Goal: Task Accomplishment & Management: Complete application form

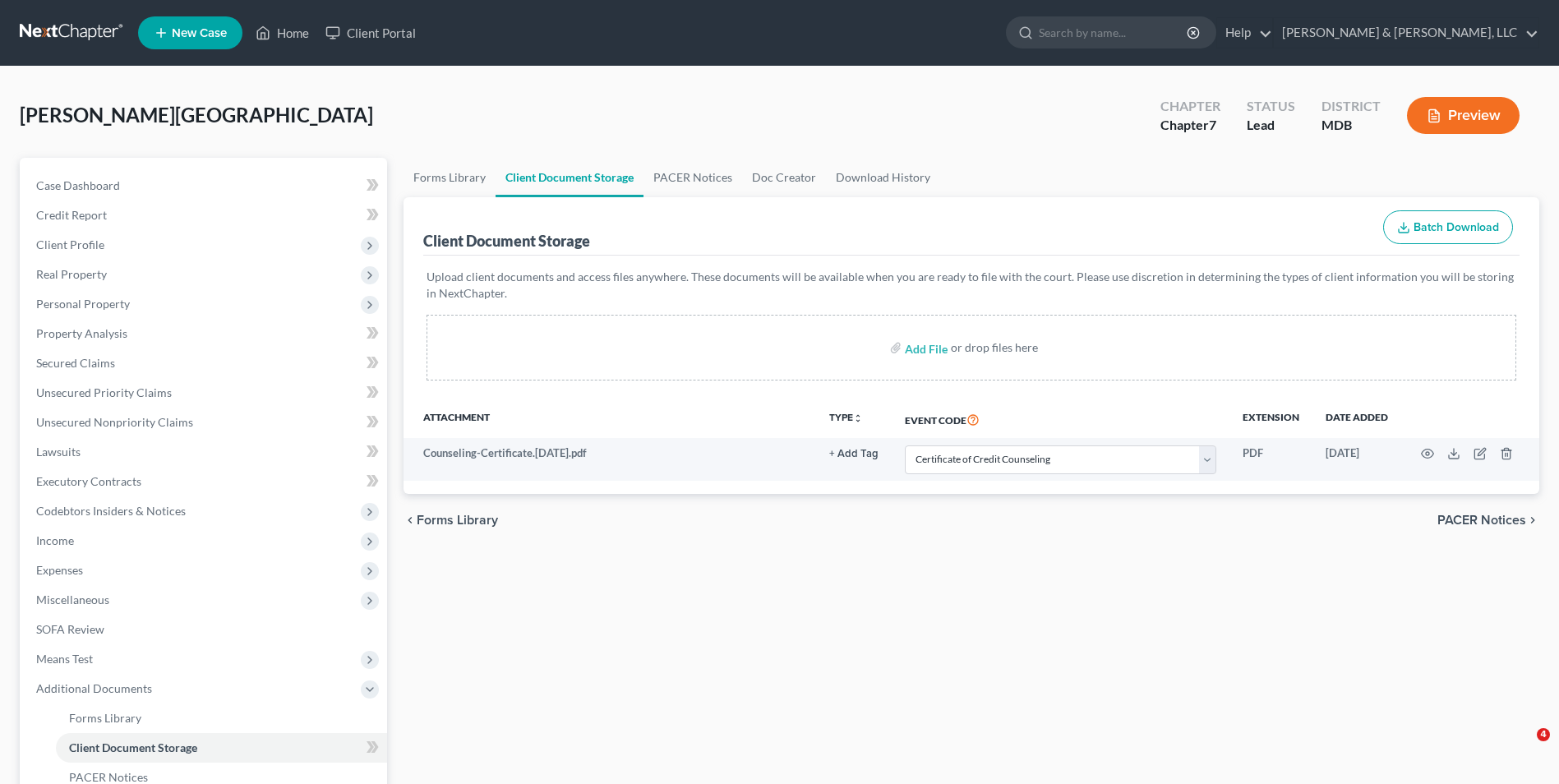
select select "14"
click at [106, 299] on span "Personal Property" at bounding box center [82, 304] width 94 height 14
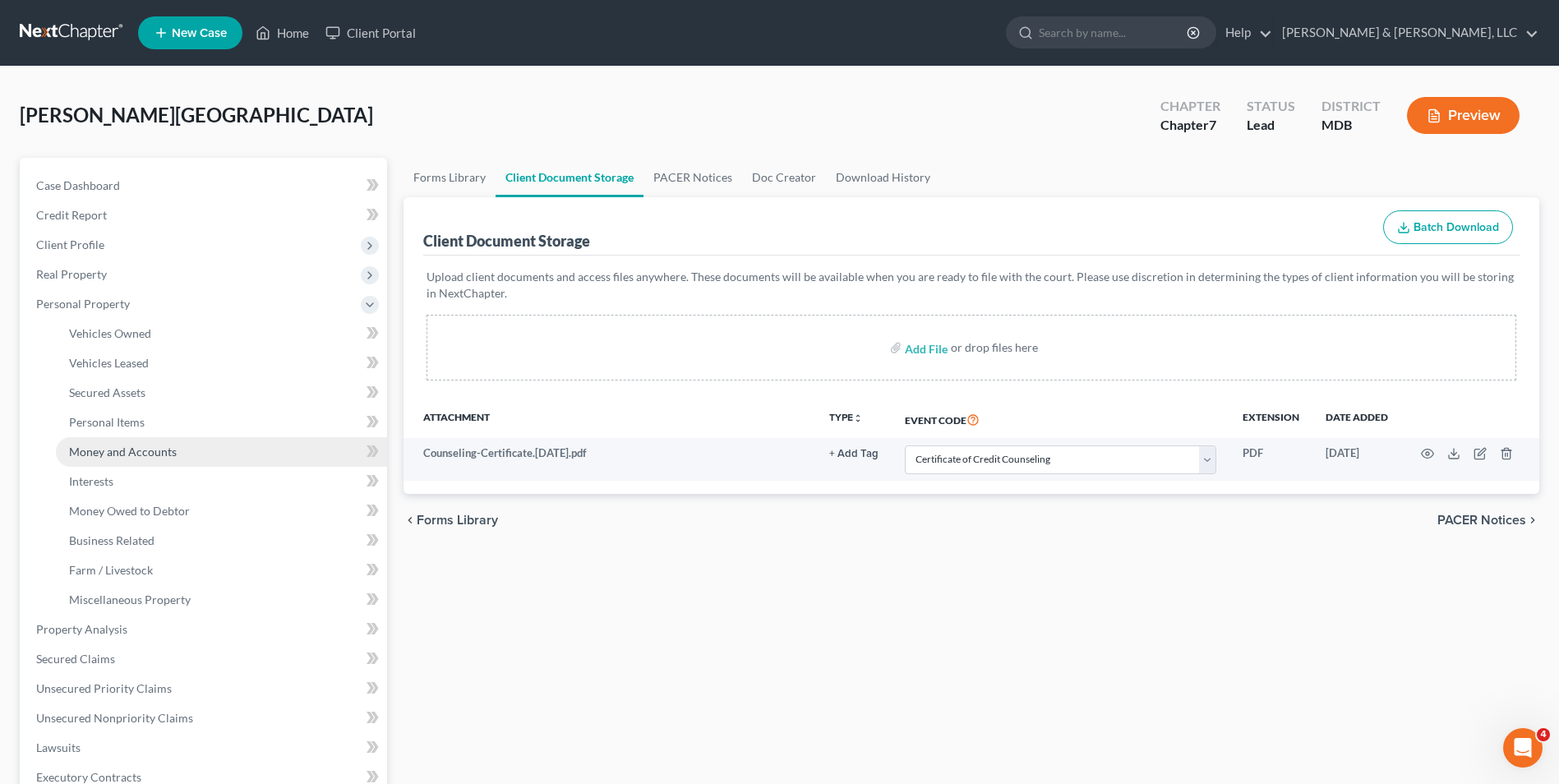
click at [122, 452] on span "Money and Accounts" at bounding box center [122, 451] width 107 height 14
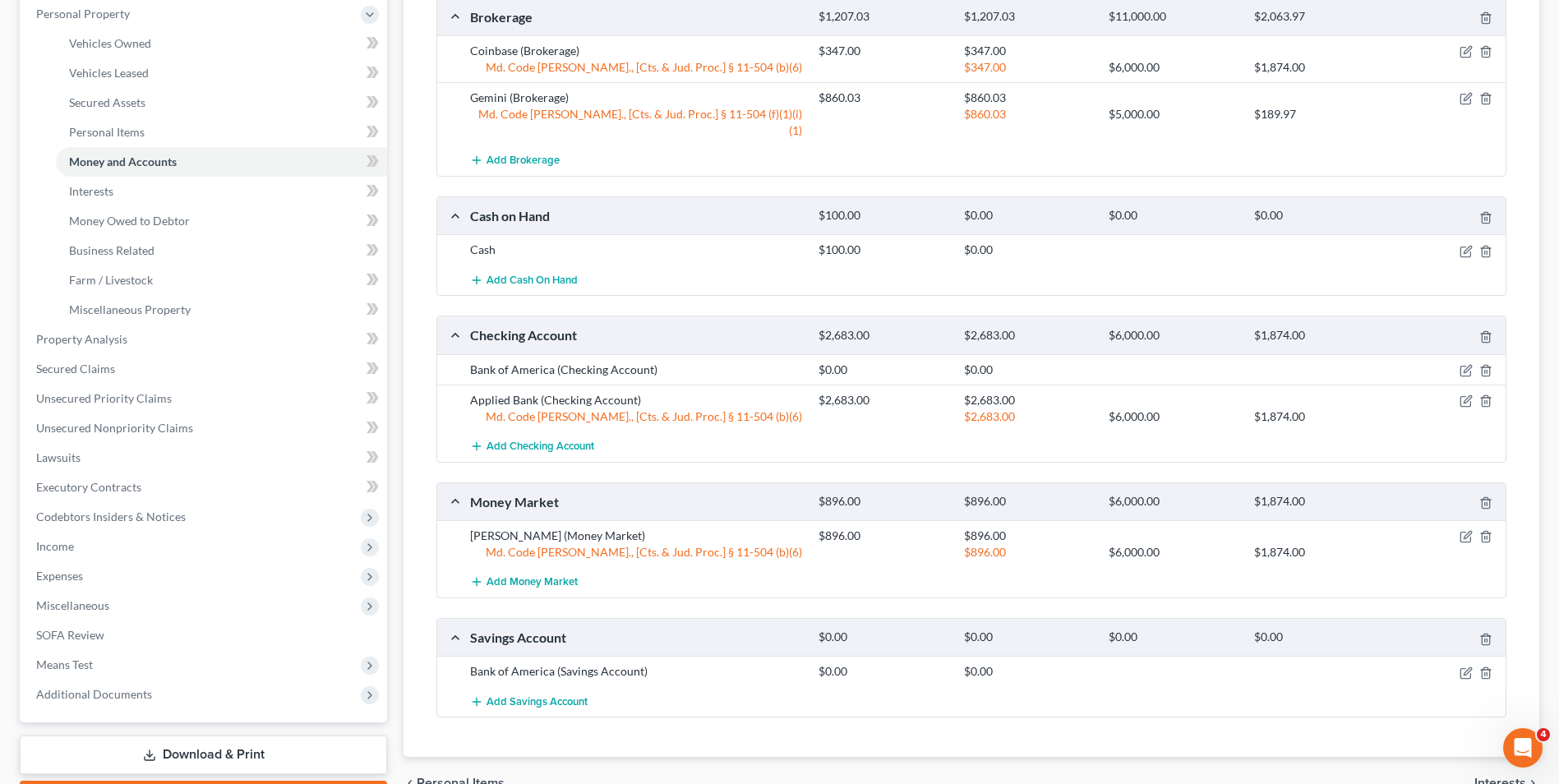
scroll to position [329, 0]
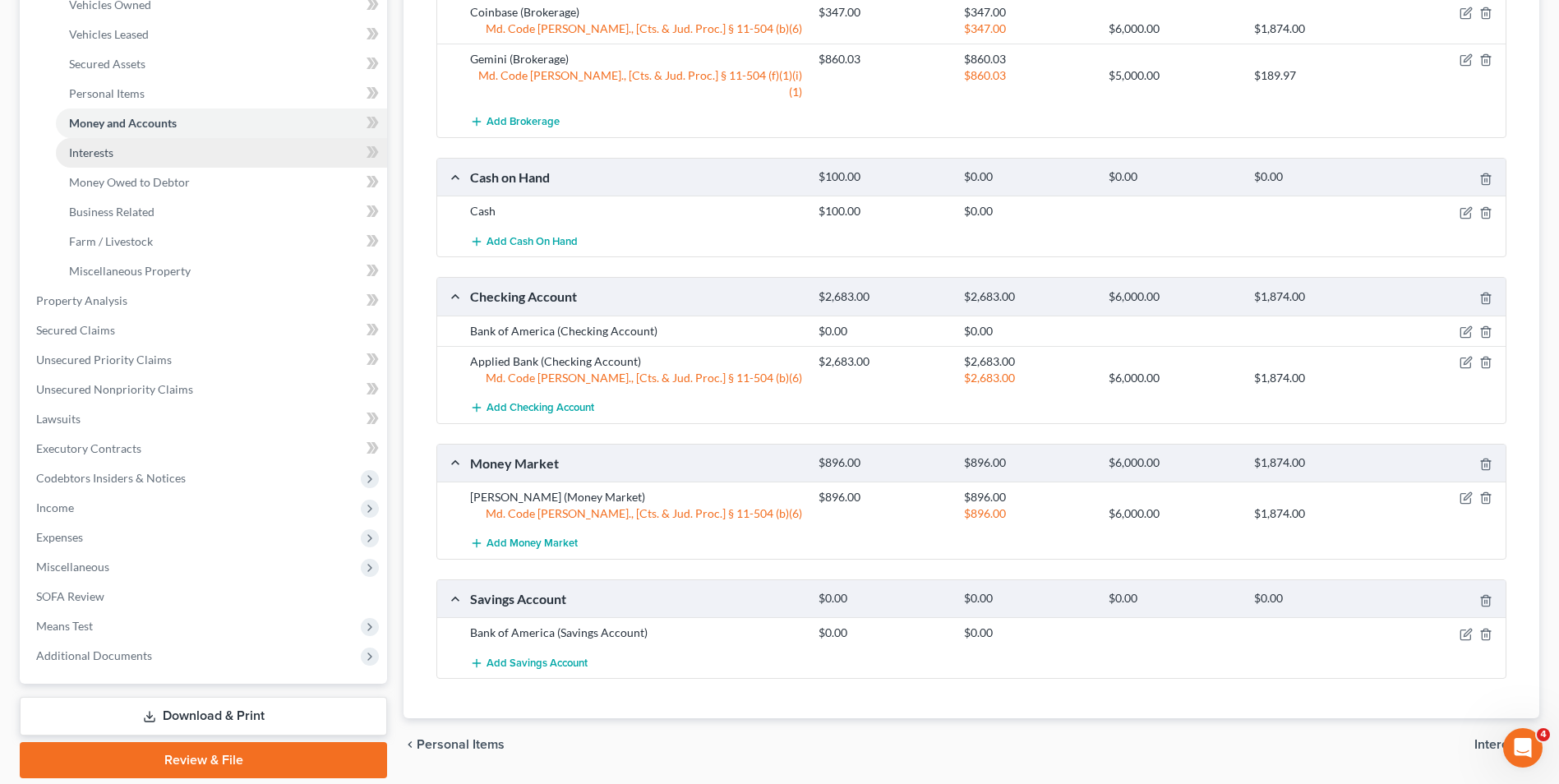
click at [221, 154] on link "Interests" at bounding box center [221, 153] width 331 height 29
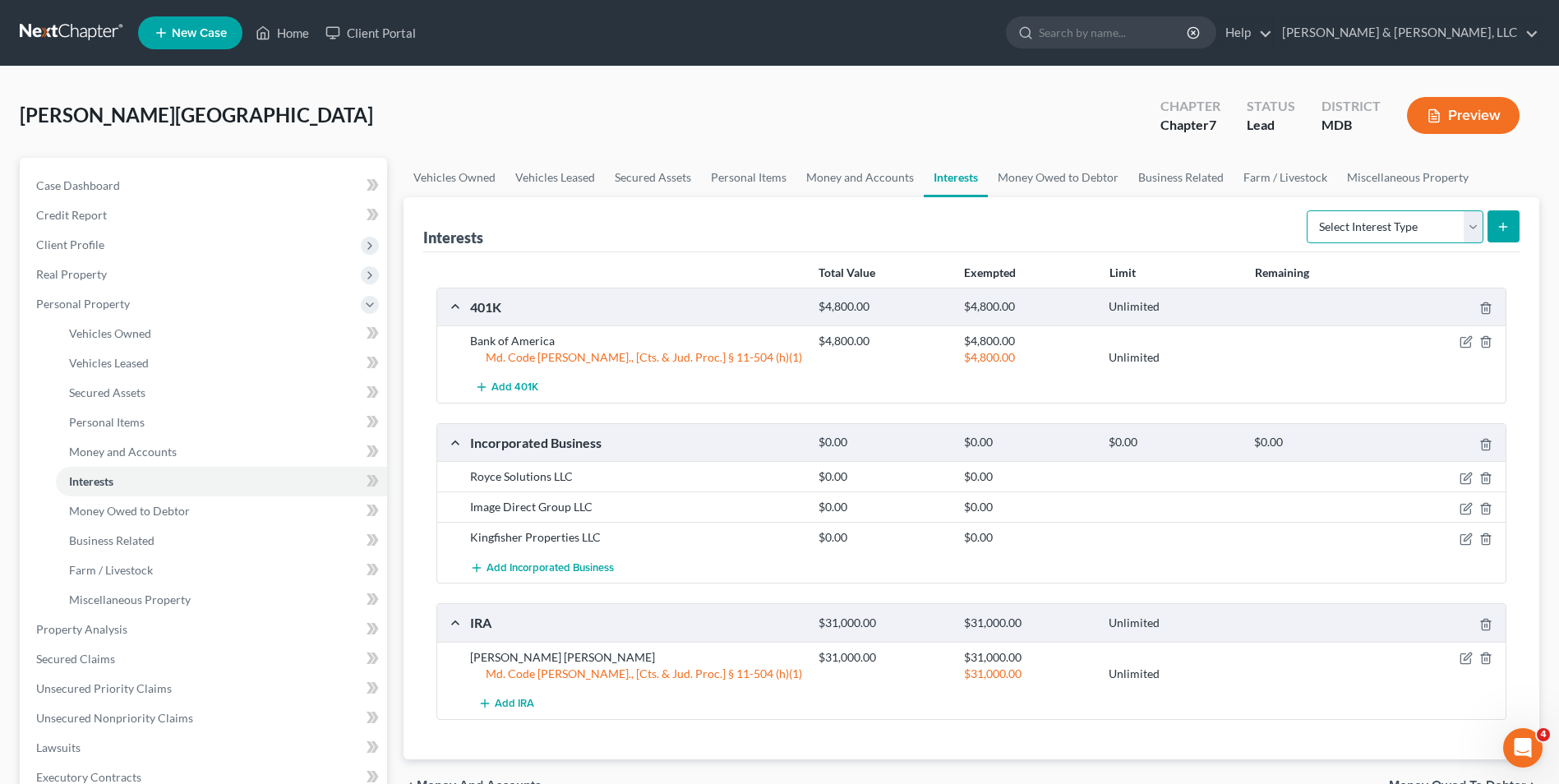
click at [1467, 232] on select "Select Interest Type 401K Annuity Bond Education IRA Government Bond Government…" at bounding box center [1395, 226] width 177 height 33
select select "ira"
click at [1308, 210] on select "Select Interest Type 401K Annuity Bond Education IRA Government Bond Government…" at bounding box center [1395, 226] width 177 height 33
click at [1496, 231] on icon "submit" at bounding box center [1502, 226] width 13 height 13
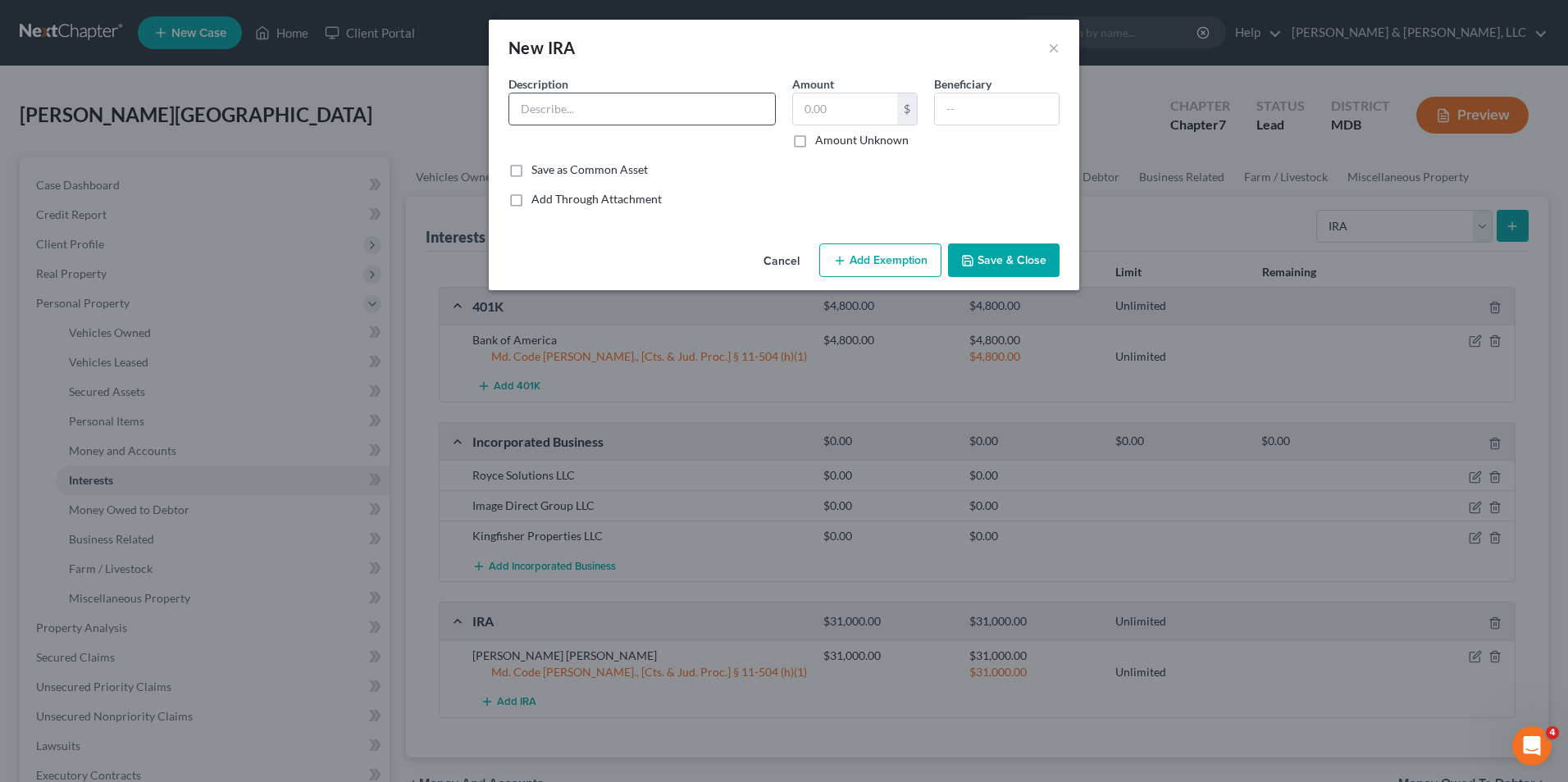
click at [563, 107] on input "text" at bounding box center [642, 109] width 265 height 31
type input "MerrillEdge (from Bank of America xxx4U81"
type input "3"
type input "4,524.23"
click at [894, 260] on button "Add Exemption" at bounding box center [880, 260] width 122 height 34
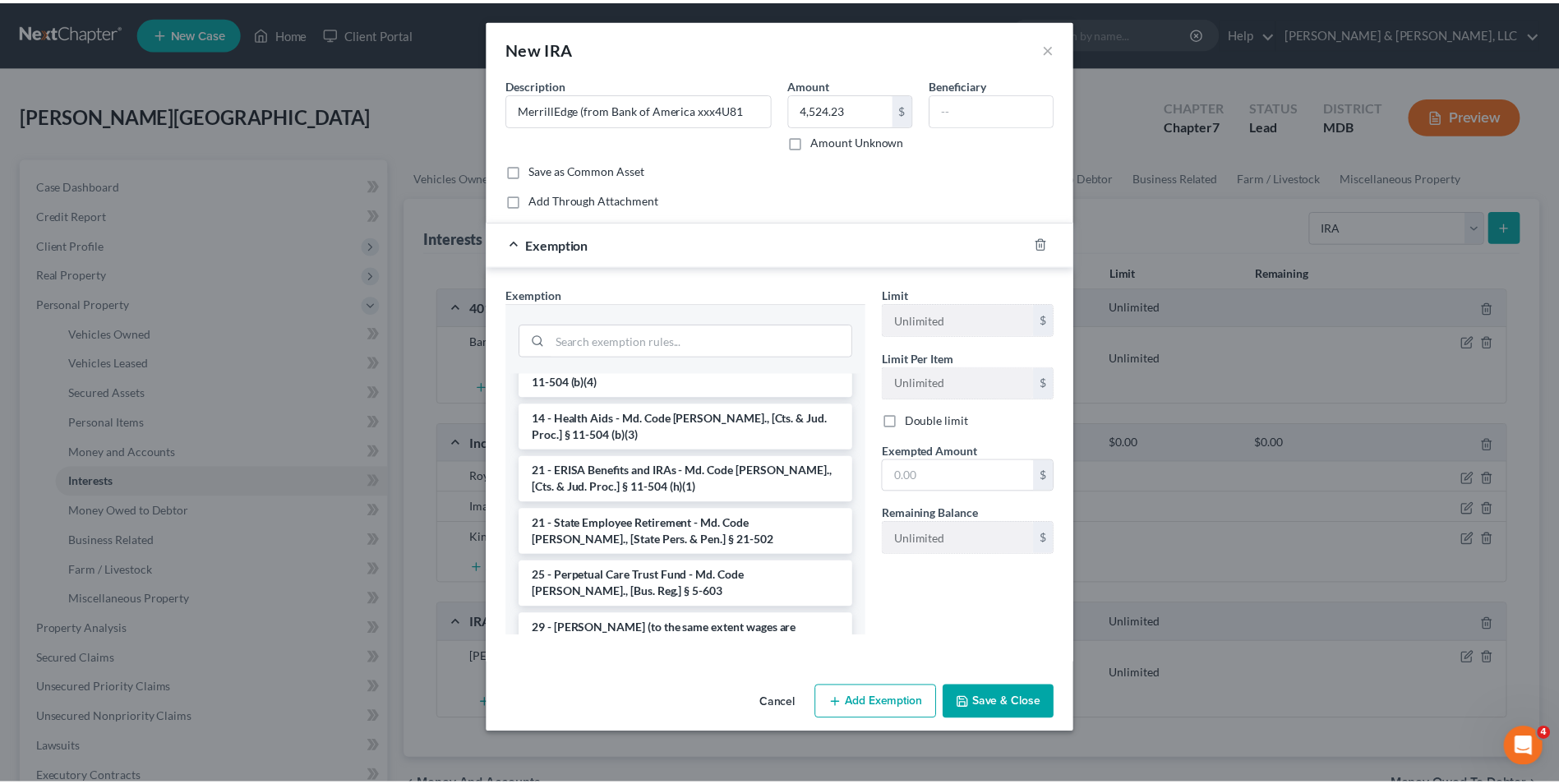
scroll to position [1173, 0]
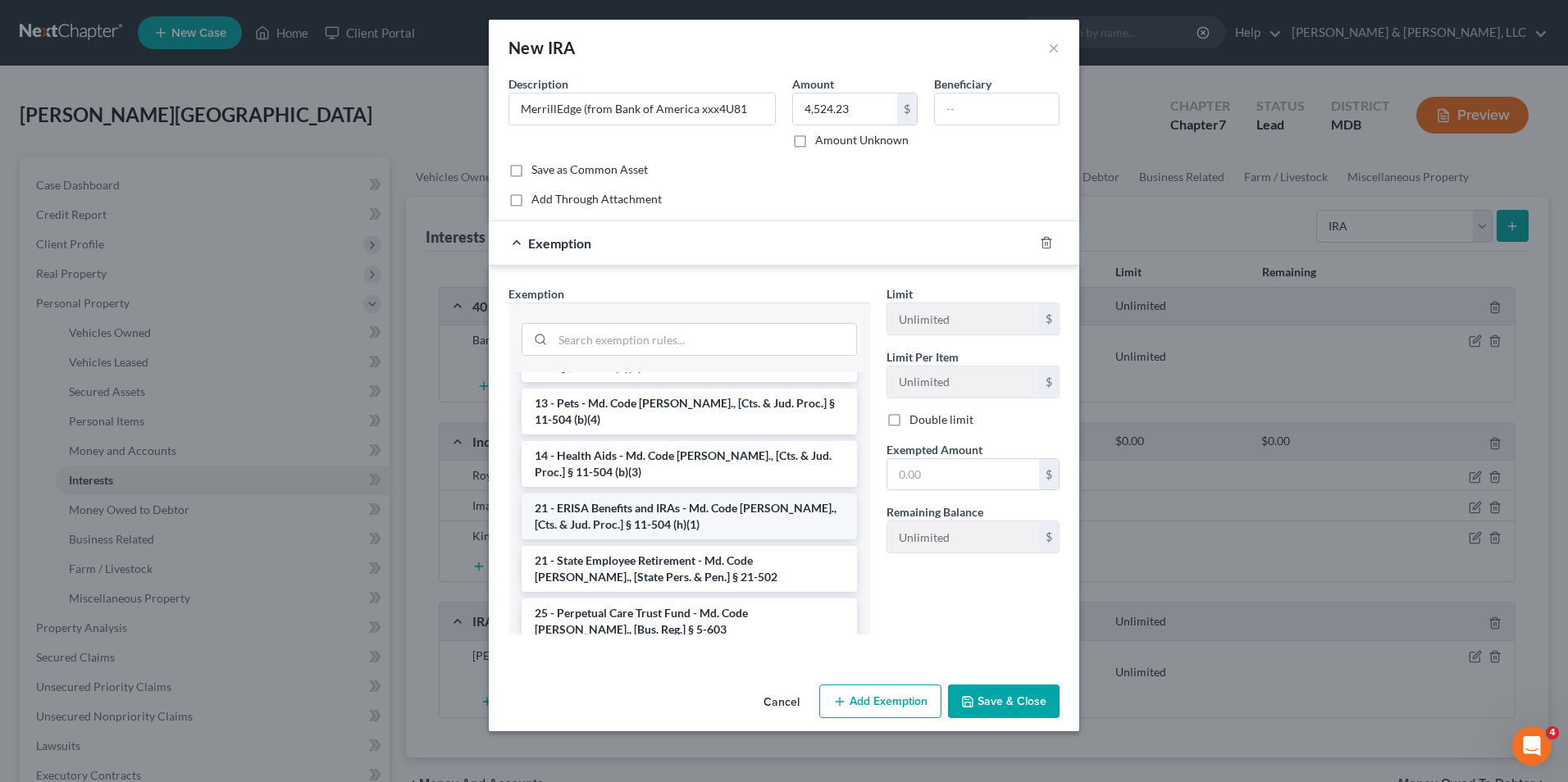
click at [616, 494] on li "21 - ERISA Benefits and IRAs - Md. Code [PERSON_NAME]., [Cts. & Jud. Proc.] § 1…" at bounding box center [689, 517] width 336 height 46
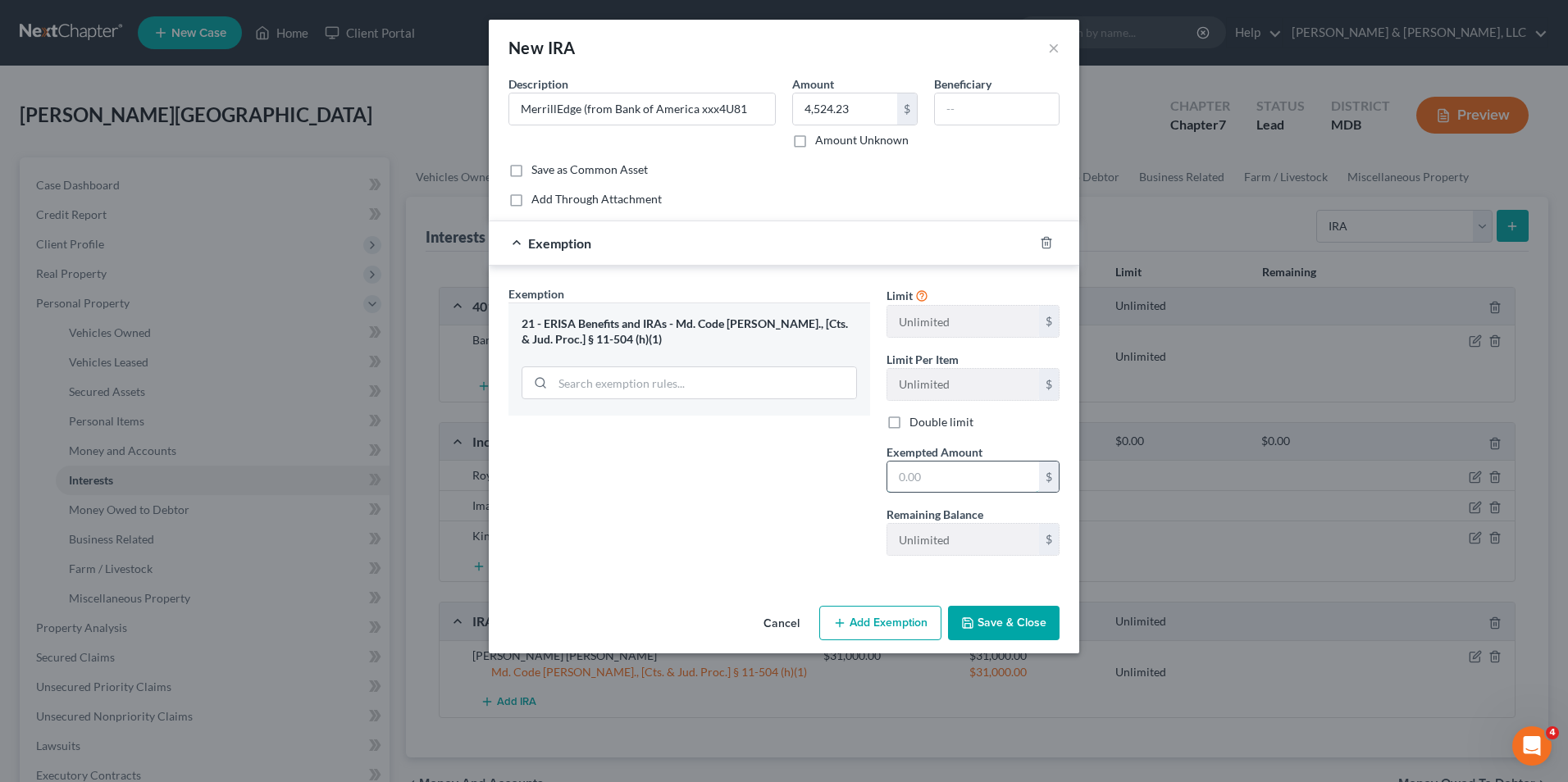
click at [946, 482] on input "text" at bounding box center [962, 477] width 151 height 31
type input "4,524.23"
click at [999, 624] on button "Save & Close" at bounding box center [1003, 623] width 111 height 34
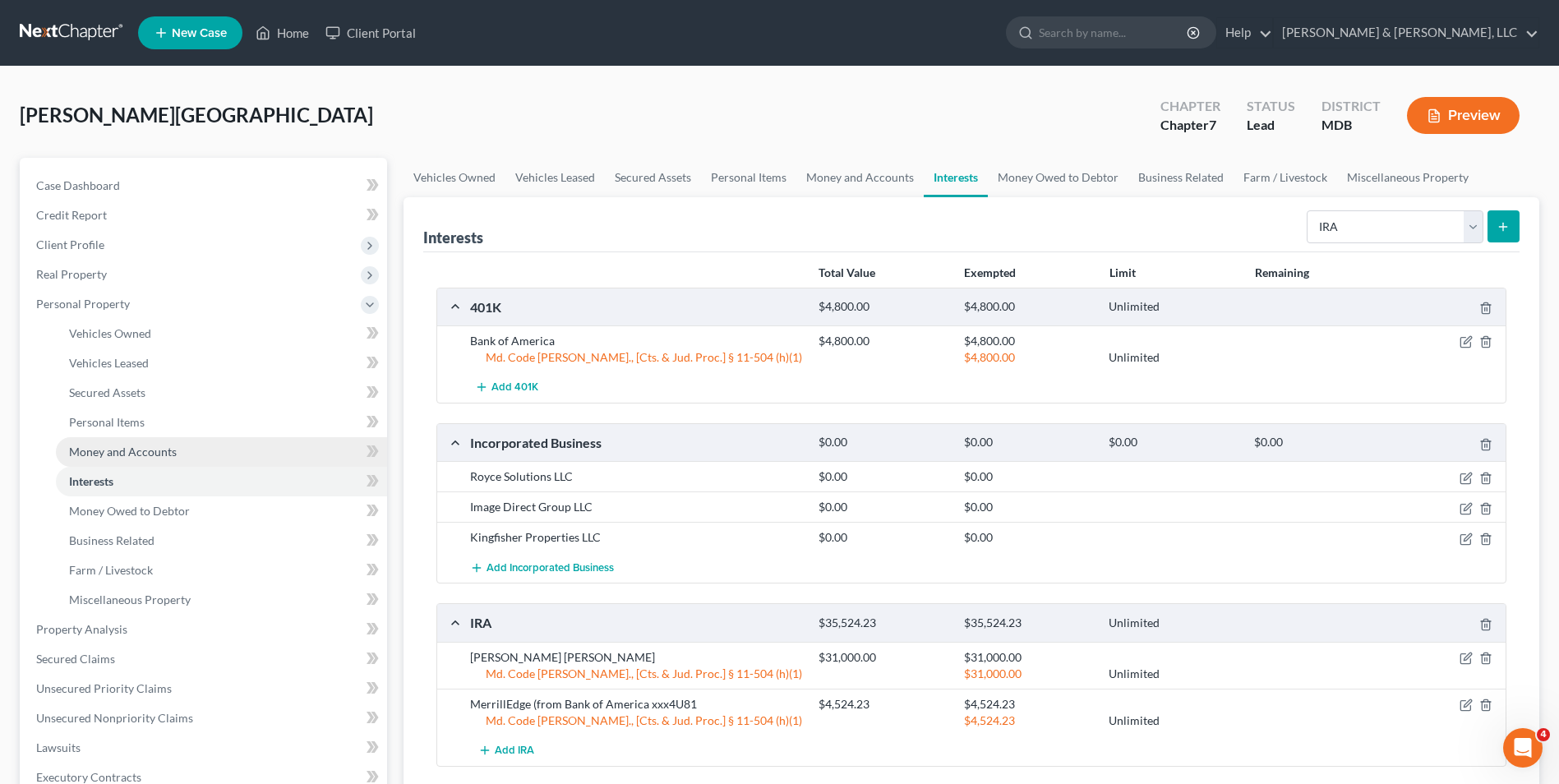
click at [160, 446] on span "Money and Accounts" at bounding box center [122, 451] width 107 height 14
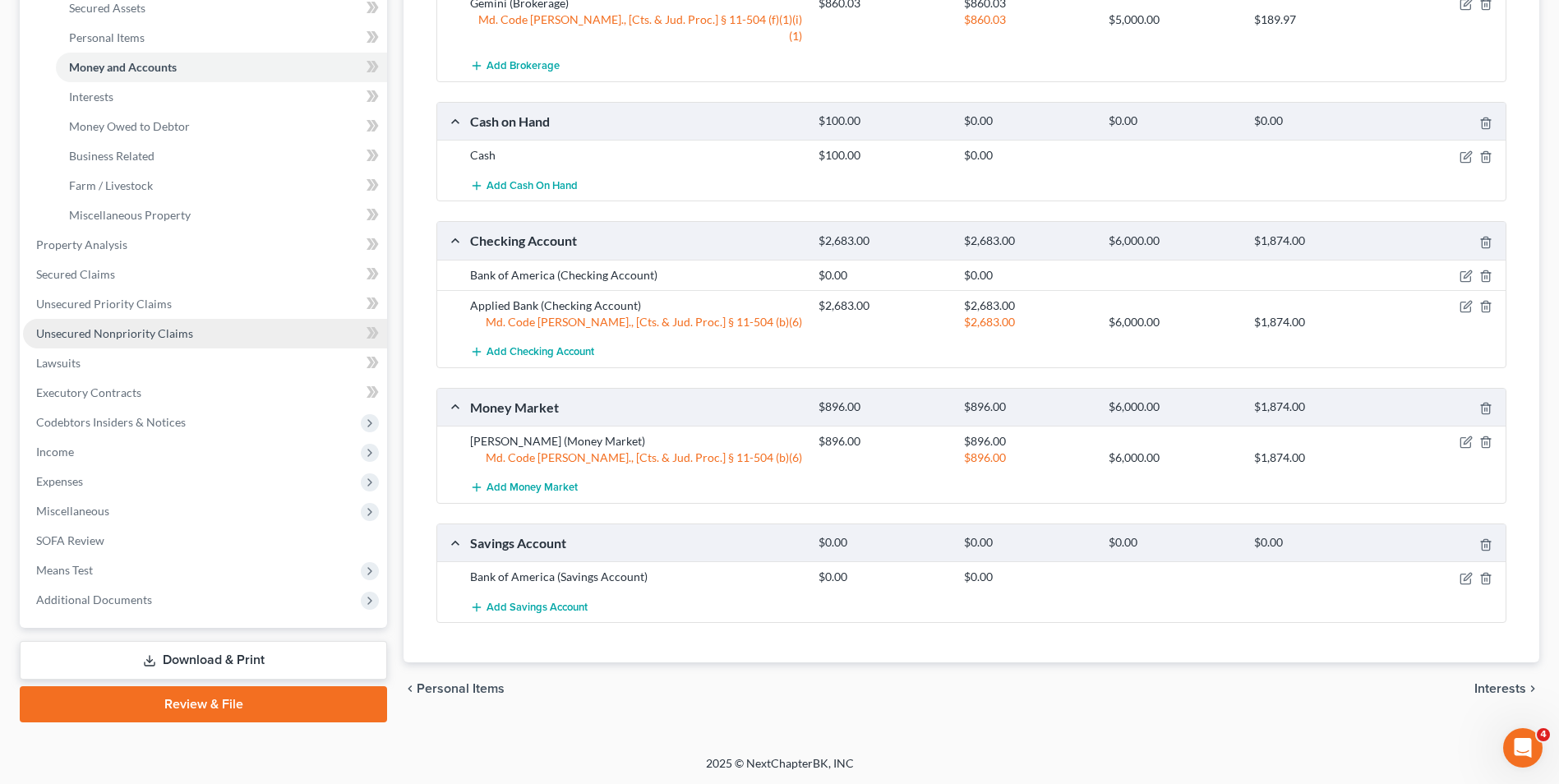
scroll to position [385, 0]
click at [133, 330] on span "Unsecured Nonpriority Claims" at bounding box center [114, 332] width 157 height 14
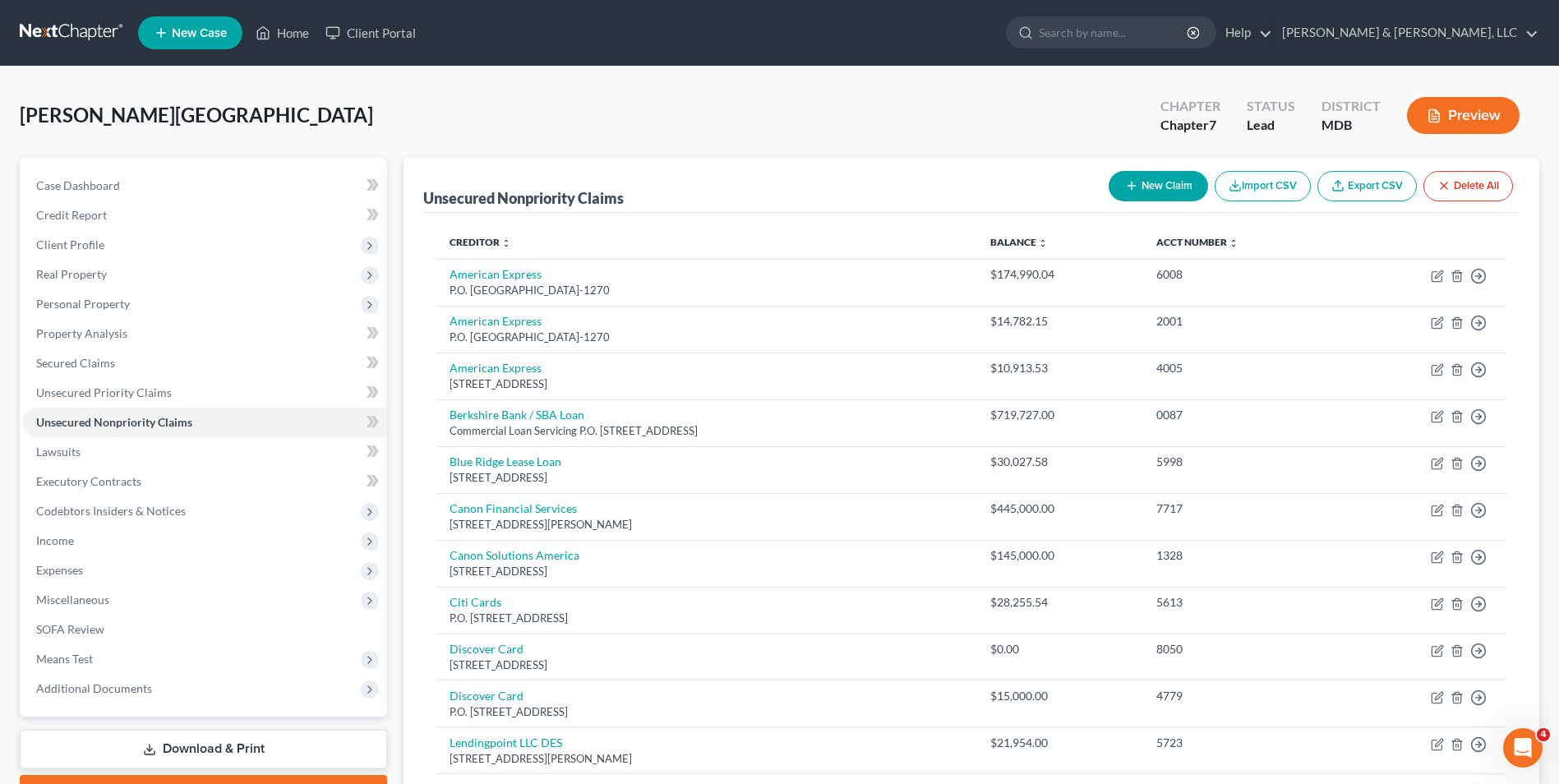
click at [1151, 186] on button "New Claim" at bounding box center [1158, 185] width 100 height 30
select select "0"
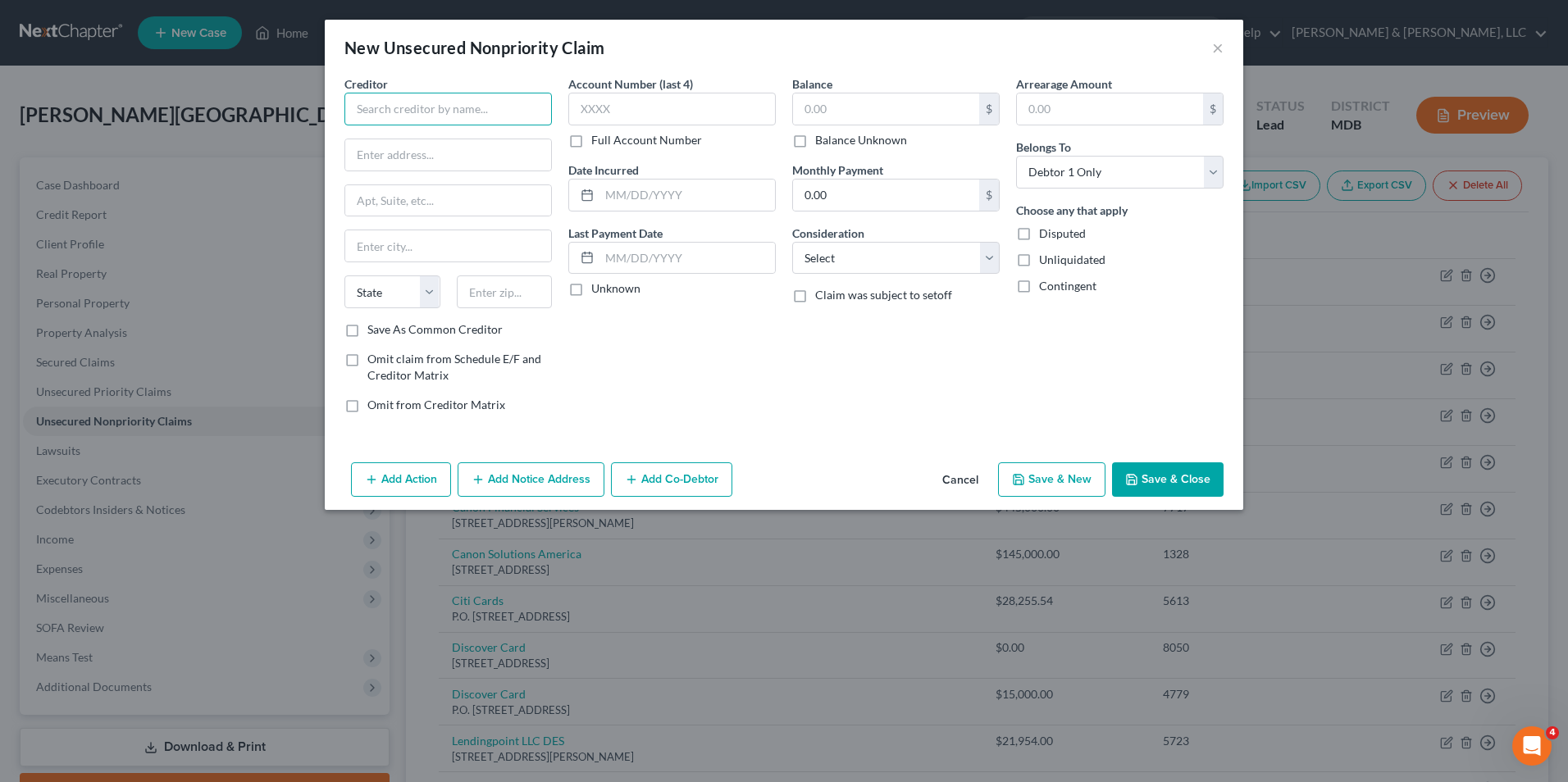
click at [488, 116] on input "text" at bounding box center [448, 109] width 207 height 33
type input "Bank of America"
type input "PO Box 660441"
type input "[GEOGRAPHIC_DATA]"
click at [425, 296] on select "State [US_STATE] AK AR AZ CA CO CT DE DC [GEOGRAPHIC_DATA] [GEOGRAPHIC_DATA] GU…" at bounding box center [392, 292] width 96 height 33
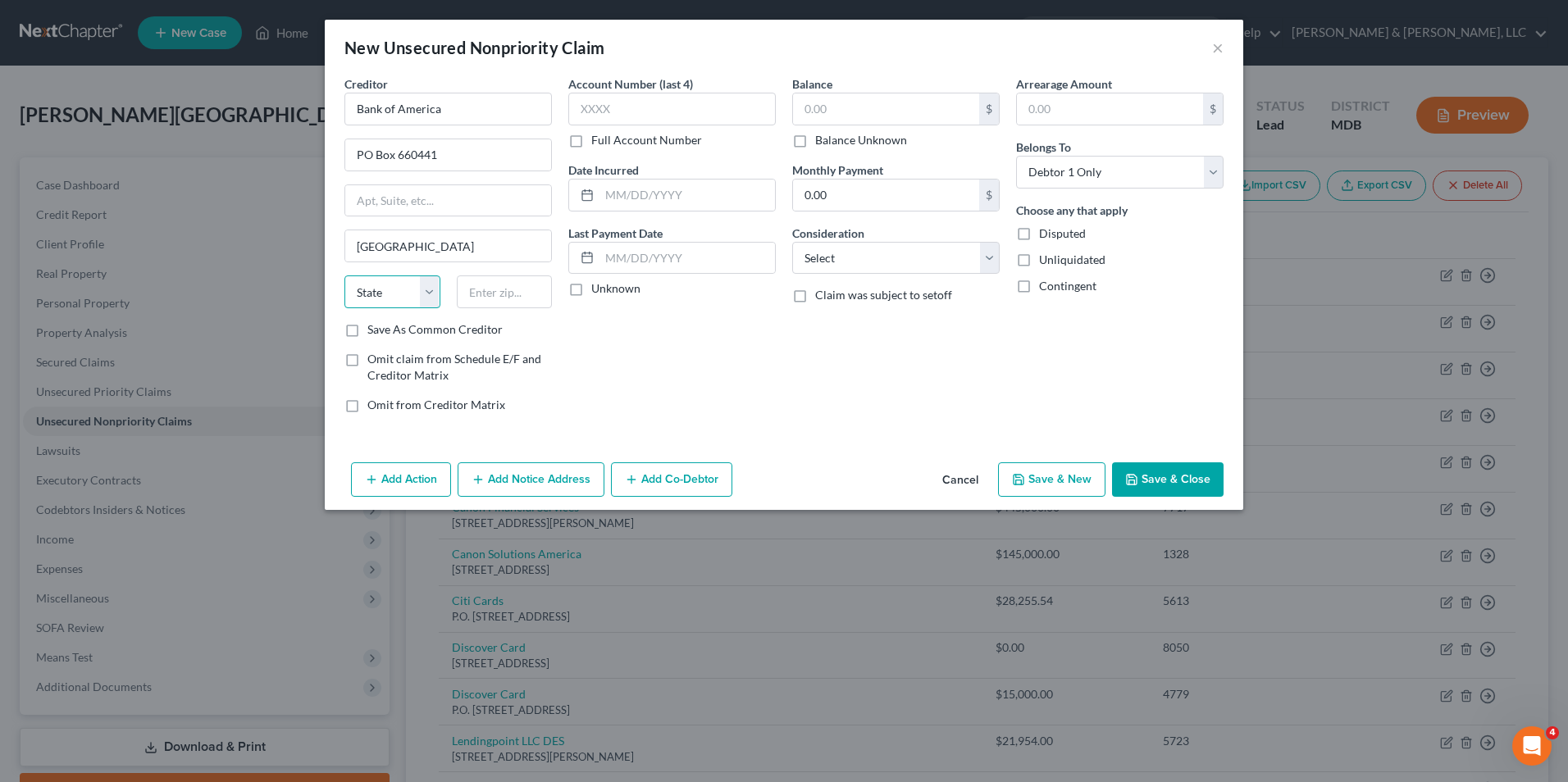
select select "45"
click at [344, 275] on select "State [US_STATE] AK AR AZ CA CO CT DE DC [GEOGRAPHIC_DATA] [GEOGRAPHIC_DATA] GU…" at bounding box center [392, 292] width 96 height 33
click at [523, 299] on input "text" at bounding box center [505, 292] width 96 height 33
type input "75266-0441"
click at [597, 111] on input "text" at bounding box center [672, 109] width 207 height 33
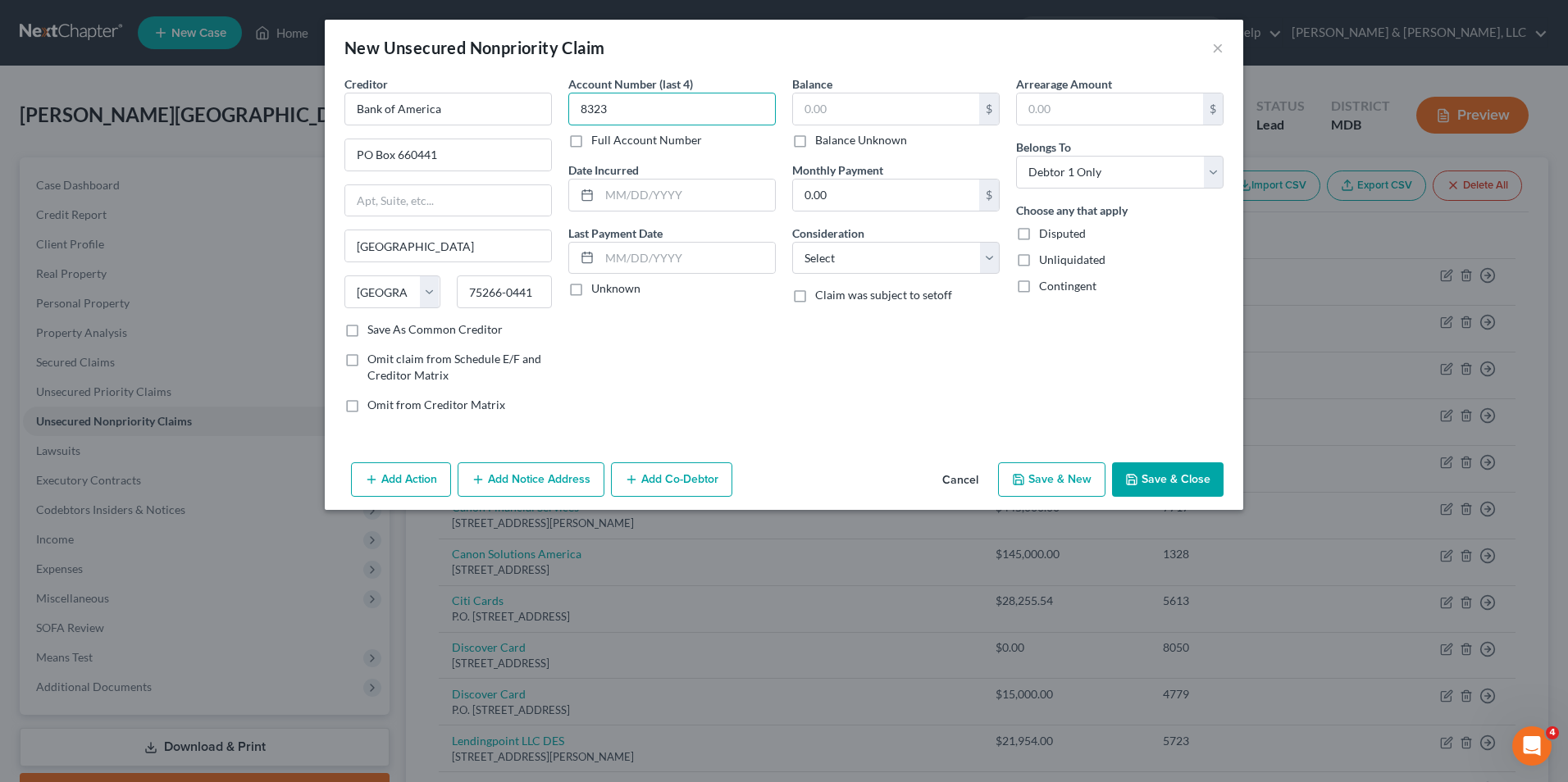
type input "8323"
click at [873, 267] on select "Select Cable / Satellite Services Collection Agency Credit Card Debt Debt Couns…" at bounding box center [895, 258] width 207 height 33
select select "2"
click at [792, 242] on select "Select Cable / Satellite Services Collection Agency Credit Card Debt Debt Couns…" at bounding box center [895, 258] width 207 height 33
click at [840, 116] on input "text" at bounding box center [885, 109] width 186 height 31
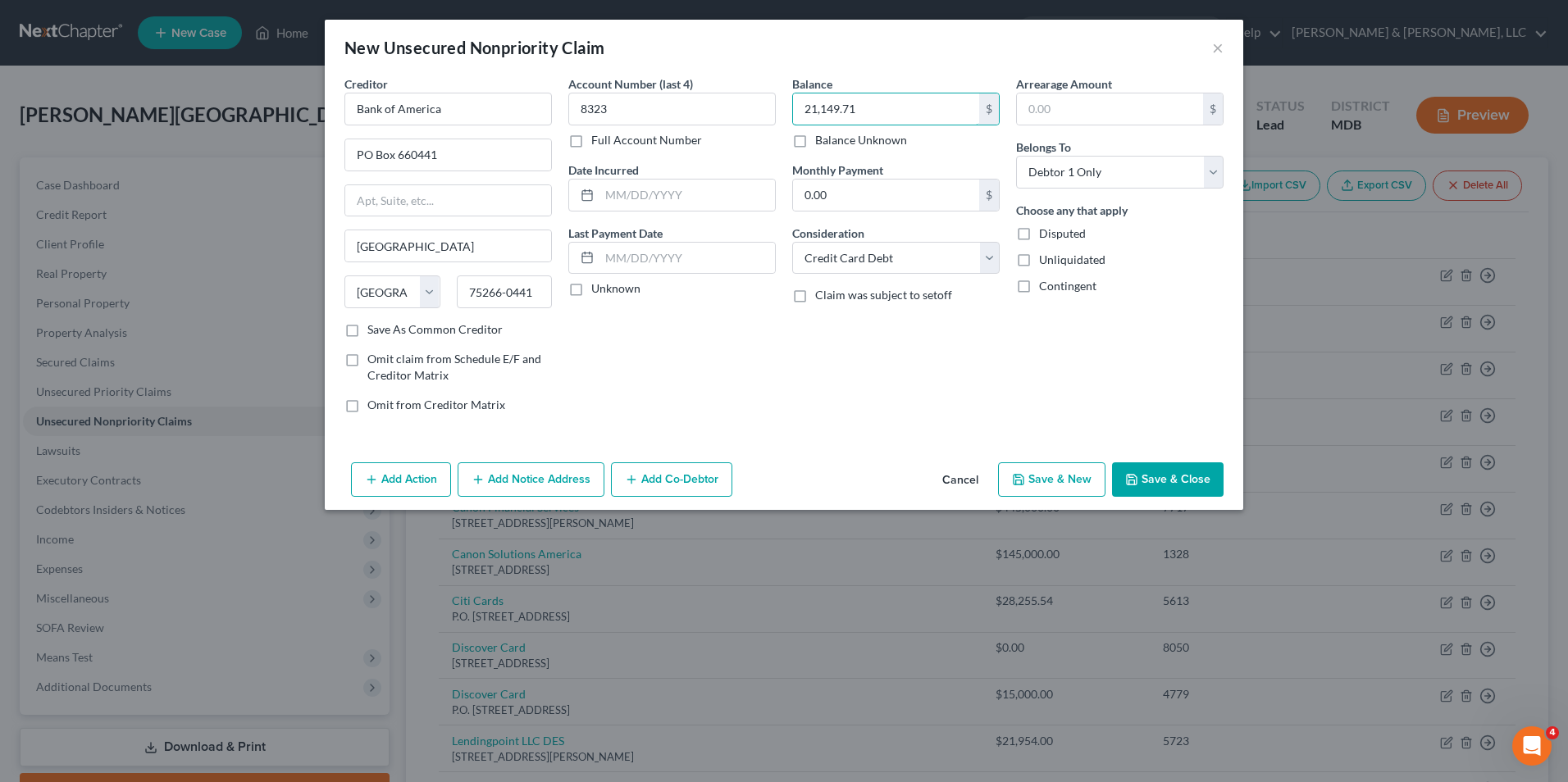
type input "21,149.71"
click at [954, 345] on div "Balance 21,149.71 $ Balance Unknown Balance Undetermined 21,149.71 $ Balance Un…" at bounding box center [896, 251] width 224 height 351
click at [1174, 471] on button "Save & Close" at bounding box center [1167, 479] width 111 height 34
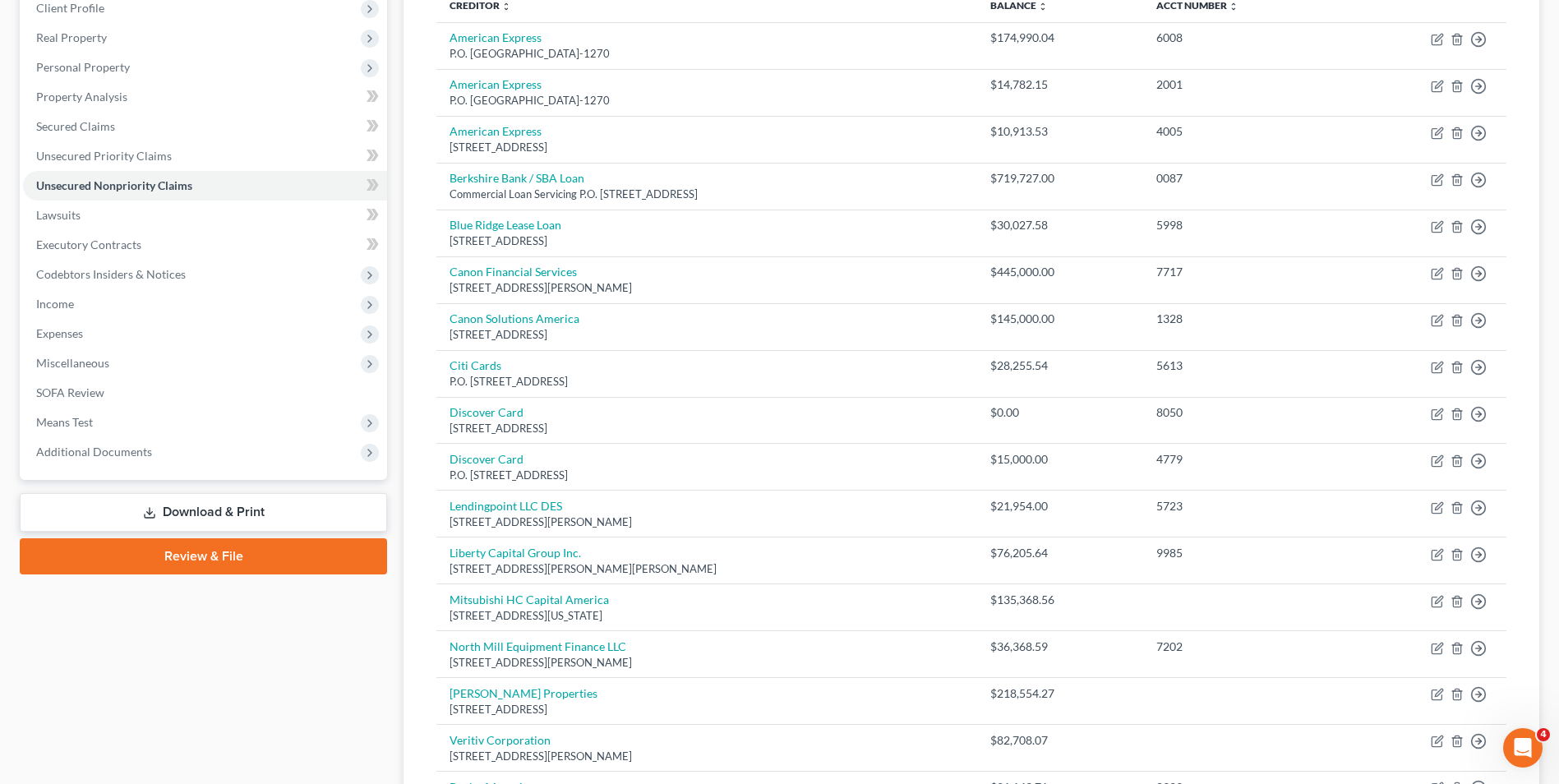
scroll to position [246, 0]
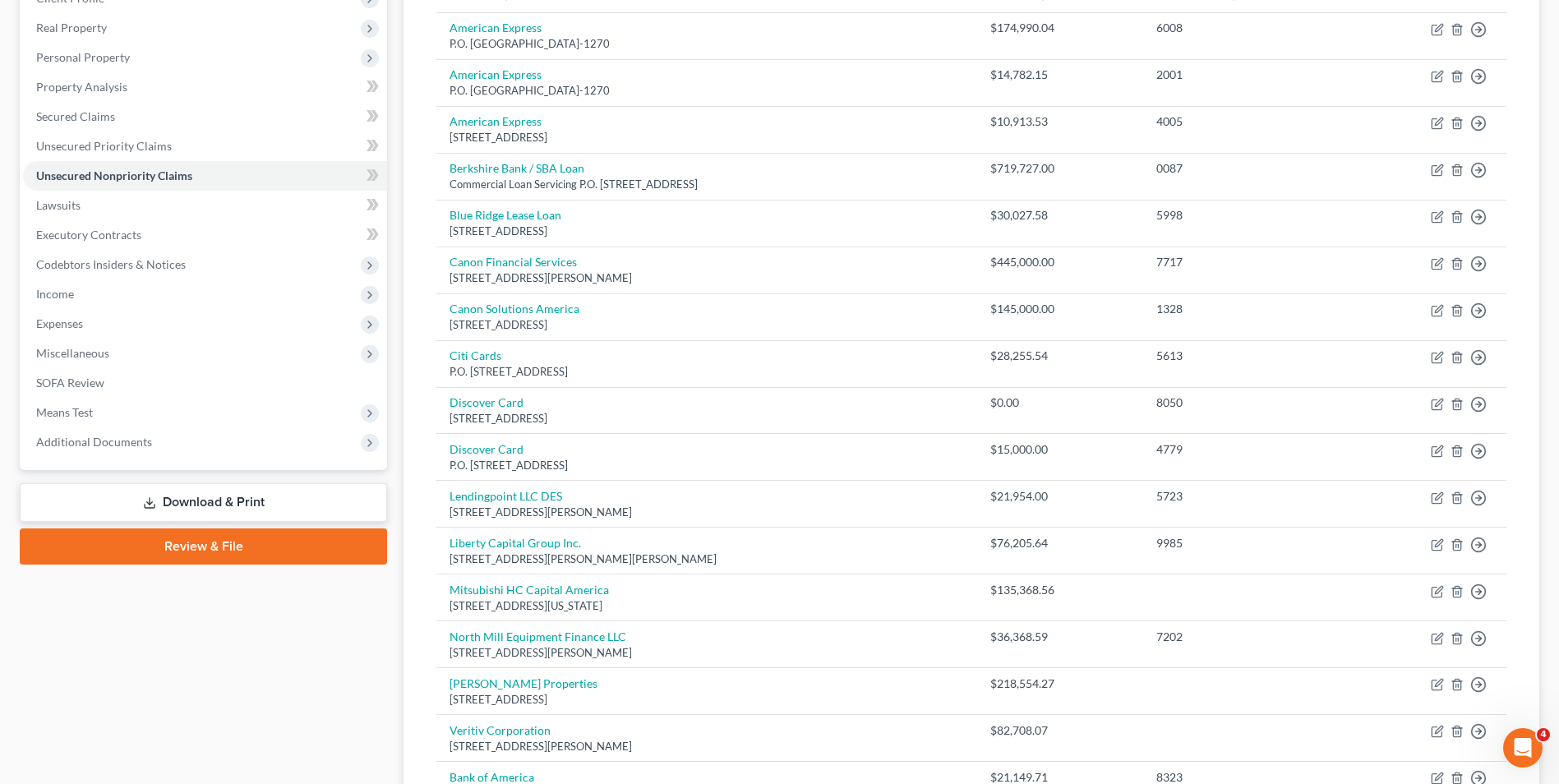
click at [166, 498] on link "Download & Print" at bounding box center [203, 502] width 367 height 39
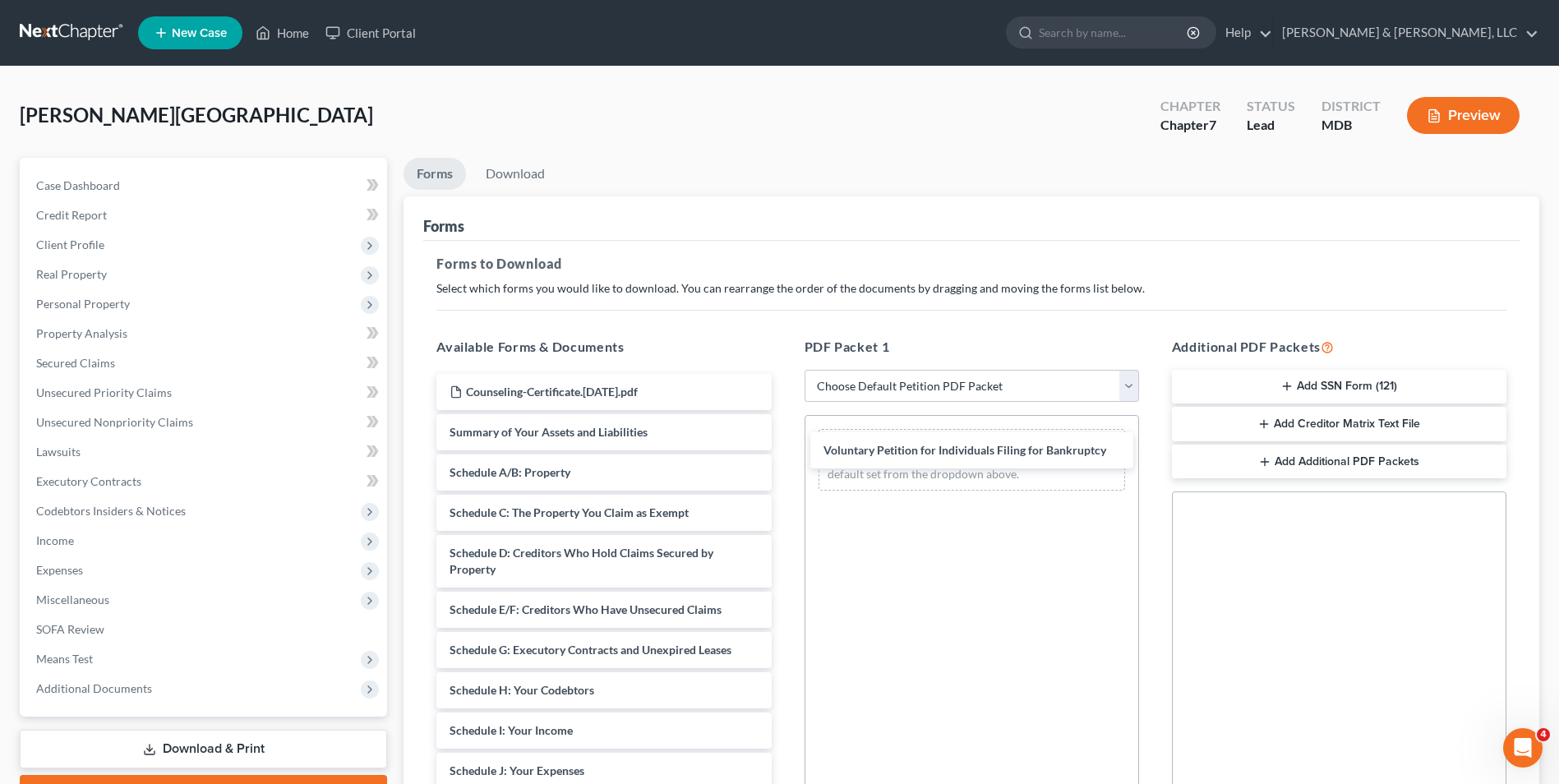
drag, startPoint x: 621, startPoint y: 432, endPoint x: 986, endPoint y: 441, distance: 365.1
click at [784, 447] on div "Voluntary Petition for Individuals Filing for Bankruptcy Counseling-Certificate…" at bounding box center [603, 795] width 361 height 843
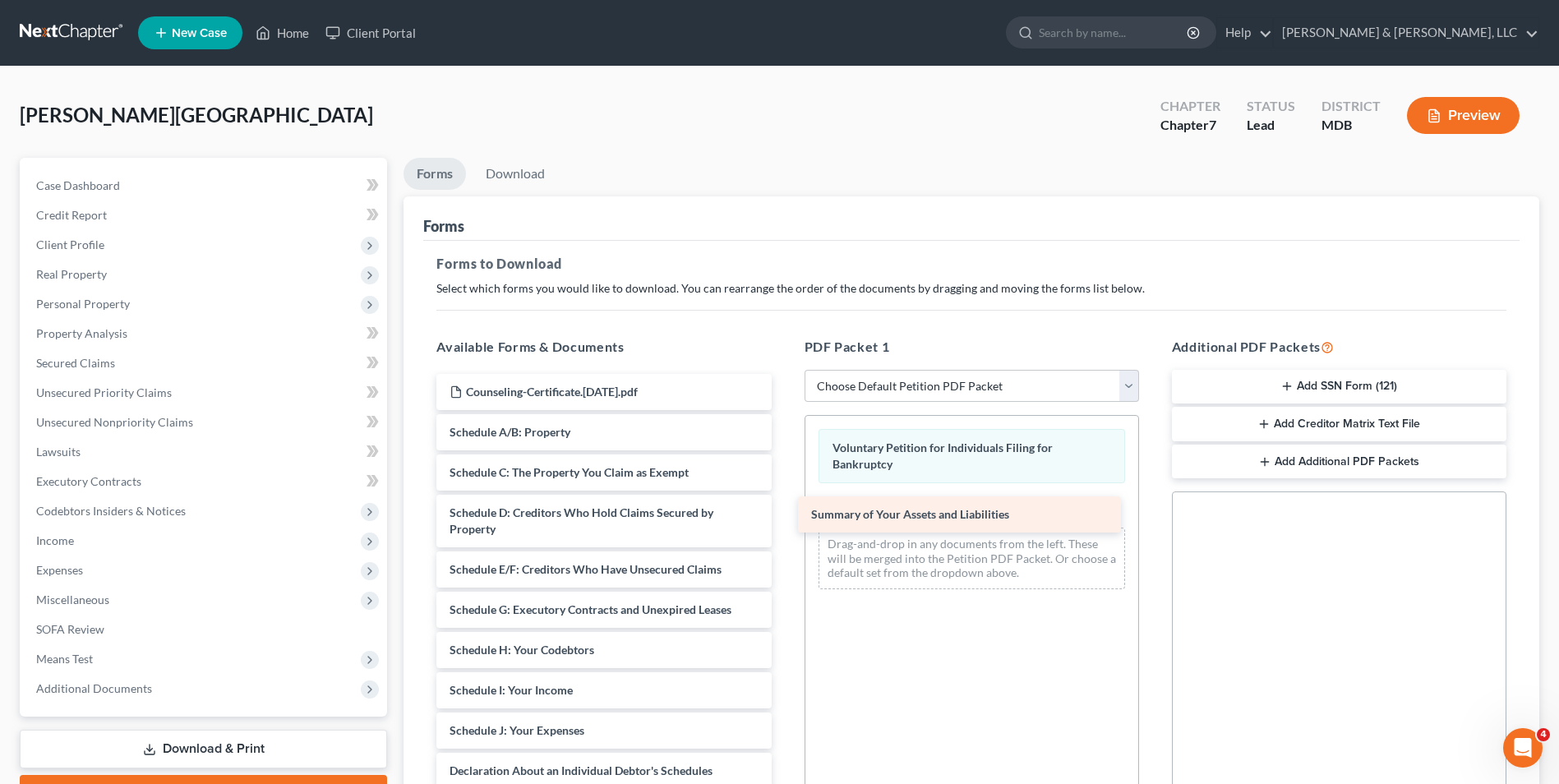
drag, startPoint x: 683, startPoint y: 433, endPoint x: 1091, endPoint y: 512, distance: 415.6
click at [784, 513] on div "Summary of Your Assets and Liabilities Counseling-Certificate.[DATE].pdf Summar…" at bounding box center [603, 775] width 361 height 803
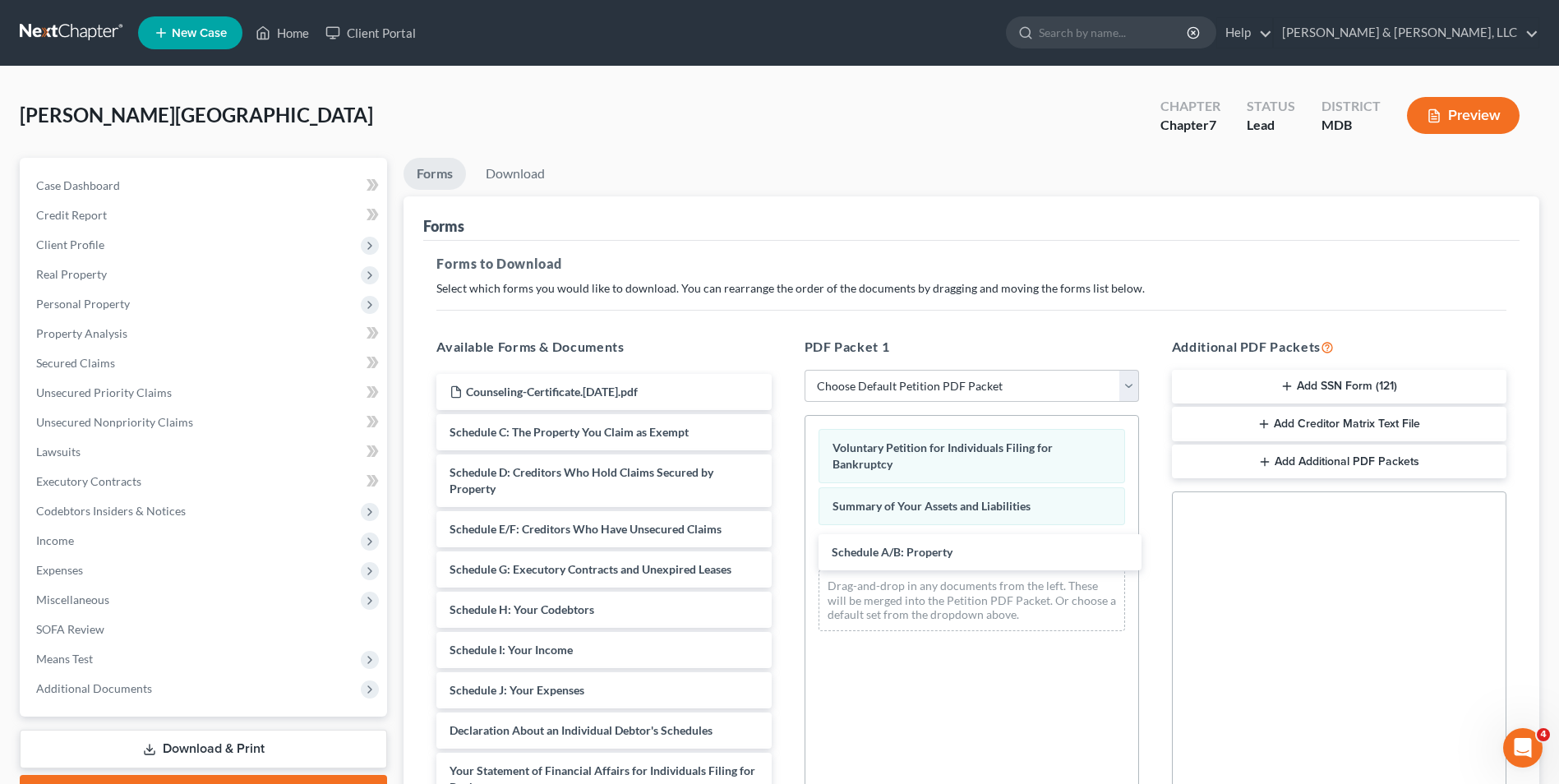
drag, startPoint x: 668, startPoint y: 423, endPoint x: 1032, endPoint y: 528, distance: 378.8
click at [784, 541] on div "Schedule A/B: Property Counseling-Certificate.[DATE].pdf Schedule A/B: Property…" at bounding box center [603, 755] width 361 height 763
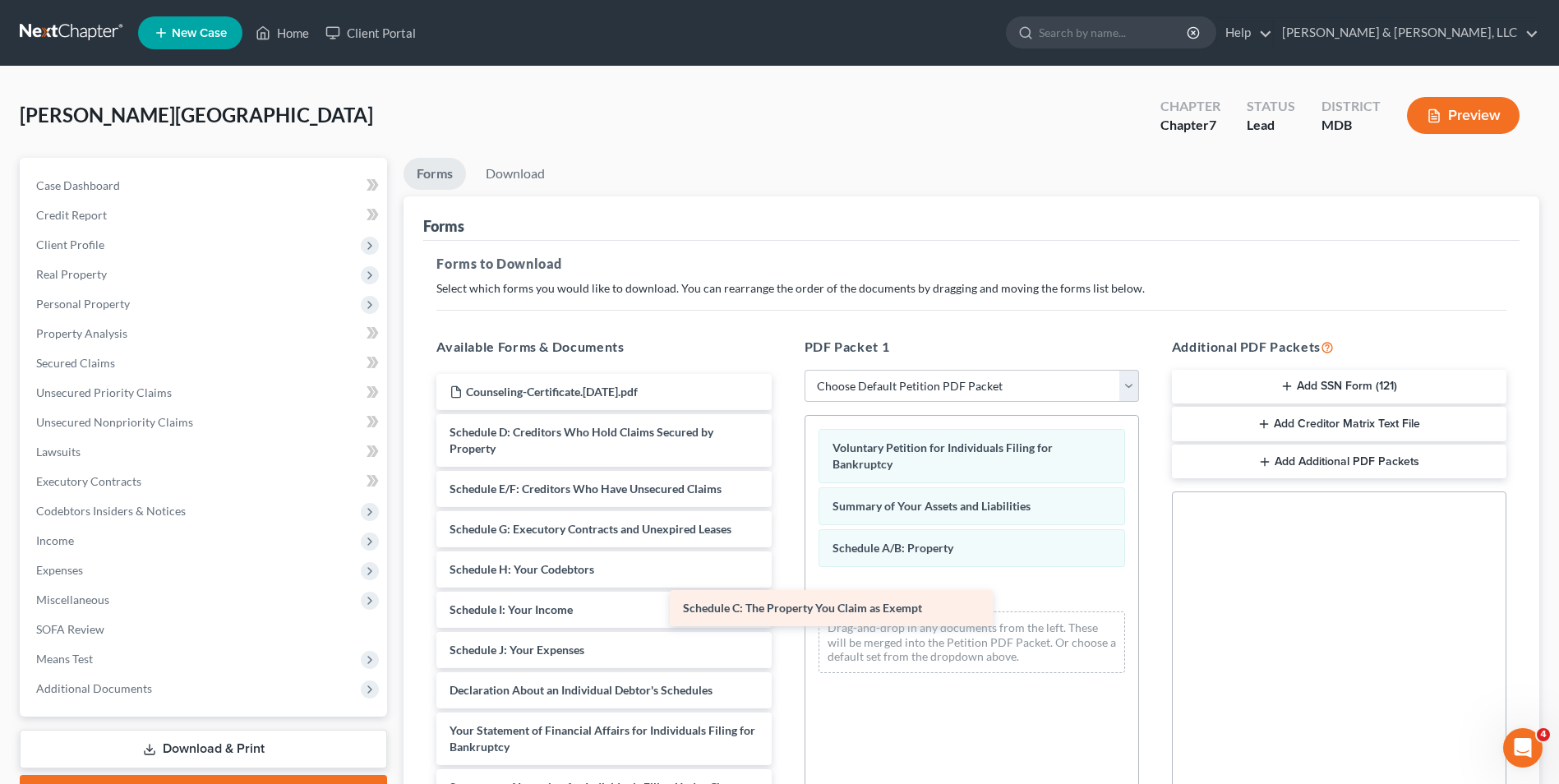
drag, startPoint x: 675, startPoint y: 431, endPoint x: 1042, endPoint y: 596, distance: 402.4
click at [784, 599] on div "Schedule C: The Property You Claim as Exempt Counseling-Certificate.[DATE].pdf …" at bounding box center [603, 735] width 361 height 722
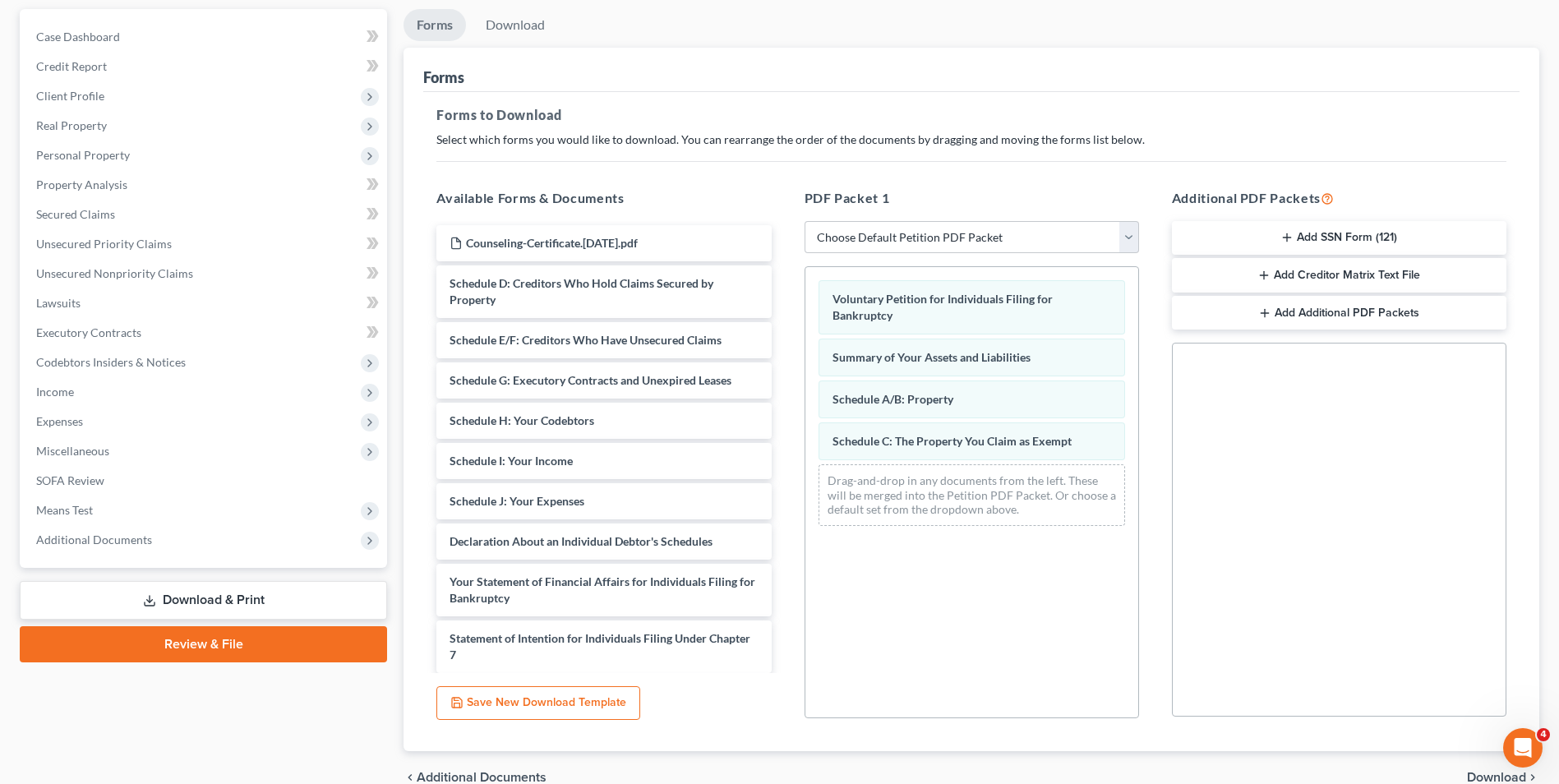
scroll to position [165, 0]
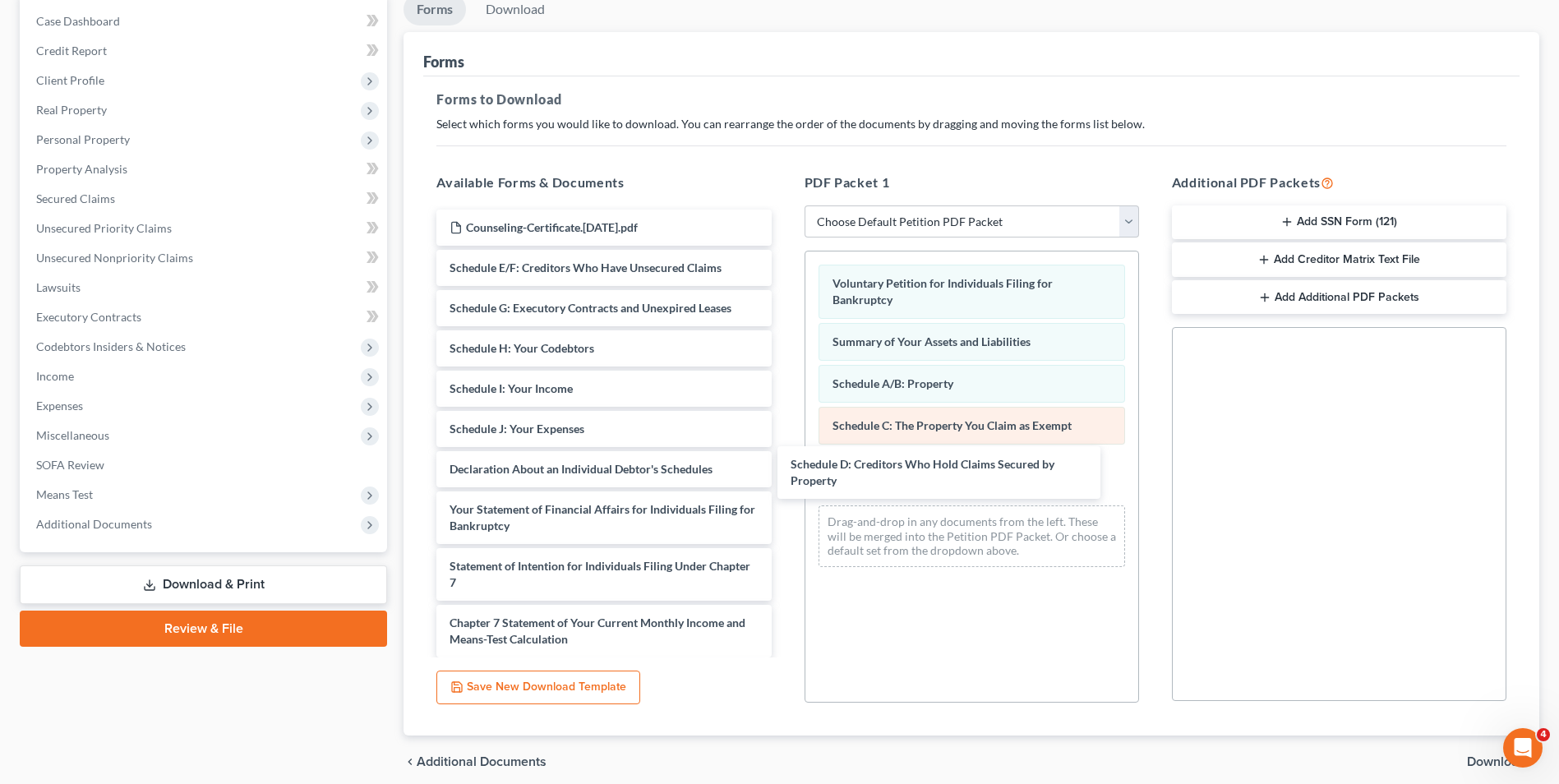
drag, startPoint x: 611, startPoint y: 262, endPoint x: 924, endPoint y: 413, distance: 347.5
click at [784, 455] on div "Schedule D: Creditors Who Hold Claims Secured by Property Counseling-Certificat…" at bounding box center [603, 542] width 361 height 666
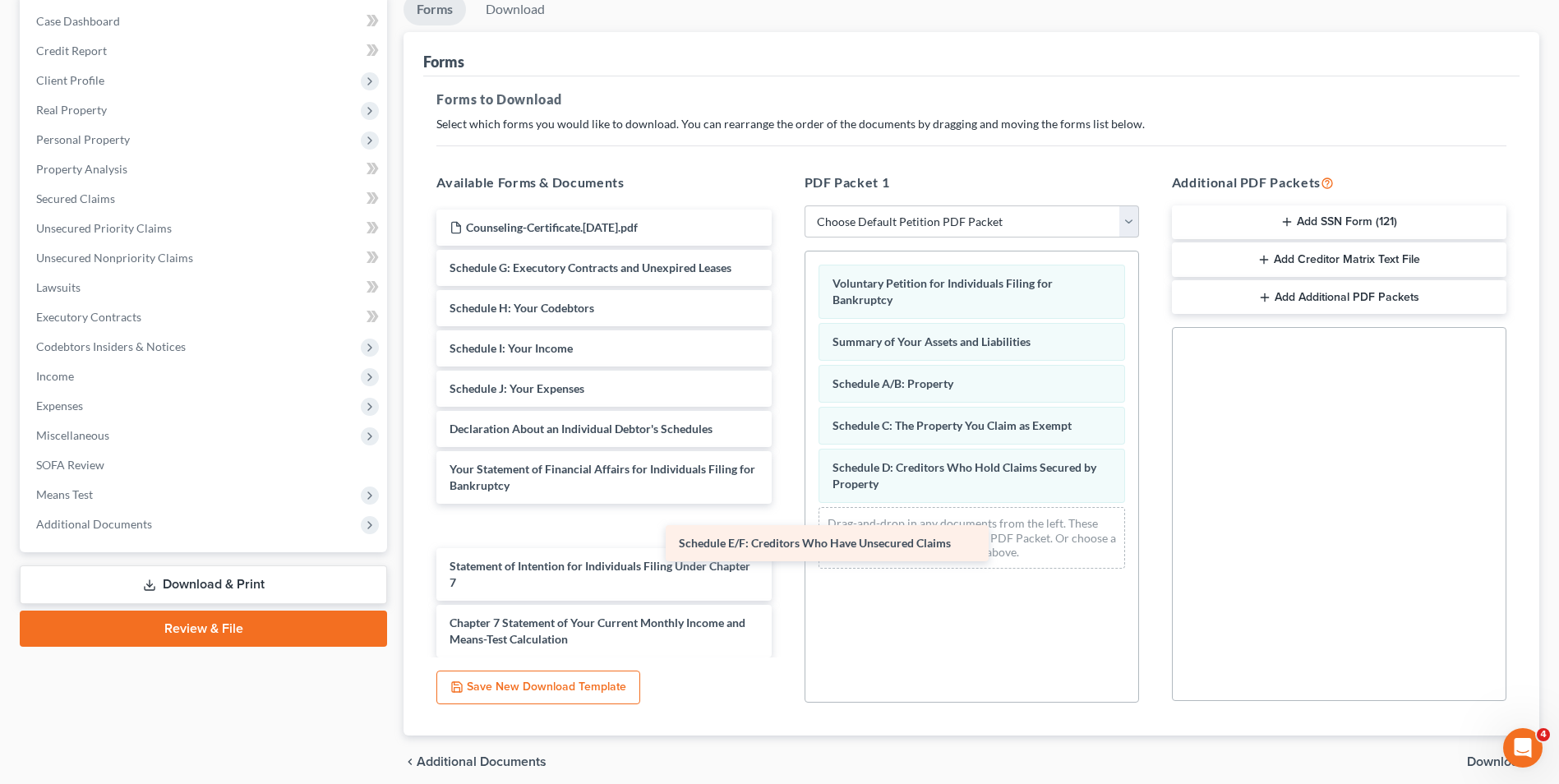
drag, startPoint x: 547, startPoint y: 261, endPoint x: 952, endPoint y: 494, distance: 467.2
click at [784, 498] on div "Schedule E/F: Creditors Who Have Unsecured Claims Counseling-Certificate.[DATE]…" at bounding box center [603, 542] width 361 height 666
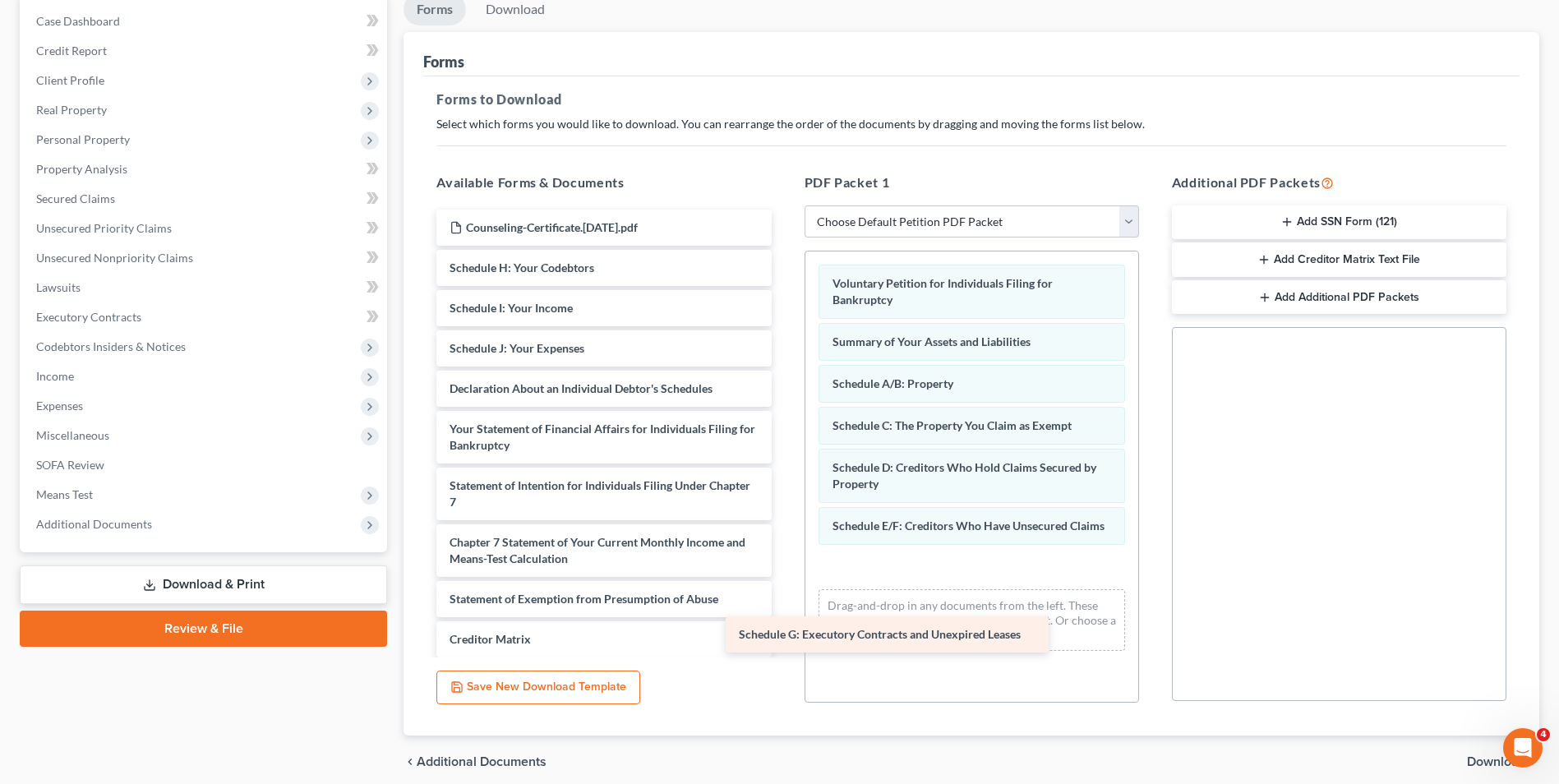
drag, startPoint x: 600, startPoint y: 259, endPoint x: 958, endPoint y: 540, distance: 455.1
click at [784, 546] on div "Schedule G: Executory Contracts and Unexpired Leases Counseling-Certificate.[DA…" at bounding box center [603, 502] width 361 height 585
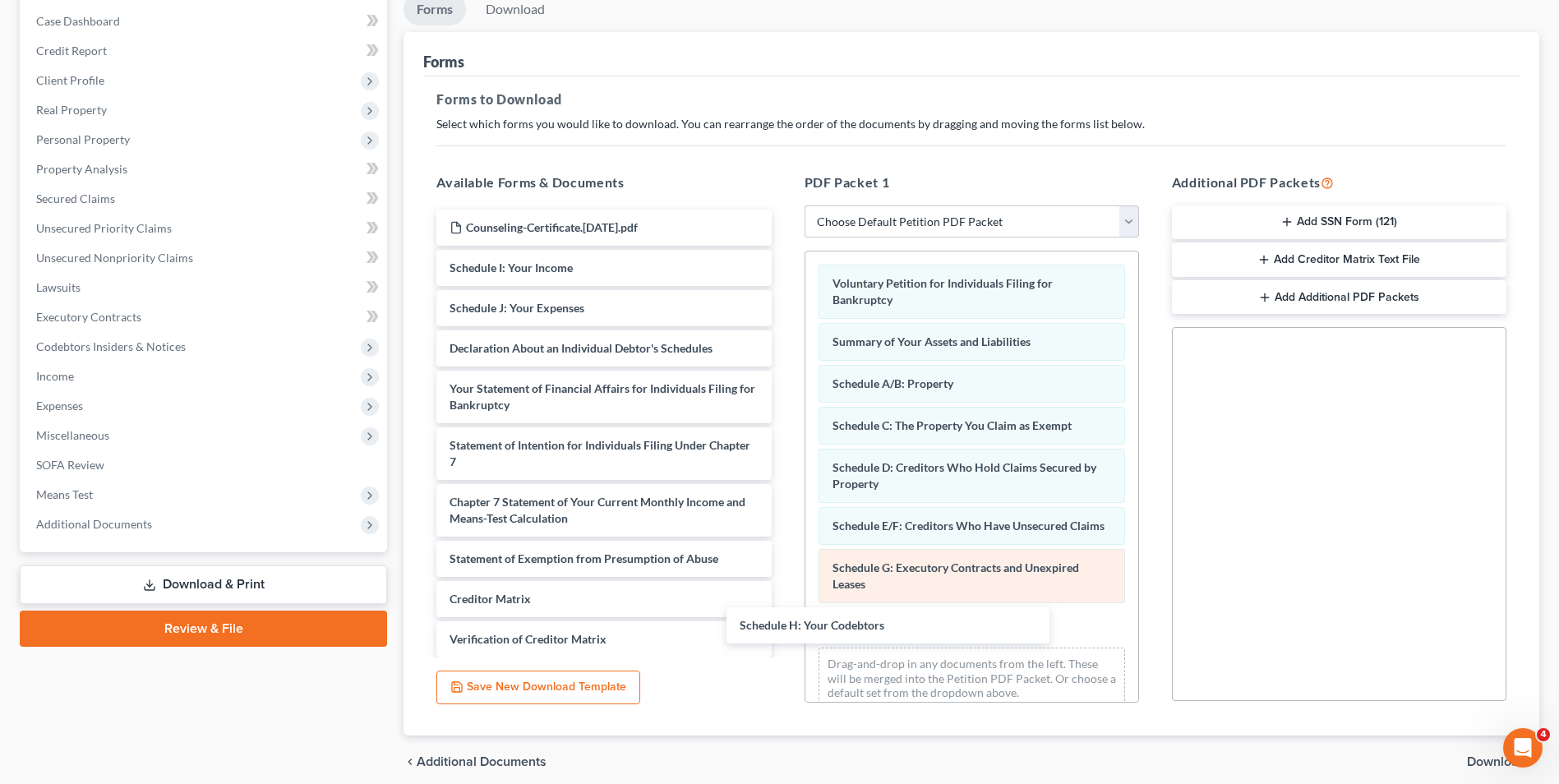
drag, startPoint x: 661, startPoint y: 269, endPoint x: 1060, endPoint y: 617, distance: 529.4
click at [784, 624] on div "Schedule H: Your Codebtors Counseling-Certificate.[DATE].pdf Schedule H: Your C…" at bounding box center [603, 481] width 361 height 545
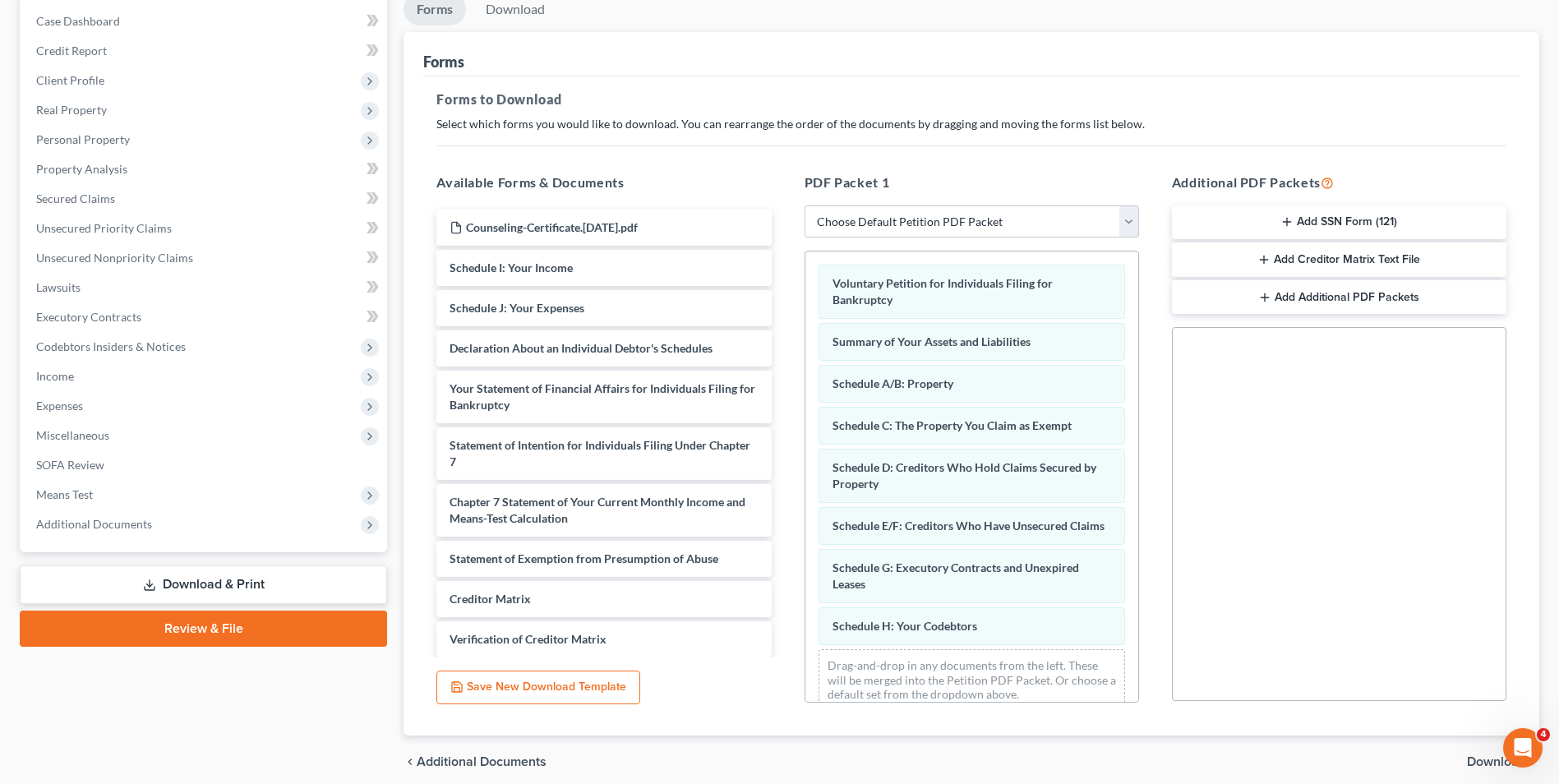
scroll to position [39, 0]
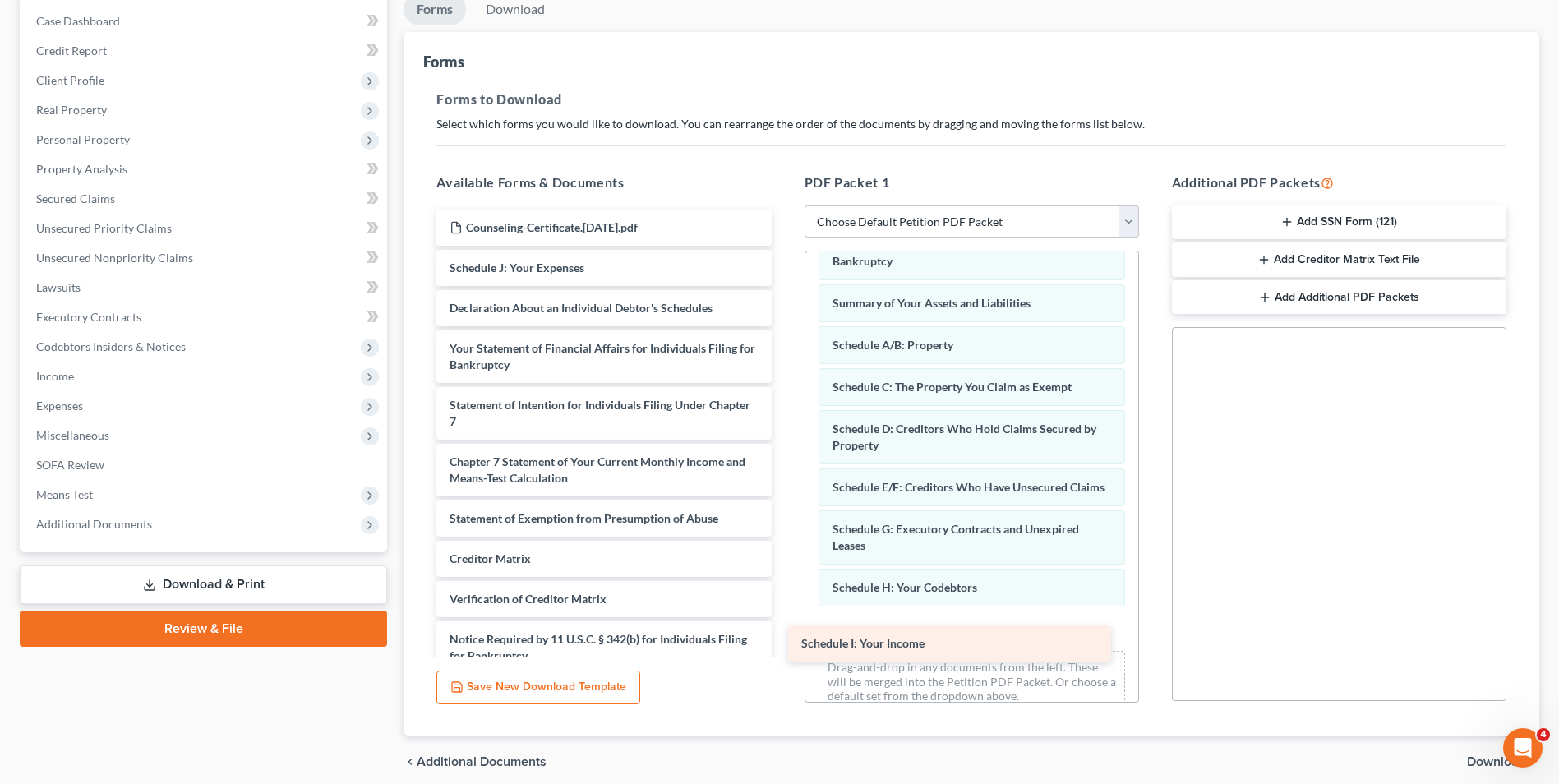
drag, startPoint x: 595, startPoint y: 270, endPoint x: 1005, endPoint y: 634, distance: 548.3
click at [784, 637] on div "Schedule I: Your Income Counseling-Certificate.[DATE].pdf Schedule I: Your Inco…" at bounding box center [603, 461] width 361 height 504
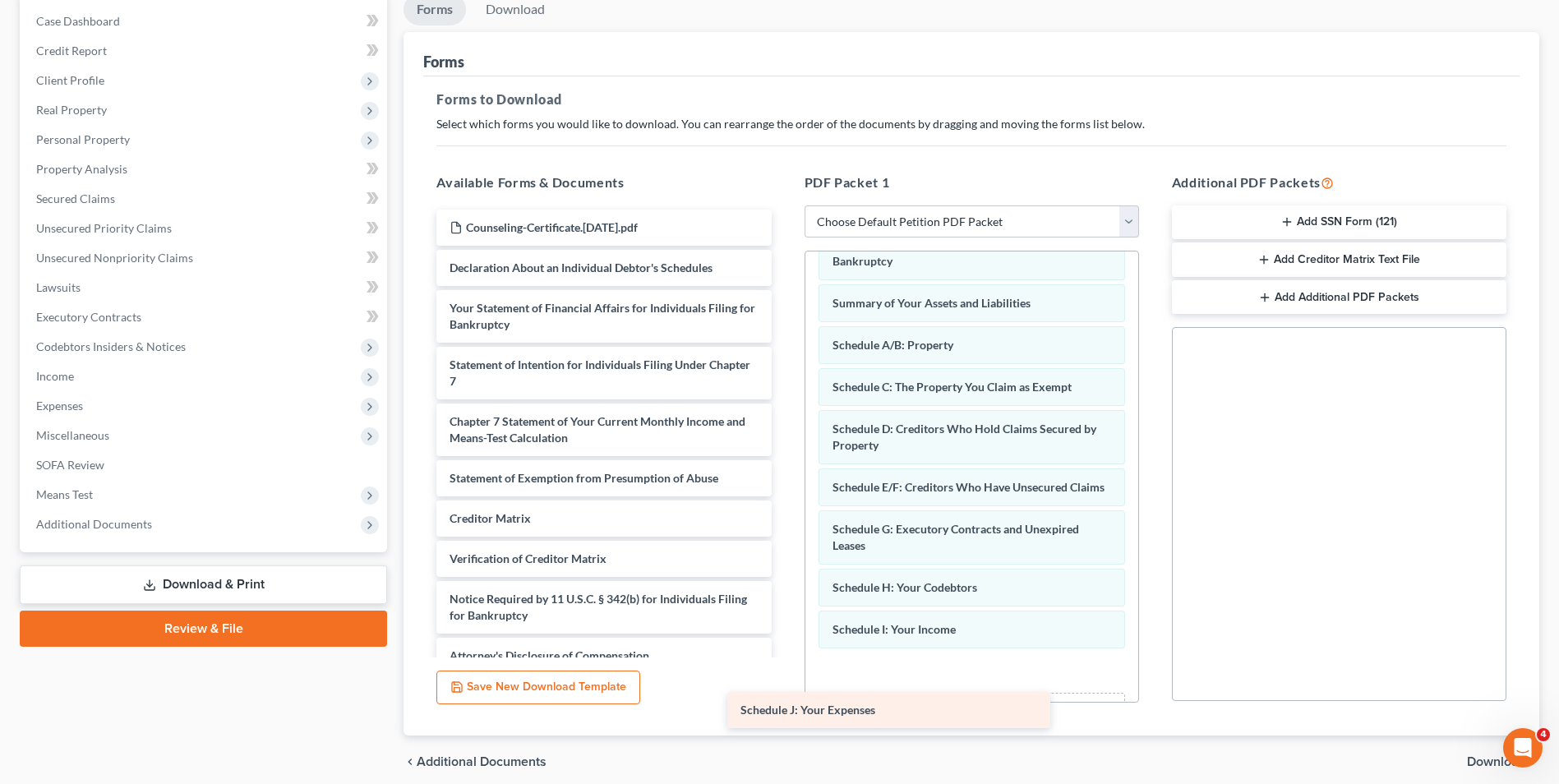
drag, startPoint x: 661, startPoint y: 265, endPoint x: 1030, endPoint y: 671, distance: 548.6
click at [784, 673] on div "Schedule J: Your Expenses Counseling-Certificate.[DATE].pdf Schedule J: Your Ex…" at bounding box center [603, 441] width 361 height 464
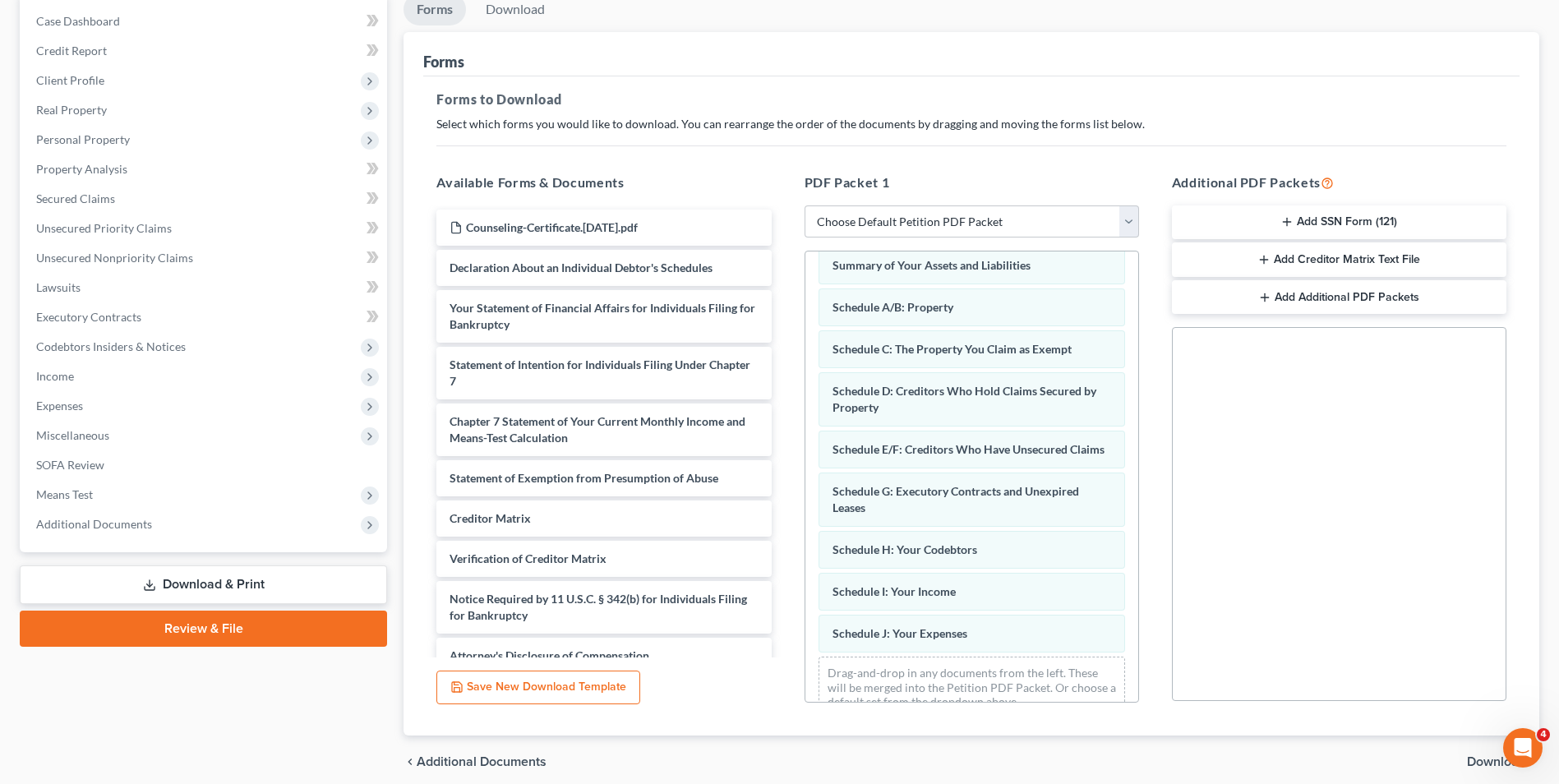
scroll to position [123, 0]
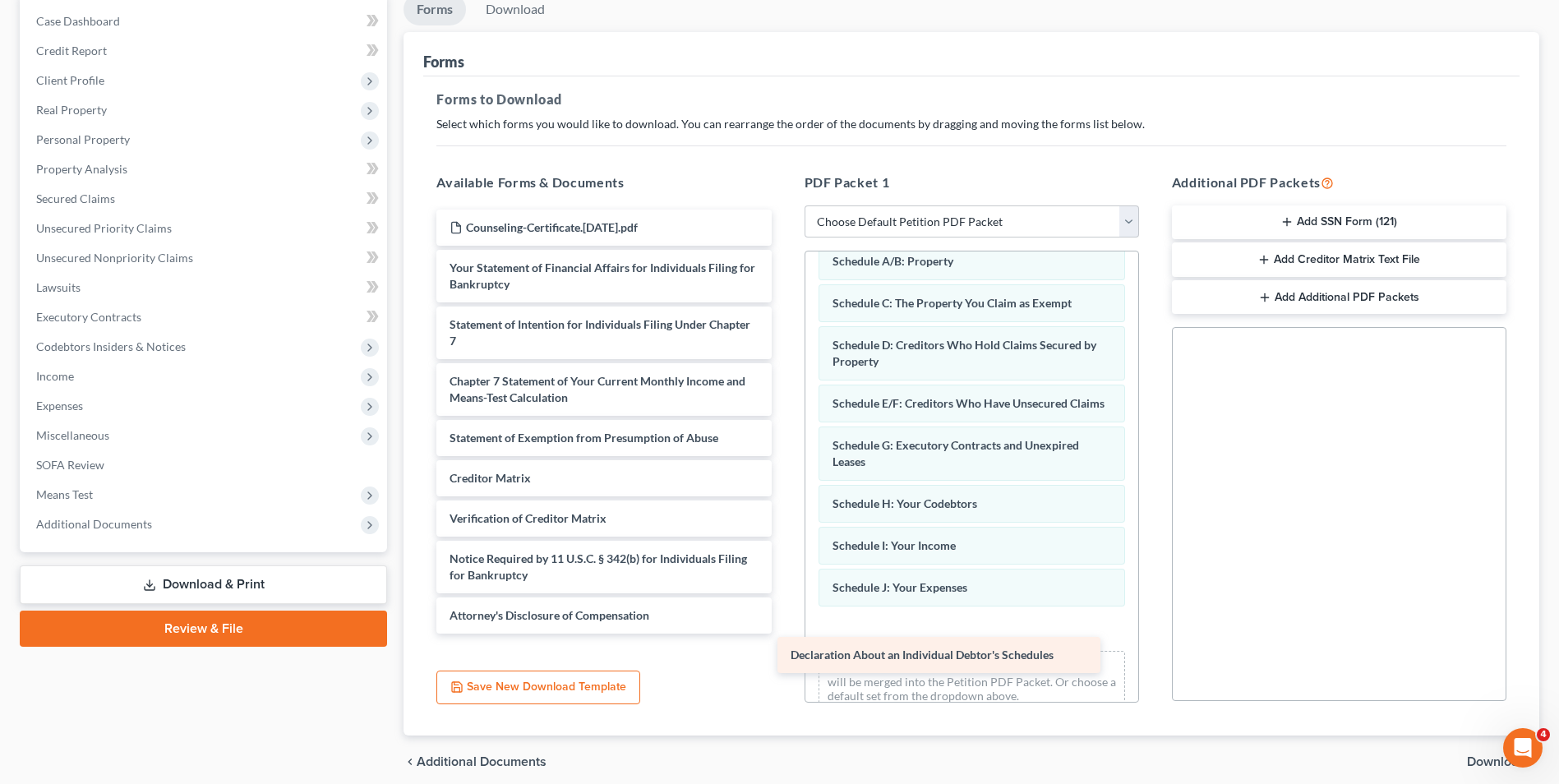
drag, startPoint x: 605, startPoint y: 275, endPoint x: 979, endPoint y: 643, distance: 524.7
click at [784, 634] on div "Declaration About an Individual Debtor's Schedules Counseling-Certificate.[DATE…" at bounding box center [603, 421] width 361 height 424
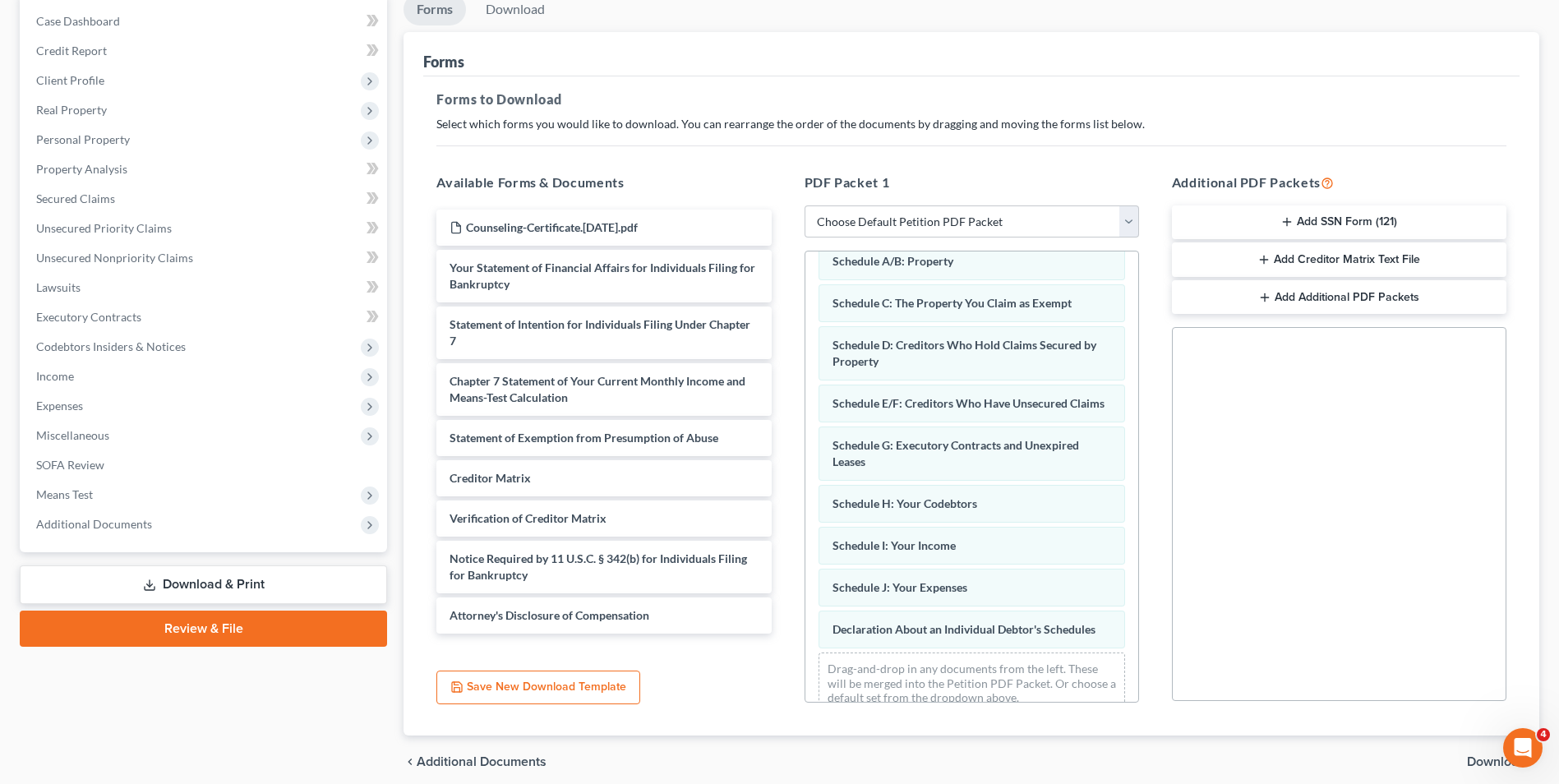
scroll to position [231, 0]
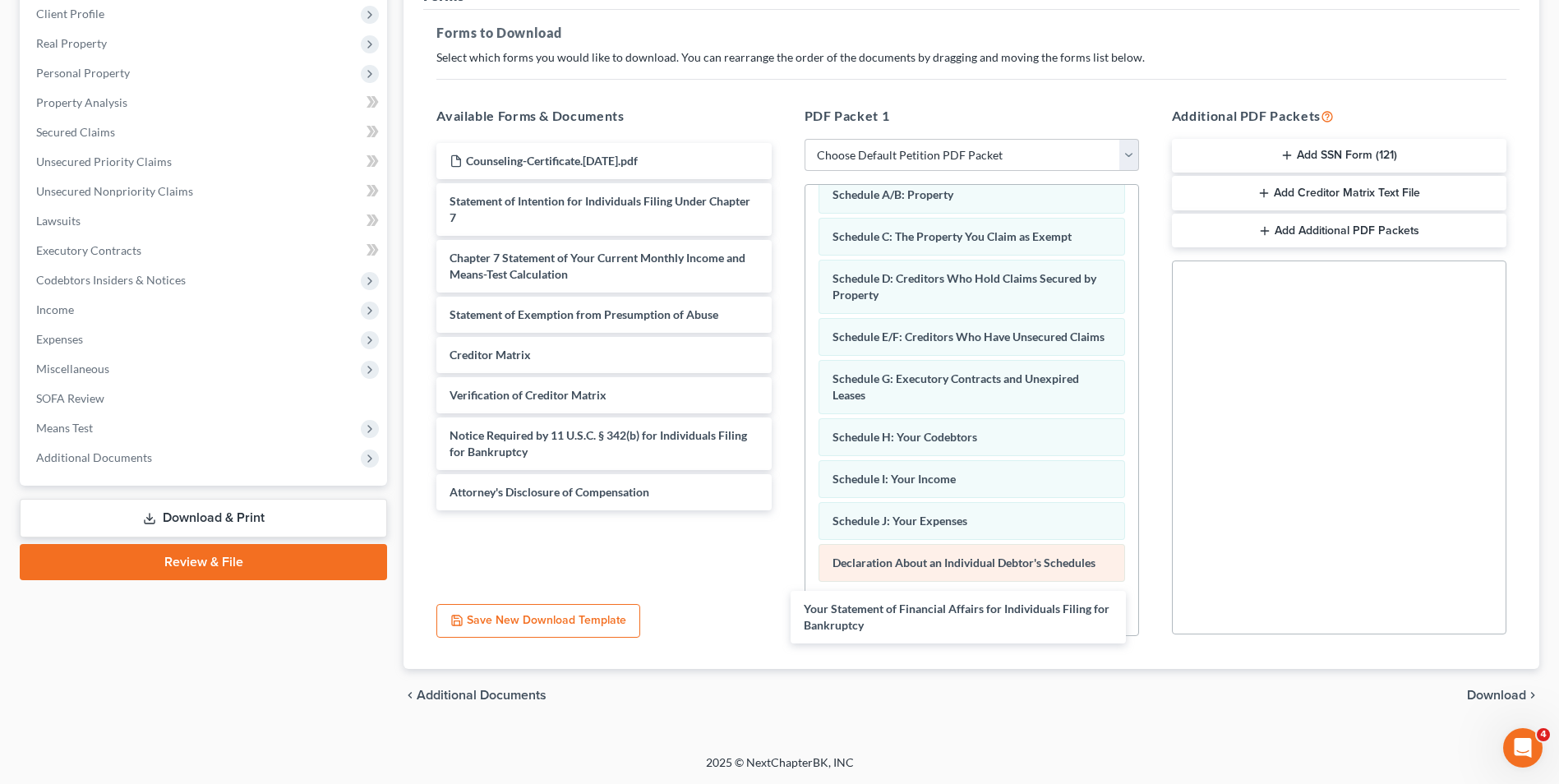
drag, startPoint x: 583, startPoint y: 206, endPoint x: 1004, endPoint y: 597, distance: 574.6
click at [784, 510] on div "Your Statement of Financial Affairs for Individuals Filing for Bankruptcy Couns…" at bounding box center [603, 327] width 361 height 367
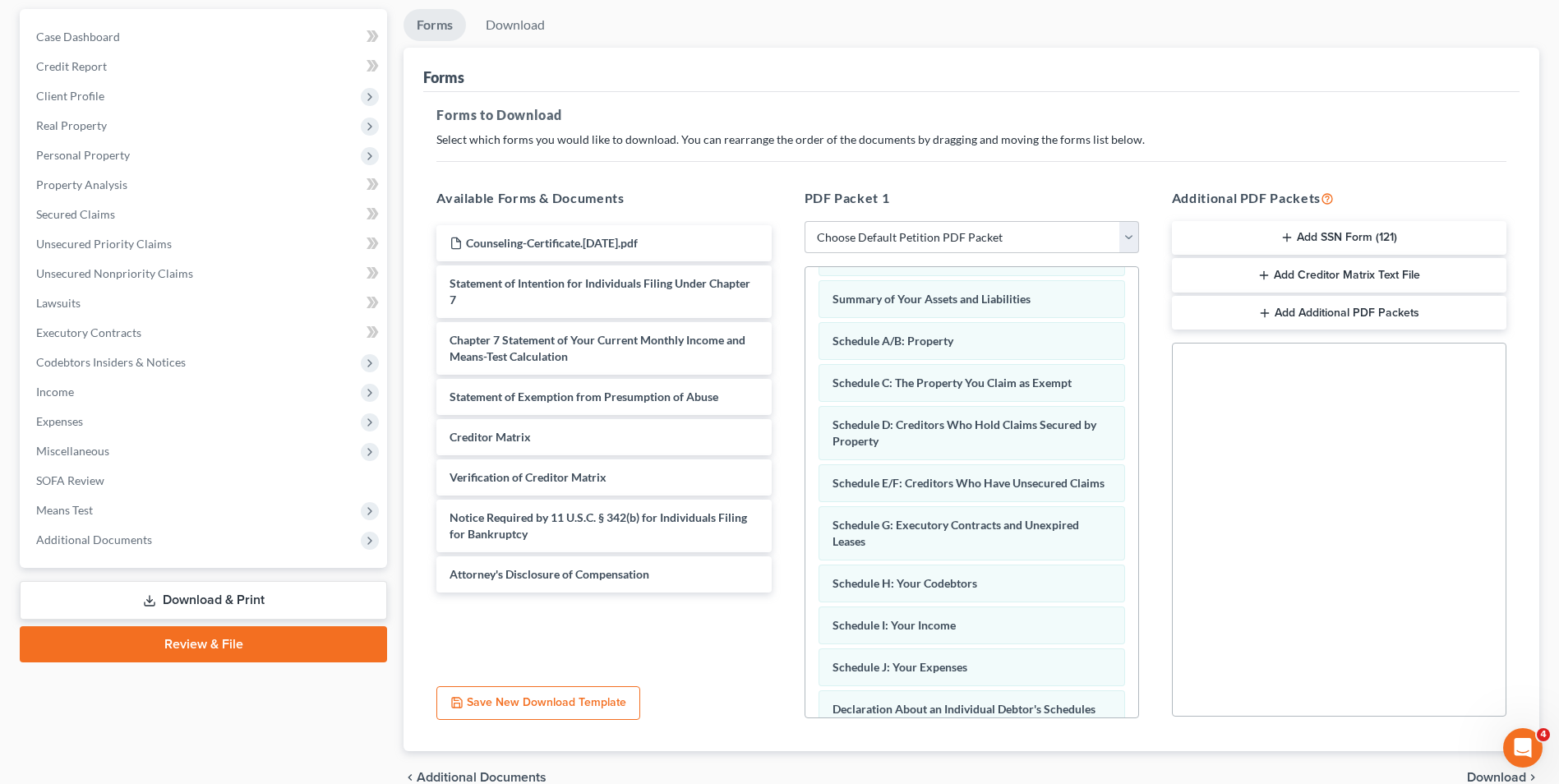
scroll to position [0, 0]
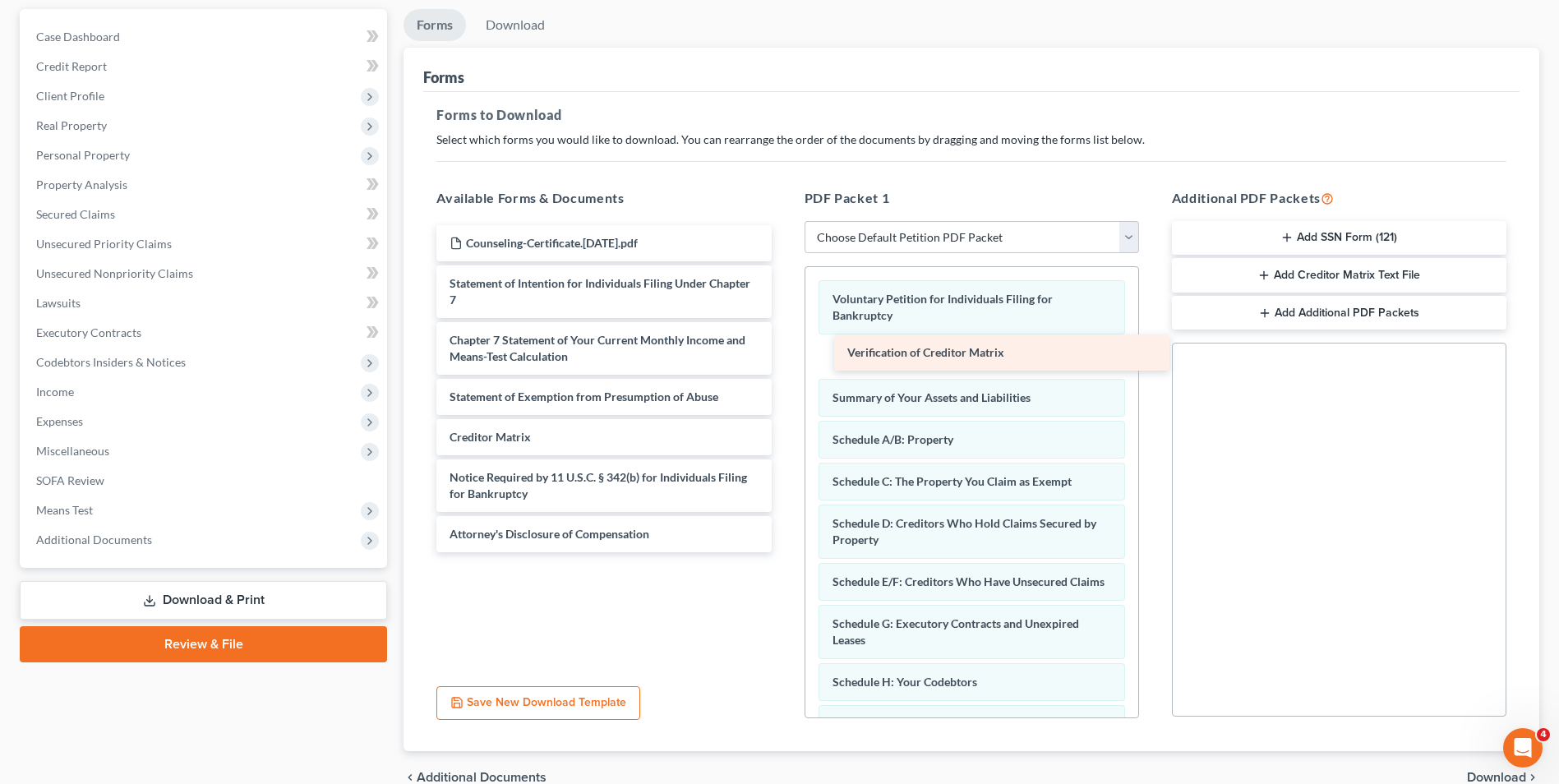
drag, startPoint x: 511, startPoint y: 482, endPoint x: 855, endPoint y: 358, distance: 365.7
click at [784, 358] on div "Verification of Creditor Matrix Counseling-Certificate.[DATE].pdf Statement of …" at bounding box center [603, 388] width 361 height 327
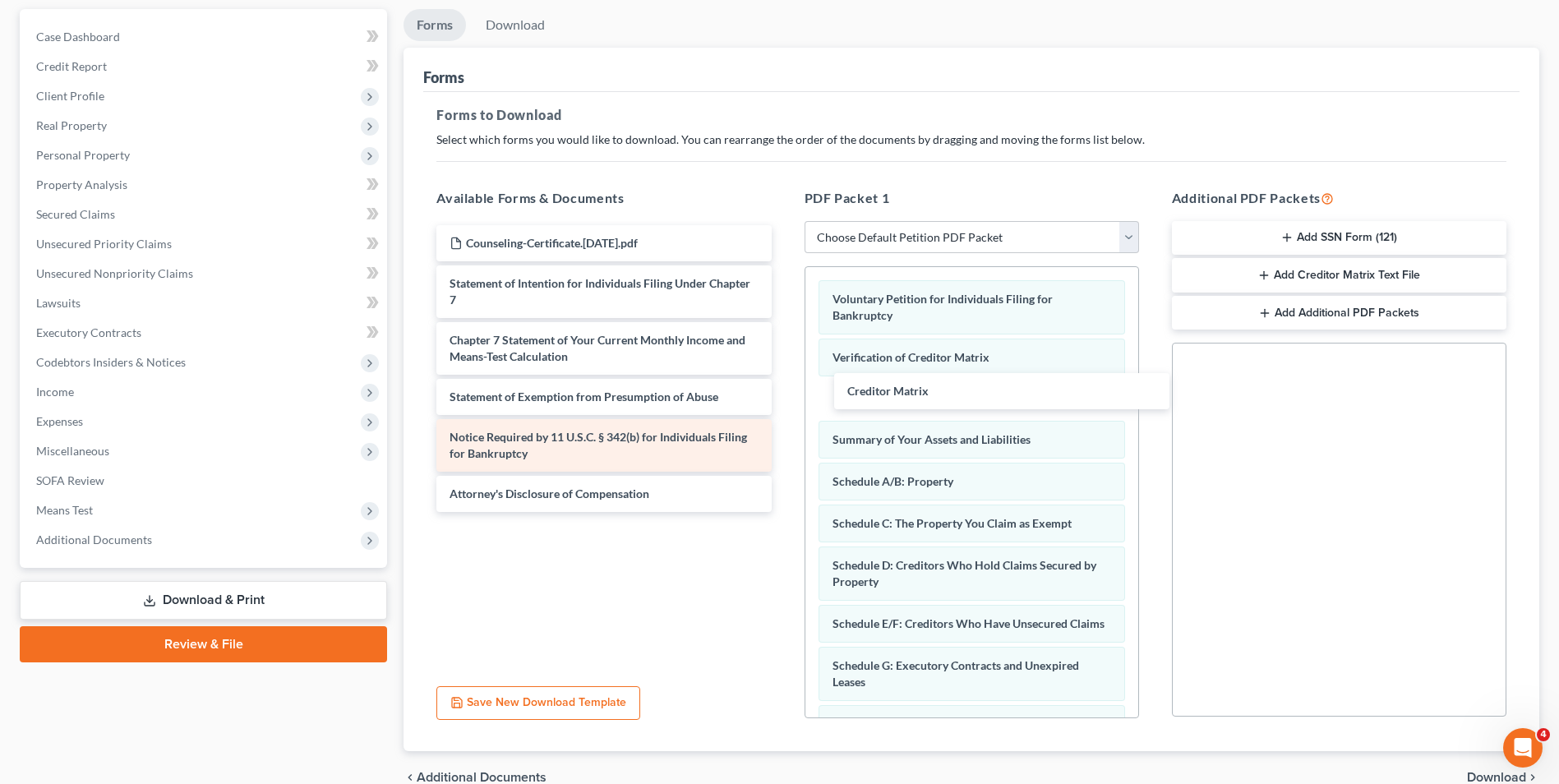
drag, startPoint x: 560, startPoint y: 440, endPoint x: 751, endPoint y: 441, distance: 191.0
click at [784, 395] on div "Creditor Matrix Counseling-Certificate.[DATE].pdf Statement of Intention for In…" at bounding box center [603, 368] width 361 height 286
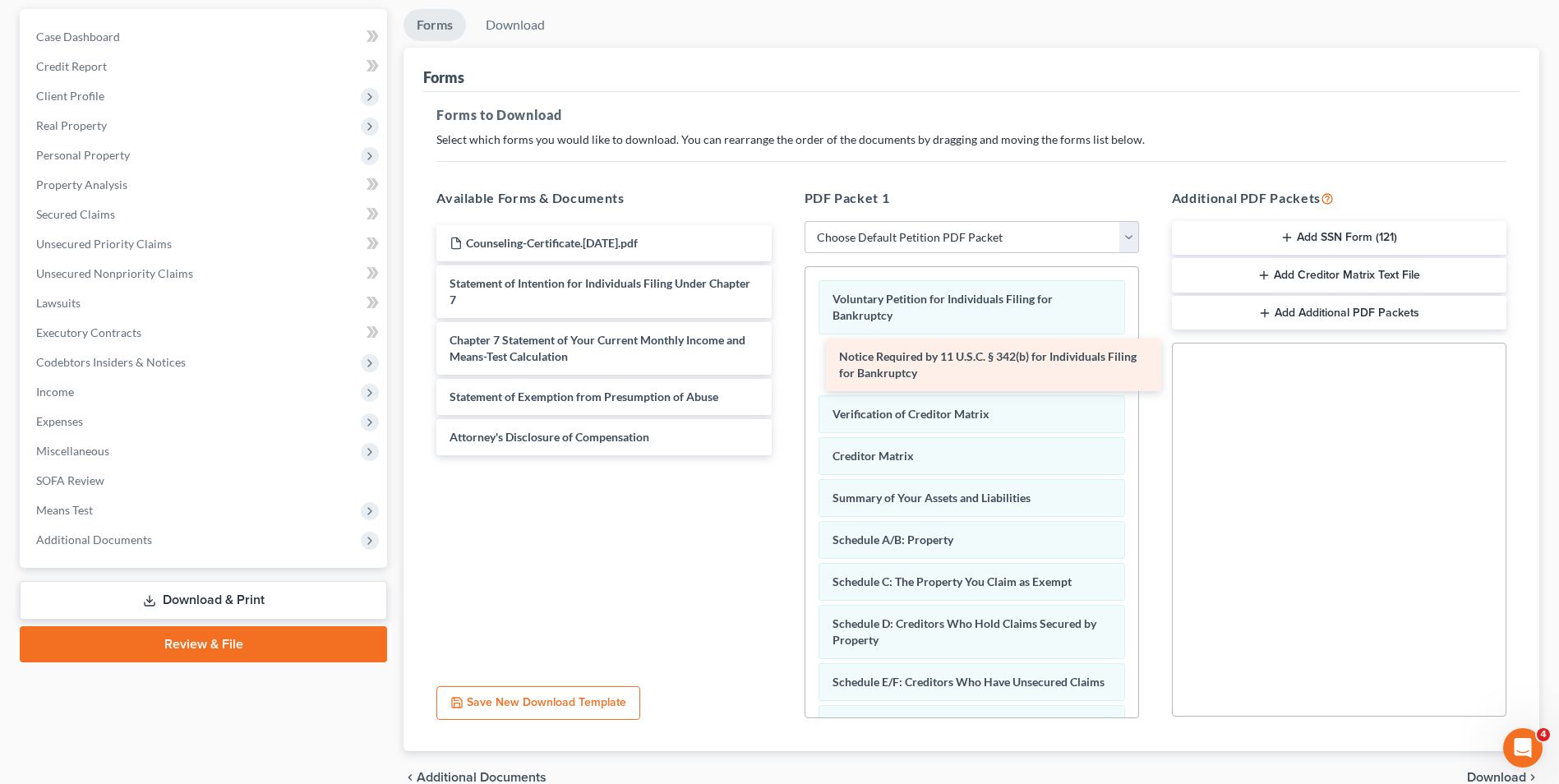
drag, startPoint x: 535, startPoint y: 452, endPoint x: 913, endPoint y: 382, distance: 384.4
click at [784, 378] on div "Notice Required by 11 U.S.C. § 342(b) for Individuals Filing for Bankruptcy Cou…" at bounding box center [603, 340] width 361 height 230
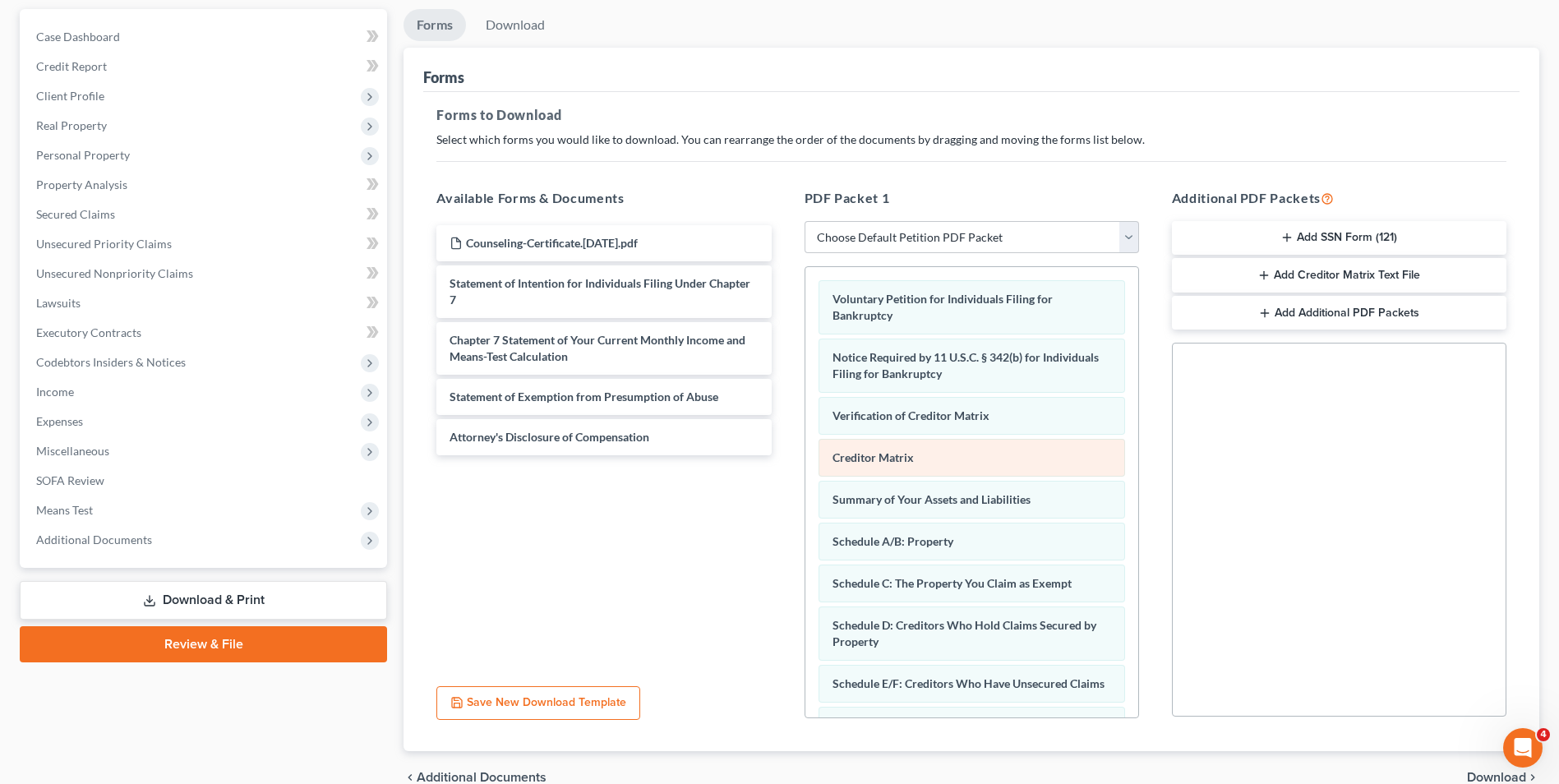
scroll to position [365, 0]
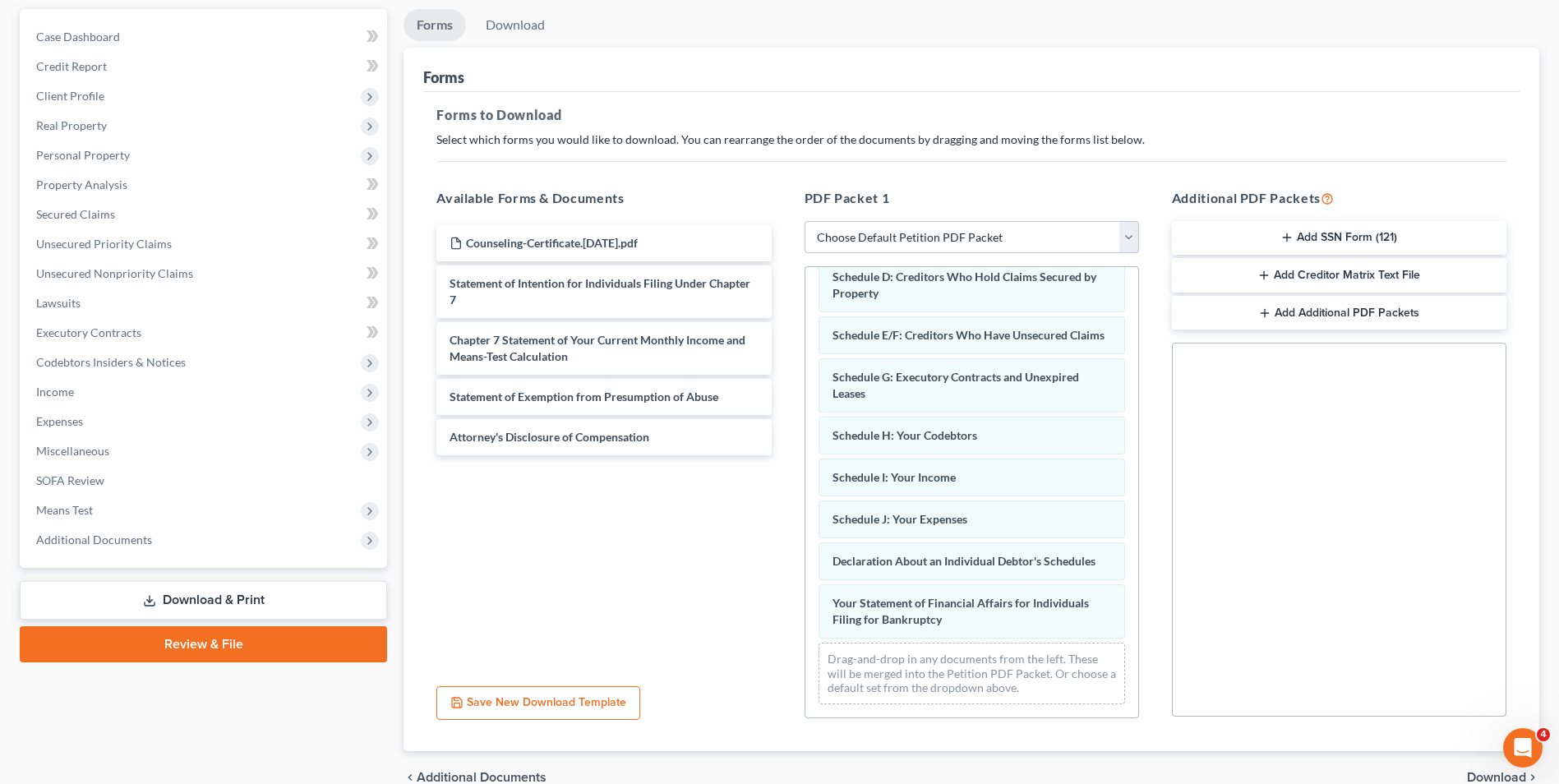
click at [1300, 238] on button "Add SSN Form (121)" at bounding box center [1339, 238] width 335 height 34
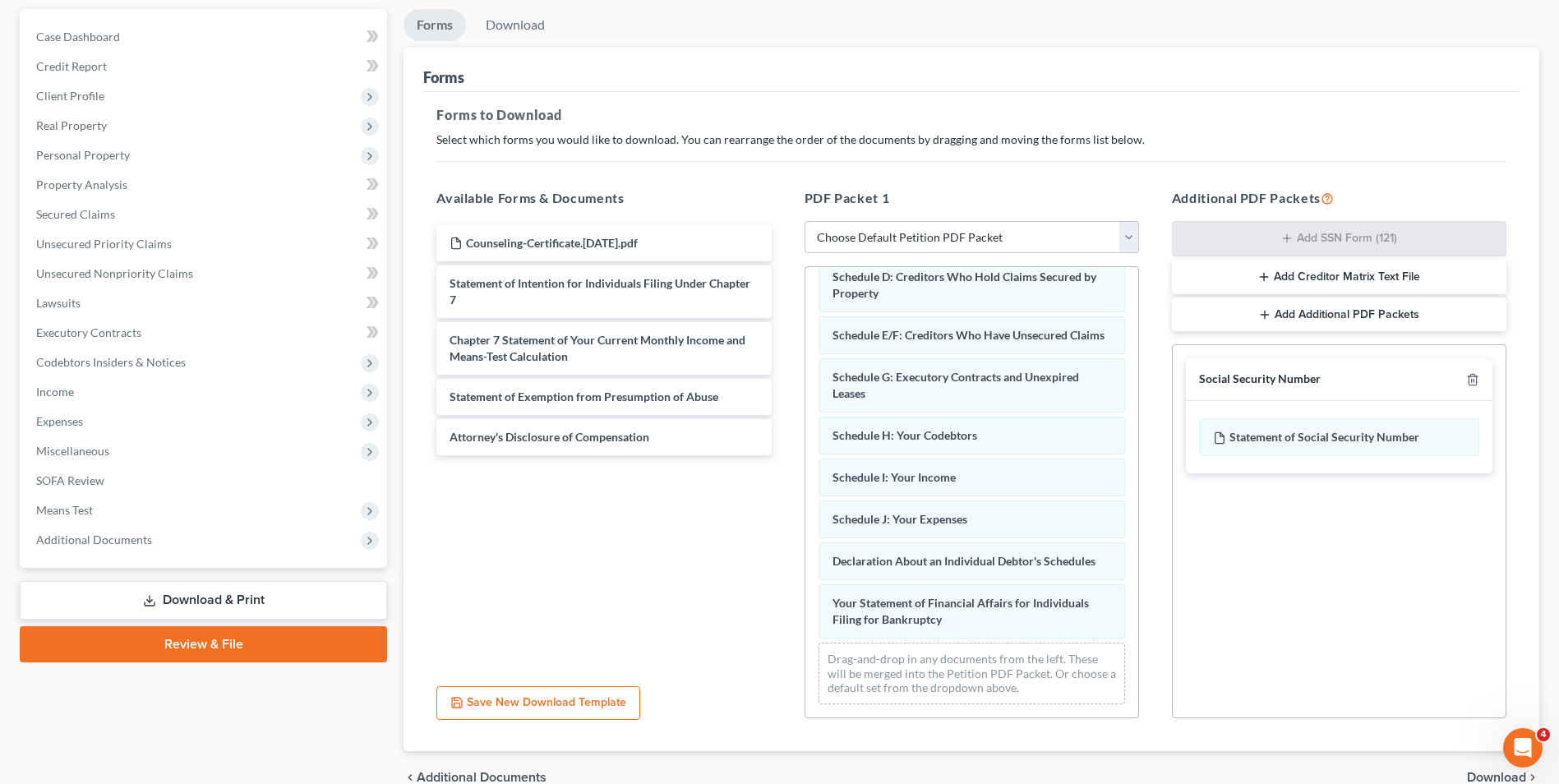
click at [1299, 268] on button "Add Creditor Matrix Text File" at bounding box center [1339, 277] width 335 height 34
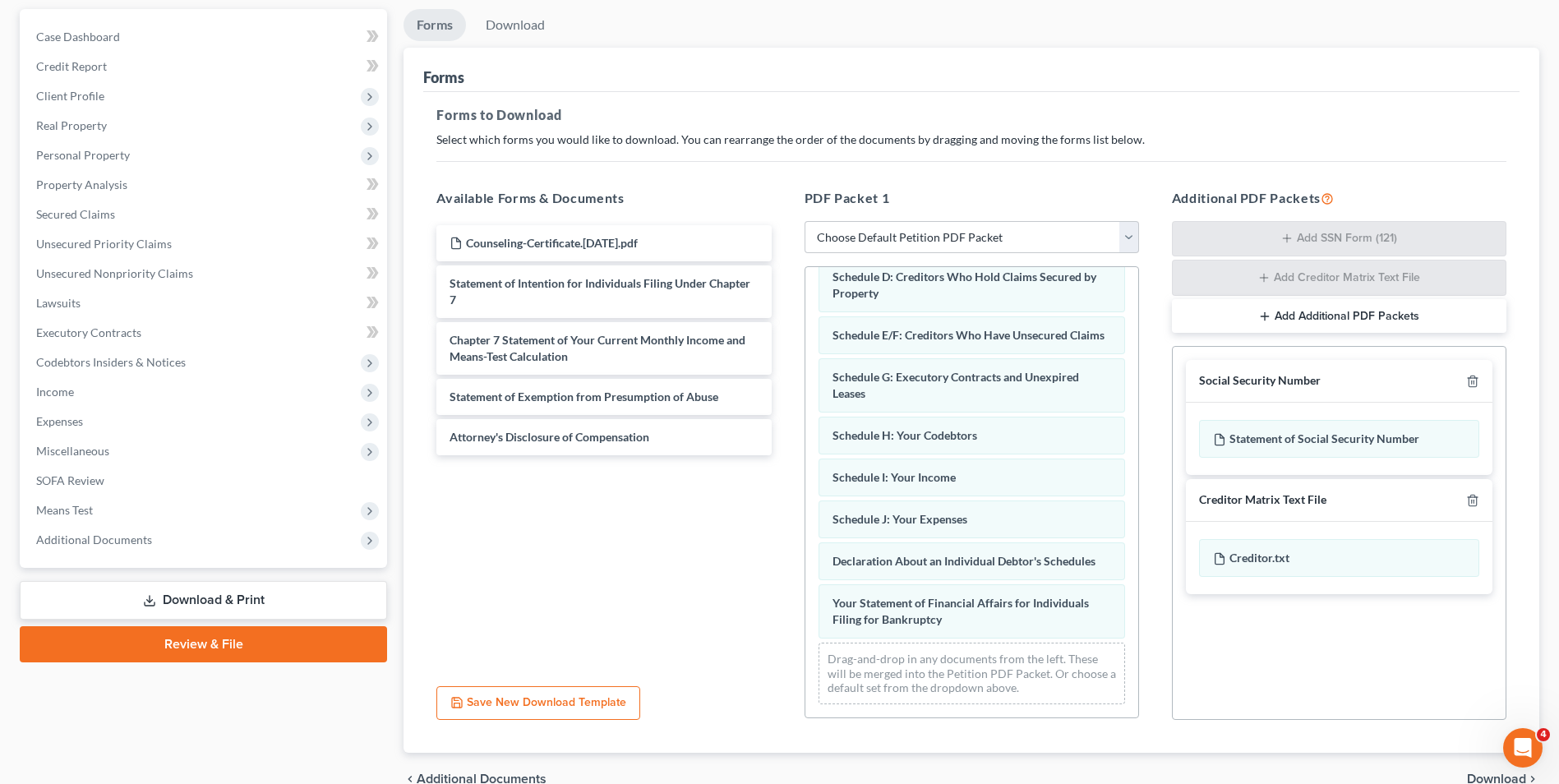
click at [1294, 309] on button "Add Additional PDF Packets" at bounding box center [1339, 317] width 335 height 34
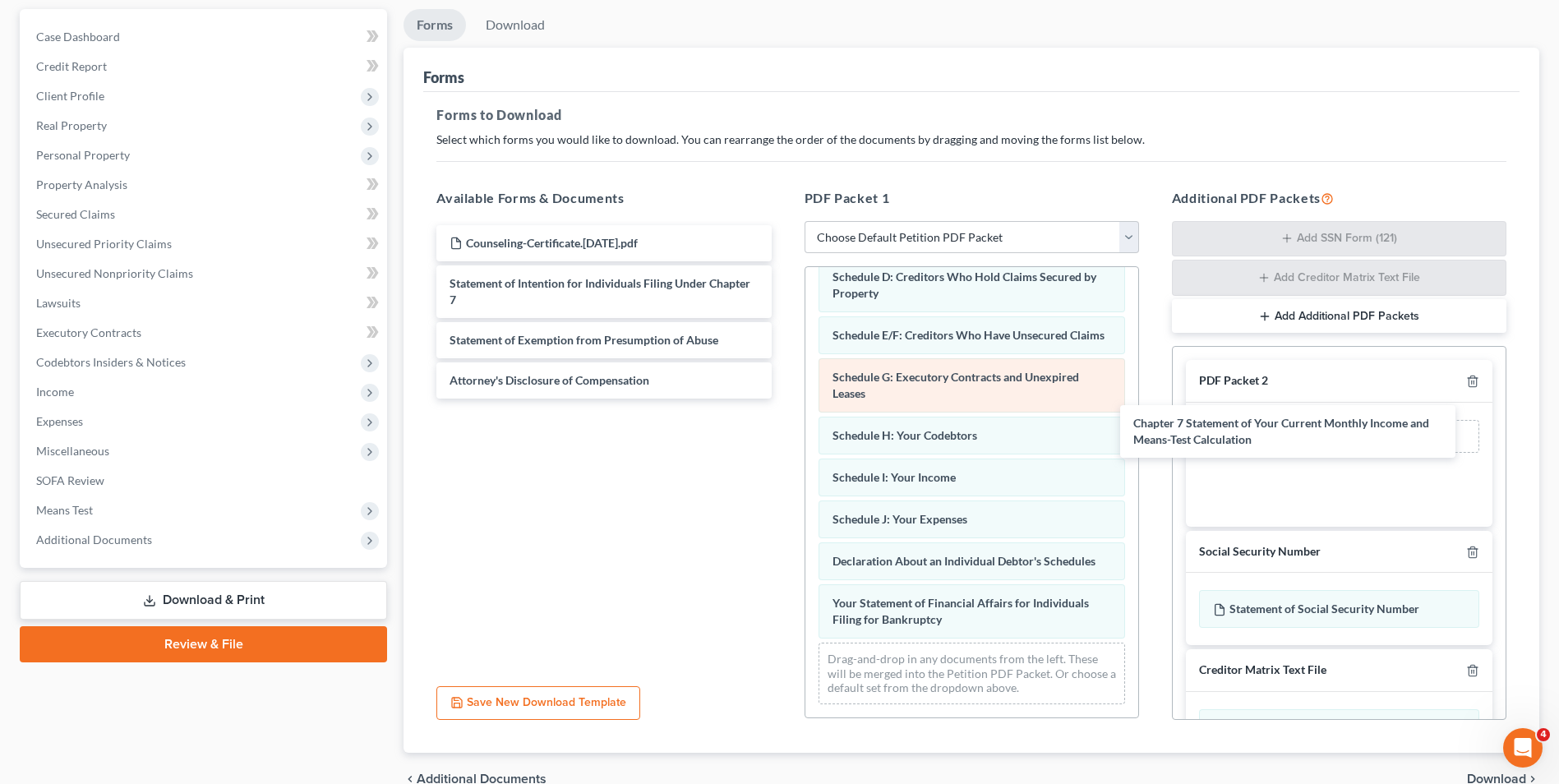
drag, startPoint x: 602, startPoint y: 335, endPoint x: 1101, endPoint y: 410, distance: 504.6
click at [784, 399] on div "Chapter 7 Statement of Your Current Monthly Income and Means-Test Calculation C…" at bounding box center [603, 311] width 361 height 173
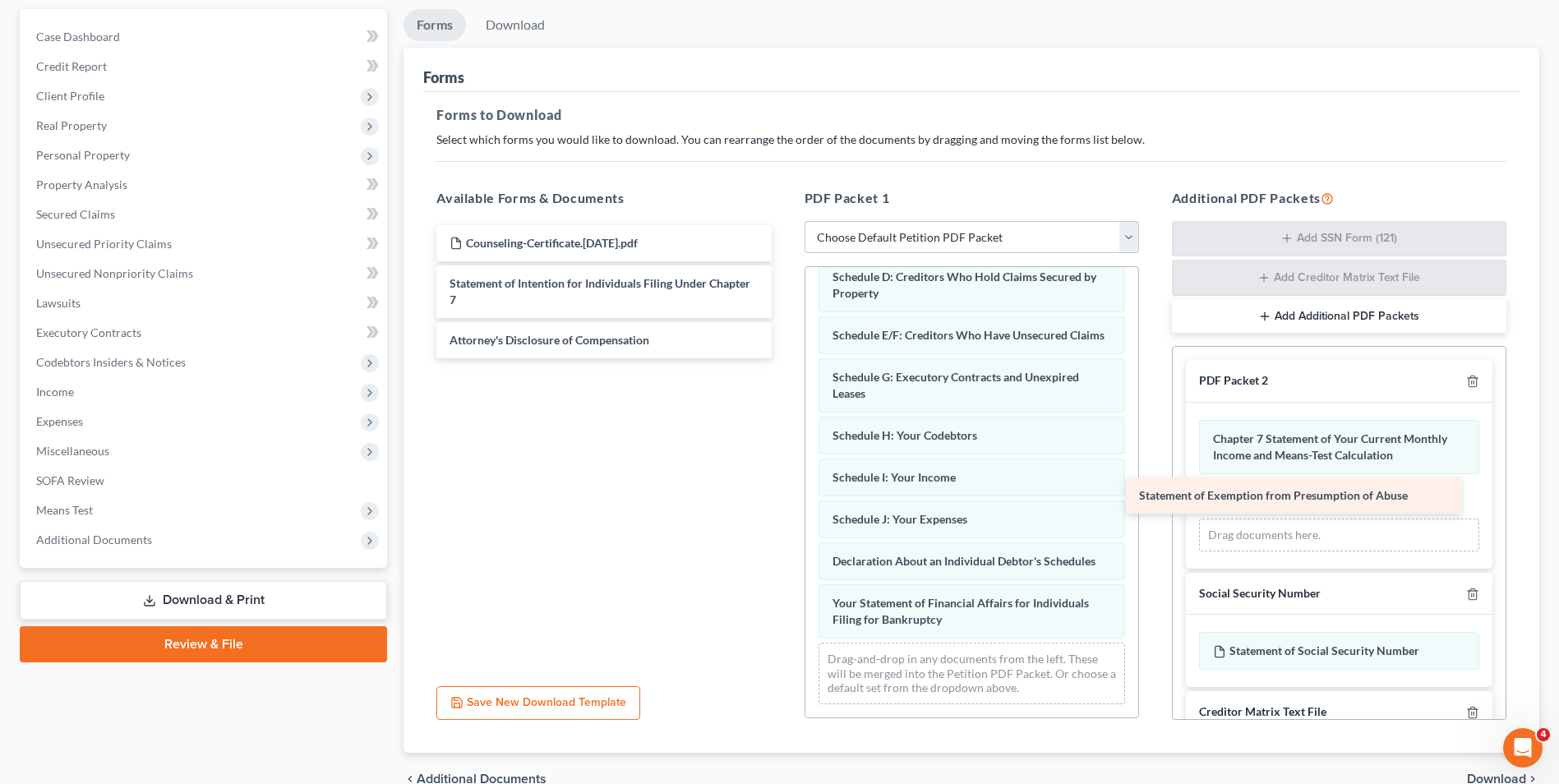
drag, startPoint x: 682, startPoint y: 345, endPoint x: 1375, endPoint y: 498, distance: 709.7
click at [784, 359] on div "Statement of Exemption from Presumption of Abuse Counseling-Certificate.[DATE].…" at bounding box center [603, 291] width 361 height 133
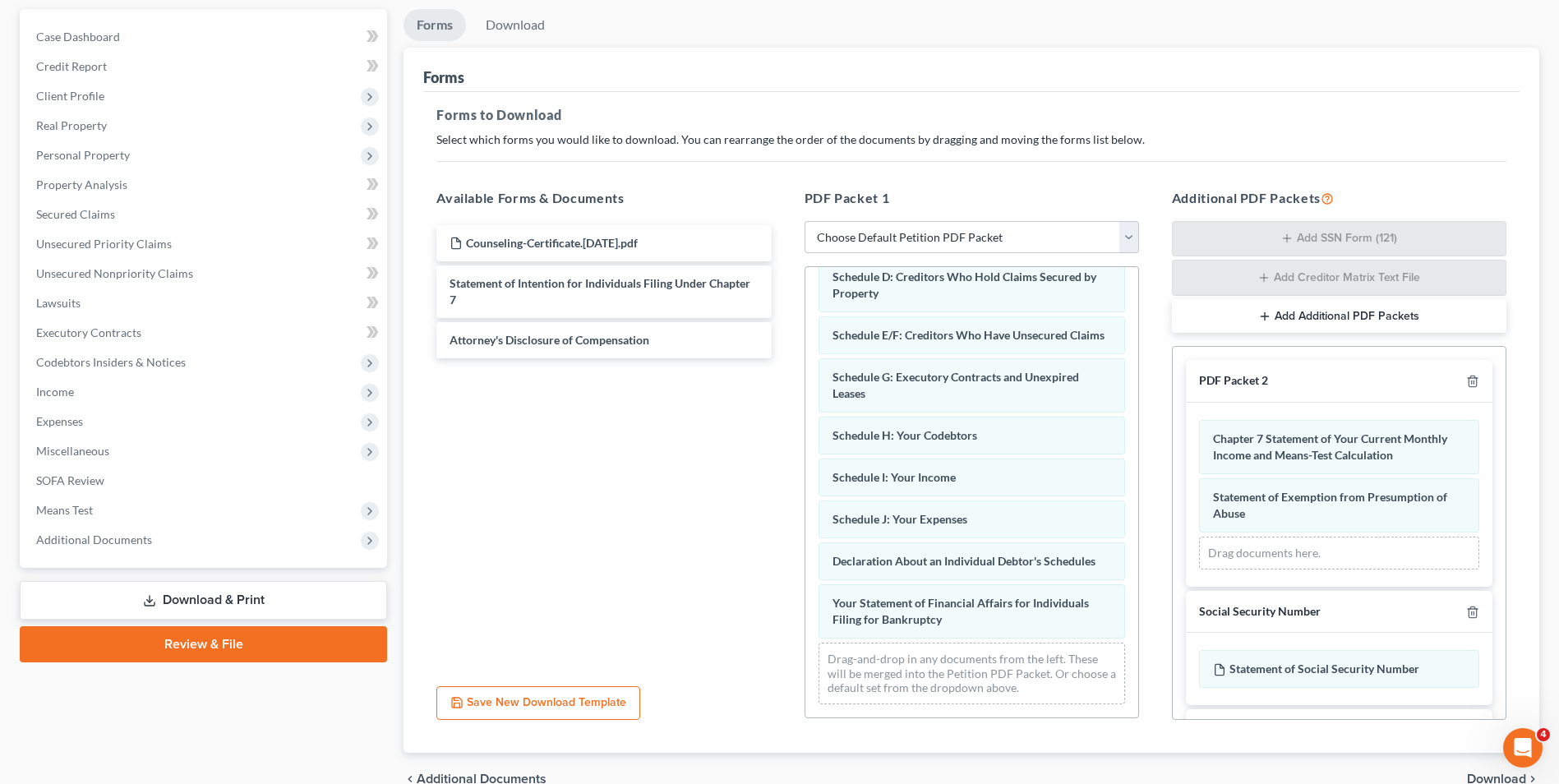
click at [1256, 318] on button "Add Additional PDF Packets" at bounding box center [1339, 317] width 335 height 34
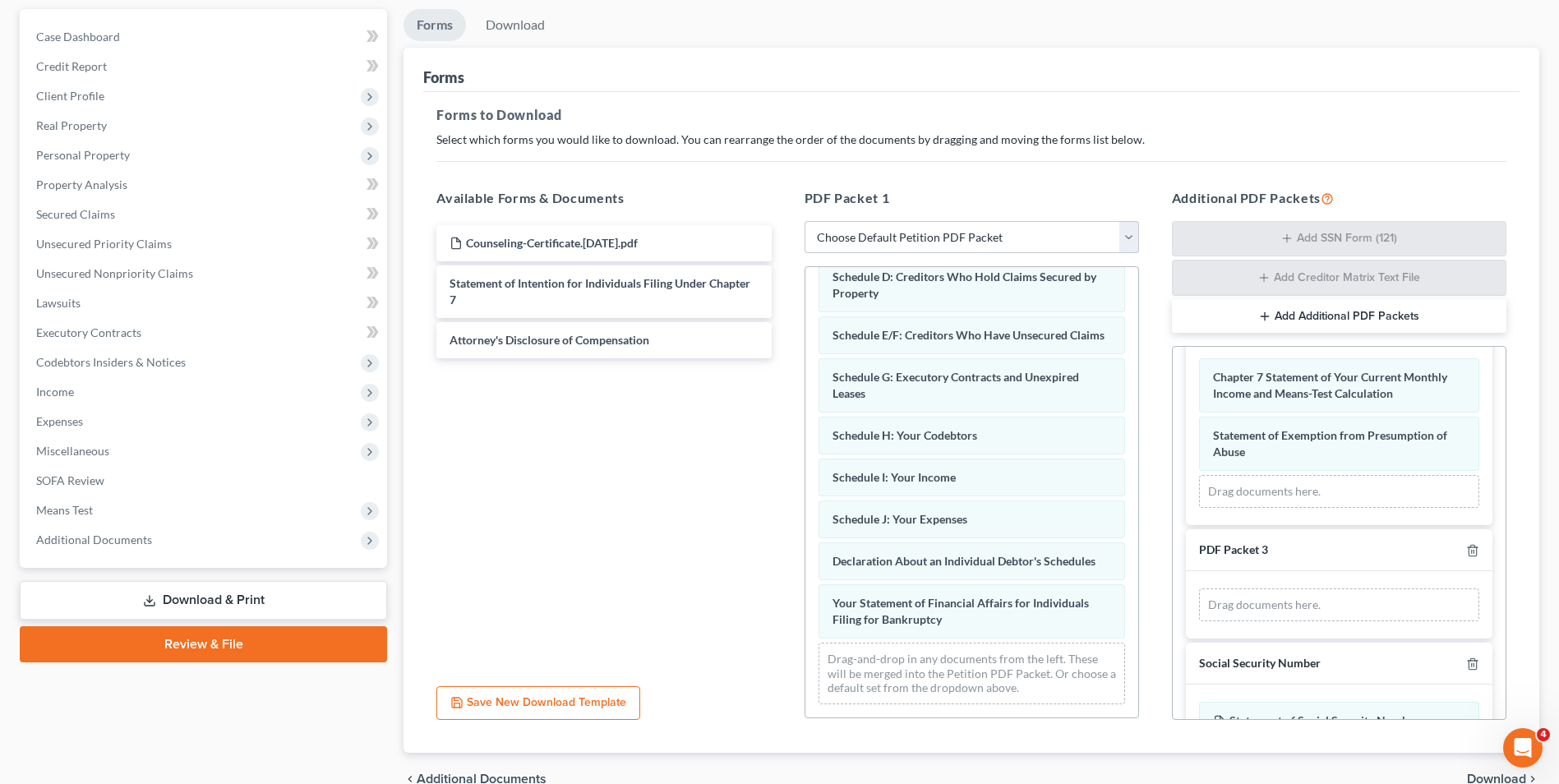
scroll to position [232, 0]
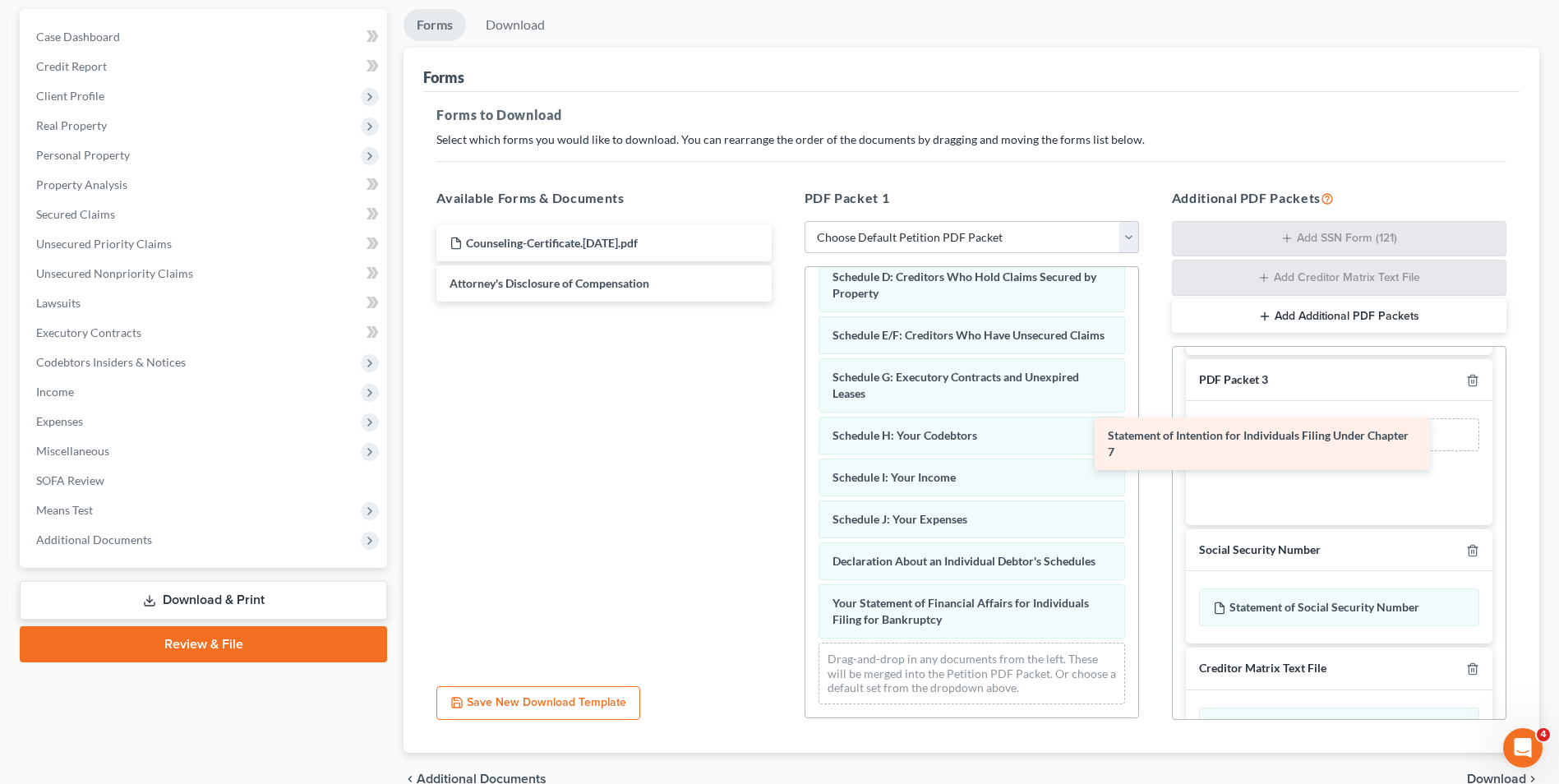
drag, startPoint x: 634, startPoint y: 282, endPoint x: 1385, endPoint y: 422, distance: 763.9
click at [784, 302] on div "Statement of Intention for Individuals Filing Under Chapter 7 Counseling-Certif…" at bounding box center [603, 262] width 361 height 76
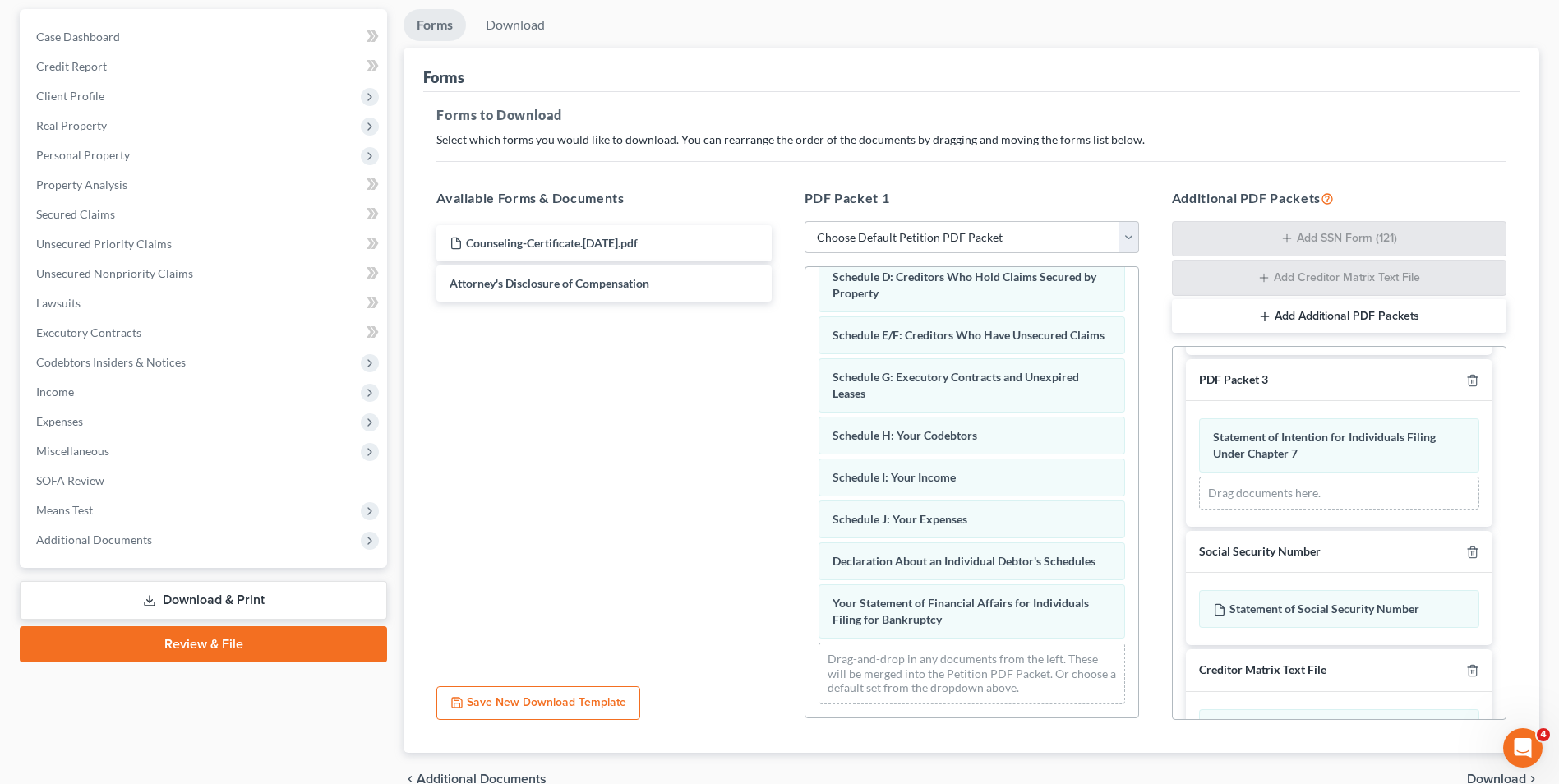
click at [1341, 321] on button "Add Additional PDF Packets" at bounding box center [1339, 317] width 335 height 34
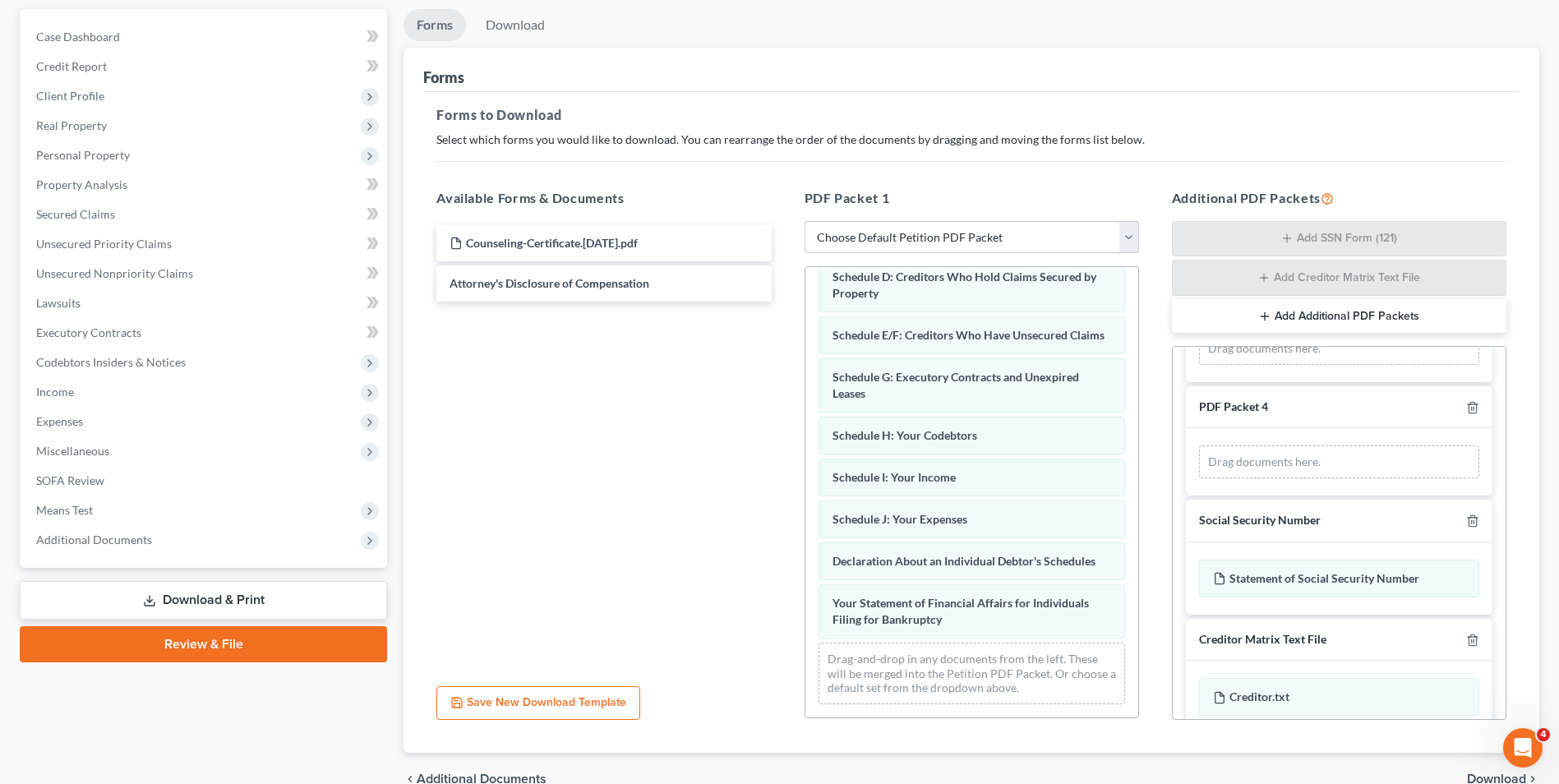
scroll to position [396, 0]
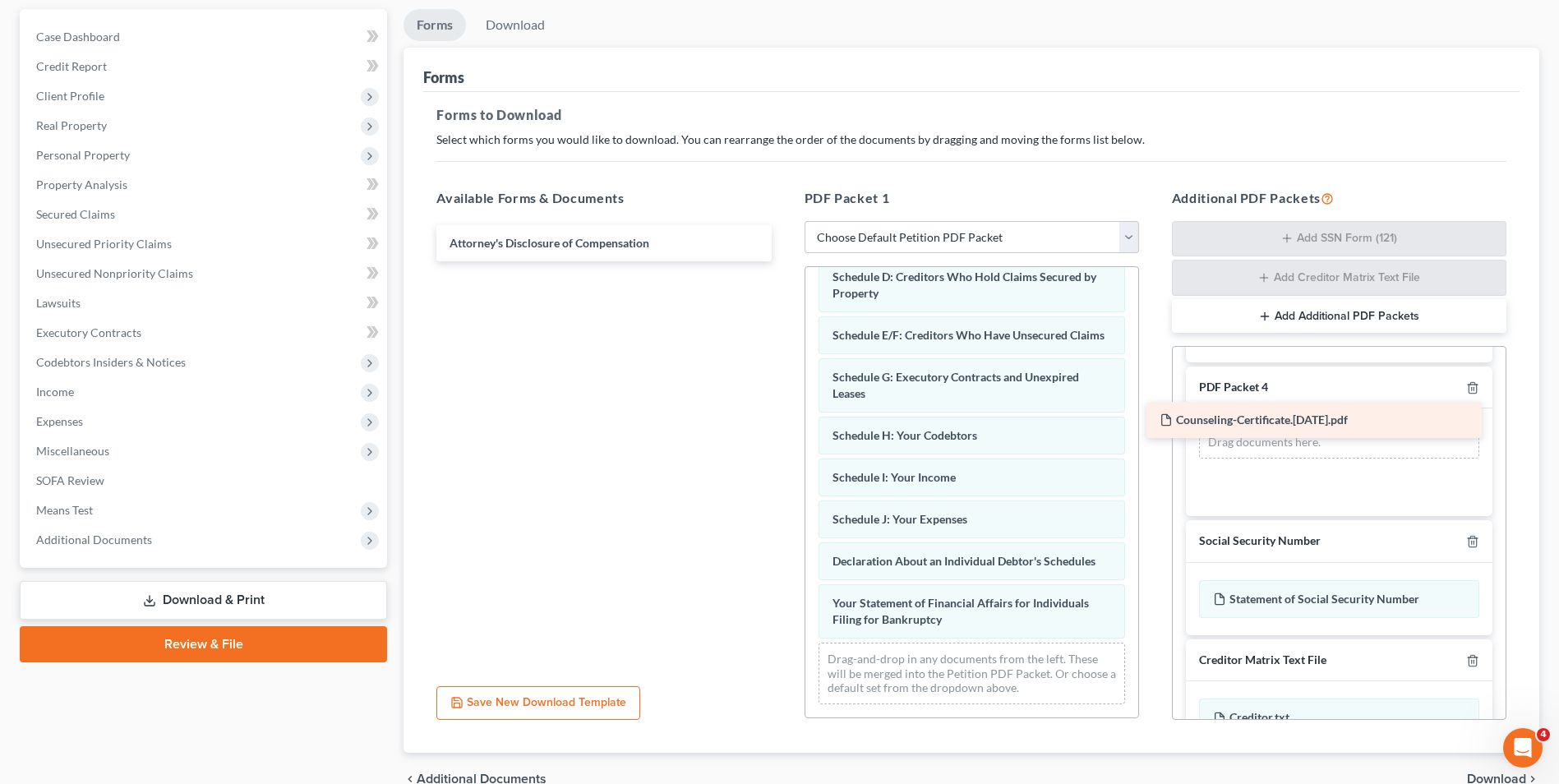
drag, startPoint x: 559, startPoint y: 238, endPoint x: 1275, endPoint y: 420, distance: 738.8
click at [784, 262] on div "Counseling-Certificate.[DATE].pdf Counseling-Certificate.[DATE].pdf Attorney's …" at bounding box center [603, 243] width 361 height 36
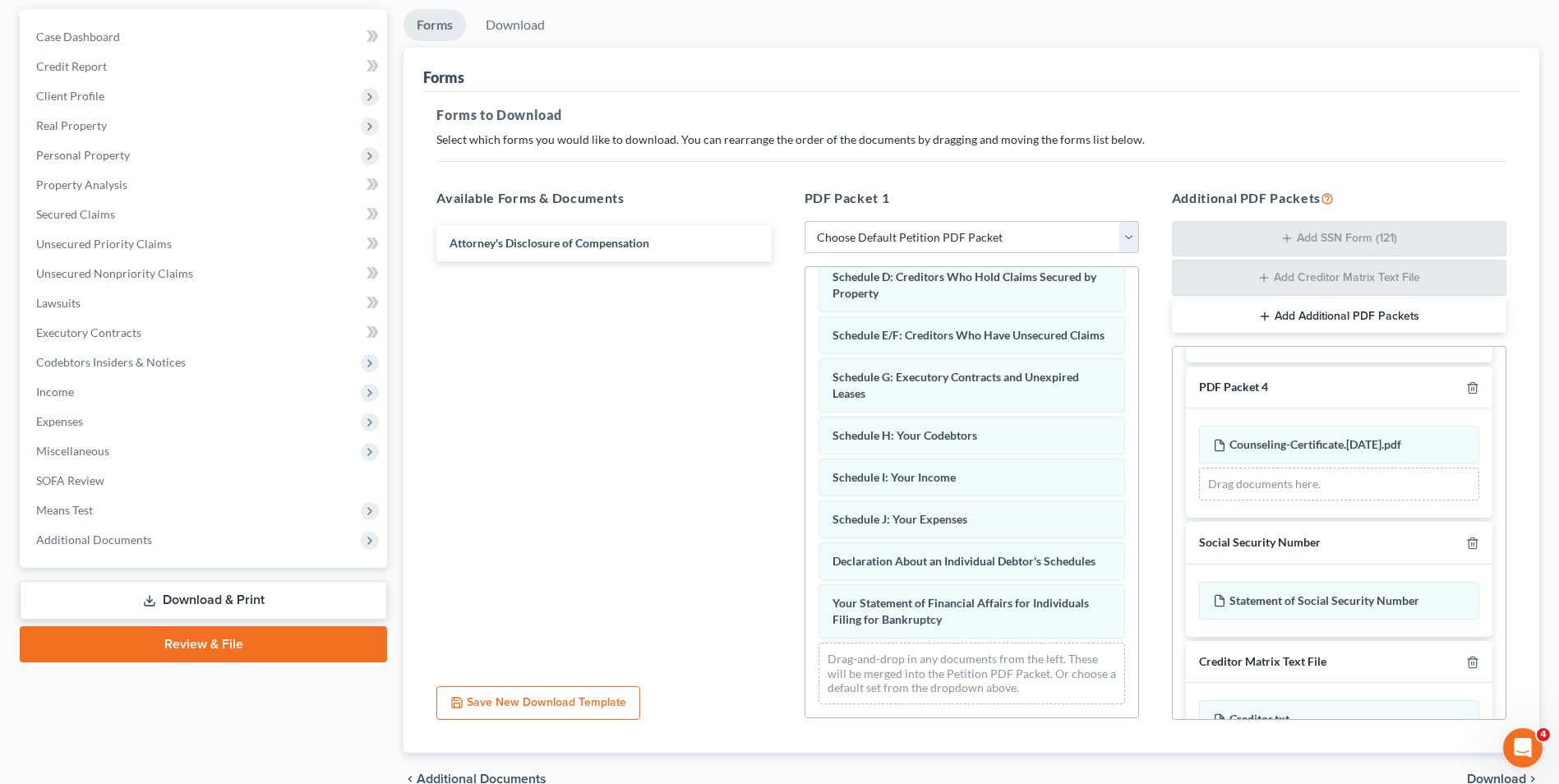
click at [1332, 317] on button "Add Additional PDF Packets" at bounding box center [1339, 317] width 335 height 34
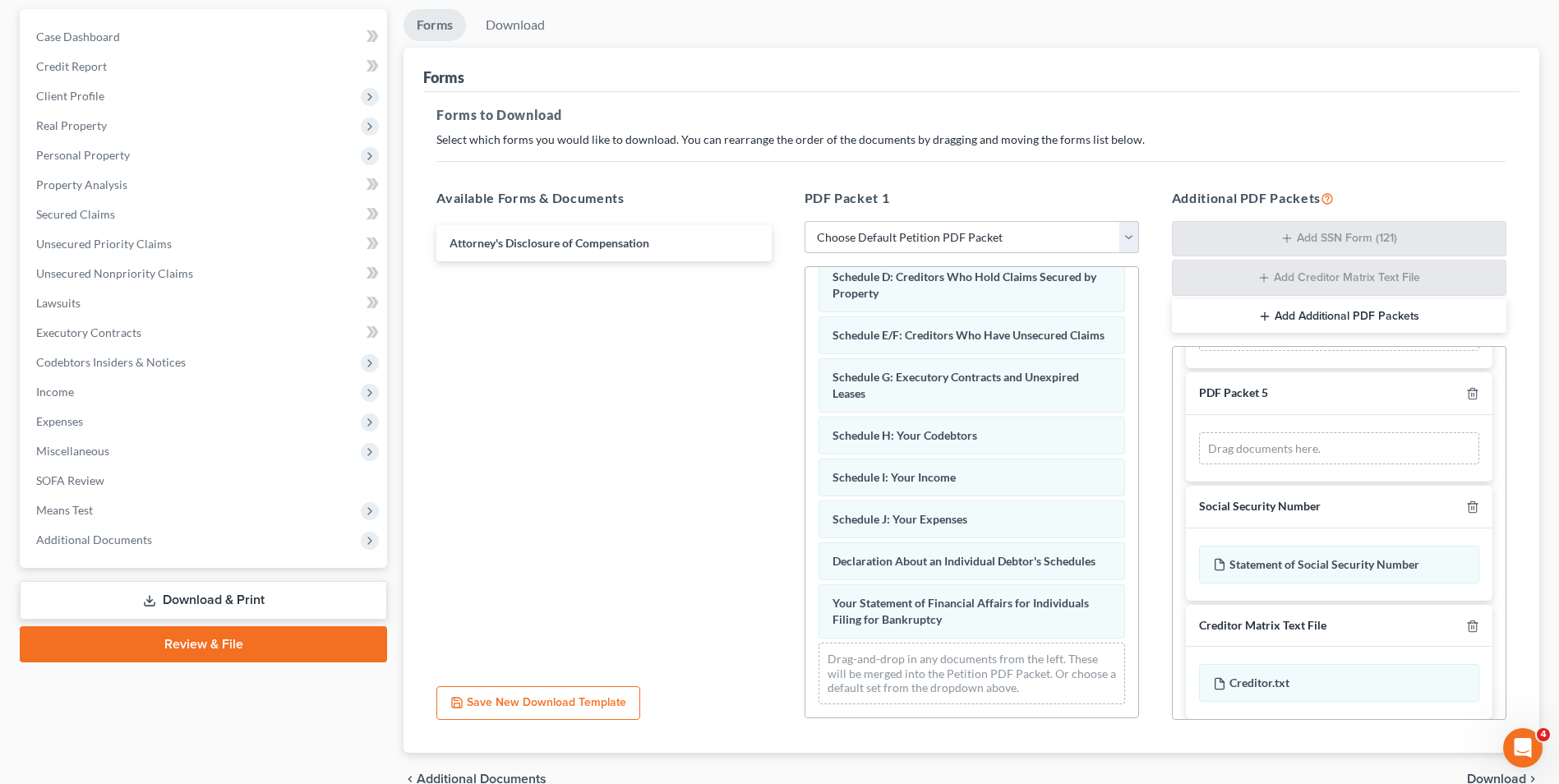
scroll to position [558, 0]
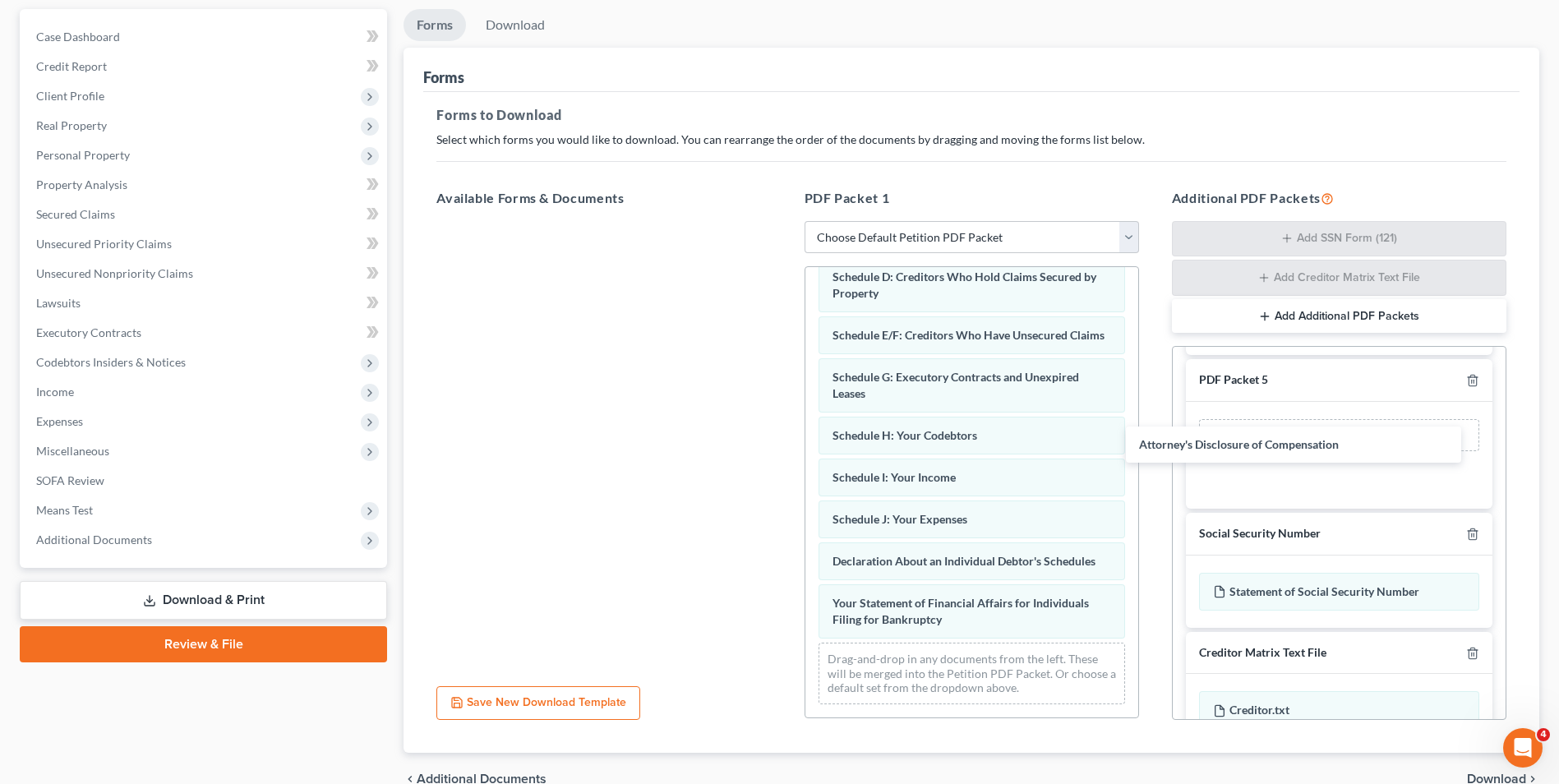
drag, startPoint x: 601, startPoint y: 238, endPoint x: 1326, endPoint y: 437, distance: 751.8
click at [784, 221] on div "Attorney's Disclosure of Compensation Attorney's Disclosure of Compensation" at bounding box center [603, 221] width 361 height 0
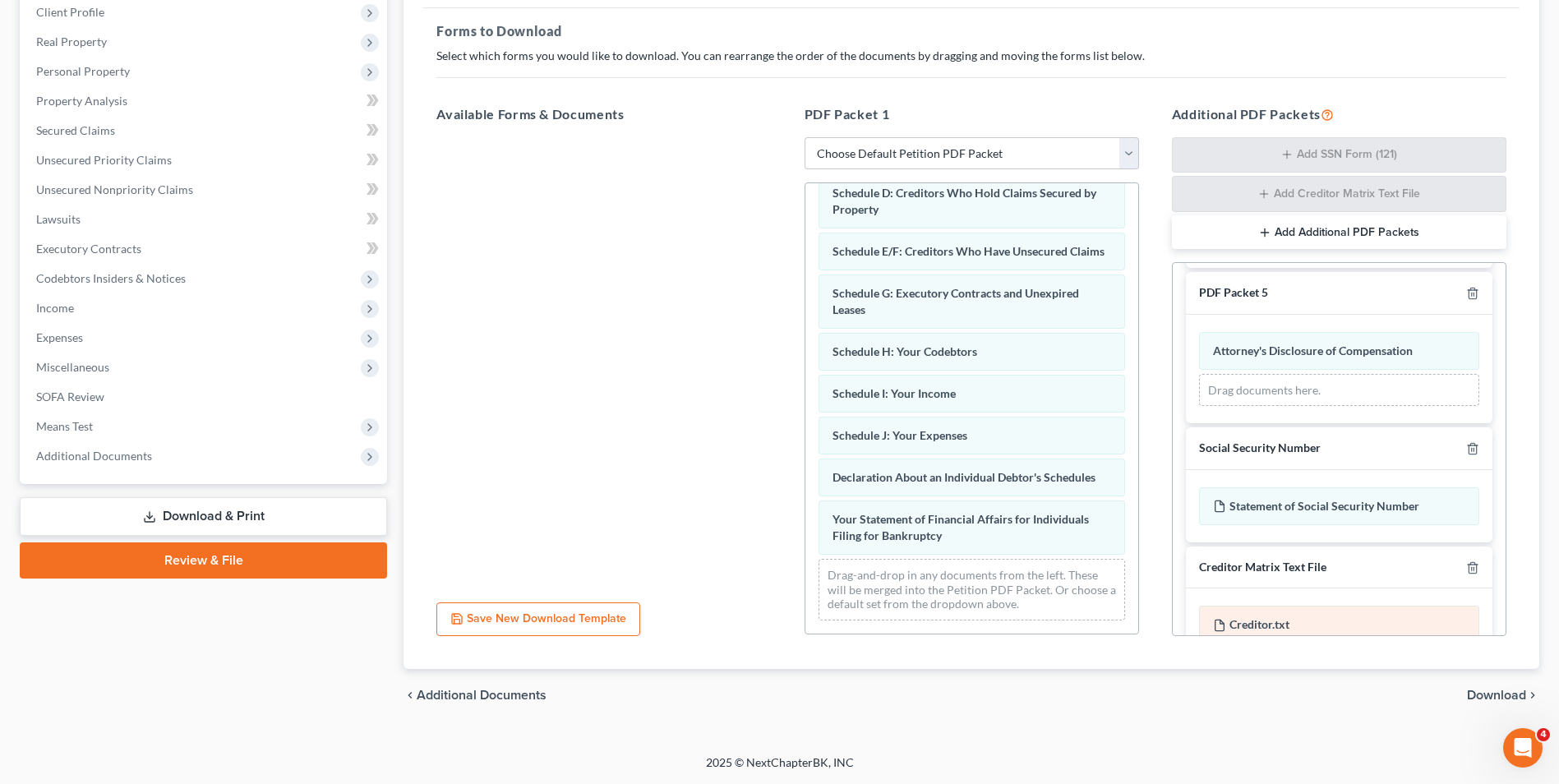
scroll to position [600, 0]
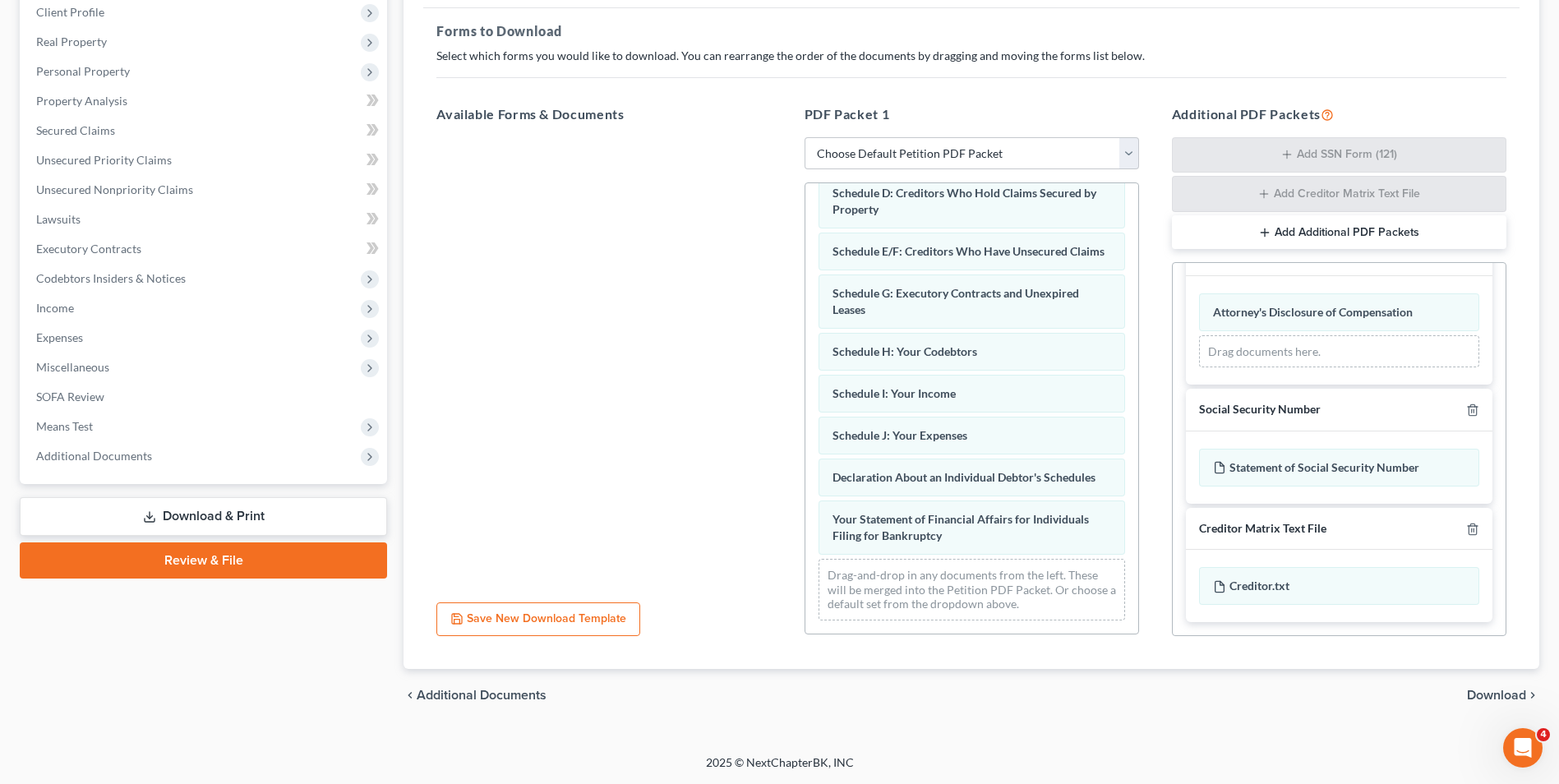
click at [1474, 693] on span "Download" at bounding box center [1496, 695] width 59 height 13
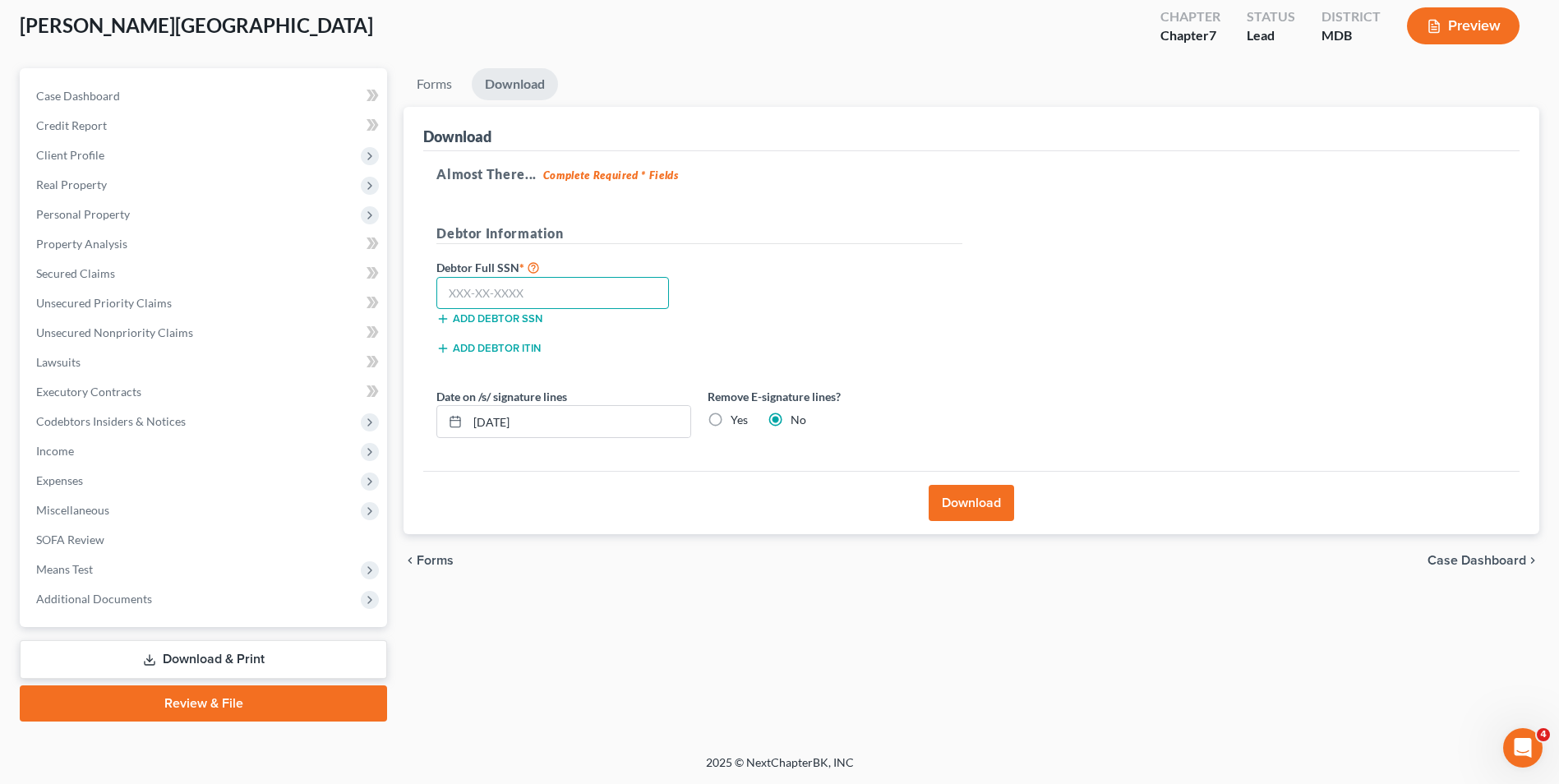
click at [444, 302] on input "text" at bounding box center [553, 293] width 233 height 33
type input "509-25-8258"
click at [969, 496] on button "Download" at bounding box center [971, 503] width 86 height 36
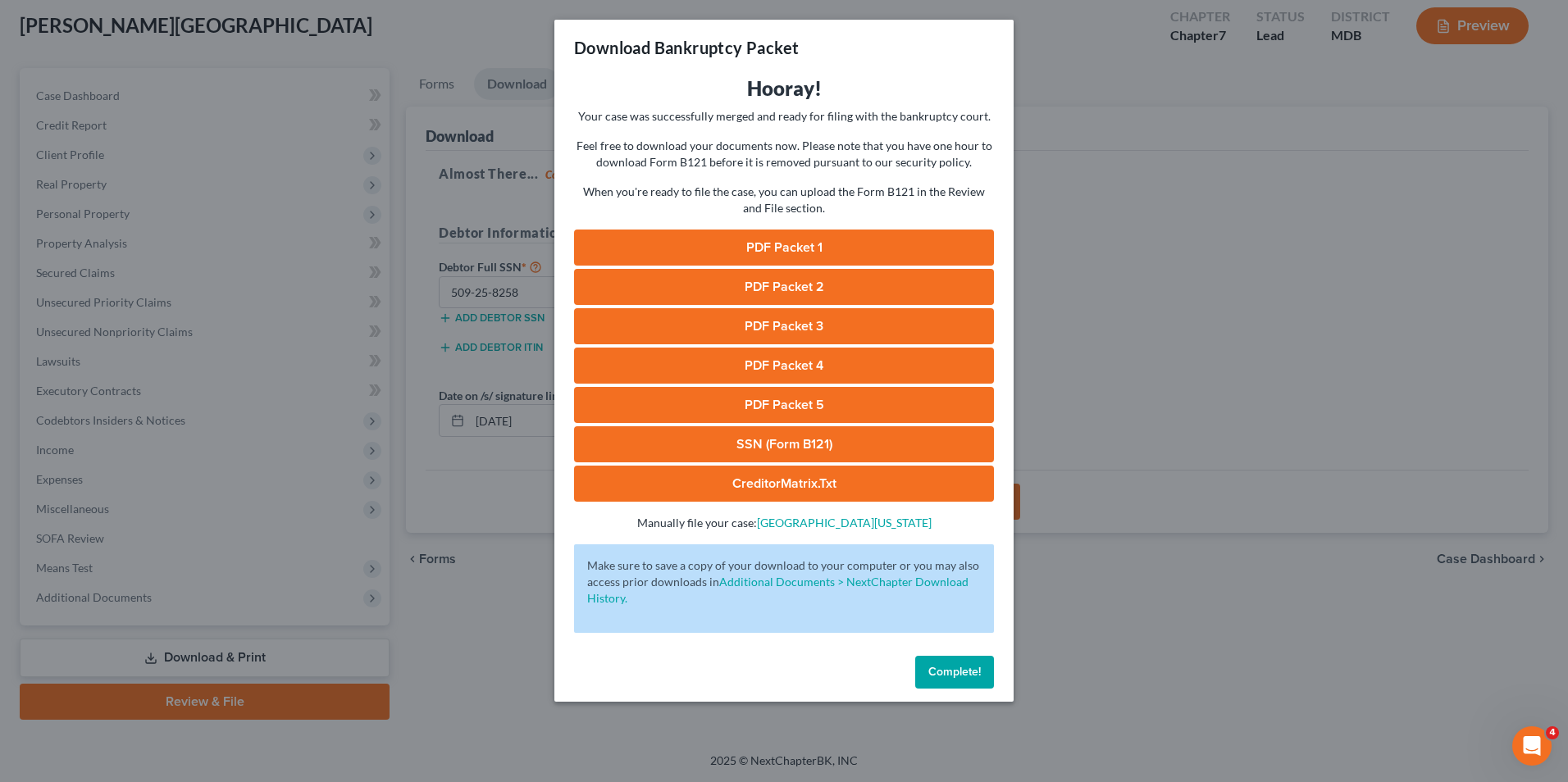
click at [751, 240] on link "PDF Packet 1" at bounding box center [784, 247] width 419 height 36
click at [796, 245] on link "PDF Packet 1" at bounding box center [784, 247] width 419 height 36
click at [734, 287] on link "PDF Packet 2" at bounding box center [784, 287] width 419 height 36
click at [795, 318] on link "PDF Packet 3" at bounding box center [784, 326] width 419 height 36
click at [784, 362] on link "PDF Packet 4" at bounding box center [784, 365] width 419 height 36
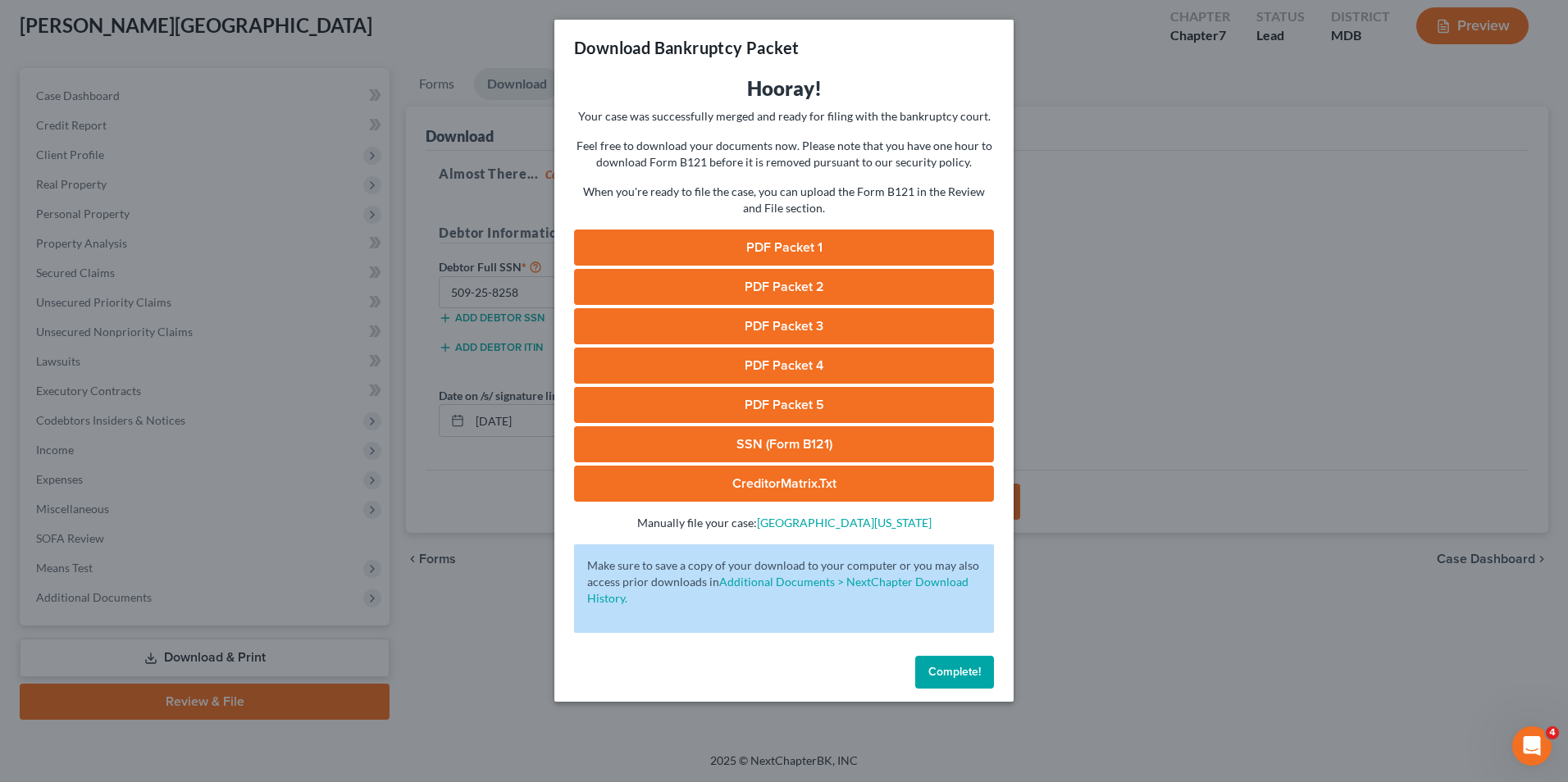
drag, startPoint x: 743, startPoint y: 400, endPoint x: 711, endPoint y: 398, distance: 32.1
click at [711, 398] on link "PDF Packet 5" at bounding box center [784, 405] width 419 height 36
click at [961, 671] on span "Complete!" at bounding box center [953, 672] width 52 height 14
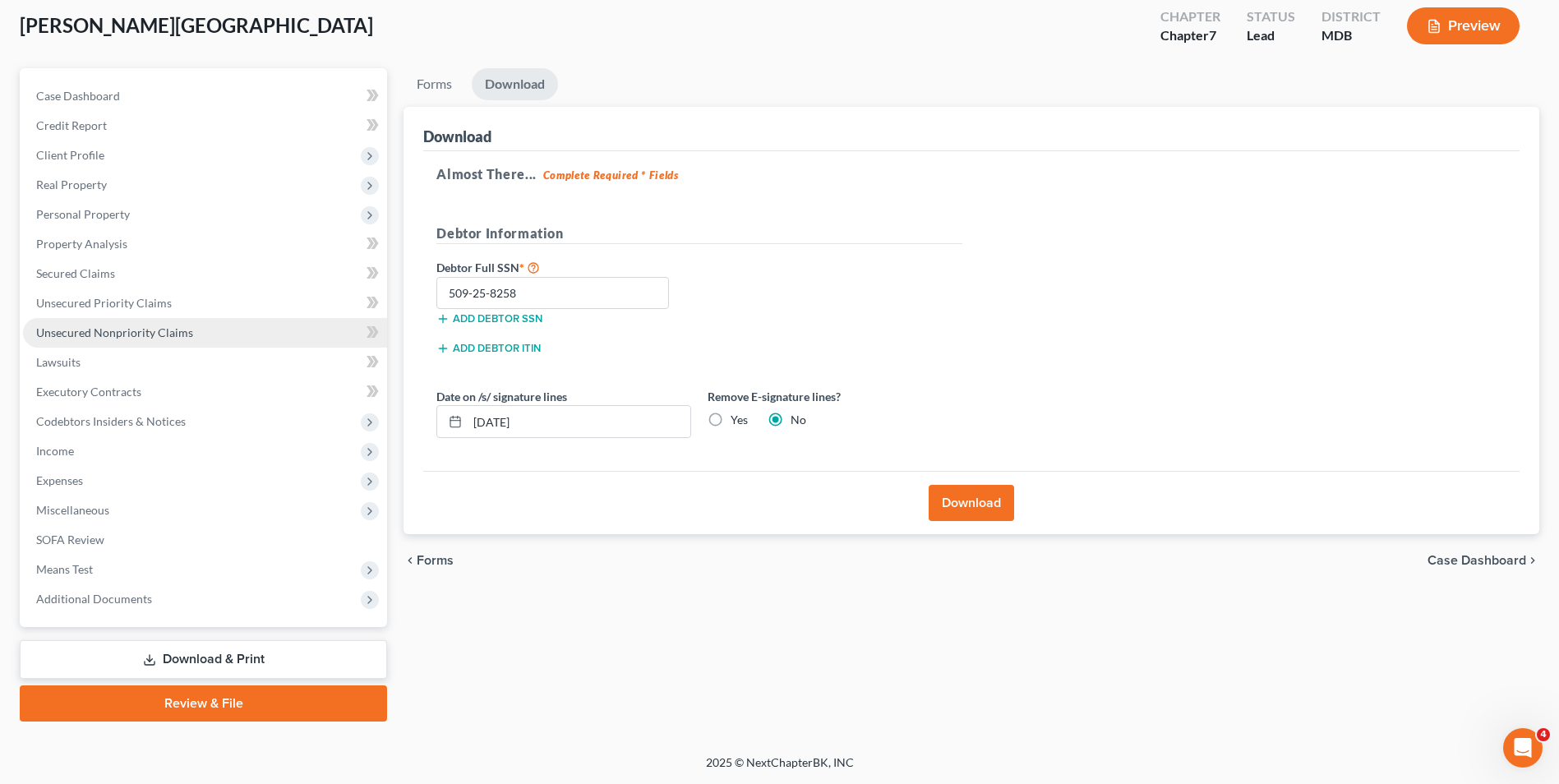
click at [94, 335] on span "Unsecured Nonpriority Claims" at bounding box center [114, 332] width 157 height 14
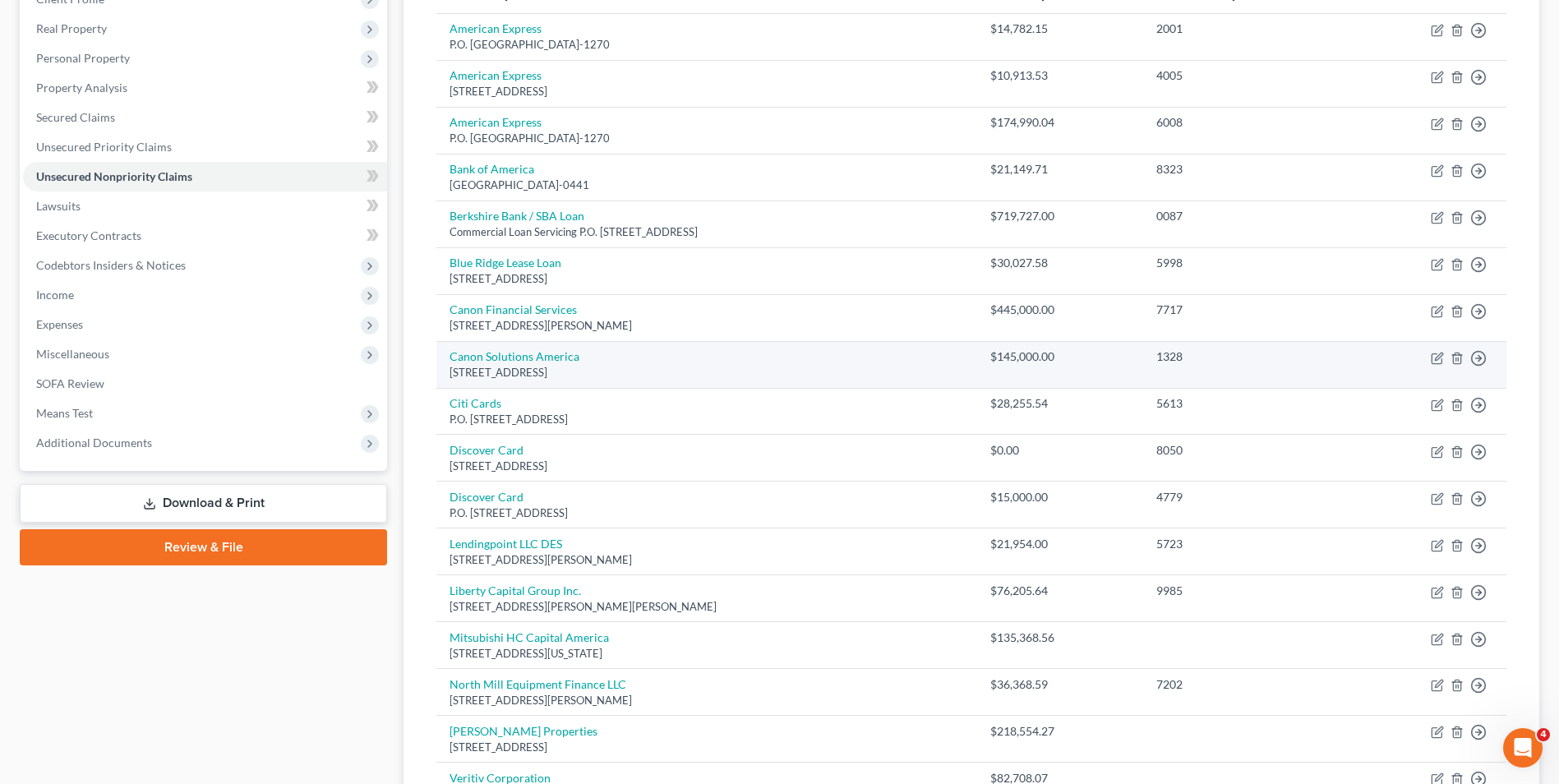
scroll to position [246, 0]
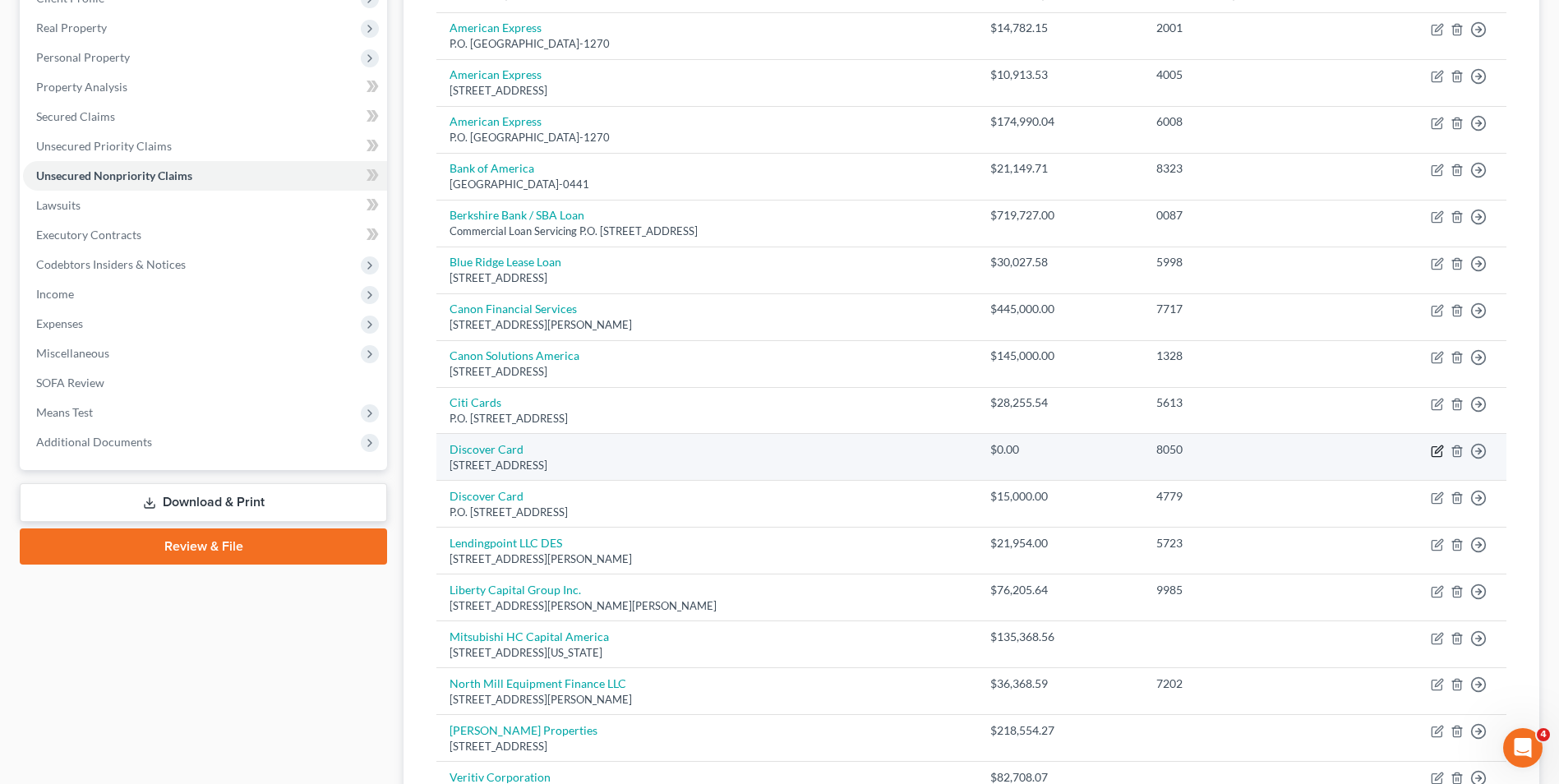
click at [1435, 448] on icon "button" at bounding box center [1437, 450] width 13 height 13
select select "46"
select select "2"
select select "0"
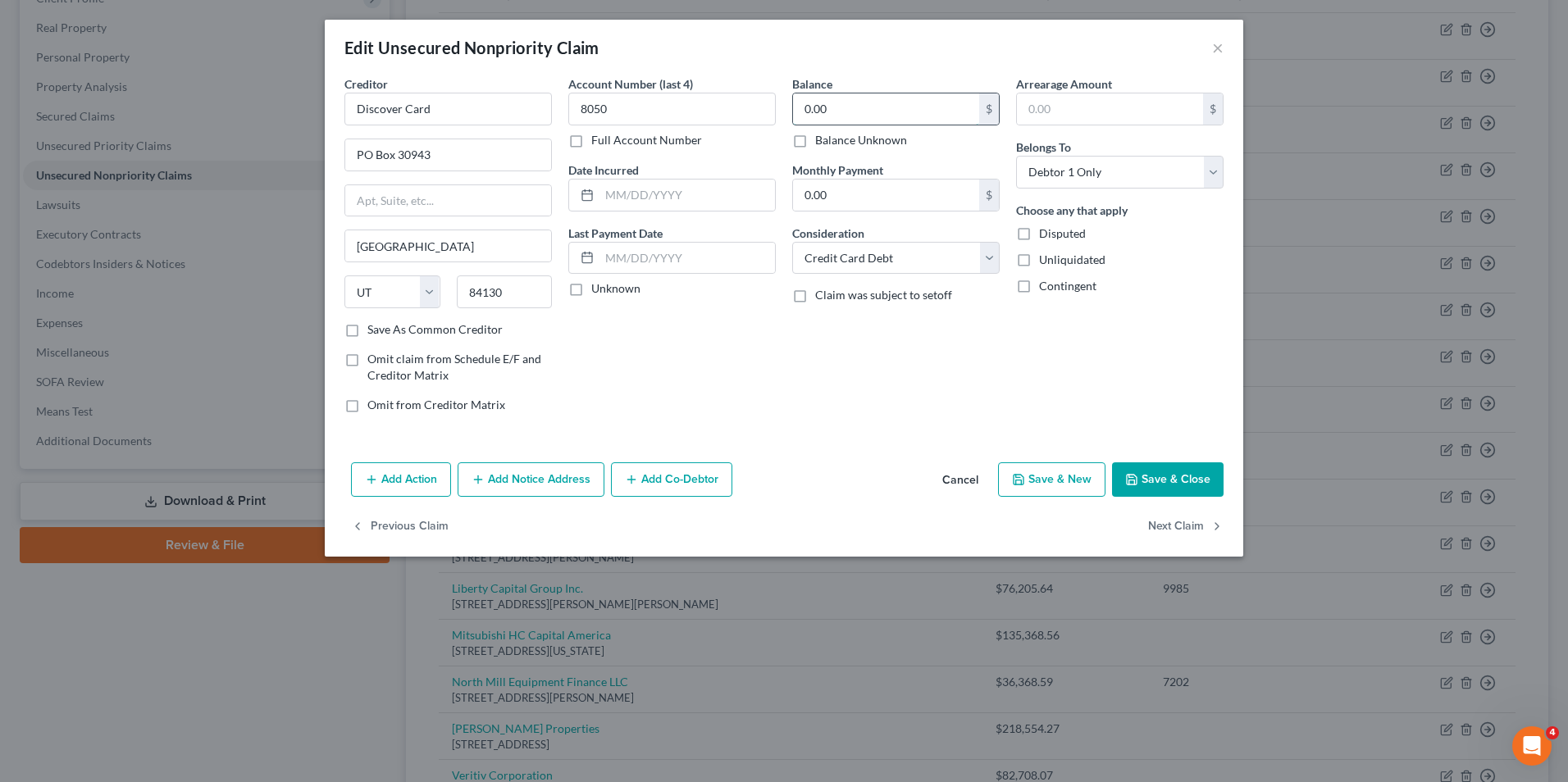
click at [799, 117] on input "0.00" at bounding box center [885, 109] width 186 height 31
click at [801, 108] on input "0.00" at bounding box center [885, 109] width 186 height 31
type input "800.00"
click at [1170, 477] on button "Save & Close" at bounding box center [1167, 479] width 111 height 34
type input "0"
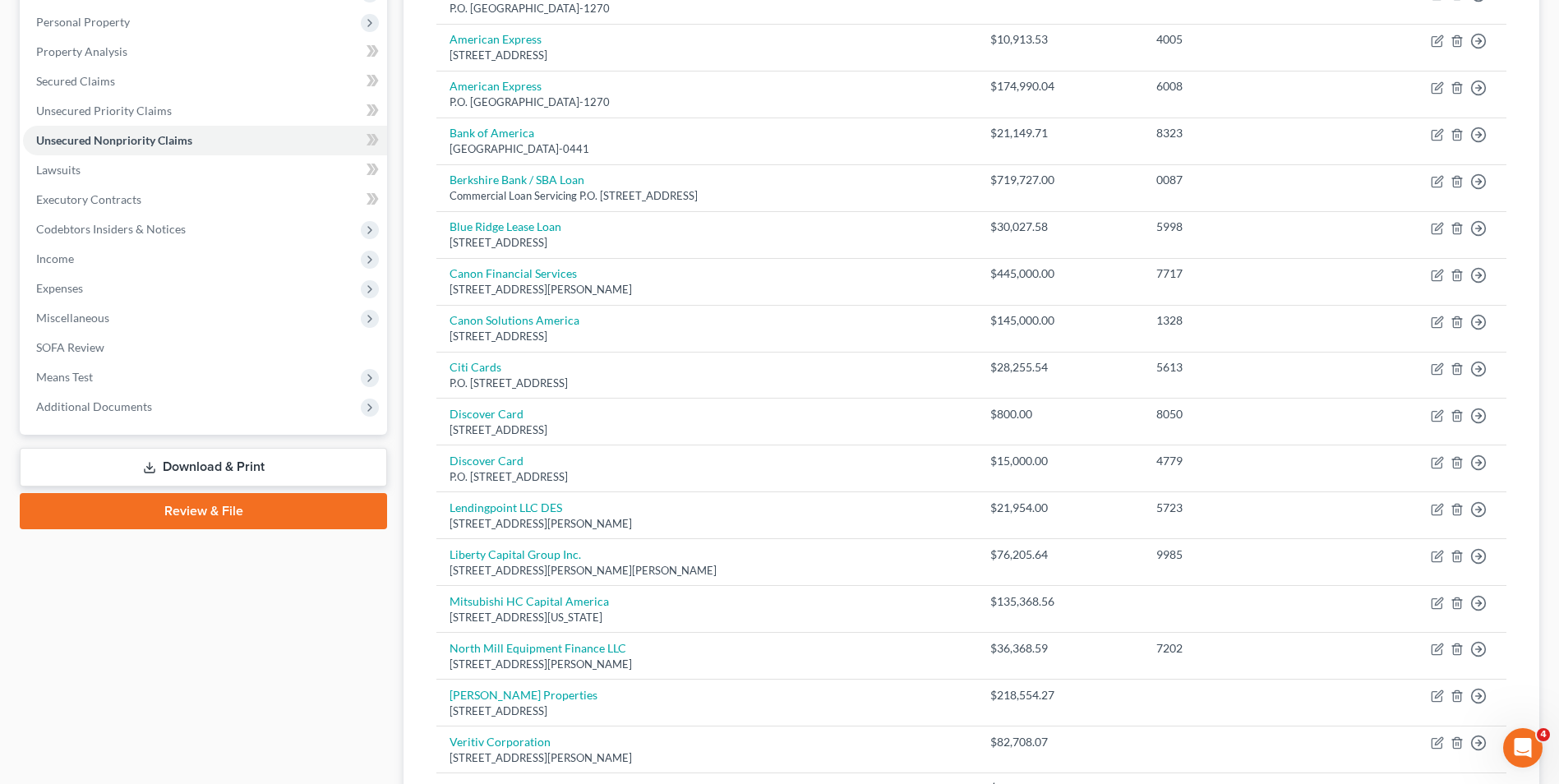
scroll to position [284, 0]
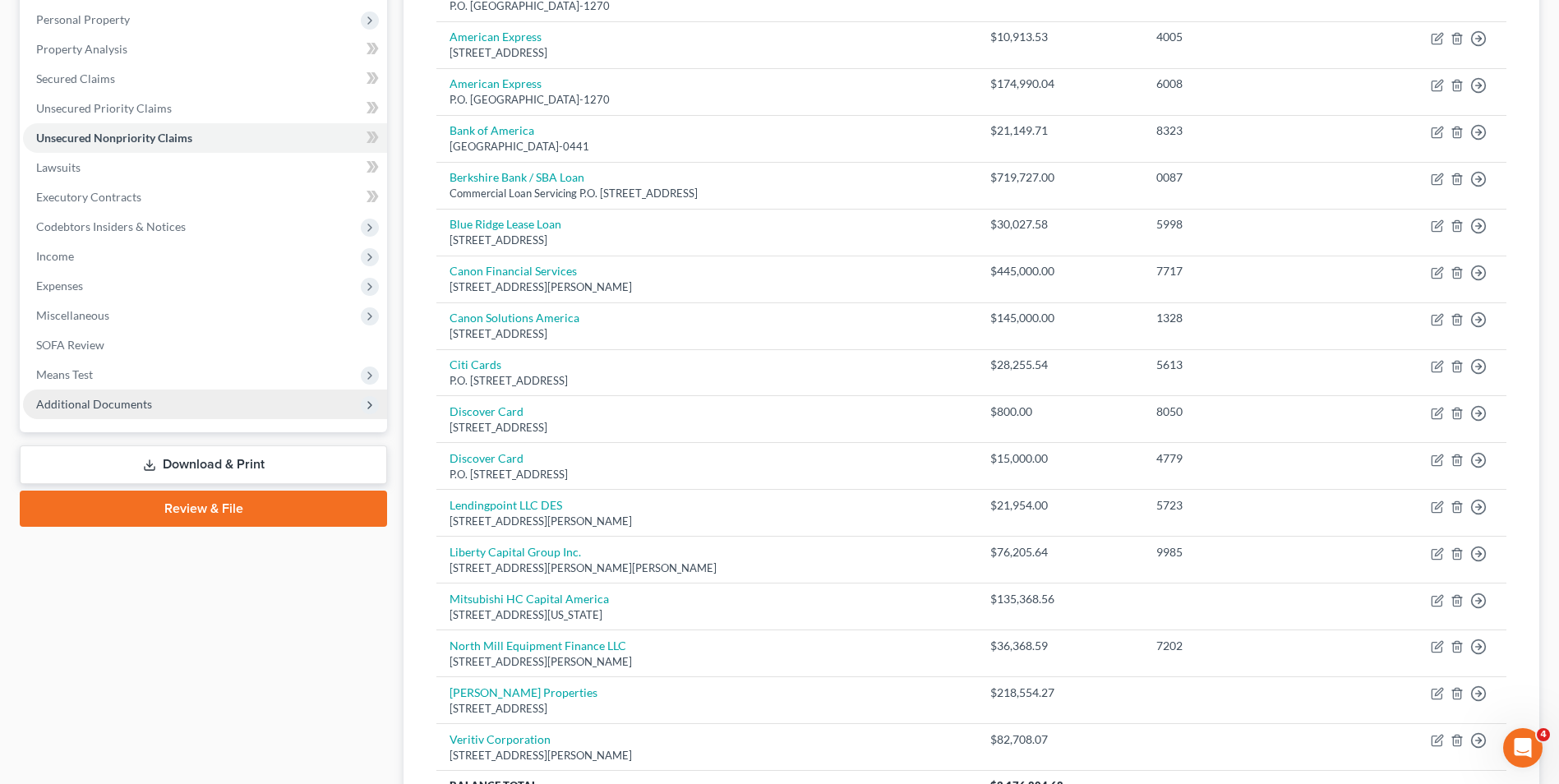
click at [87, 401] on span "Additional Documents" at bounding box center [94, 404] width 116 height 14
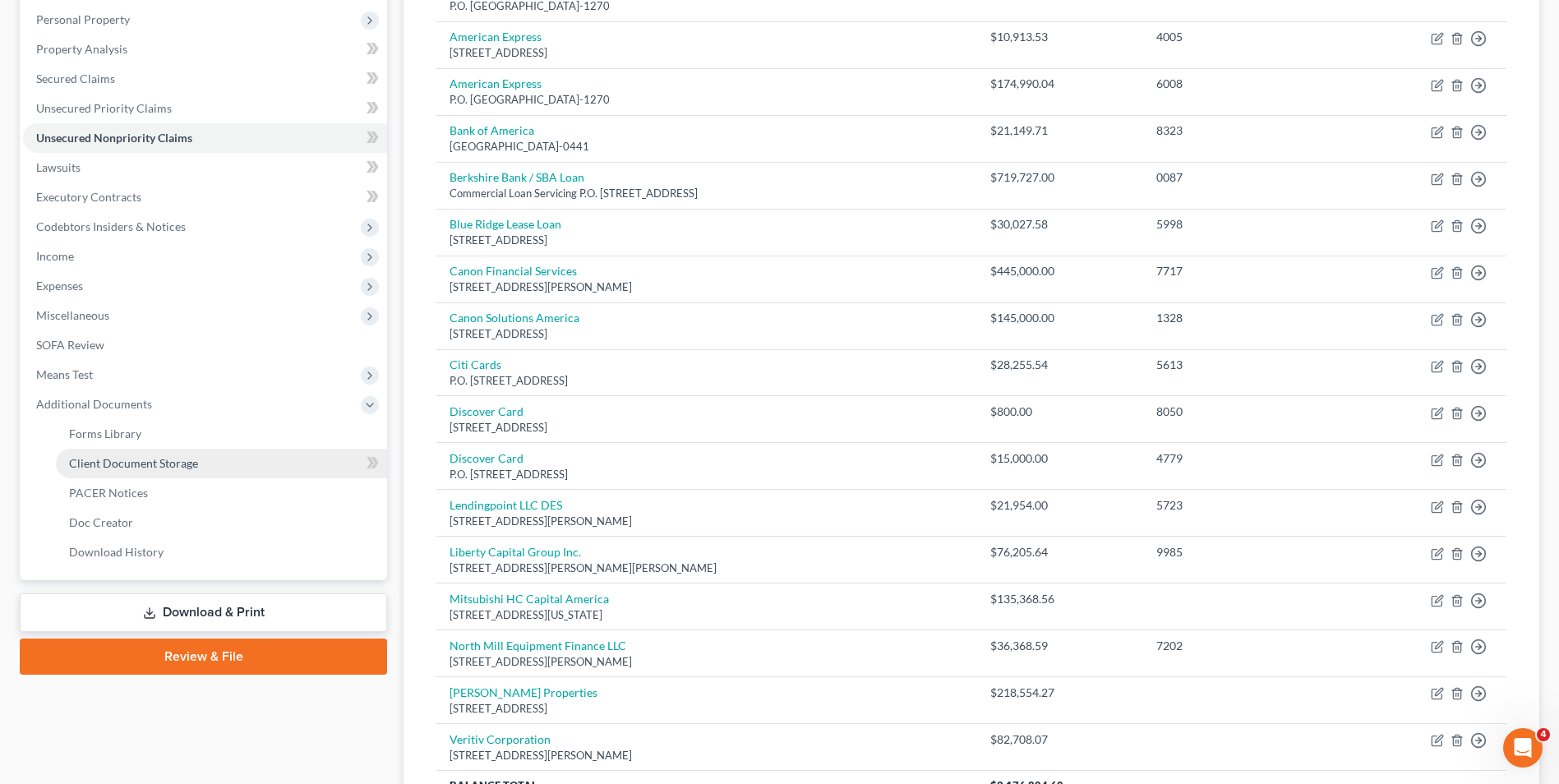
click at [107, 459] on span "Client Document Storage" at bounding box center [133, 463] width 129 height 14
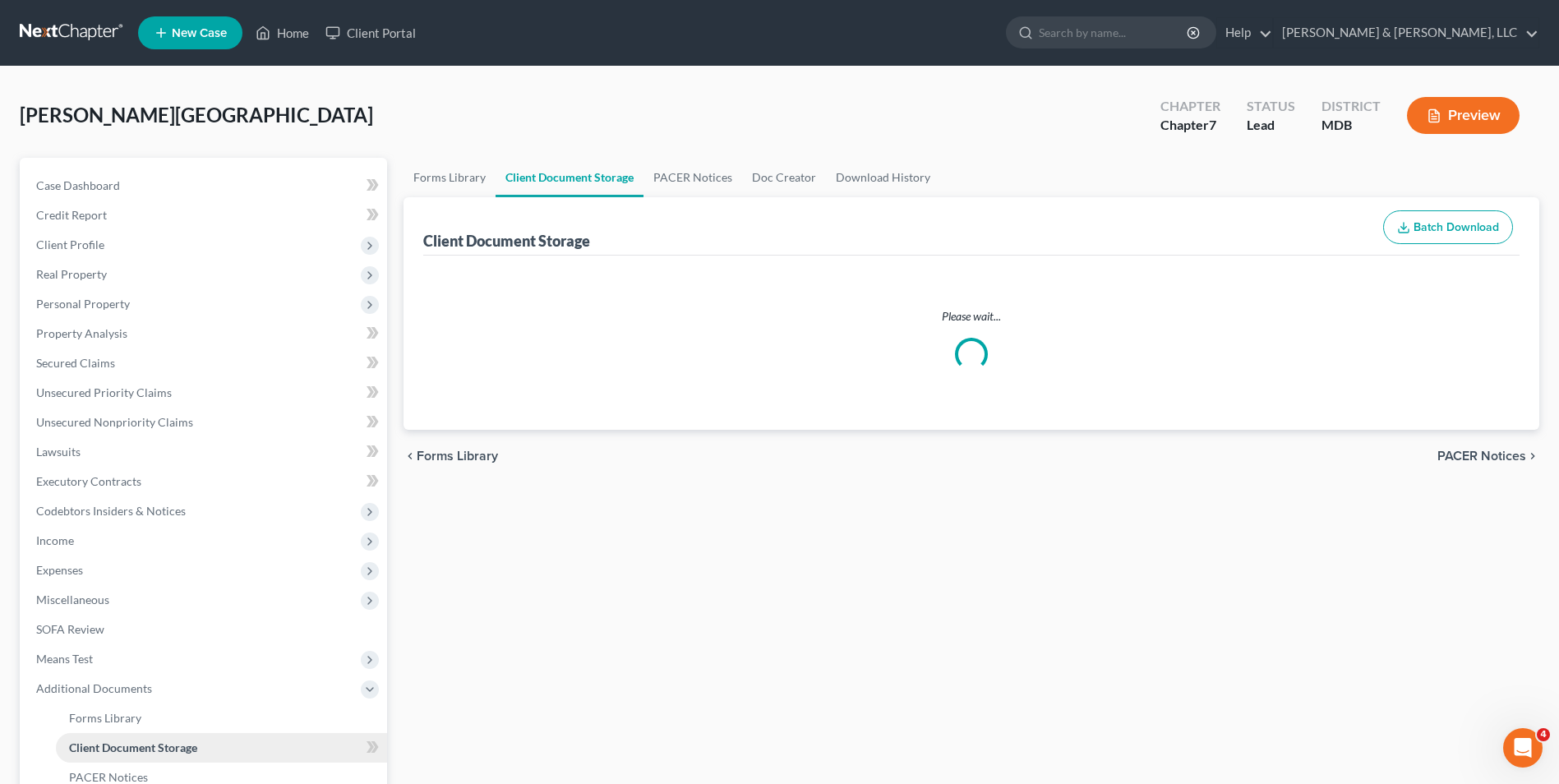
select select "14"
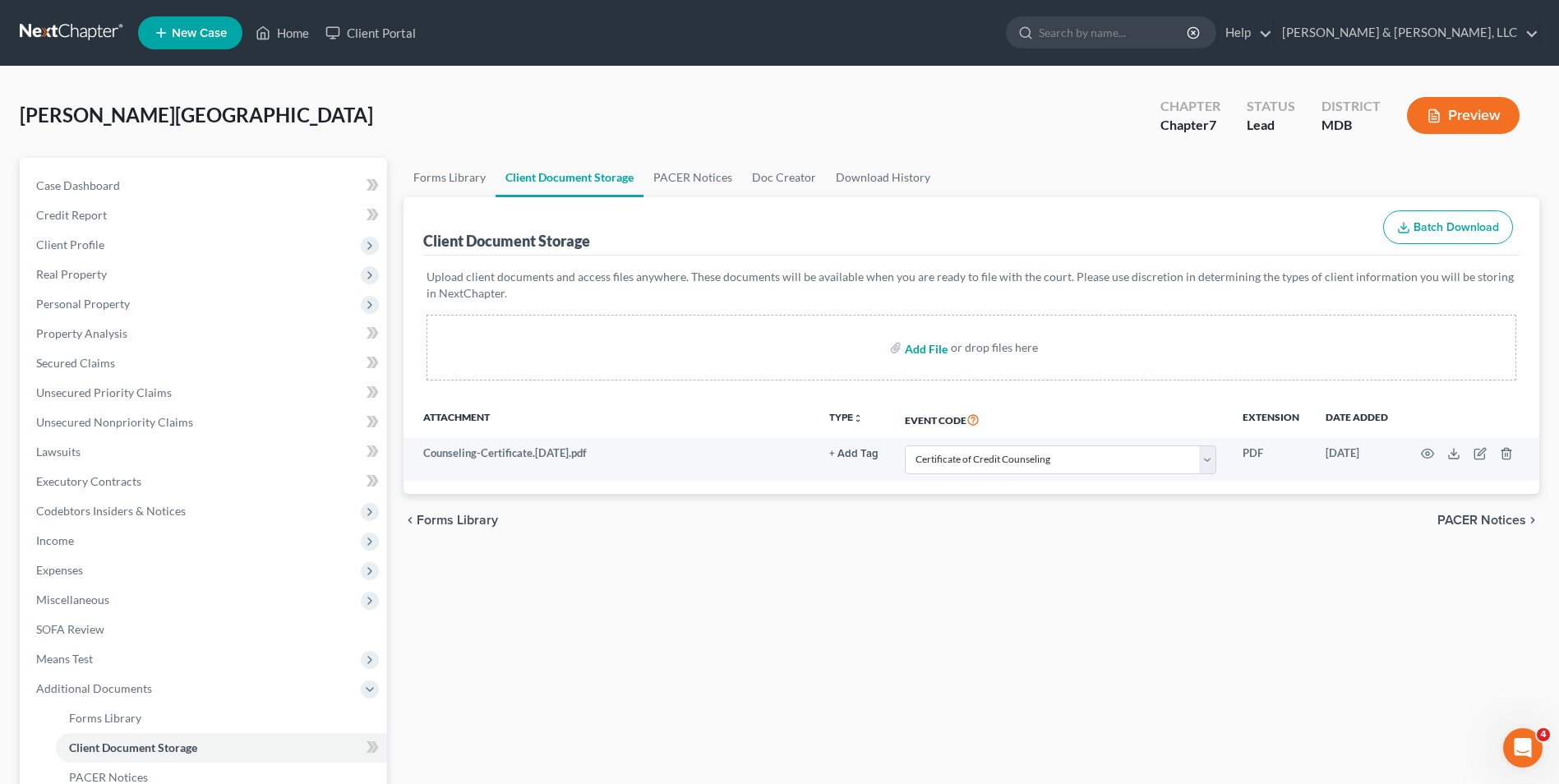
click at [920, 350] on input "file" at bounding box center [925, 347] width 39 height 29
type input "C:\fakepath\DOC188.pdf"
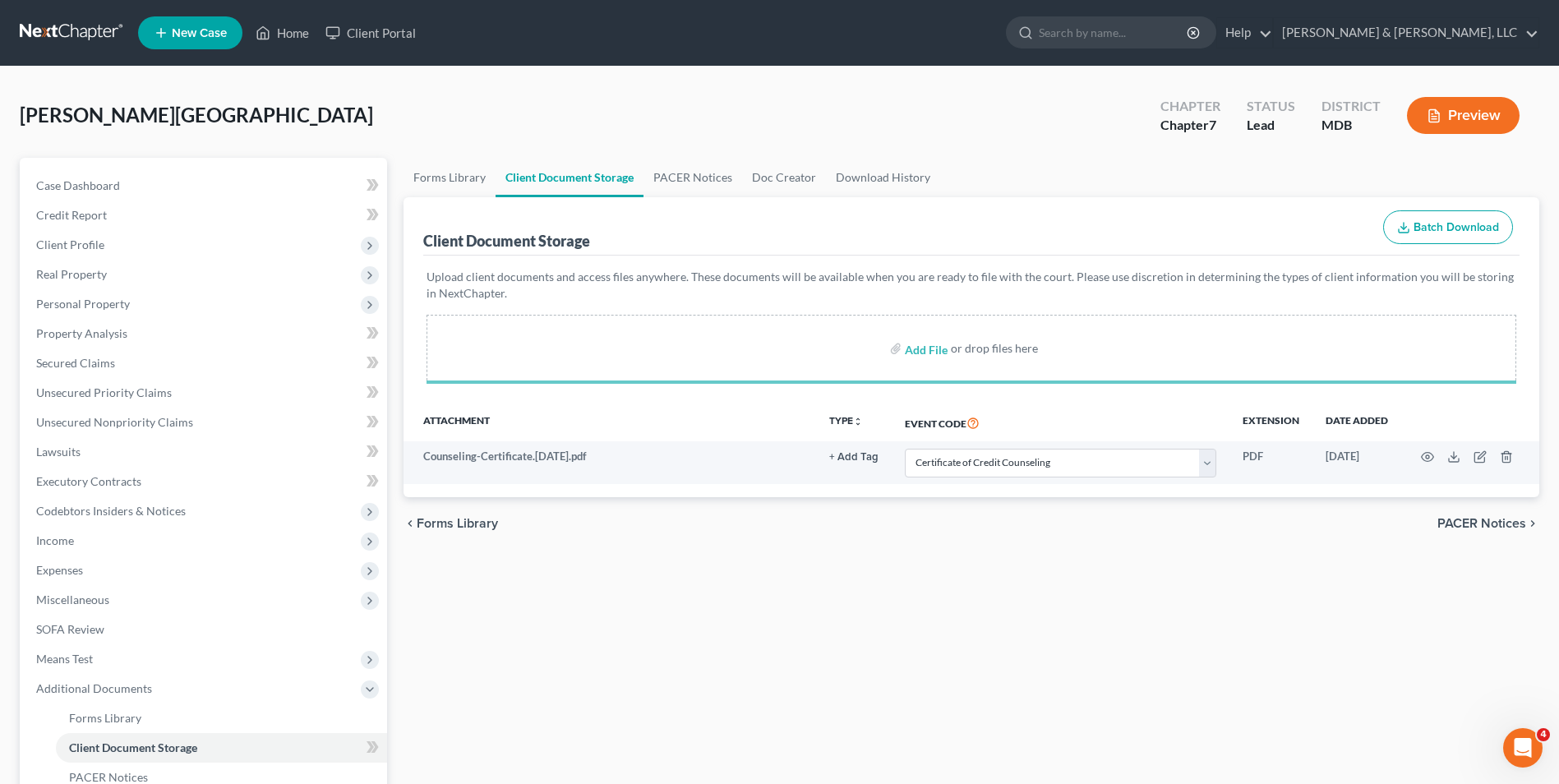
select select "14"
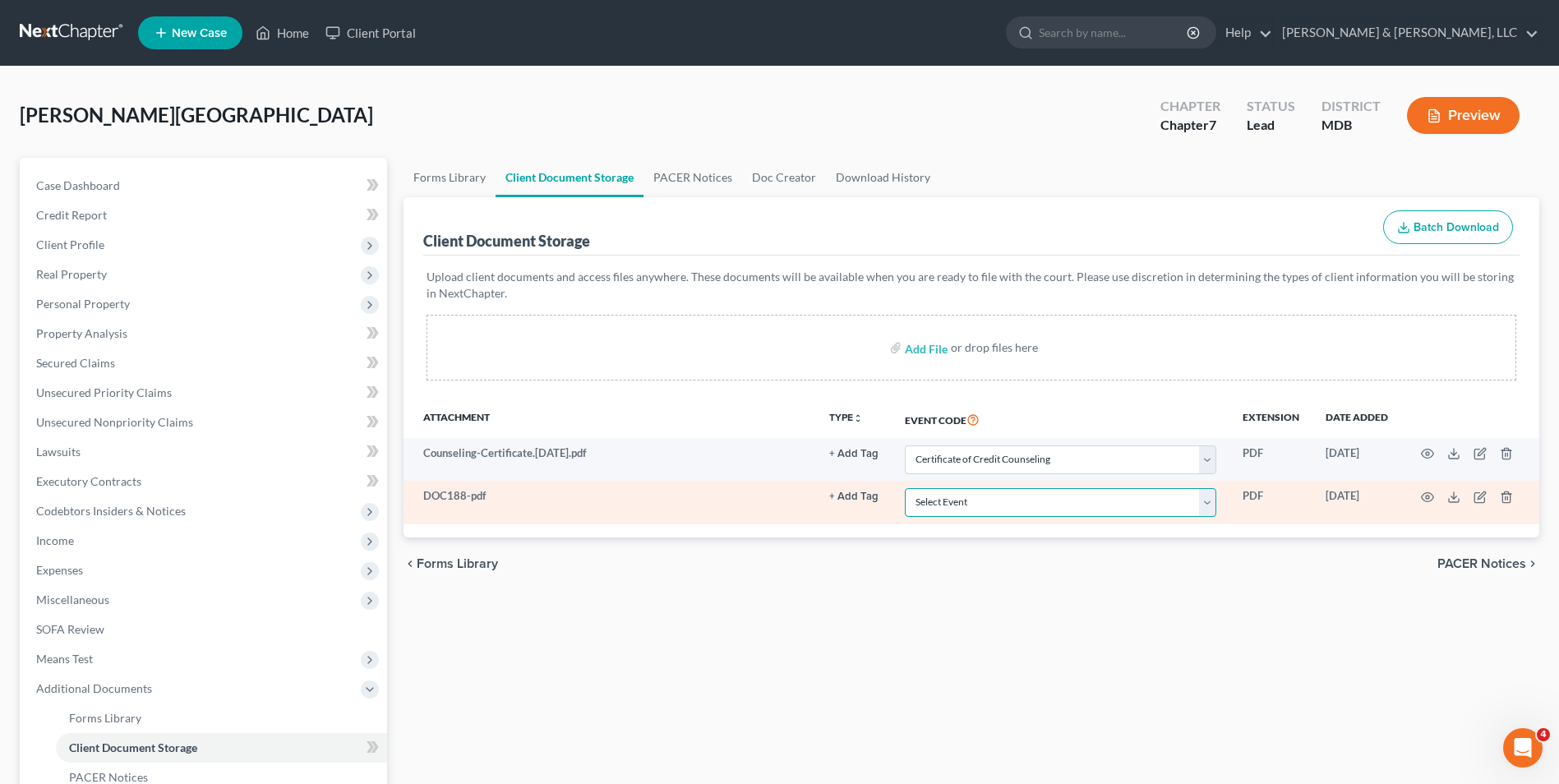
click at [1216, 501] on select "Select Event Affidavit Affidavit of Adequate Protection and Lease Payments Affi…" at bounding box center [1060, 503] width 311 height 29
select select "35"
click at [905, 488] on select "Select Event Affidavit Affidavit of Adequate Protection and Lease Payments Affi…" at bounding box center [1060, 503] width 311 height 29
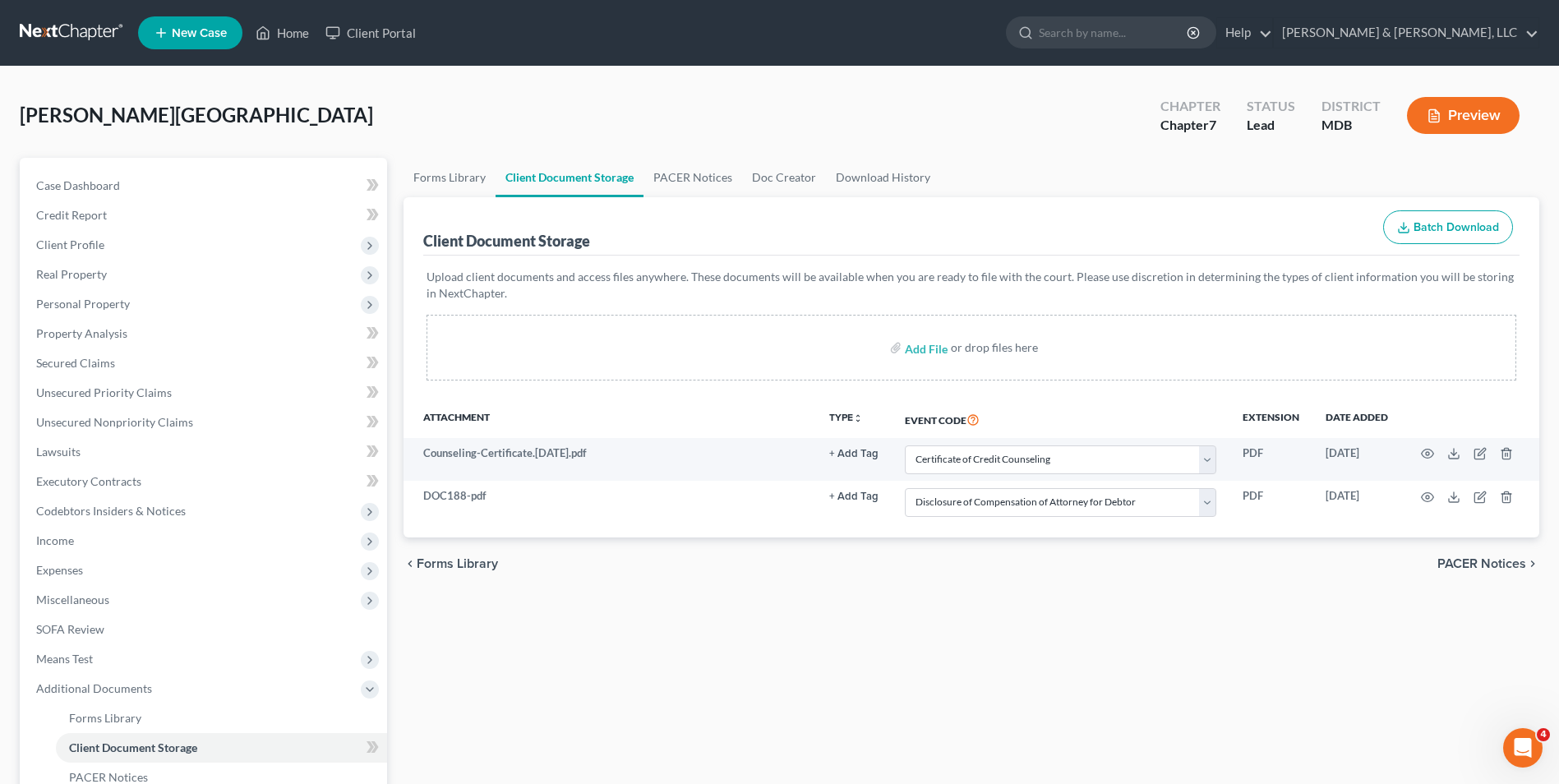
click at [1260, 651] on div "Forms Library Client Document Storage PACER Notices Doc Creator Download Histor…" at bounding box center [971, 558] width 1152 height 801
drag, startPoint x: 186, startPoint y: 425, endPoint x: 331, endPoint y: 381, distance: 151.5
click at [186, 424] on span "Unsecured Nonpriority Claims" at bounding box center [114, 422] width 157 height 14
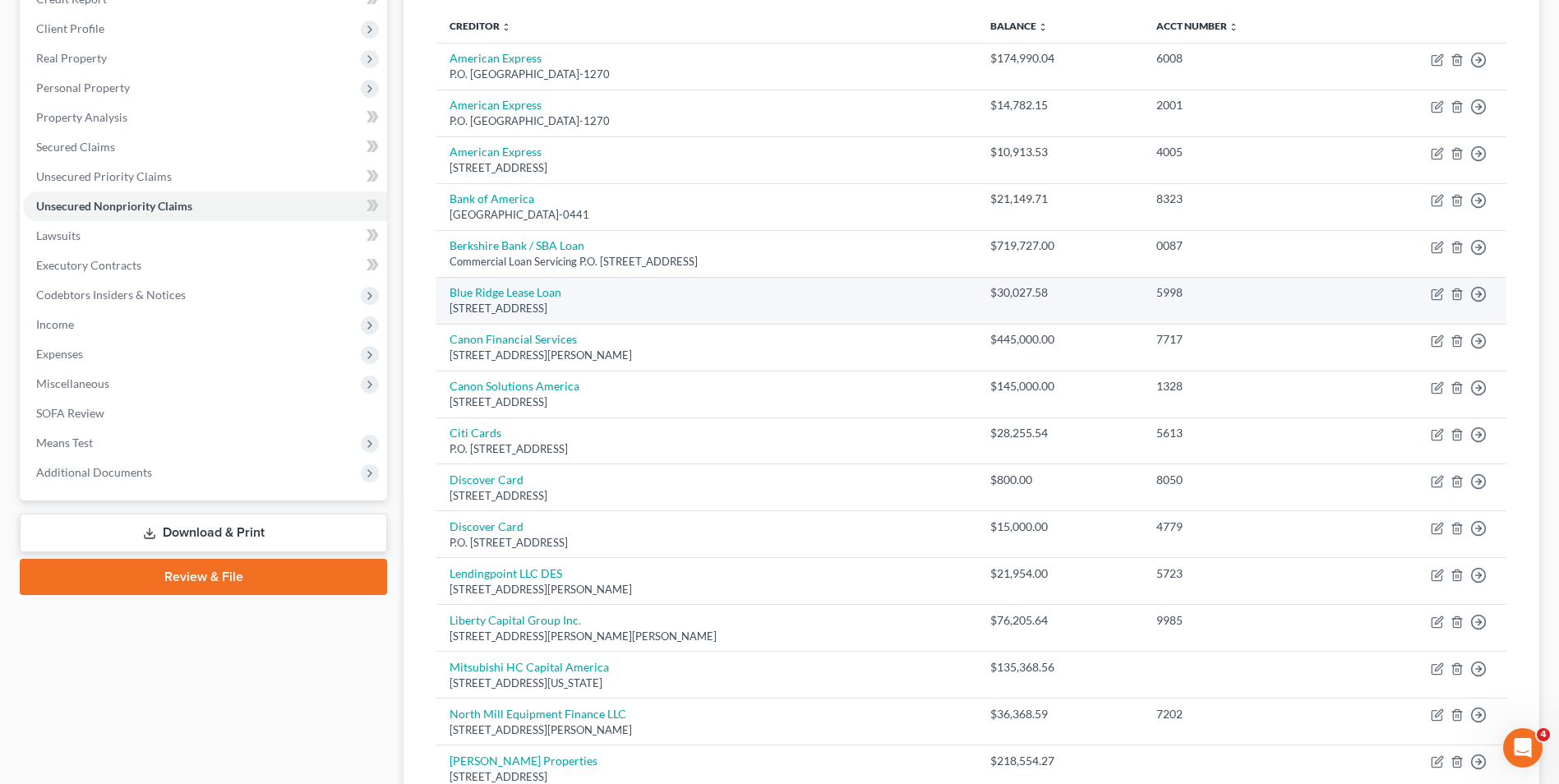
scroll to position [246, 0]
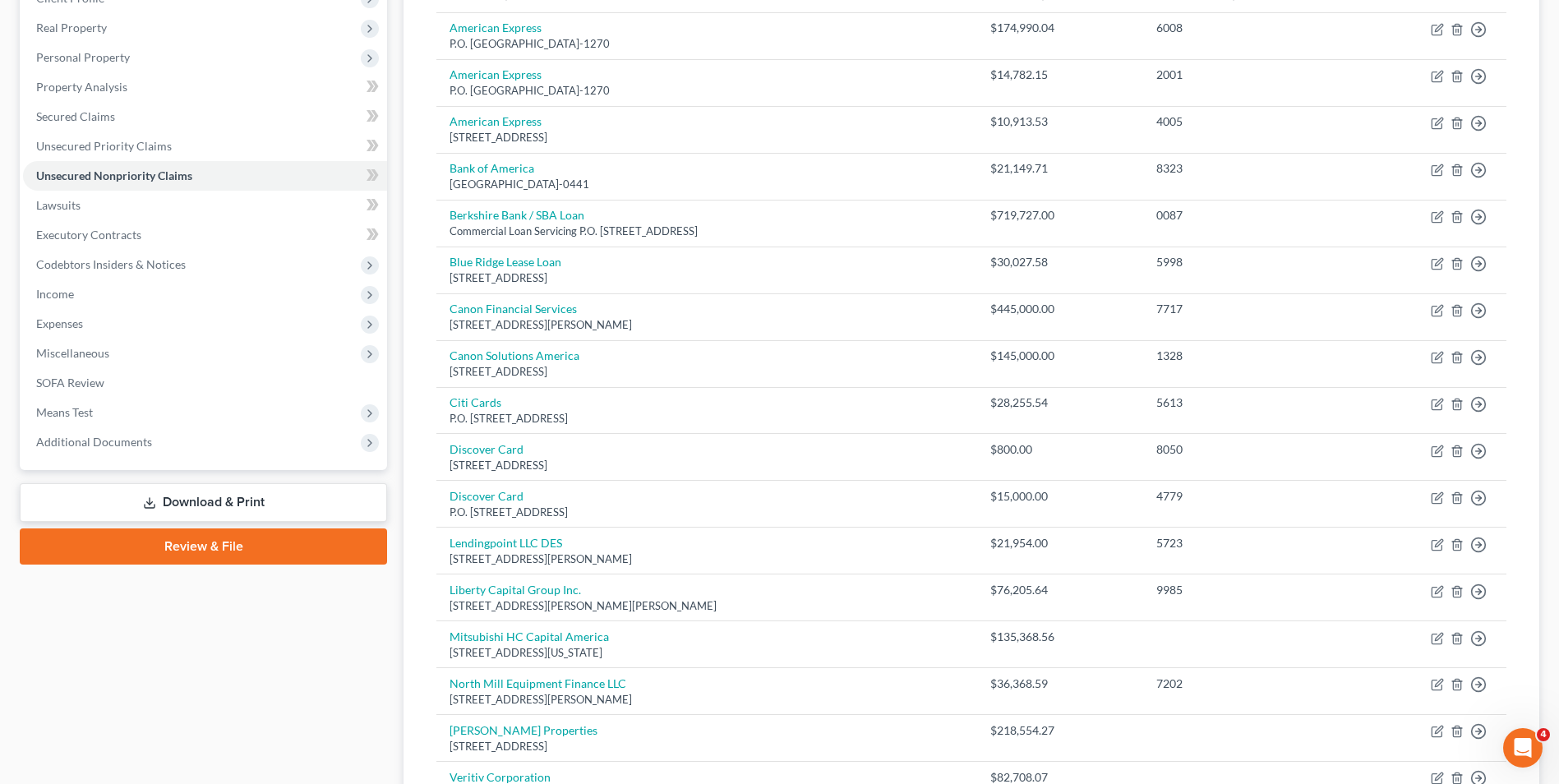
click at [205, 500] on link "Download & Print" at bounding box center [203, 502] width 367 height 39
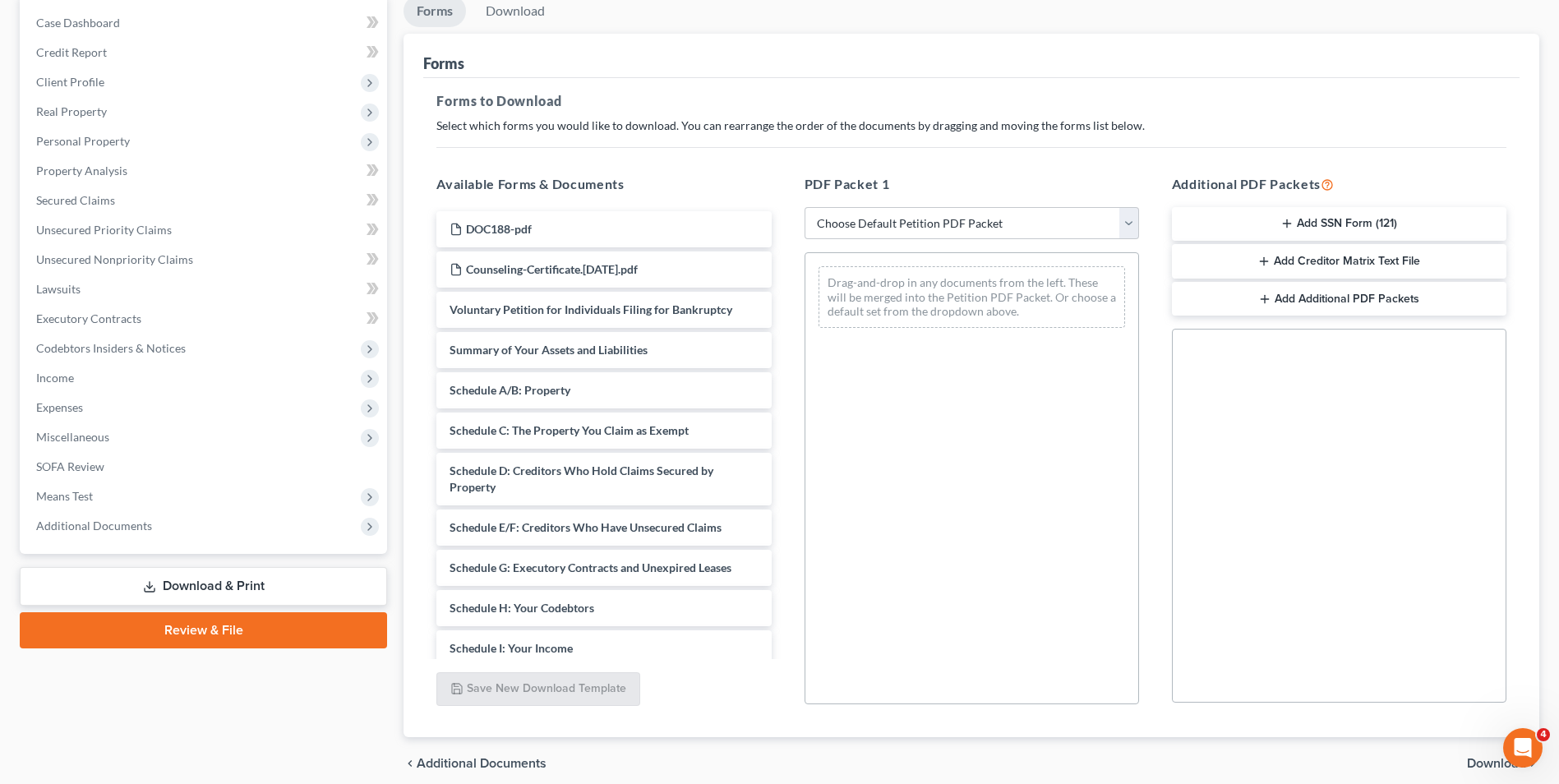
scroll to position [165, 0]
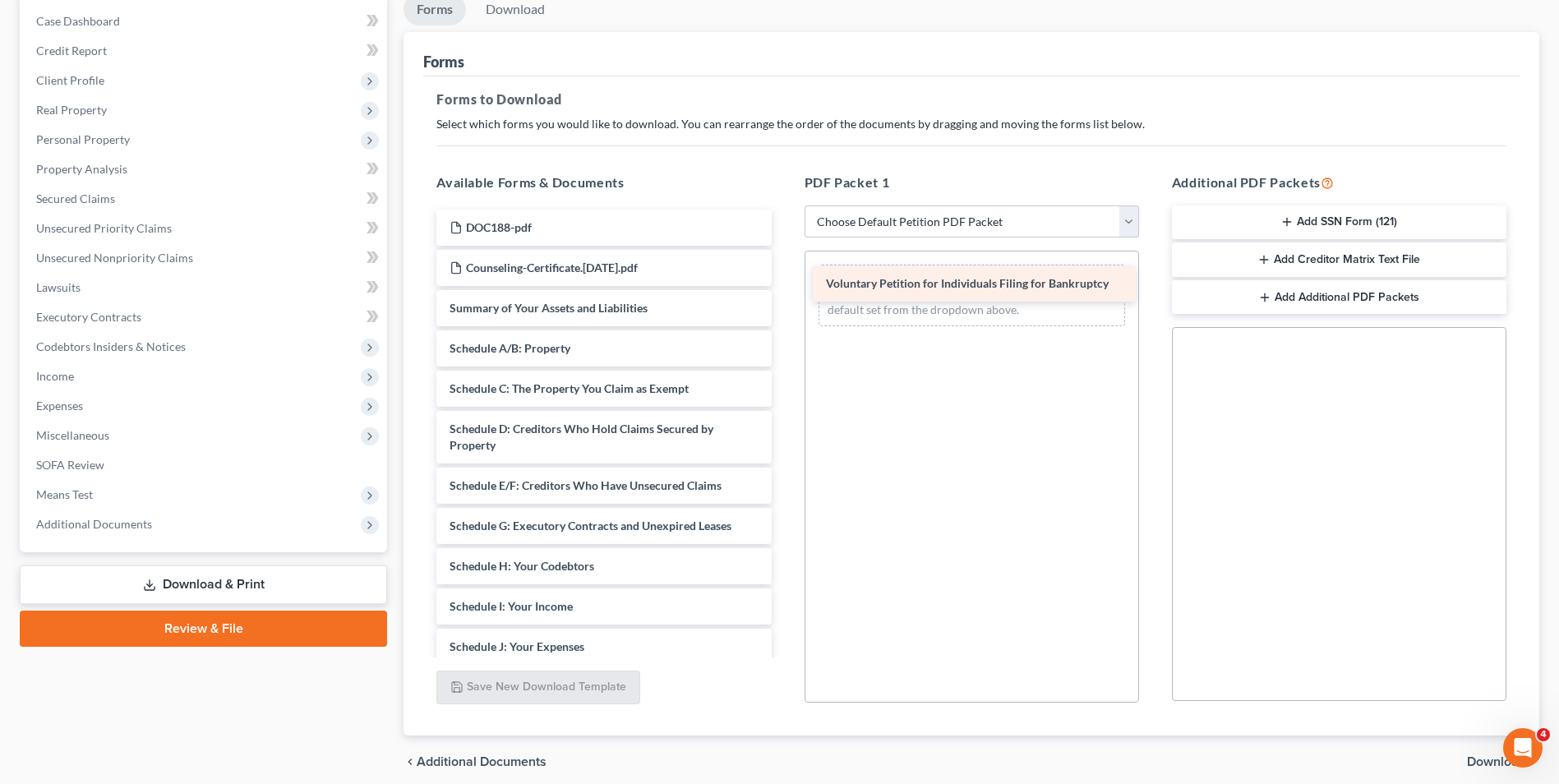
drag, startPoint x: 651, startPoint y: 297, endPoint x: 1027, endPoint y: 271, distance: 376.9
click at [784, 271] on div "Voluntary Petition for Individuals Filing for Bankruptcy DOC188-pdf Counseling-…" at bounding box center [603, 651] width 361 height 884
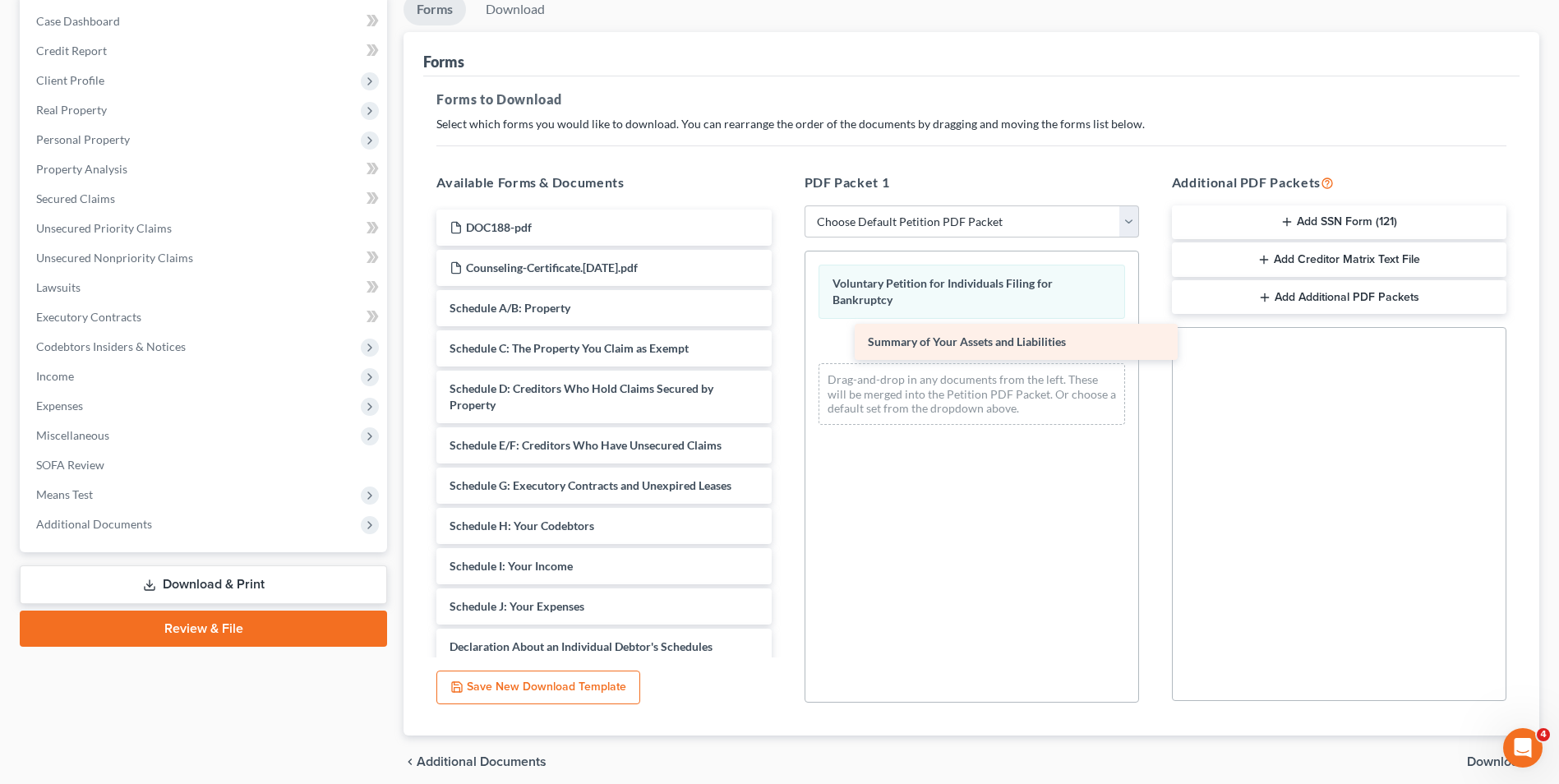
drag, startPoint x: 681, startPoint y: 310, endPoint x: 1102, endPoint y: 339, distance: 422.0
click at [784, 341] on div "Summary of Your Assets and Liabilities DOC188-pdf Counseling-Certificate.[DATE]…" at bounding box center [603, 630] width 361 height 843
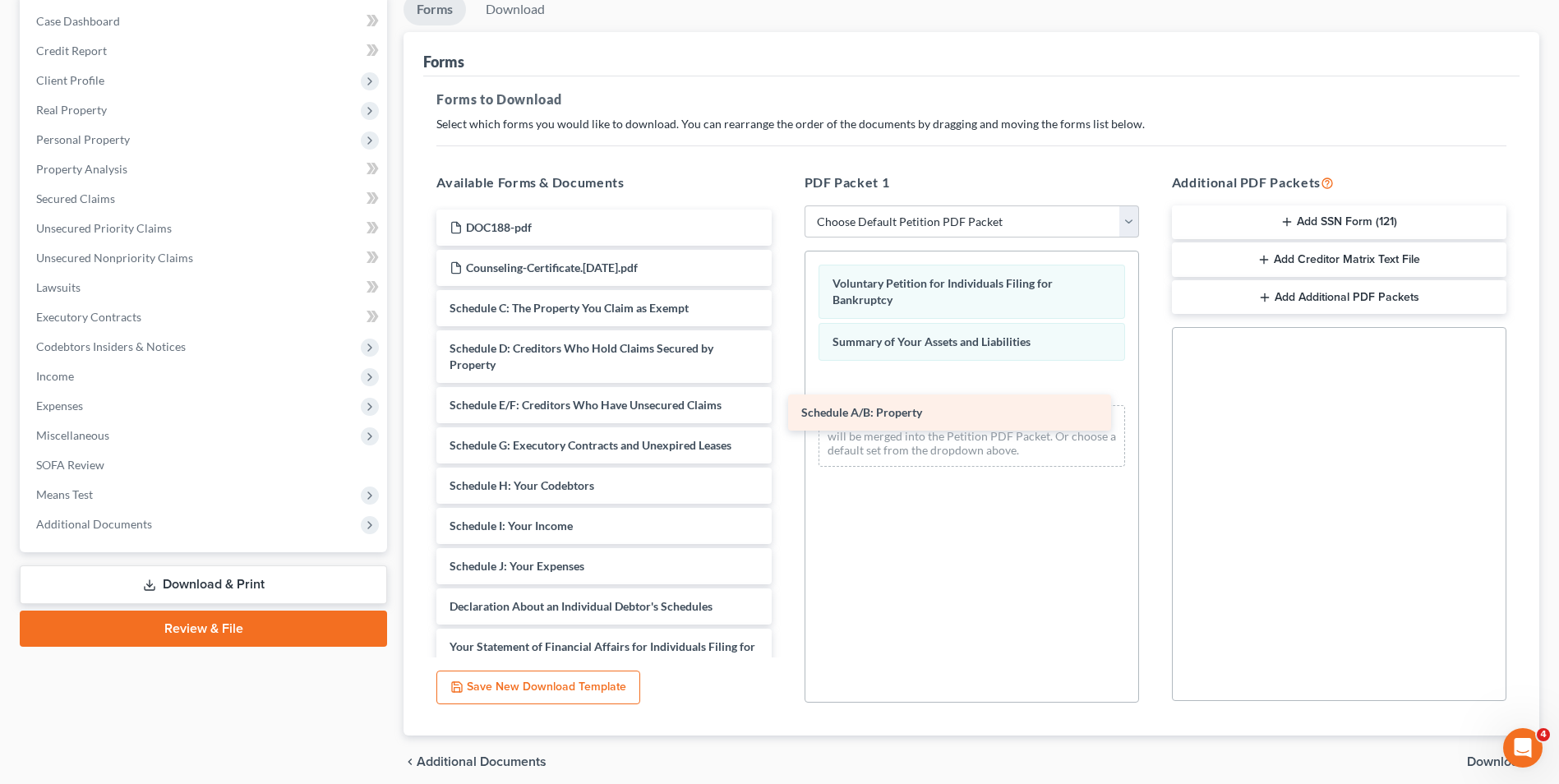
drag, startPoint x: 680, startPoint y: 320, endPoint x: 1072, endPoint y: 408, distance: 401.8
click at [784, 410] on div "Schedule A/B: Property DOC188-pdf Counseling-Certificate.[DATE].pdf Schedule A/…" at bounding box center [603, 611] width 361 height 803
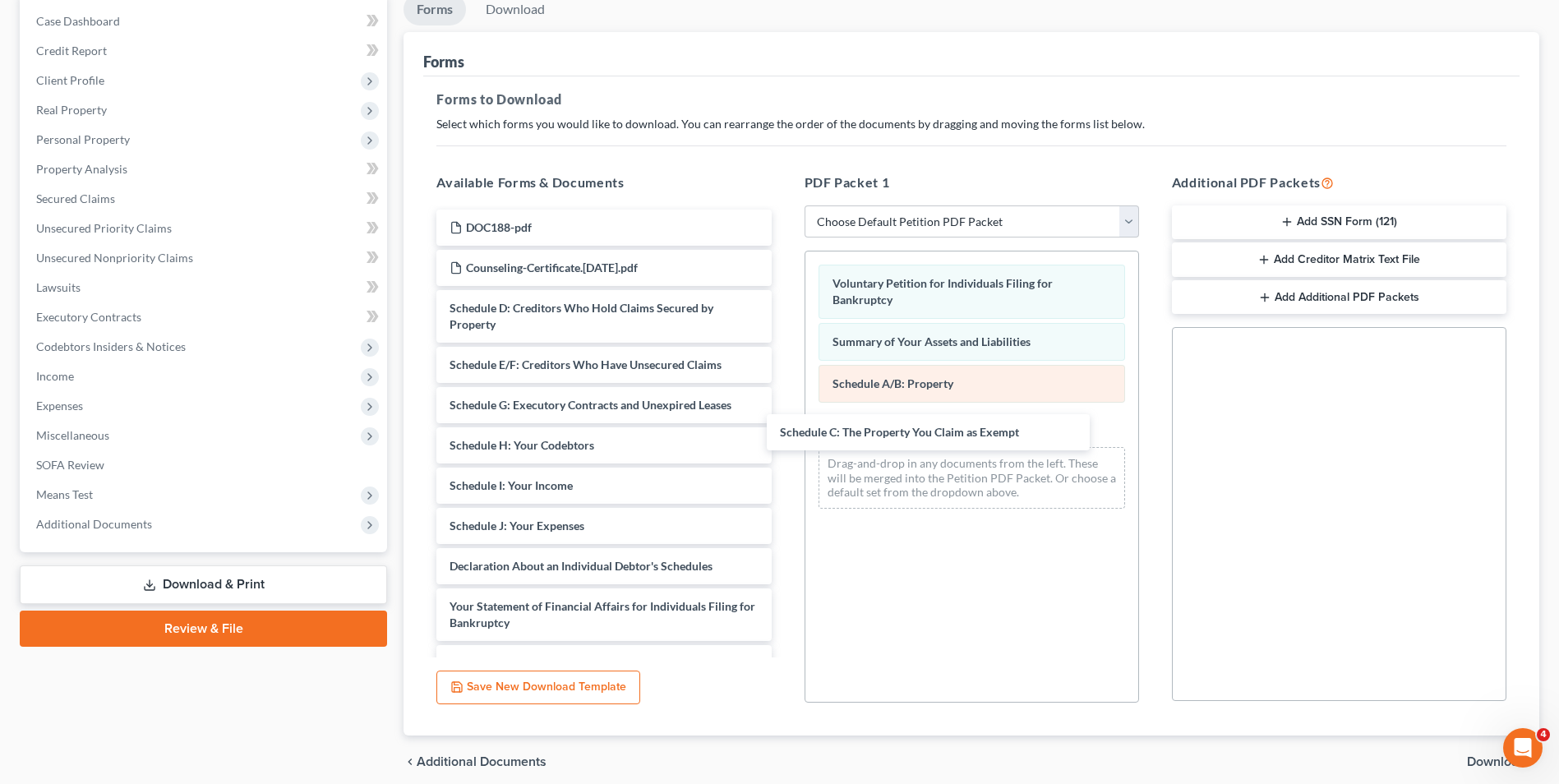
drag, startPoint x: 655, startPoint y: 307, endPoint x: 1003, endPoint y: 396, distance: 359.2
click at [784, 419] on div "Schedule C: The Property You Claim as Exempt DOC188-pdf Counseling-Certificate.…" at bounding box center [603, 590] width 361 height 763
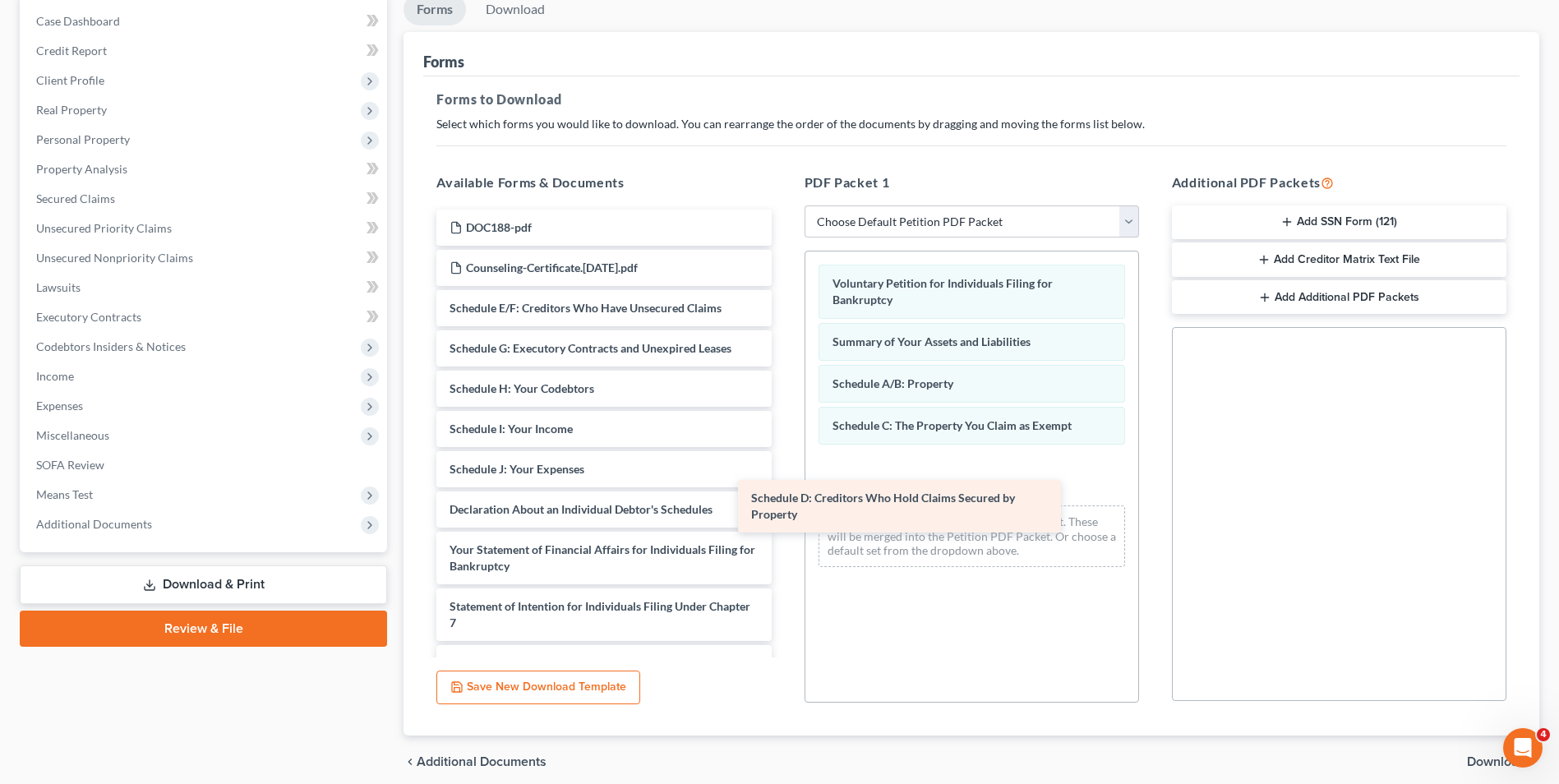
drag, startPoint x: 683, startPoint y: 306, endPoint x: 1046, endPoint y: 459, distance: 393.9
click at [784, 463] on div "Schedule D: Creditors Who Hold Claims Secured by Property DOC188-pdf Counseling…" at bounding box center [603, 562] width 361 height 706
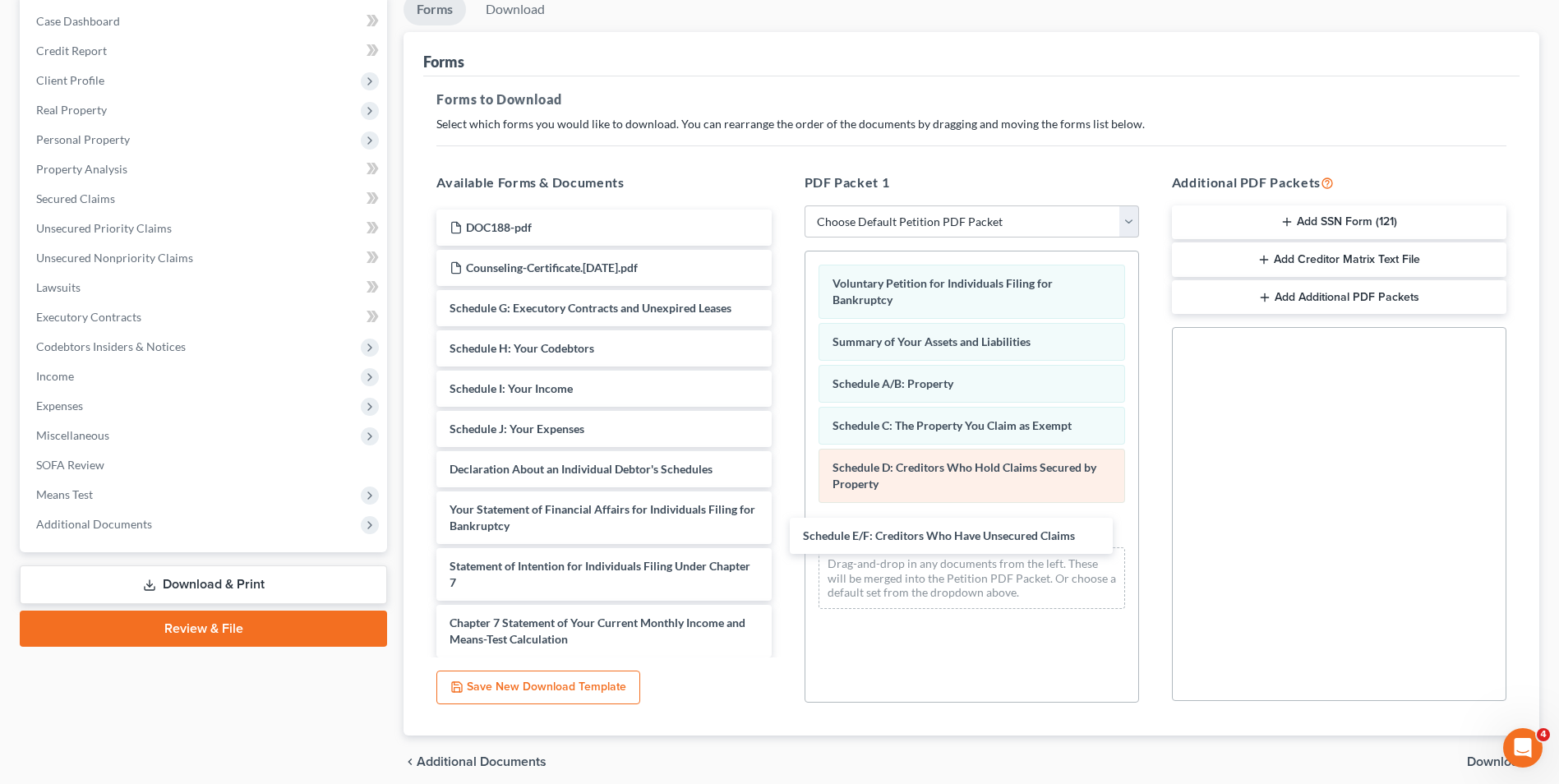
drag, startPoint x: 693, startPoint y: 443, endPoint x: 1113, endPoint y: 498, distance: 423.6
click at [784, 515] on div "Schedule E/F: Creditors Who Have Unsecured Claims DOC188-pdf Counseling-Certifi…" at bounding box center [603, 542] width 361 height 666
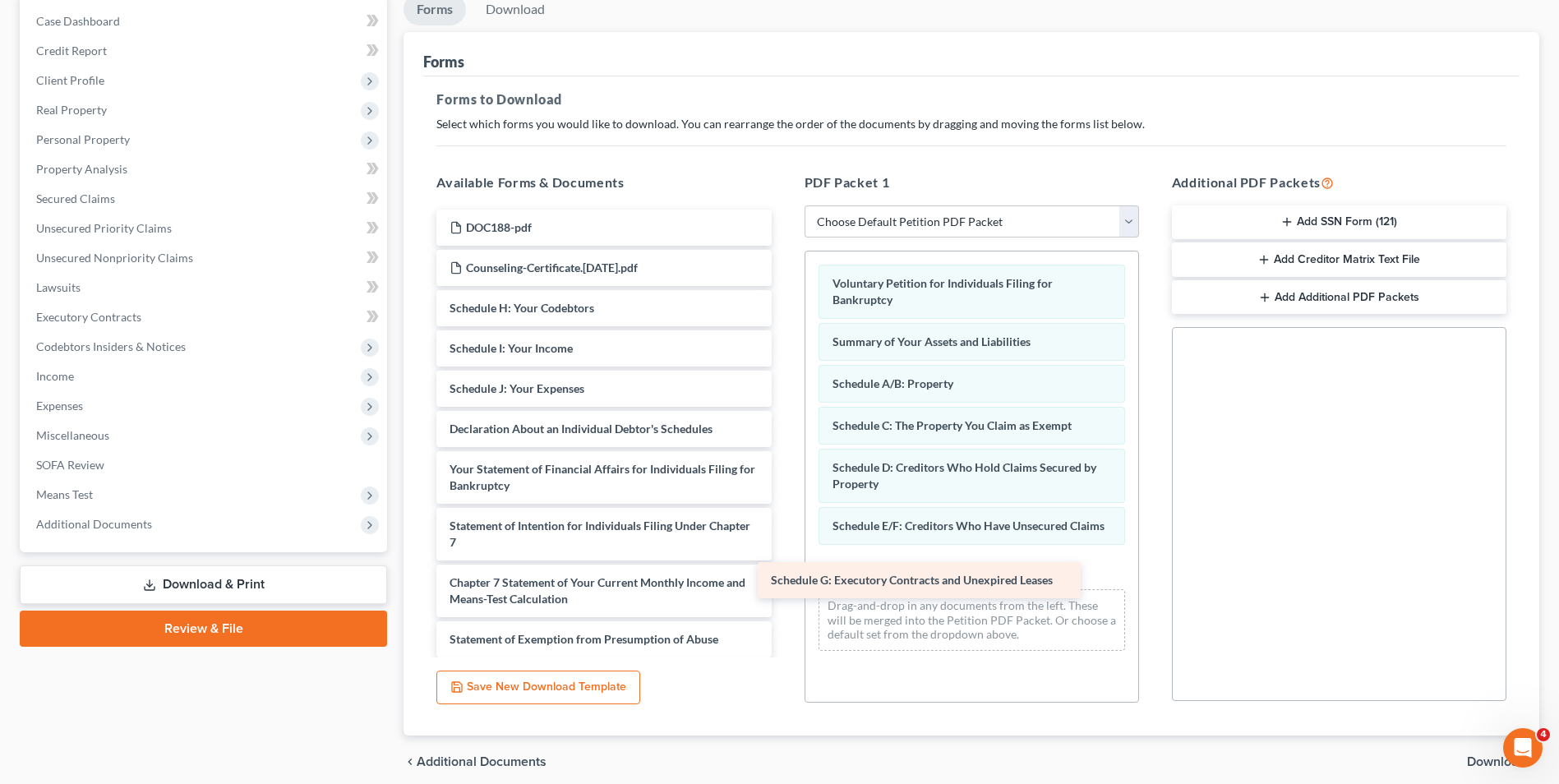
drag, startPoint x: 595, startPoint y: 315, endPoint x: 989, endPoint y: 547, distance: 457.2
click at [784, 564] on div "Schedule G: Executory Contracts and Unexpired Leases DOC188-pdf Counseling-Cert…" at bounding box center [603, 522] width 361 height 625
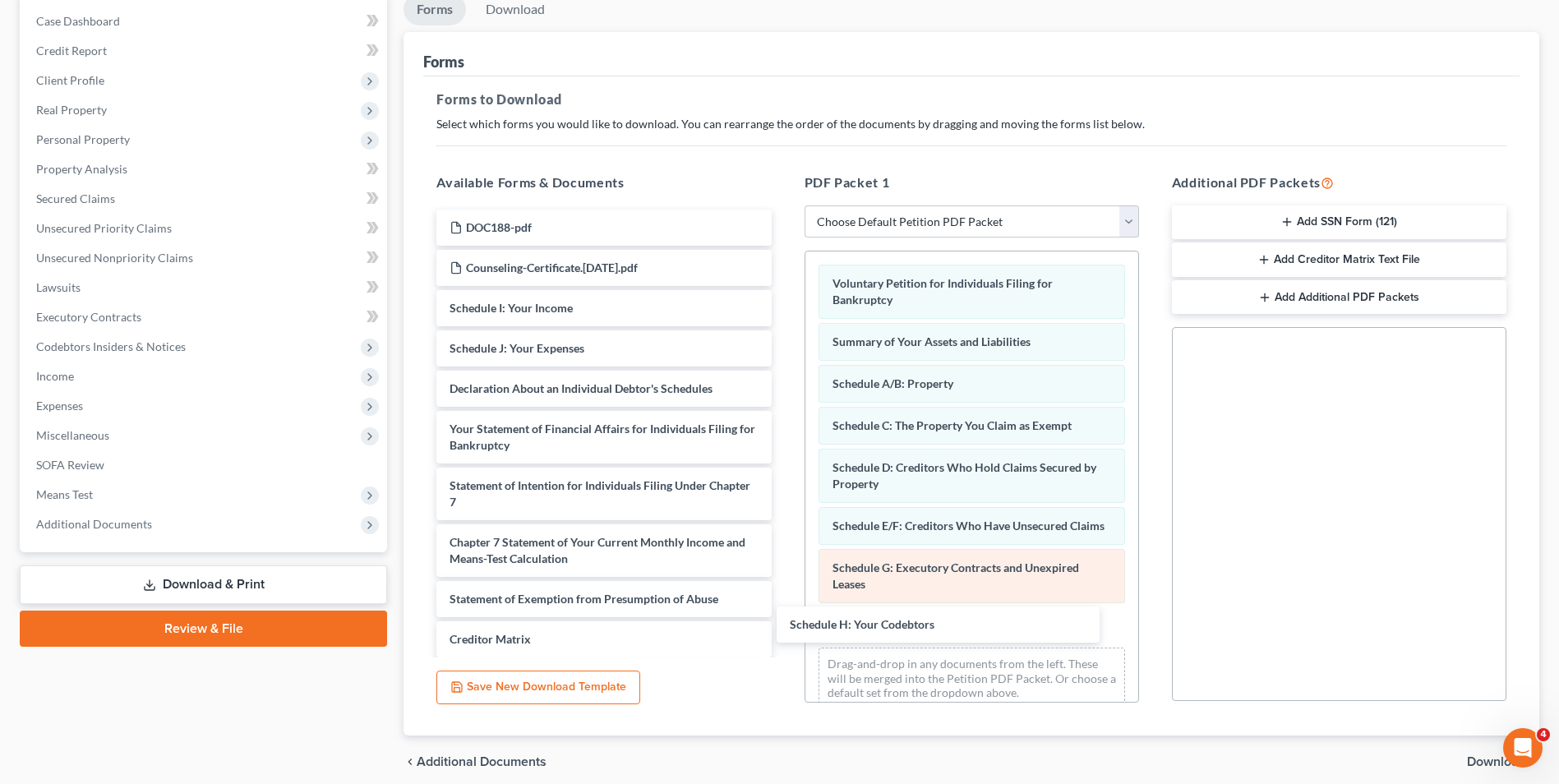
drag, startPoint x: 583, startPoint y: 303, endPoint x: 1023, endPoint y: 592, distance: 526.4
click at [784, 610] on div "Schedule H: Your Codebtors DOC188-pdf Counseling-Certificate.[DATE].pdf Schedul…" at bounding box center [603, 502] width 361 height 585
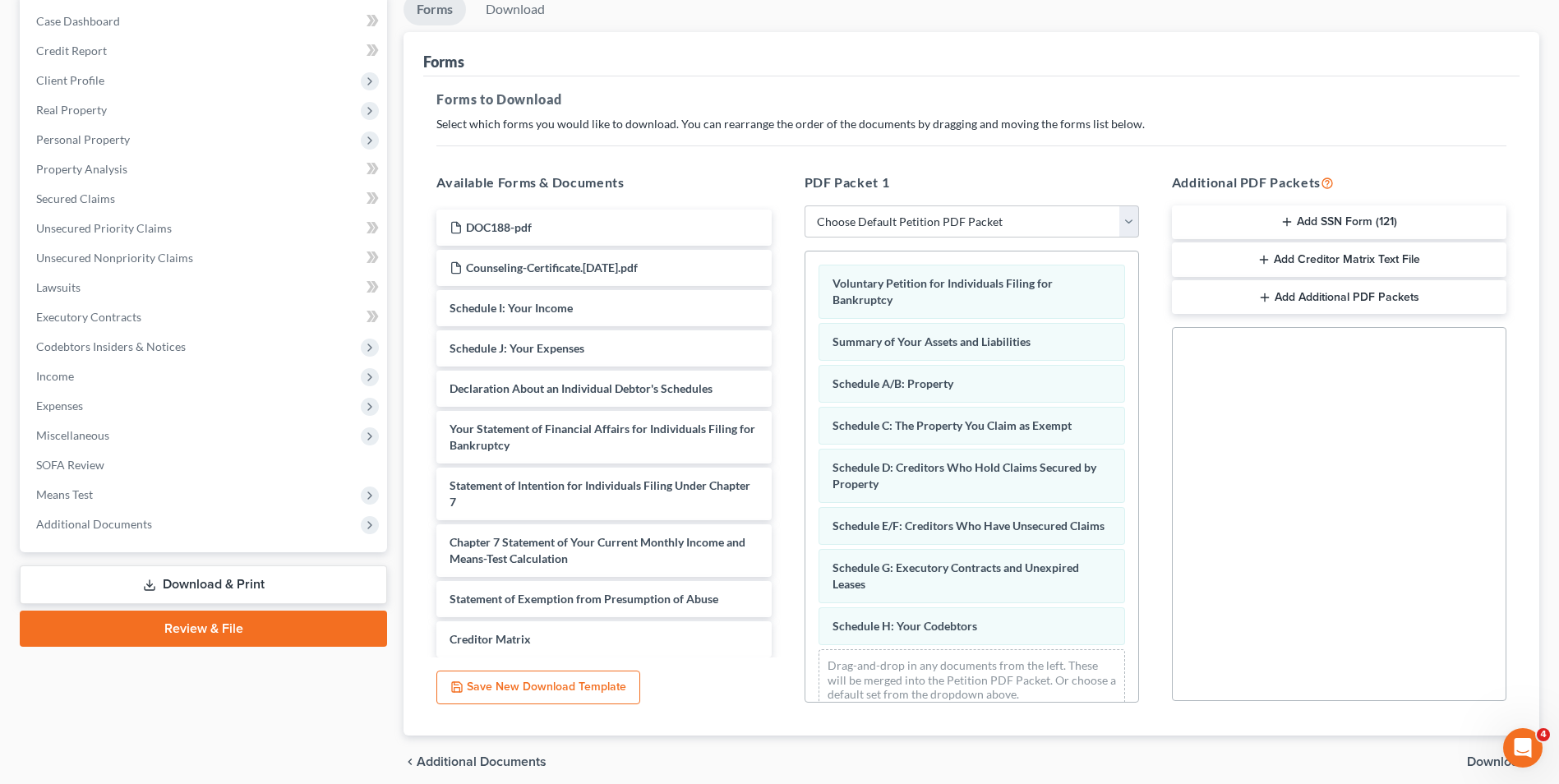
scroll to position [39, 0]
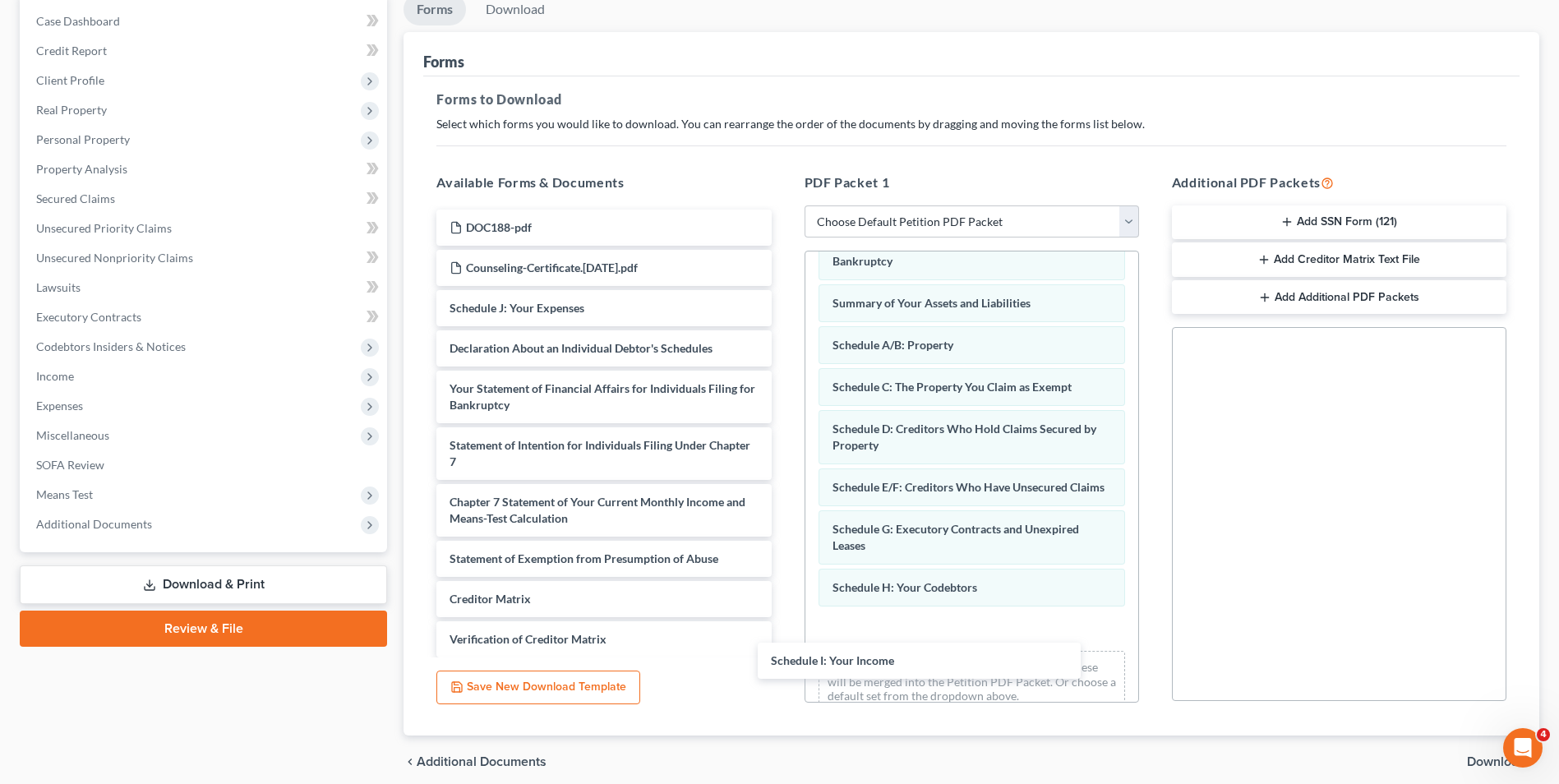
drag, startPoint x: 629, startPoint y: 294, endPoint x: 1145, endPoint y: 575, distance: 587.6
click at [784, 626] on div "Schedule I: Your Income DOC188-pdf Counseling-Certificate.[DATE].pdf Schedule I…" at bounding box center [603, 481] width 361 height 545
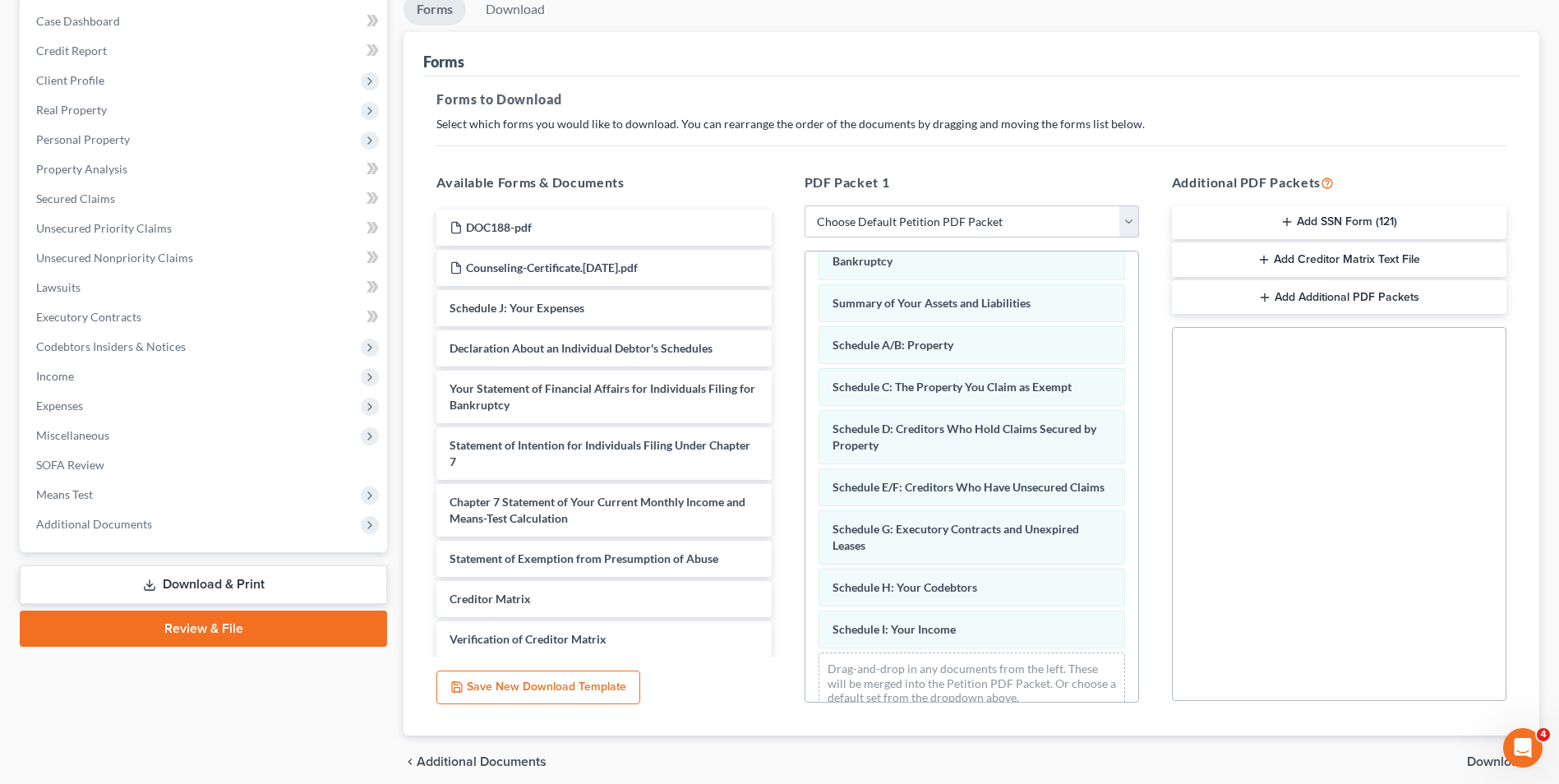
scroll to position [81, 0]
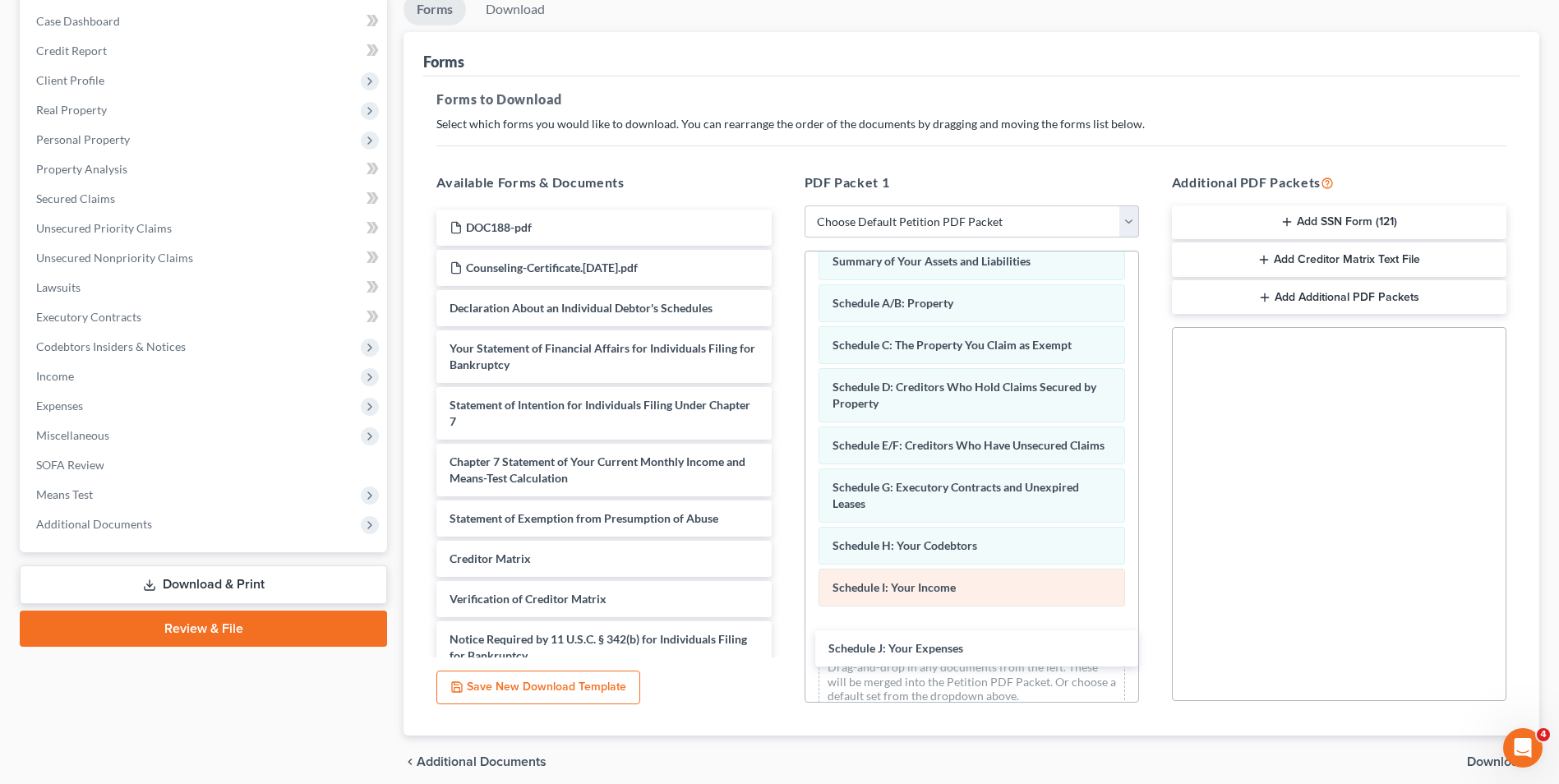
drag, startPoint x: 548, startPoint y: 299, endPoint x: 943, endPoint y: 600, distance: 496.6
click at [784, 630] on div "Schedule J: Your Expenses DOC188-pdf Counseling-Certificate.[DATE].pdf Schedule…" at bounding box center [603, 461] width 361 height 504
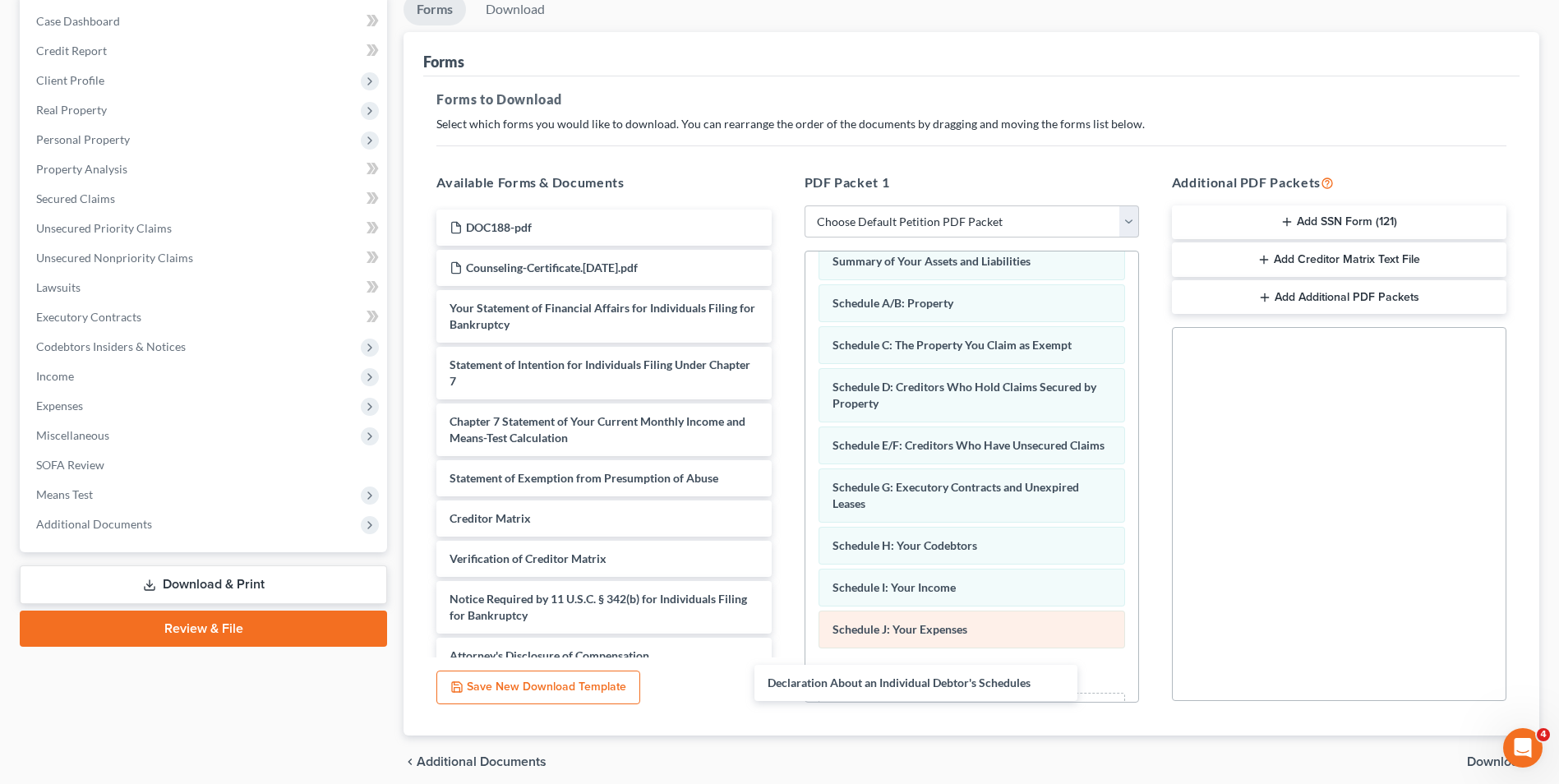
drag, startPoint x: 524, startPoint y: 305, endPoint x: 944, endPoint y: 641, distance: 537.9
click at [784, 673] on div "Declaration About an Individual Debtor's Schedules DOC188-pdf Counseling-Certif…" at bounding box center [603, 441] width 361 height 464
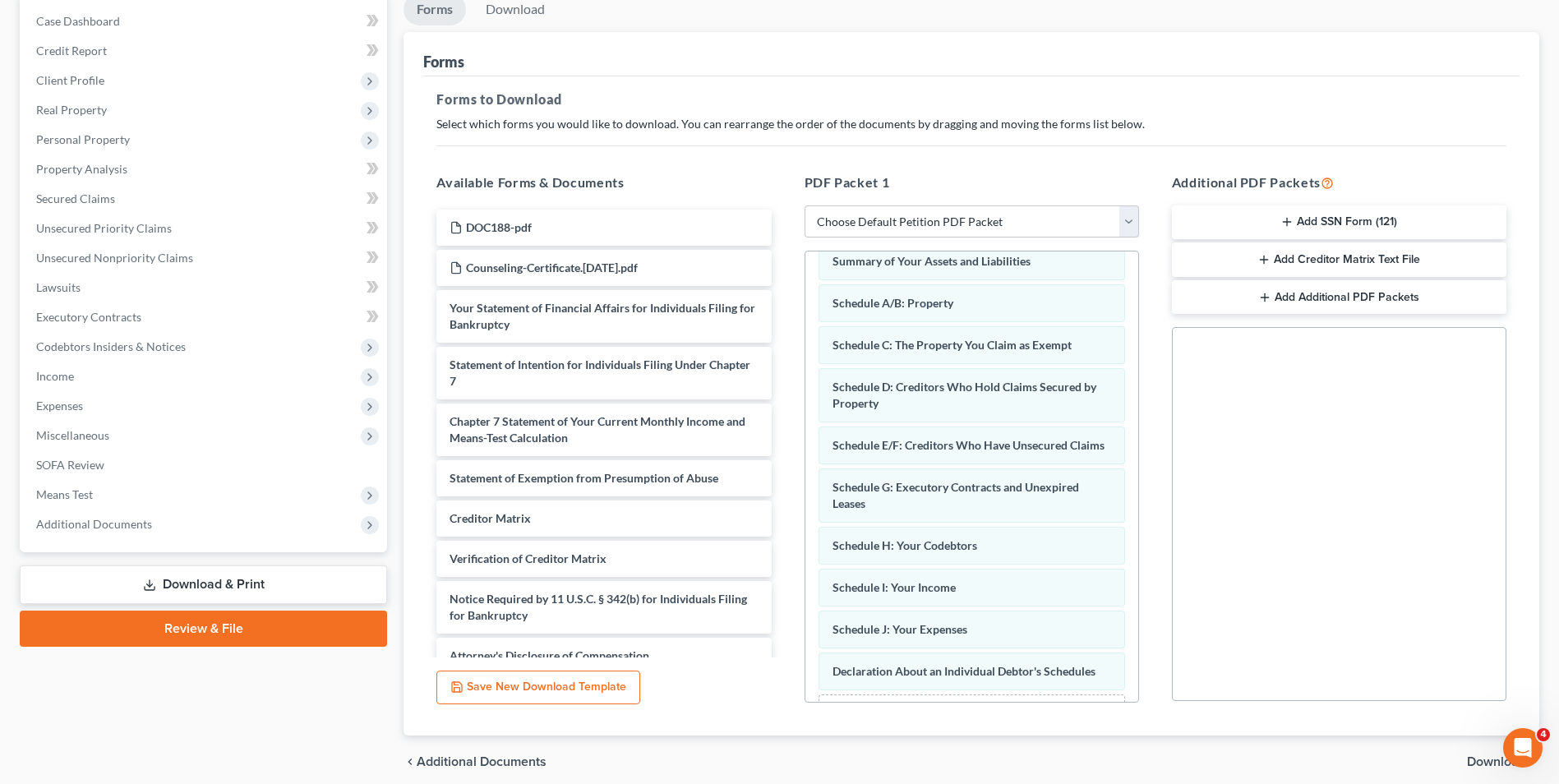
scroll to position [165, 0]
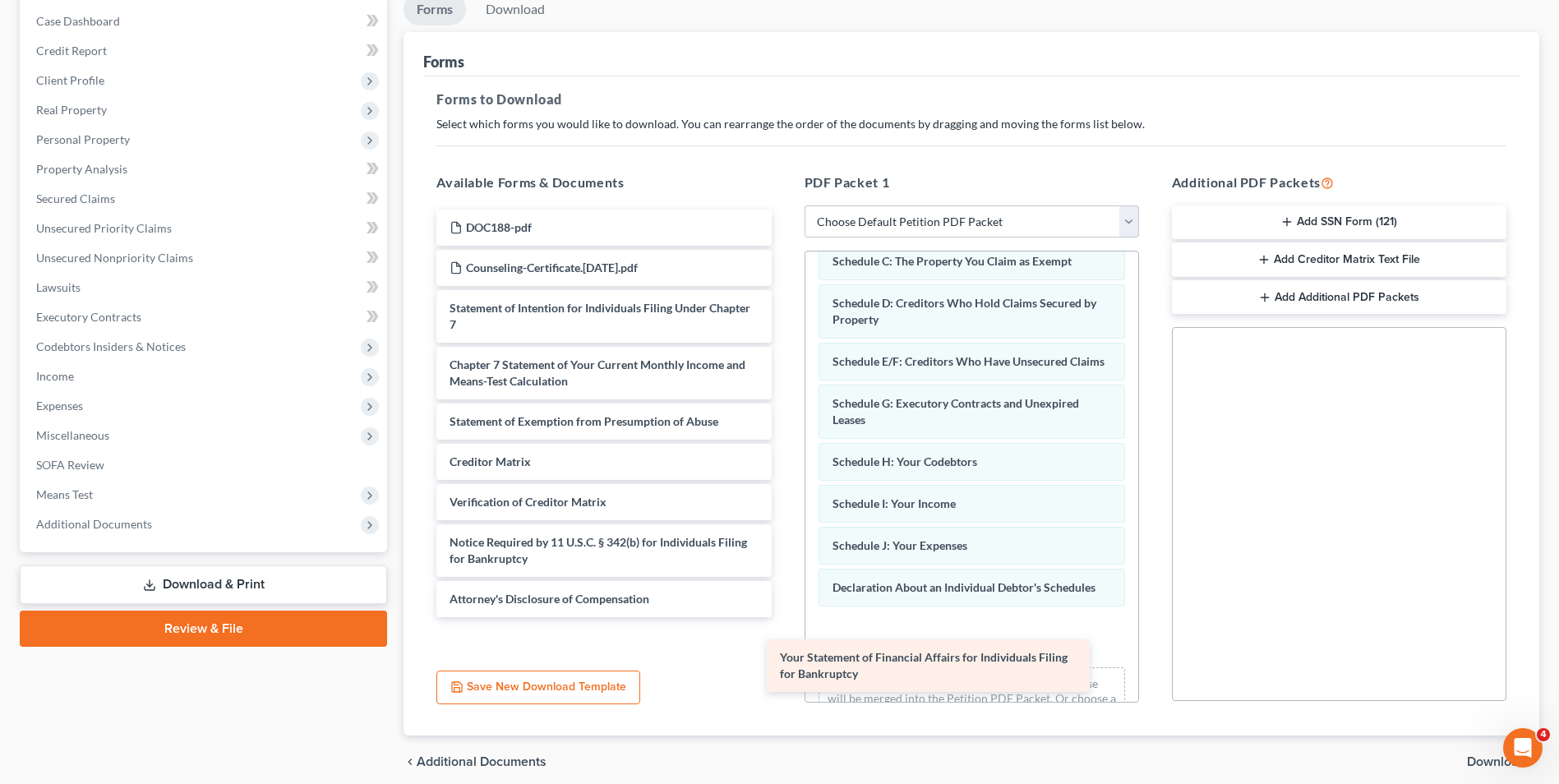
drag, startPoint x: 594, startPoint y: 316, endPoint x: 970, endPoint y: 639, distance: 495.7
click at [784, 617] on div "Your Statement of Financial Affairs for Individuals Filing for Bankruptcy DOC18…" at bounding box center [603, 413] width 361 height 407
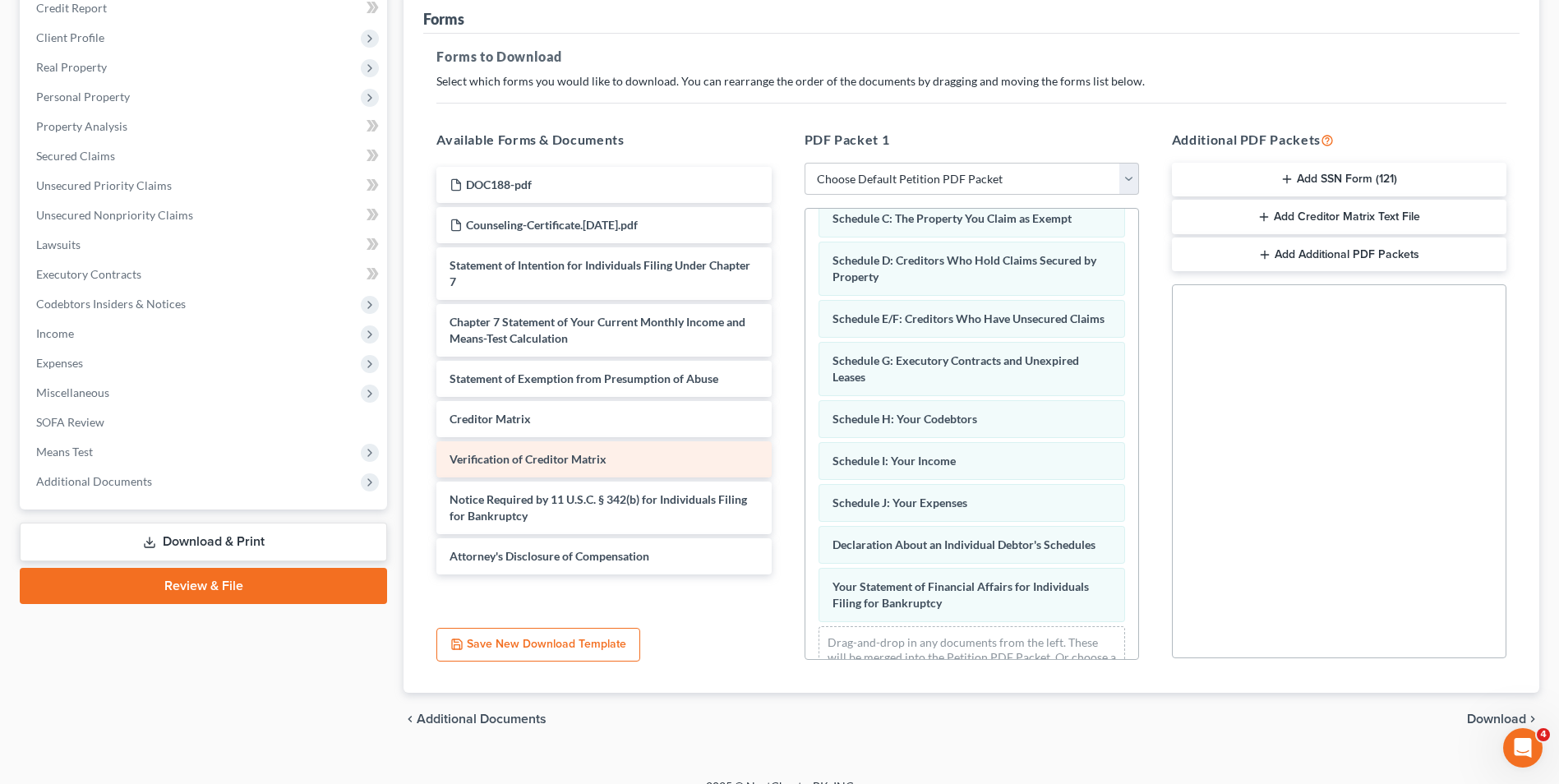
scroll to position [231, 0]
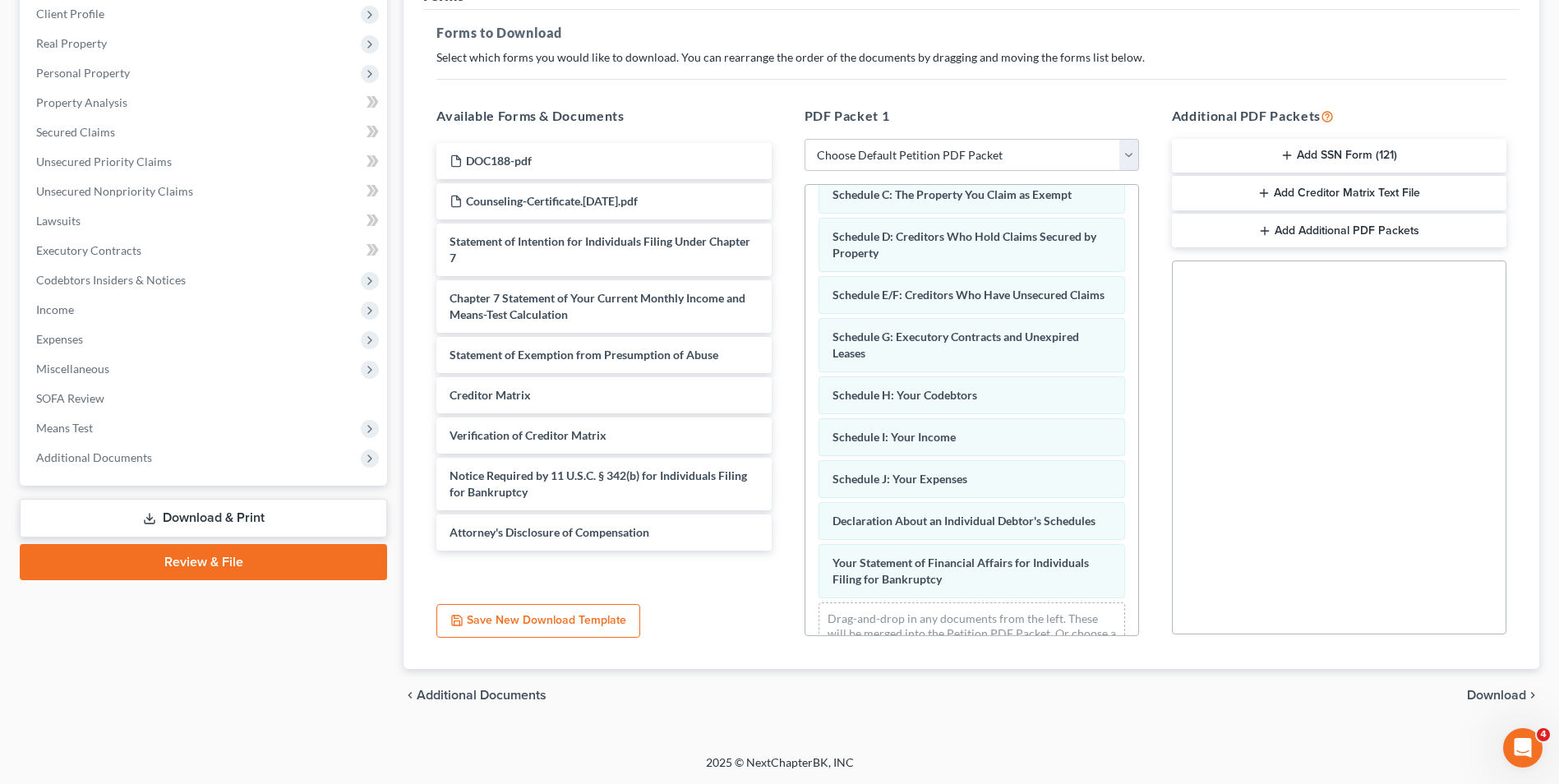
click at [1345, 151] on button "Add SSN Form (121)" at bounding box center [1339, 156] width 335 height 34
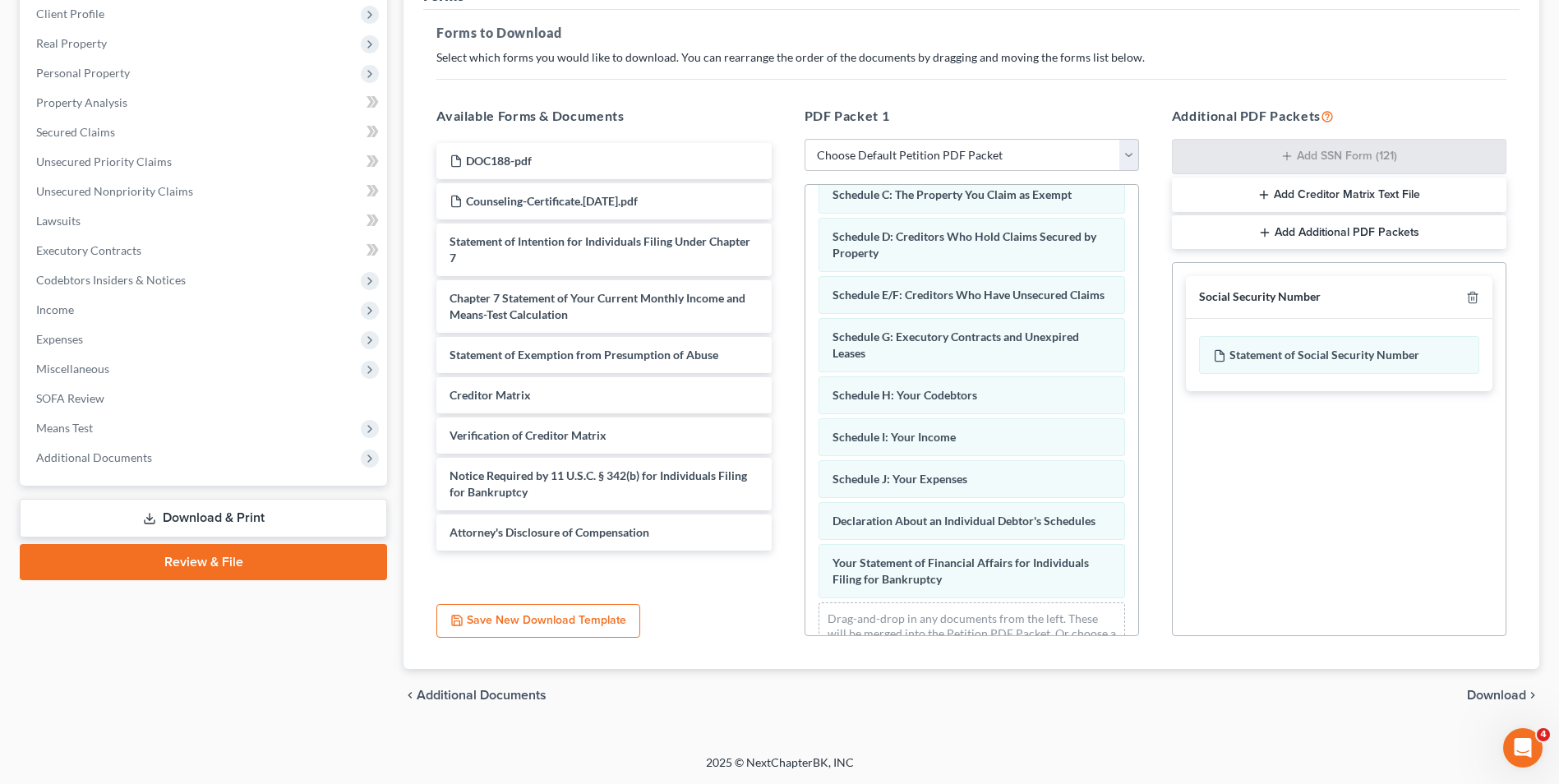
click at [1325, 187] on button "Add Creditor Matrix Text File" at bounding box center [1339, 195] width 335 height 34
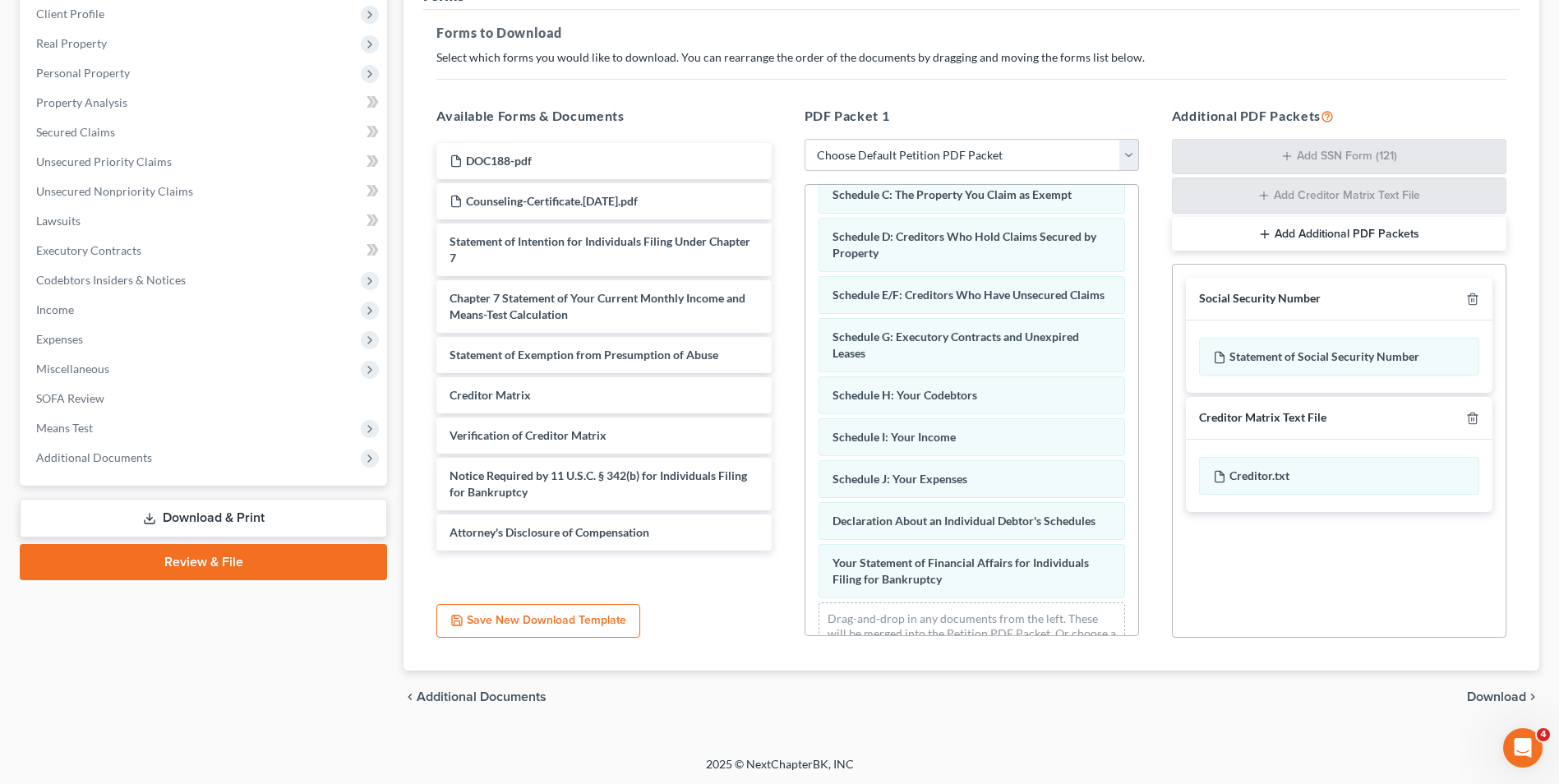
click at [1319, 232] on button "Add Additional PDF Packets" at bounding box center [1339, 234] width 335 height 34
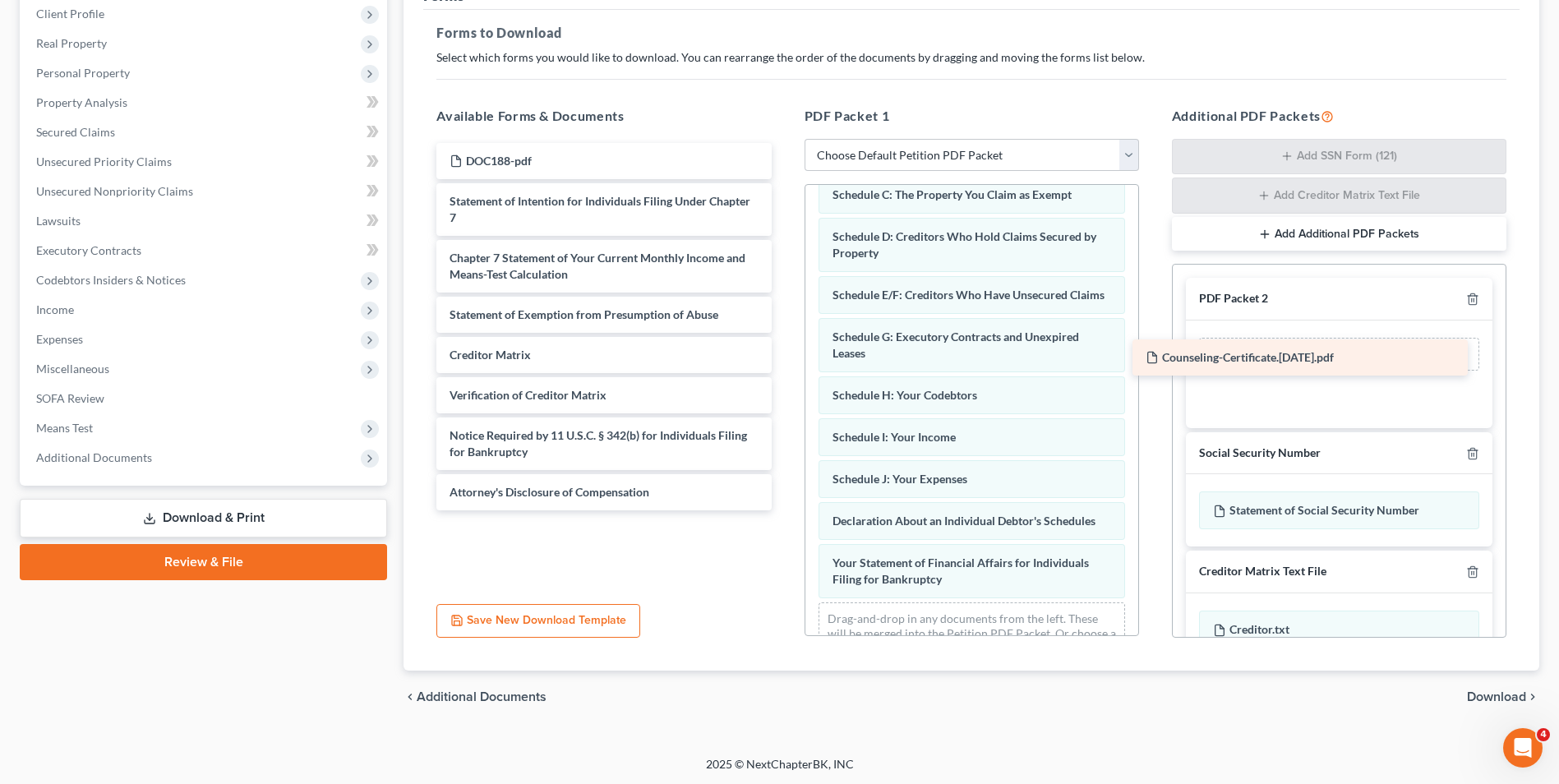
drag, startPoint x: 617, startPoint y: 188, endPoint x: 1314, endPoint y: 344, distance: 714.2
click at [784, 344] on div "Counseling-Certificate.[DATE].pdf DOC188-pdf Counseling-Certificate.[DATE].pdf …" at bounding box center [603, 327] width 361 height 367
click at [1303, 237] on button "Add Additional PDF Packets" at bounding box center [1339, 234] width 335 height 34
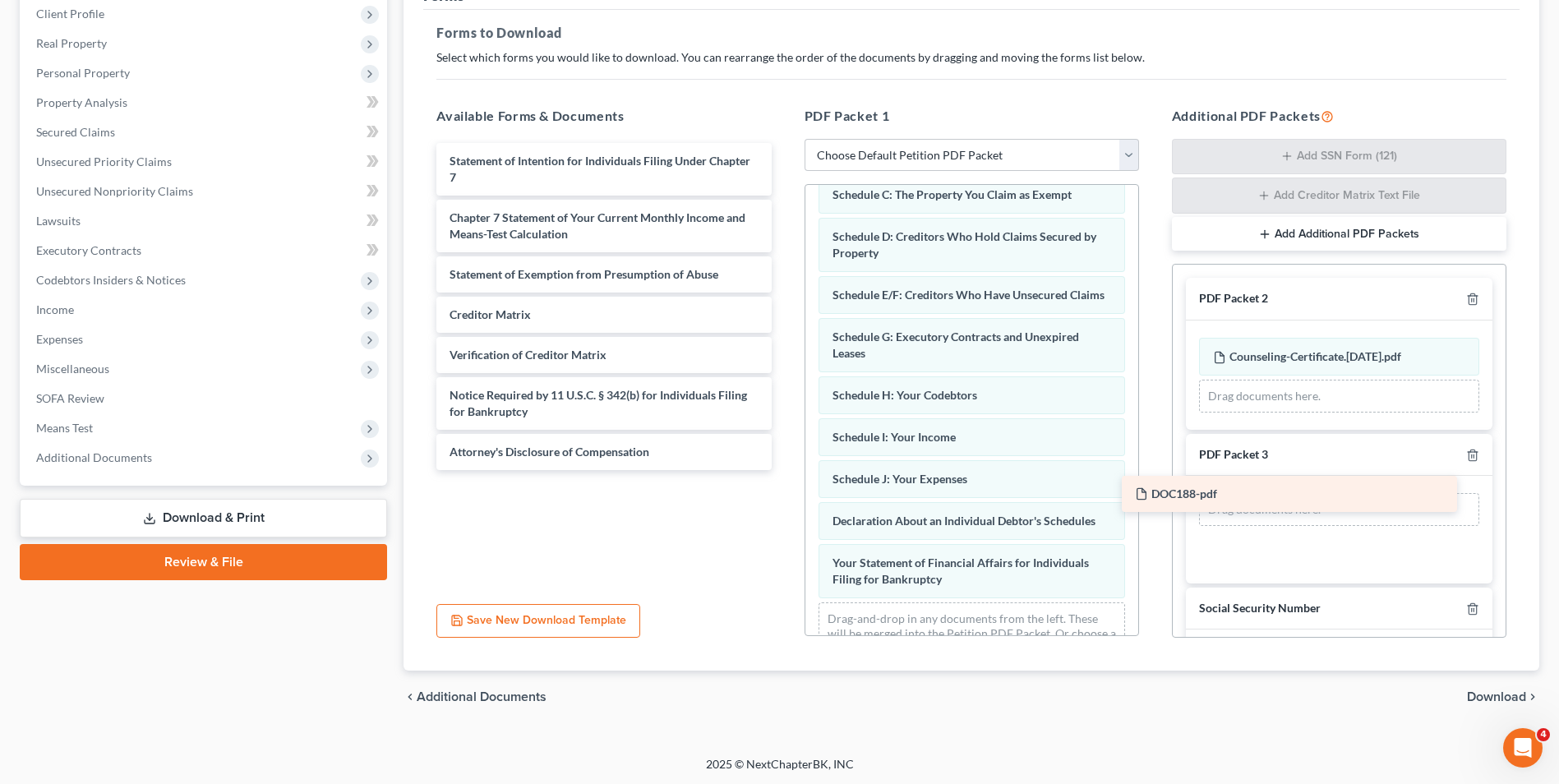
drag, startPoint x: 559, startPoint y: 160, endPoint x: 1314, endPoint y: 473, distance: 817.3
click at [784, 470] on div "DOC188-pdf DOC188-pdf Statement of Intention for Individuals Filing Under Chapt…" at bounding box center [603, 306] width 361 height 327
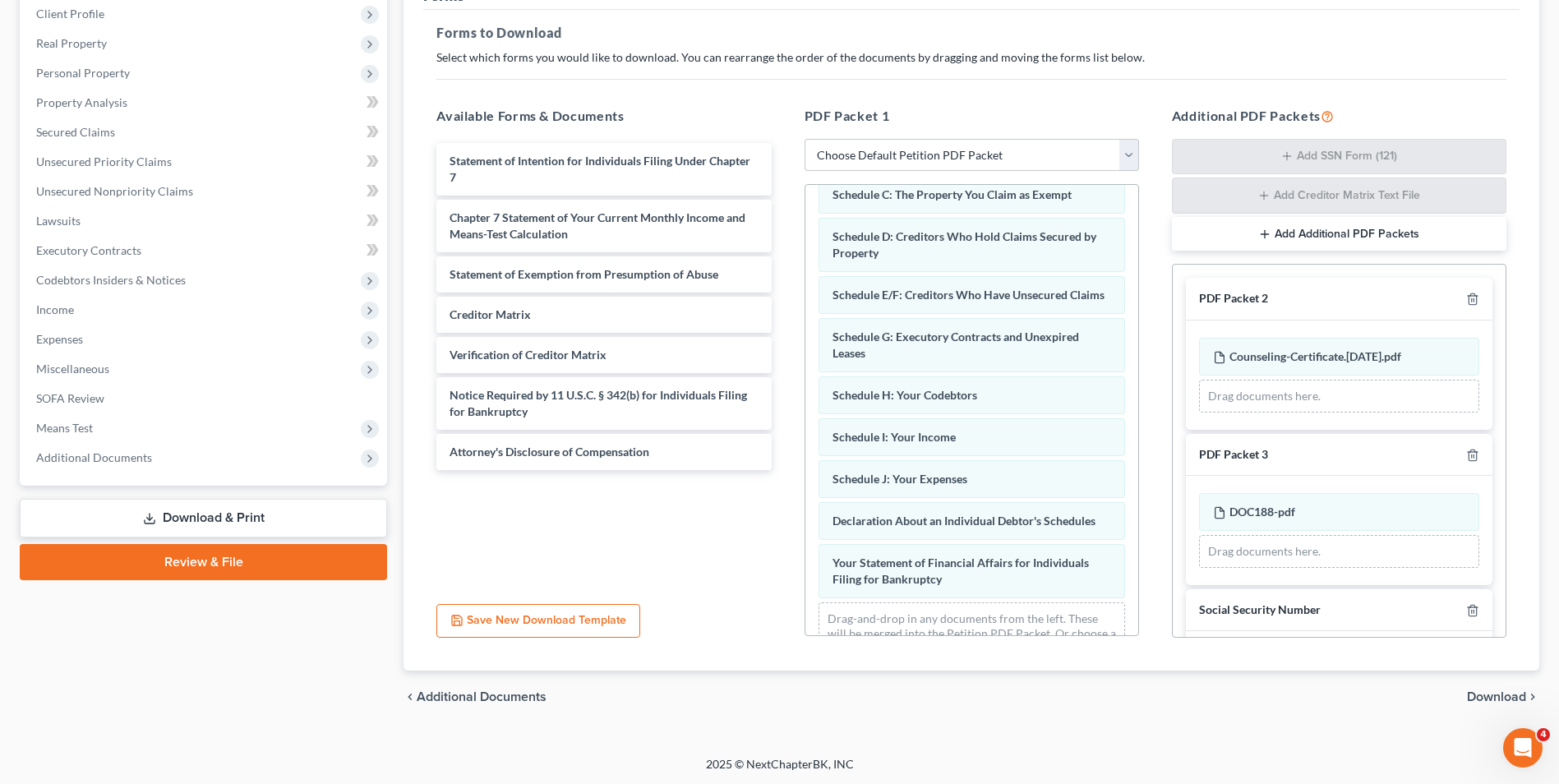
click at [1354, 228] on button "Add Additional PDF Packets" at bounding box center [1339, 234] width 335 height 34
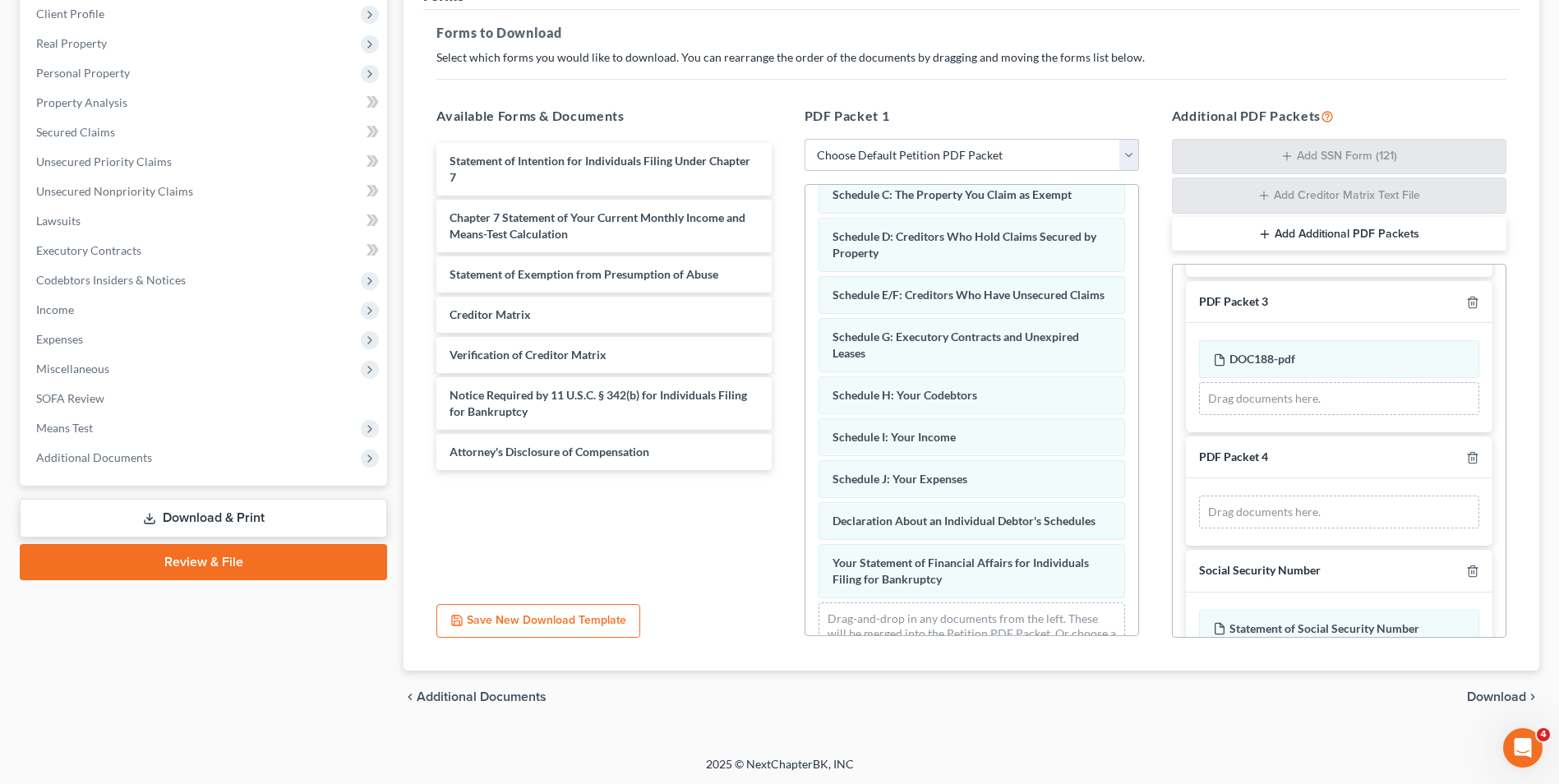
scroll to position [246, 0]
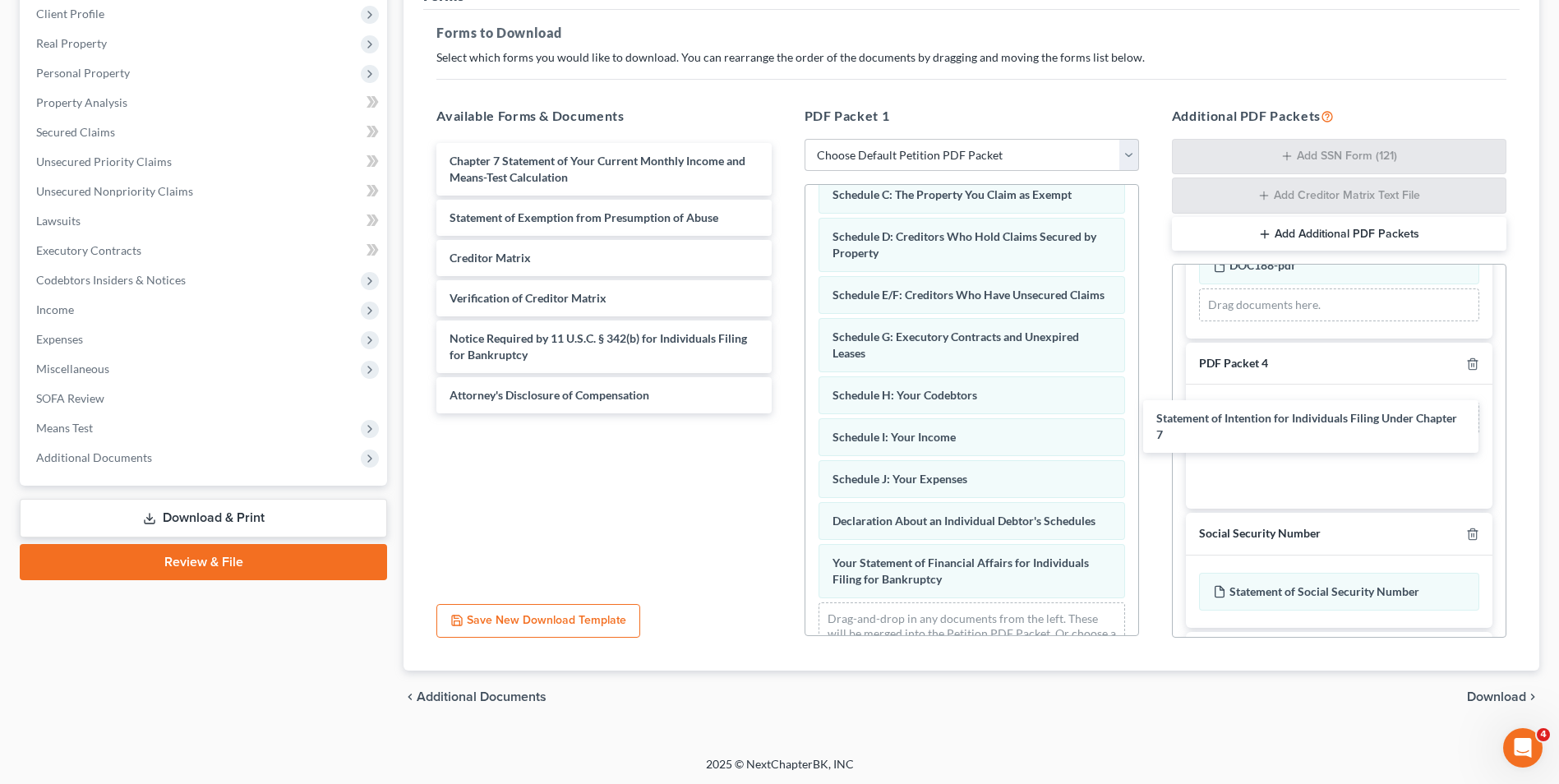
drag, startPoint x: 600, startPoint y: 163, endPoint x: 1378, endPoint y: 407, distance: 815.4
click at [784, 412] on div "Statement of Intention for Individuals Filing Under Chapter 7 Statement of Inte…" at bounding box center [603, 278] width 361 height 270
click at [1354, 240] on button "Add Additional PDF Packets" at bounding box center [1339, 234] width 335 height 34
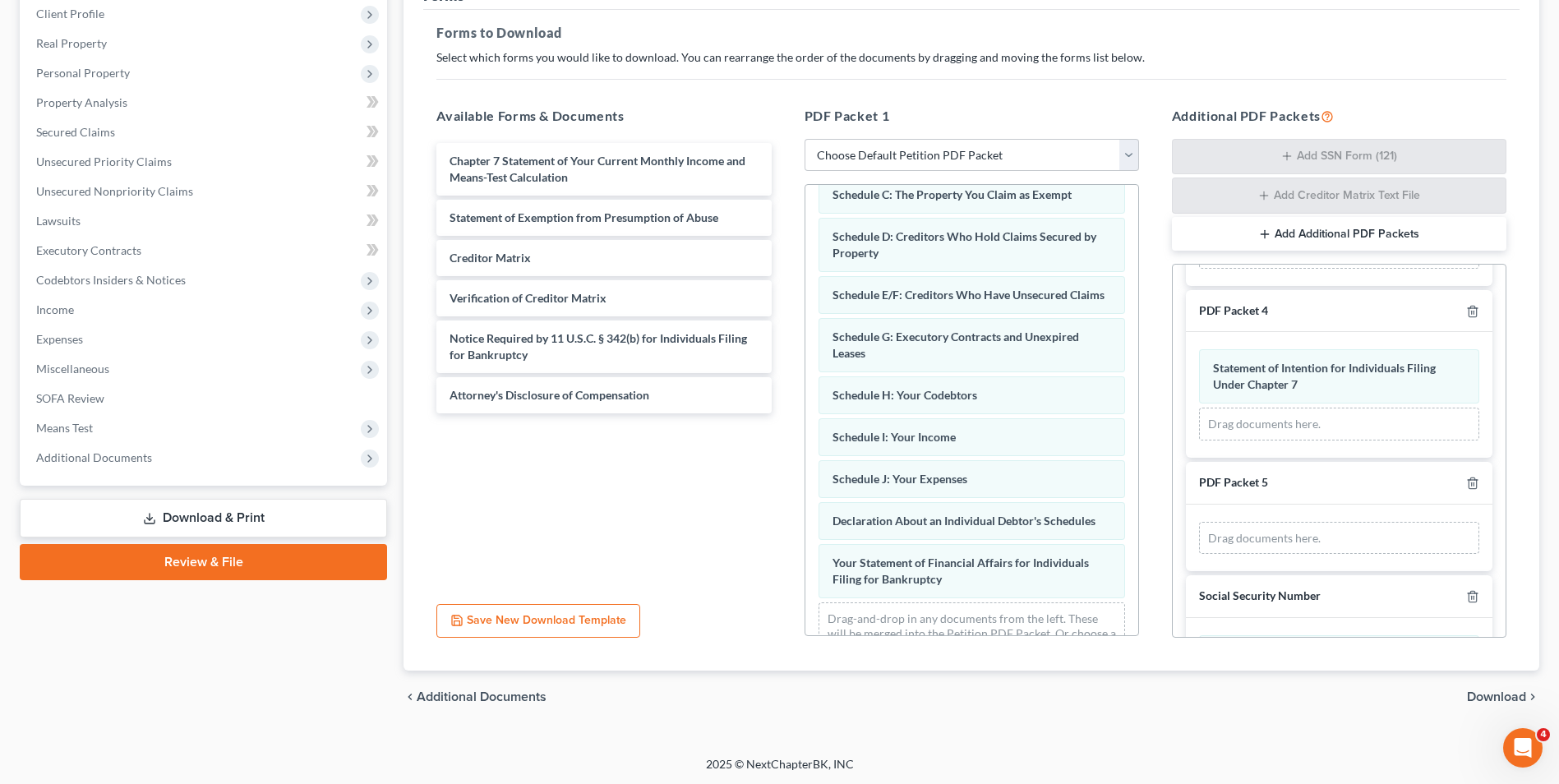
scroll to position [329, 0]
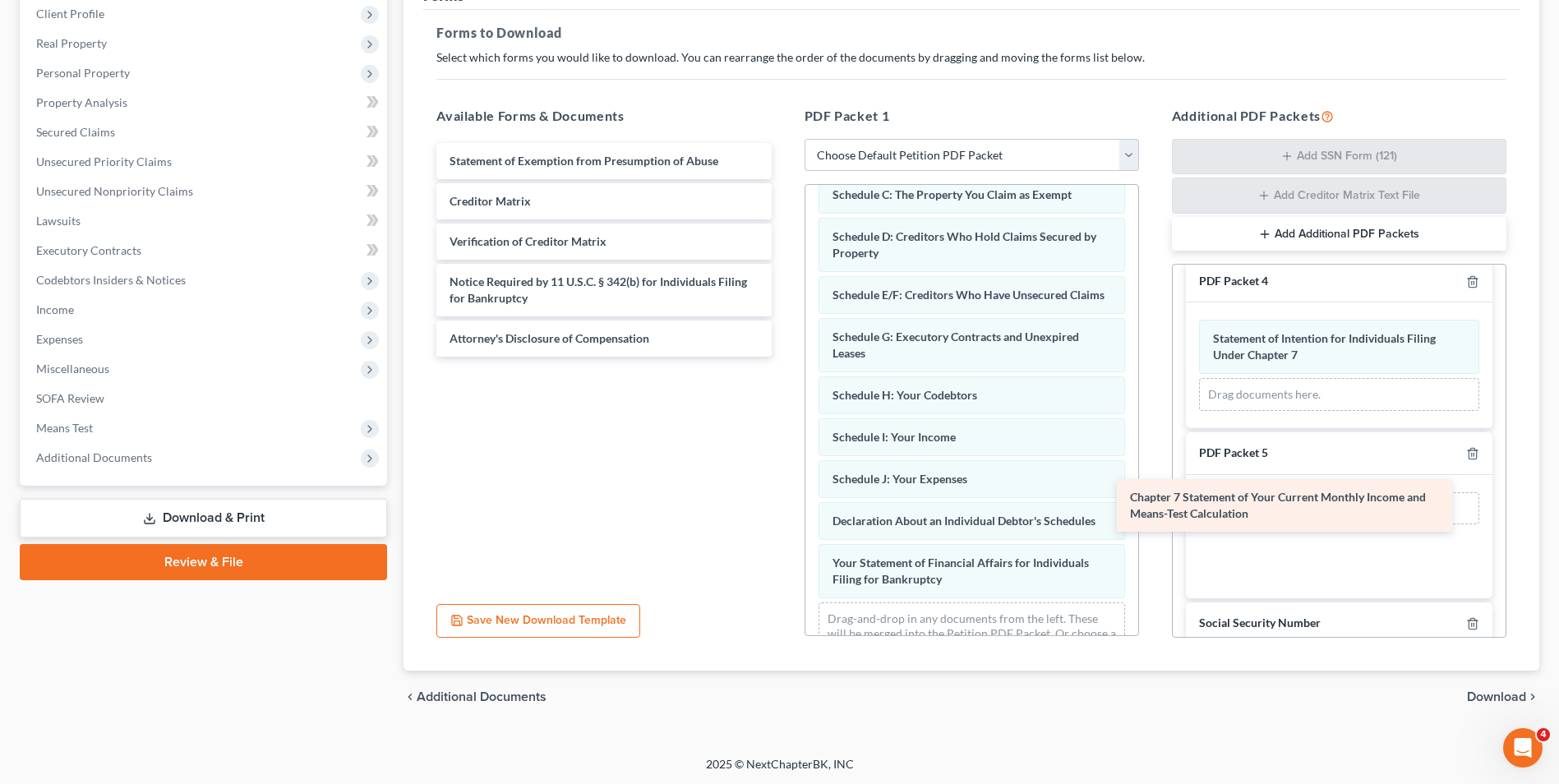
drag, startPoint x: 602, startPoint y: 172, endPoint x: 1299, endPoint y: 499, distance: 769.9
click at [784, 357] on div "Chapter 7 Statement of Your Current Monthly Income and Means-Test Calculation C…" at bounding box center [603, 250] width 361 height 214
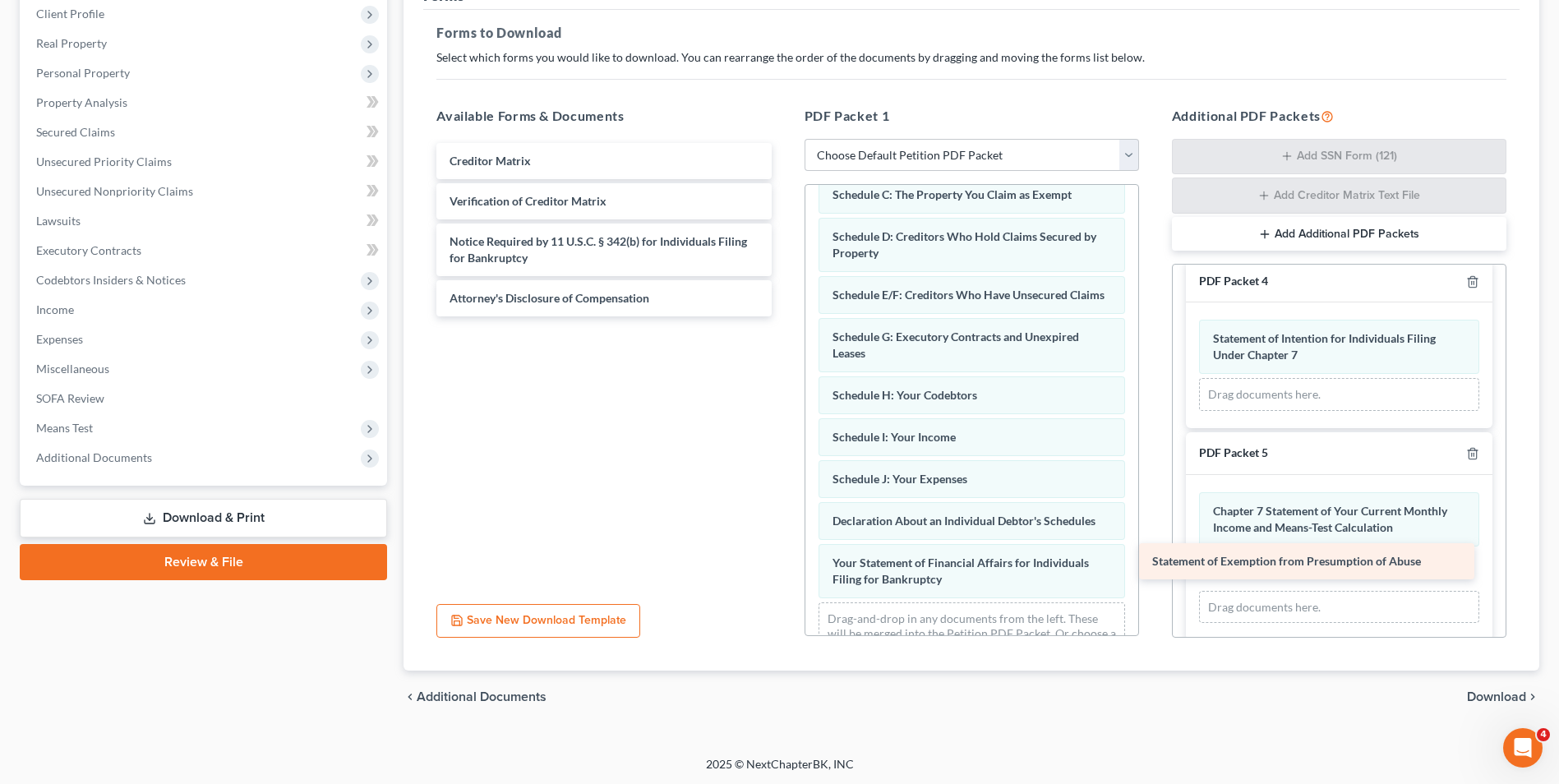
drag, startPoint x: 581, startPoint y: 165, endPoint x: 1284, endPoint y: 564, distance: 808.3
click at [784, 317] on div "Statement of Exemption from Presumption of Abuse Statement of Exemption from Pr…" at bounding box center [603, 230] width 361 height 173
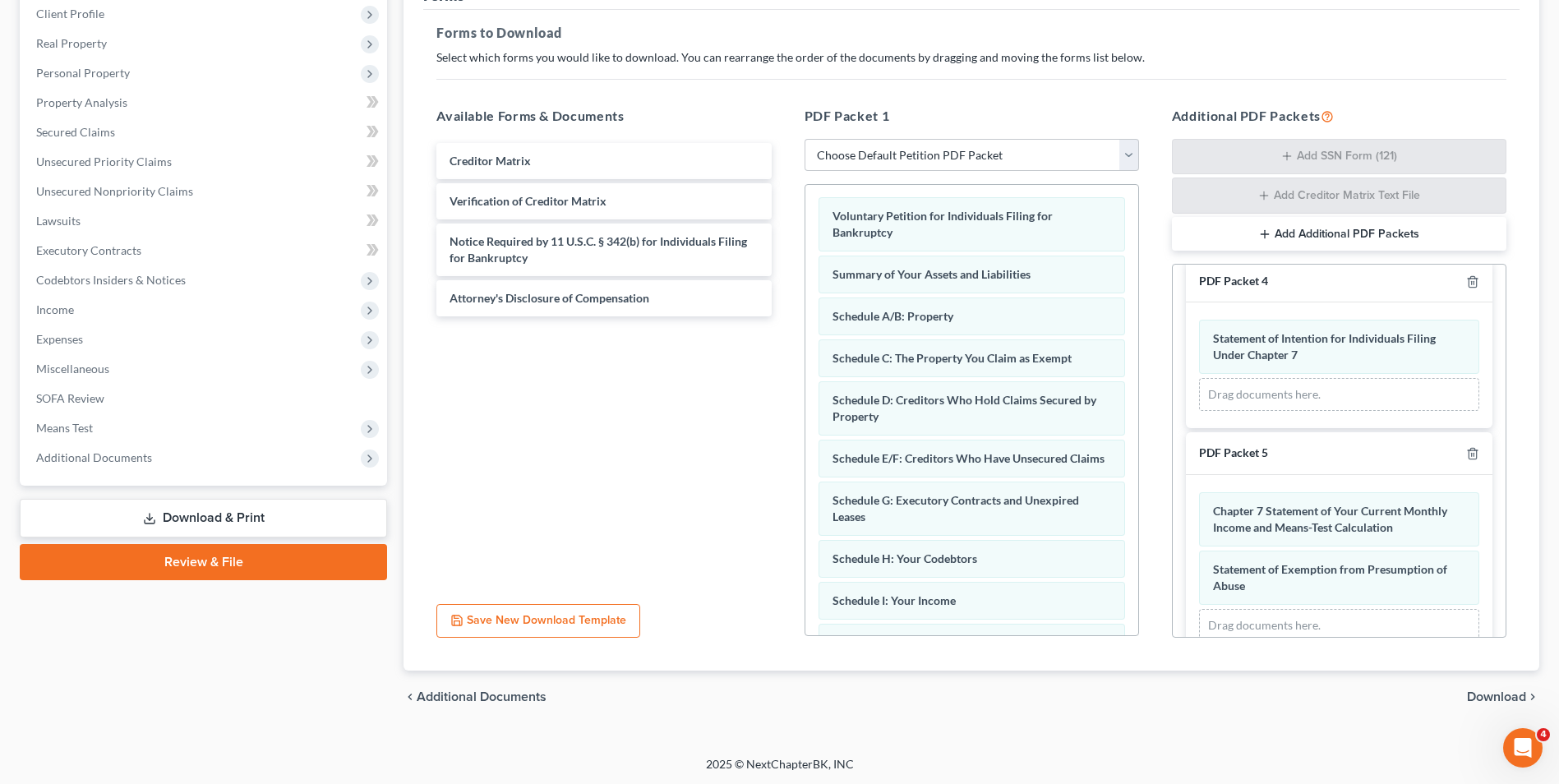
scroll to position [0, 0]
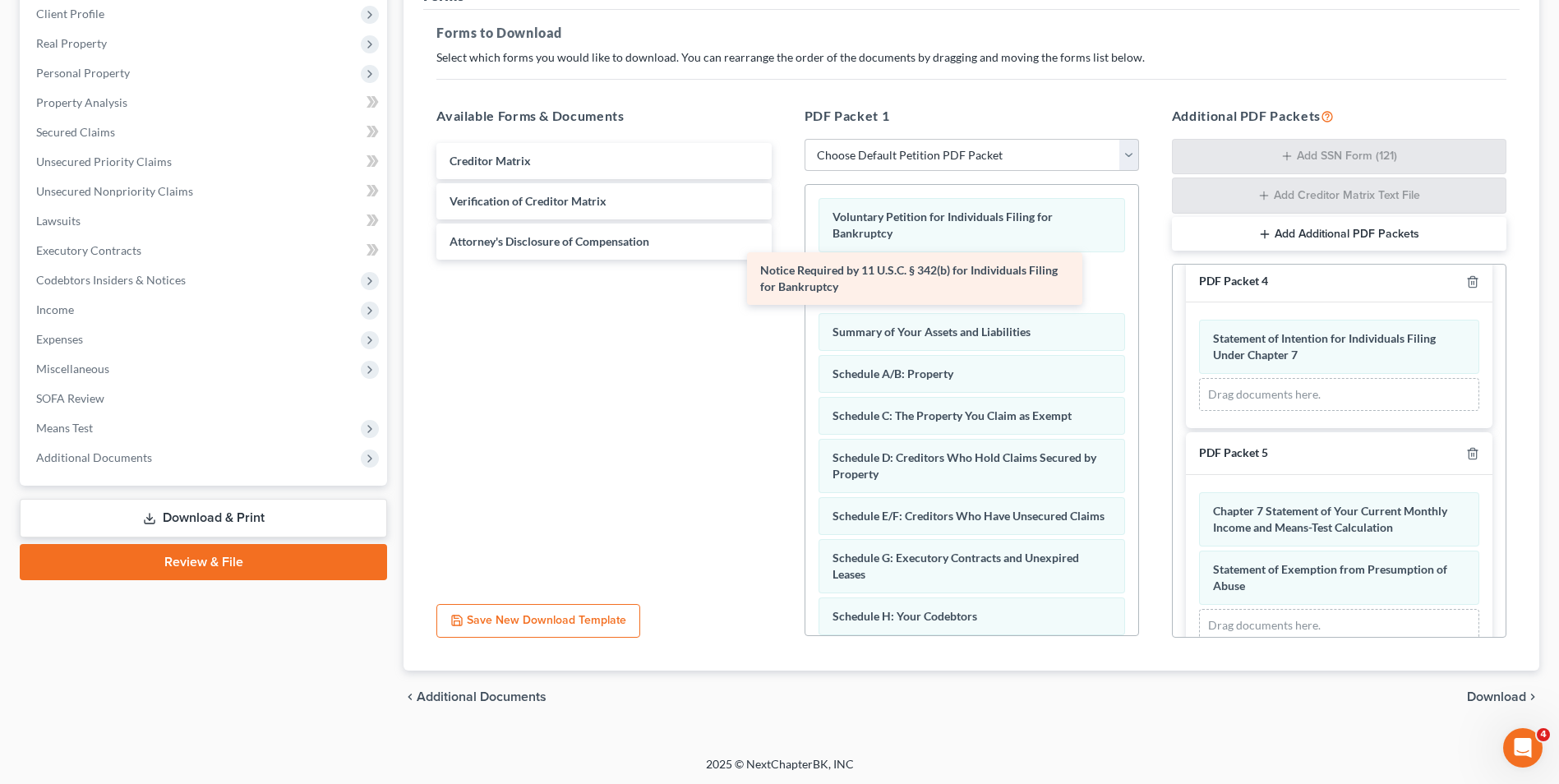
drag, startPoint x: 693, startPoint y: 255, endPoint x: 1010, endPoint y: 281, distance: 318.1
click at [784, 260] on div "Notice Required by 11 U.S.C. § 342(b) for Individuals Filing for Bankruptcy Cre…" at bounding box center [603, 202] width 361 height 117
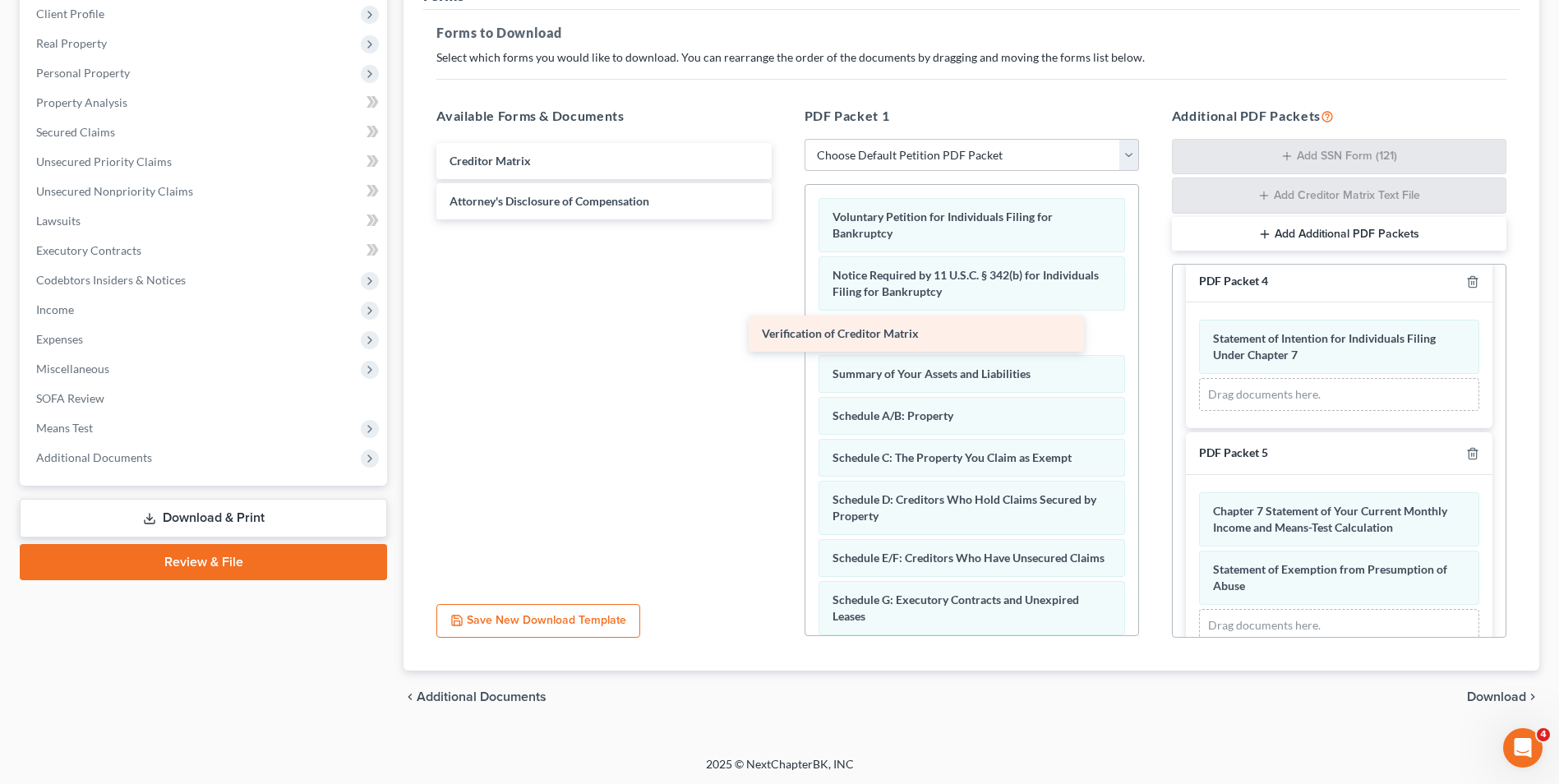
drag, startPoint x: 706, startPoint y: 202, endPoint x: 1075, endPoint y: 320, distance: 387.4
click at [784, 220] on div "Verification of Creditor Matrix Creditor Matrix Verification of Creditor Matrix…" at bounding box center [603, 181] width 361 height 76
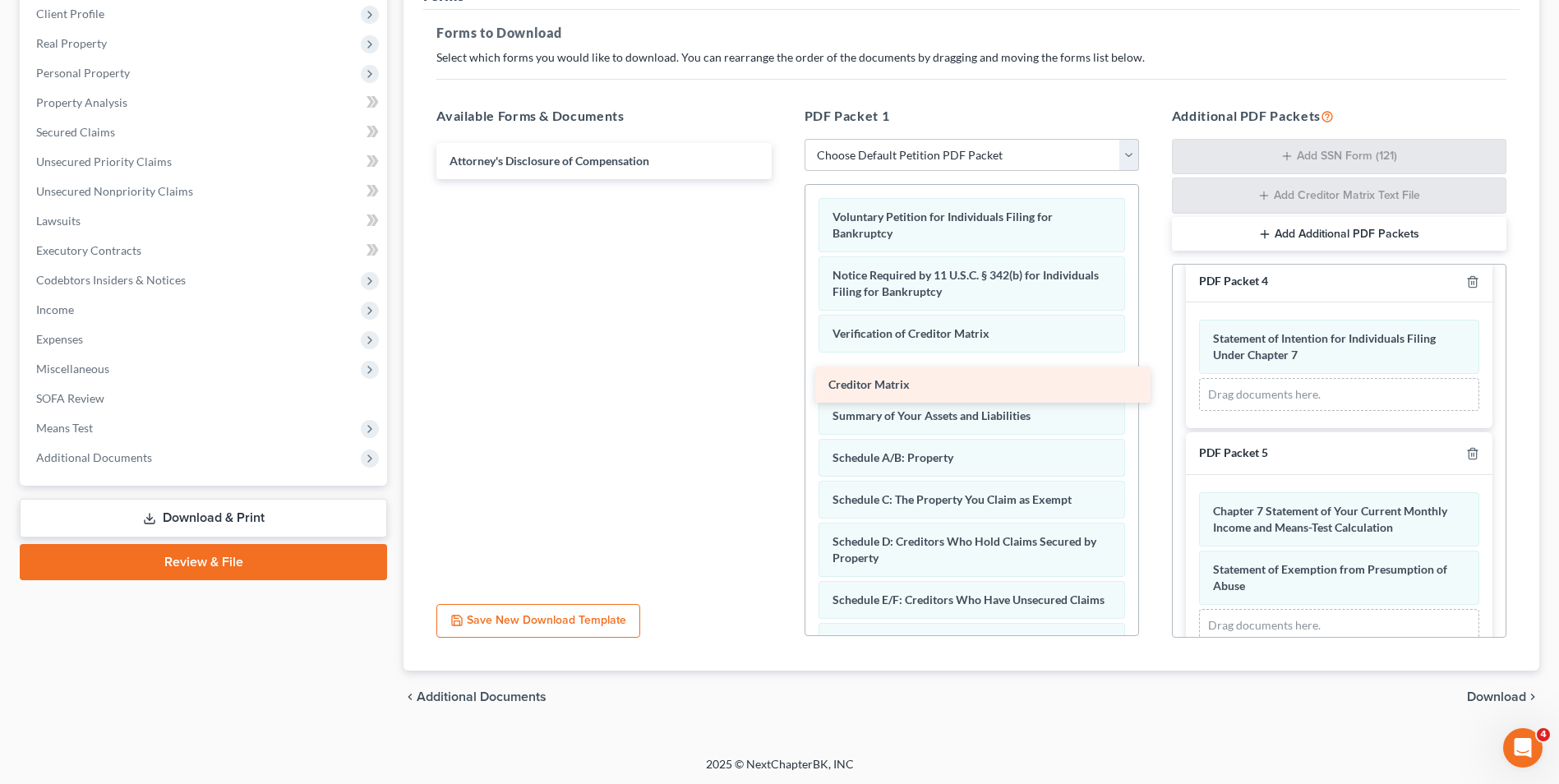
drag, startPoint x: 693, startPoint y: 163, endPoint x: 1067, endPoint y: 375, distance: 429.9
click at [784, 179] on div "Creditor Matrix Creditor Matrix Attorney's Disclosure of Compensation" at bounding box center [603, 161] width 361 height 36
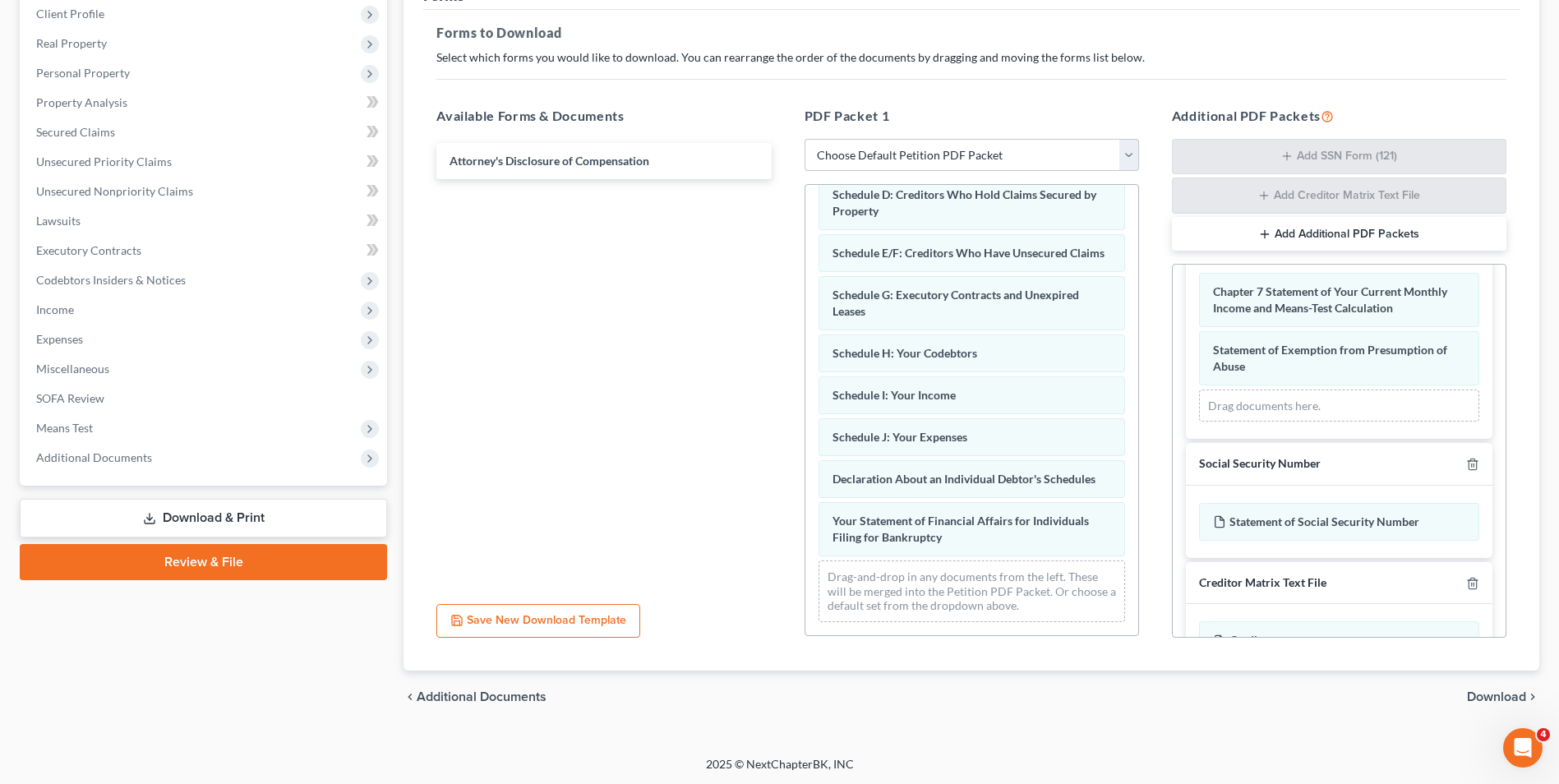
scroll to position [600, 0]
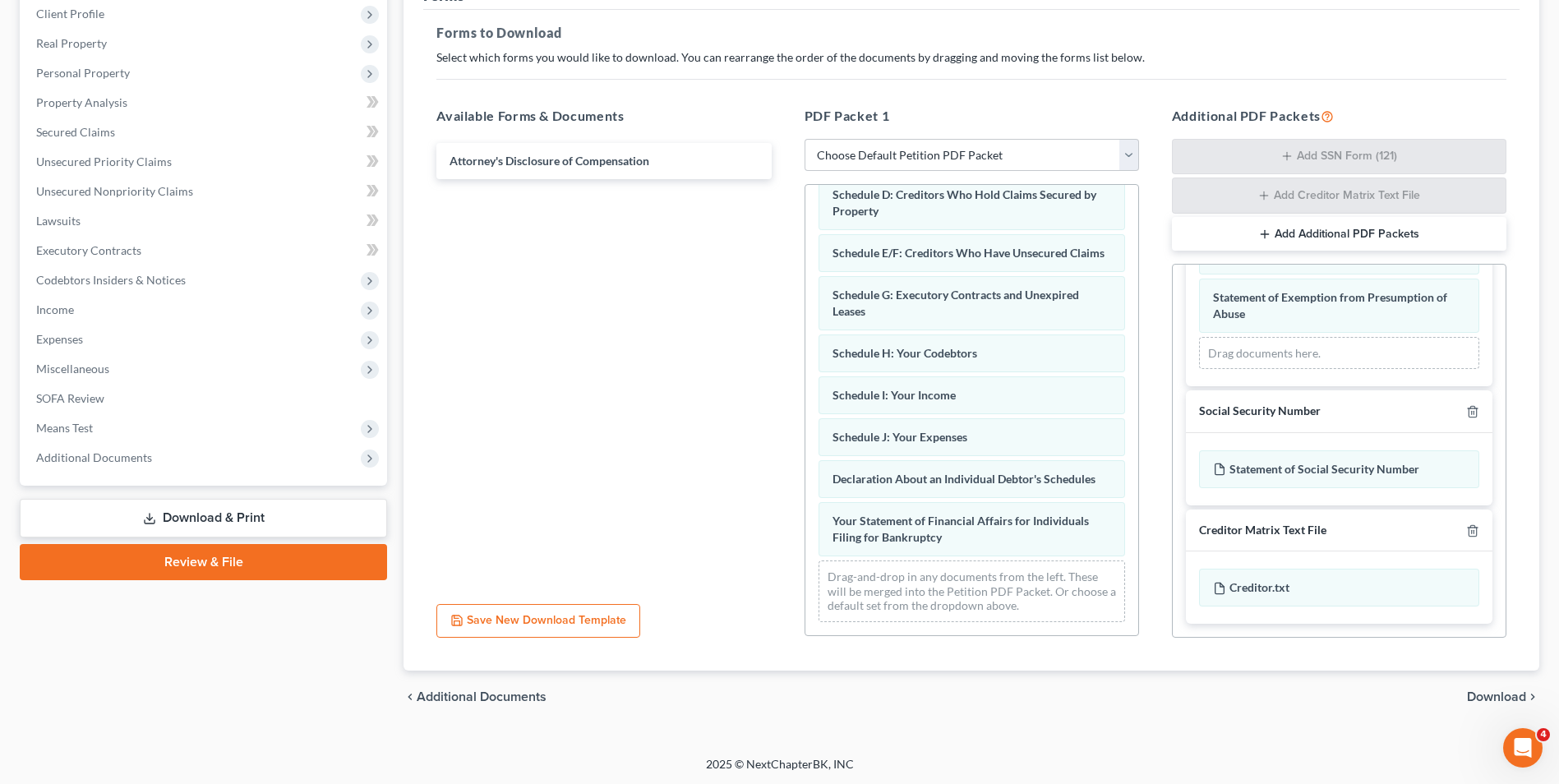
click at [1486, 702] on span "Download" at bounding box center [1496, 697] width 59 height 13
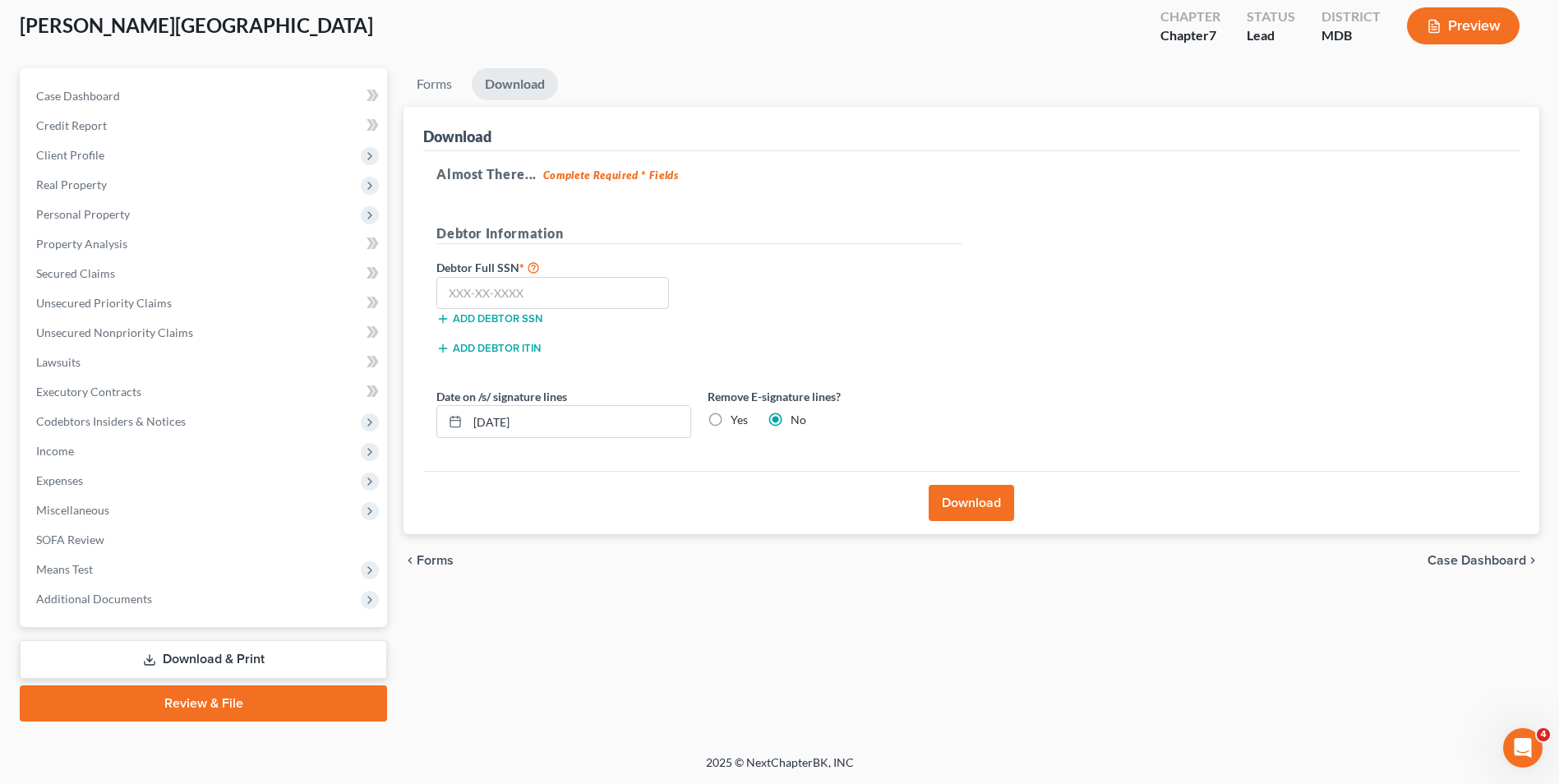
scroll to position [89, 0]
click at [524, 302] on input "text" at bounding box center [553, 293] width 233 height 33
type input "509-25-8258"
click at [952, 497] on button "Download" at bounding box center [971, 503] width 86 height 36
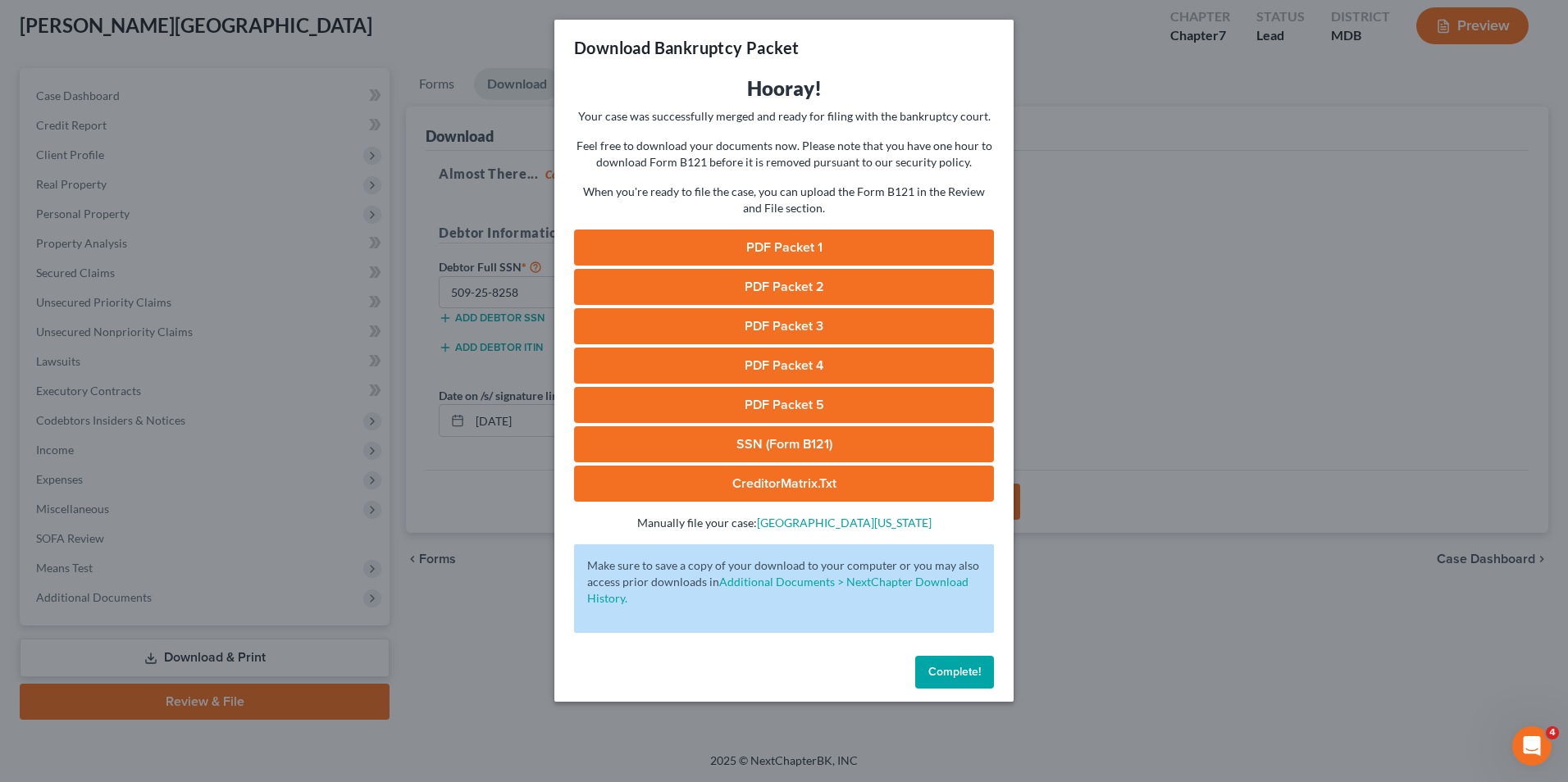
click at [756, 236] on link "PDF Packet 1" at bounding box center [784, 247] width 419 height 36
click at [788, 293] on link "PDF Packet 2" at bounding box center [784, 287] width 419 height 36
click at [773, 328] on link "PDF Packet 3" at bounding box center [784, 326] width 419 height 36
click at [793, 370] on link "PDF Packet 4" at bounding box center [784, 365] width 419 height 36
click at [754, 389] on link "PDF Packet 5" at bounding box center [784, 405] width 419 height 36
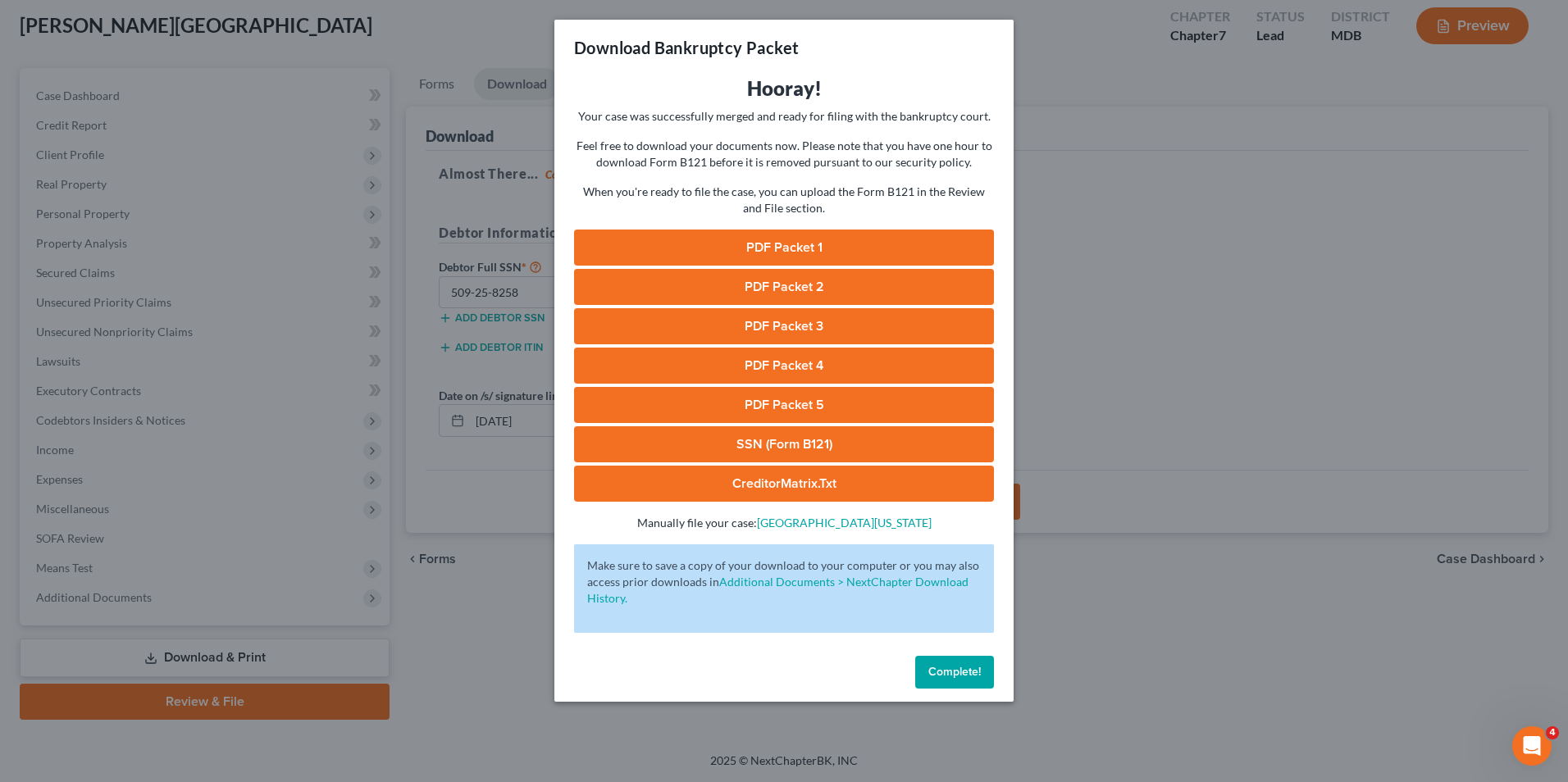
click at [780, 447] on link "SSN (Form B121)" at bounding box center [784, 444] width 419 height 36
click at [780, 468] on link "CreditorMatrix.txt" at bounding box center [784, 483] width 419 height 36
click at [961, 659] on button "Complete!" at bounding box center [954, 672] width 79 height 33
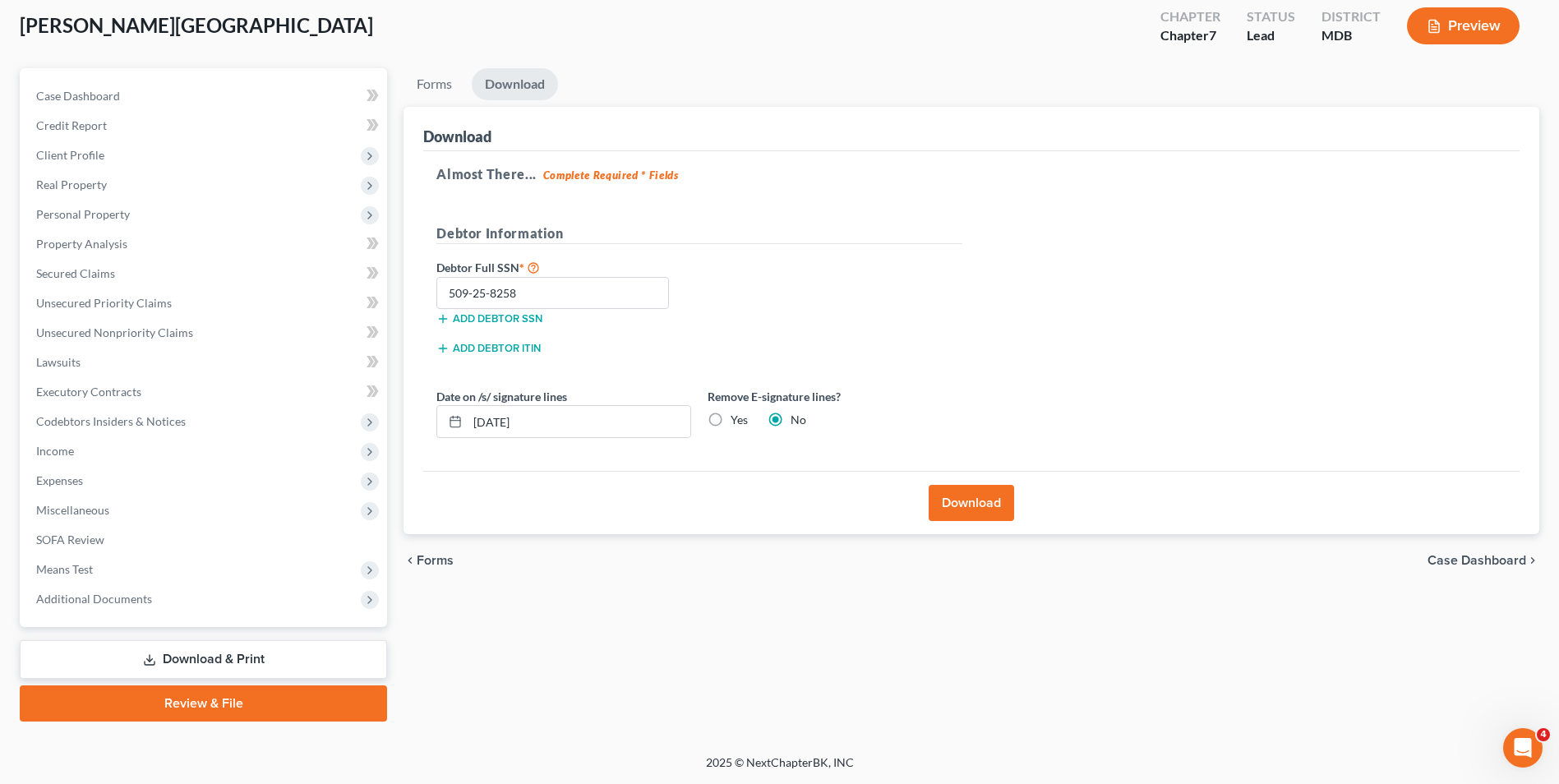
click at [192, 697] on link "Review & File" at bounding box center [203, 703] width 367 height 36
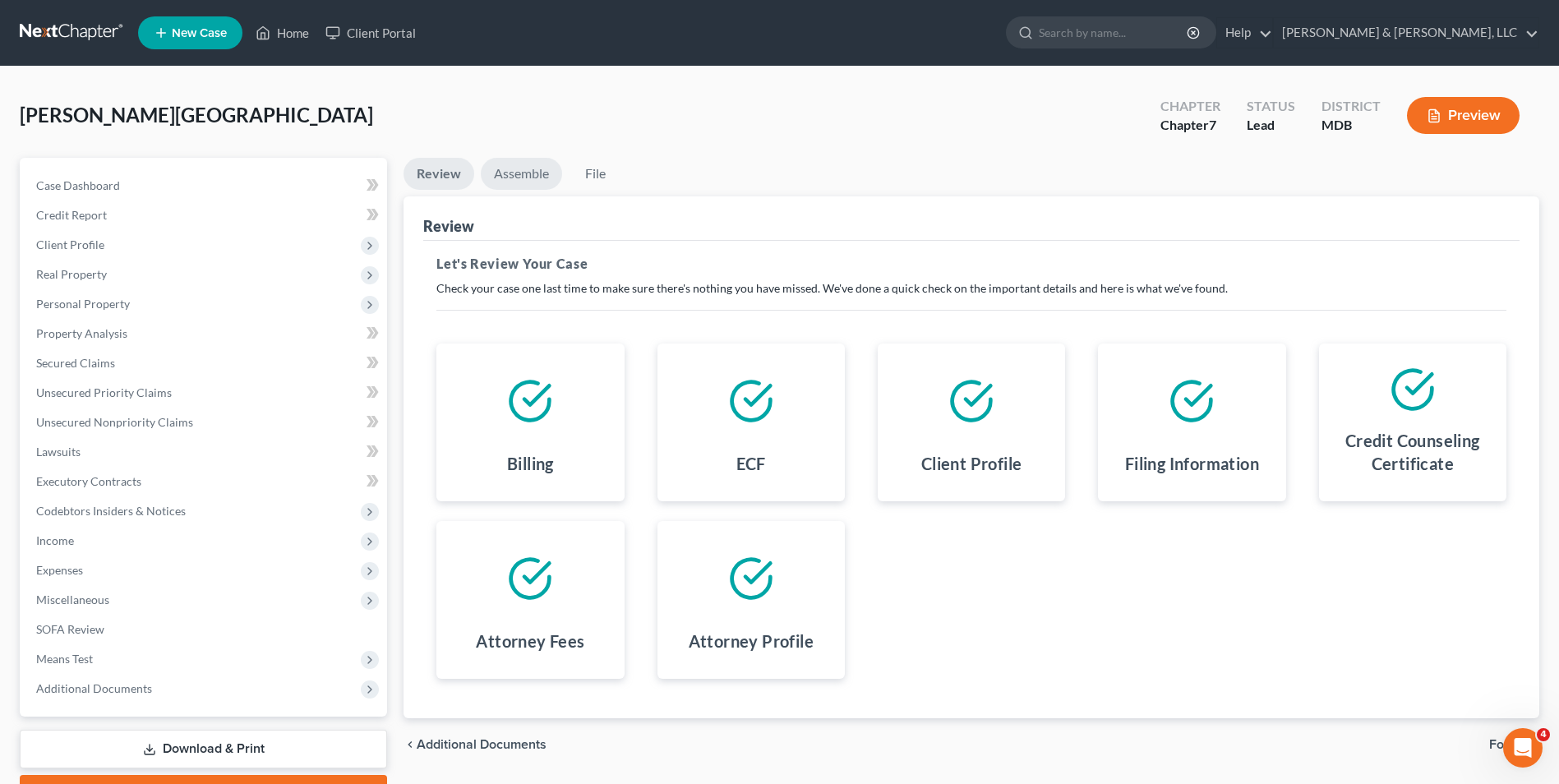
click at [524, 176] on link "Assemble" at bounding box center [521, 173] width 82 height 32
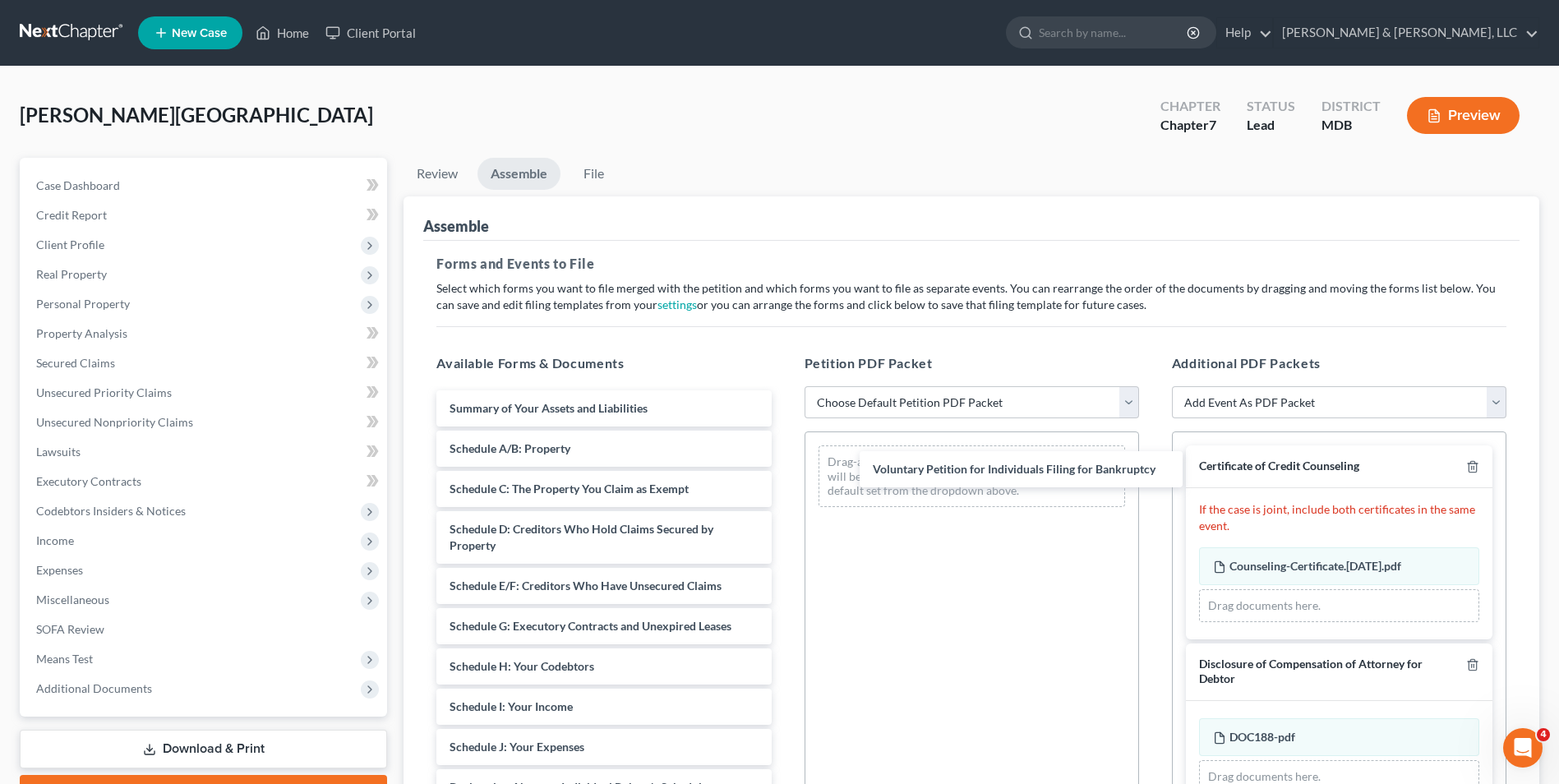
drag, startPoint x: 587, startPoint y: 412, endPoint x: 973, endPoint y: 459, distance: 388.9
click at [784, 463] on div "Voluntary Petition for Individuals Filing for Bankruptcy Voluntary Petition for…" at bounding box center [603, 792] width 361 height 803
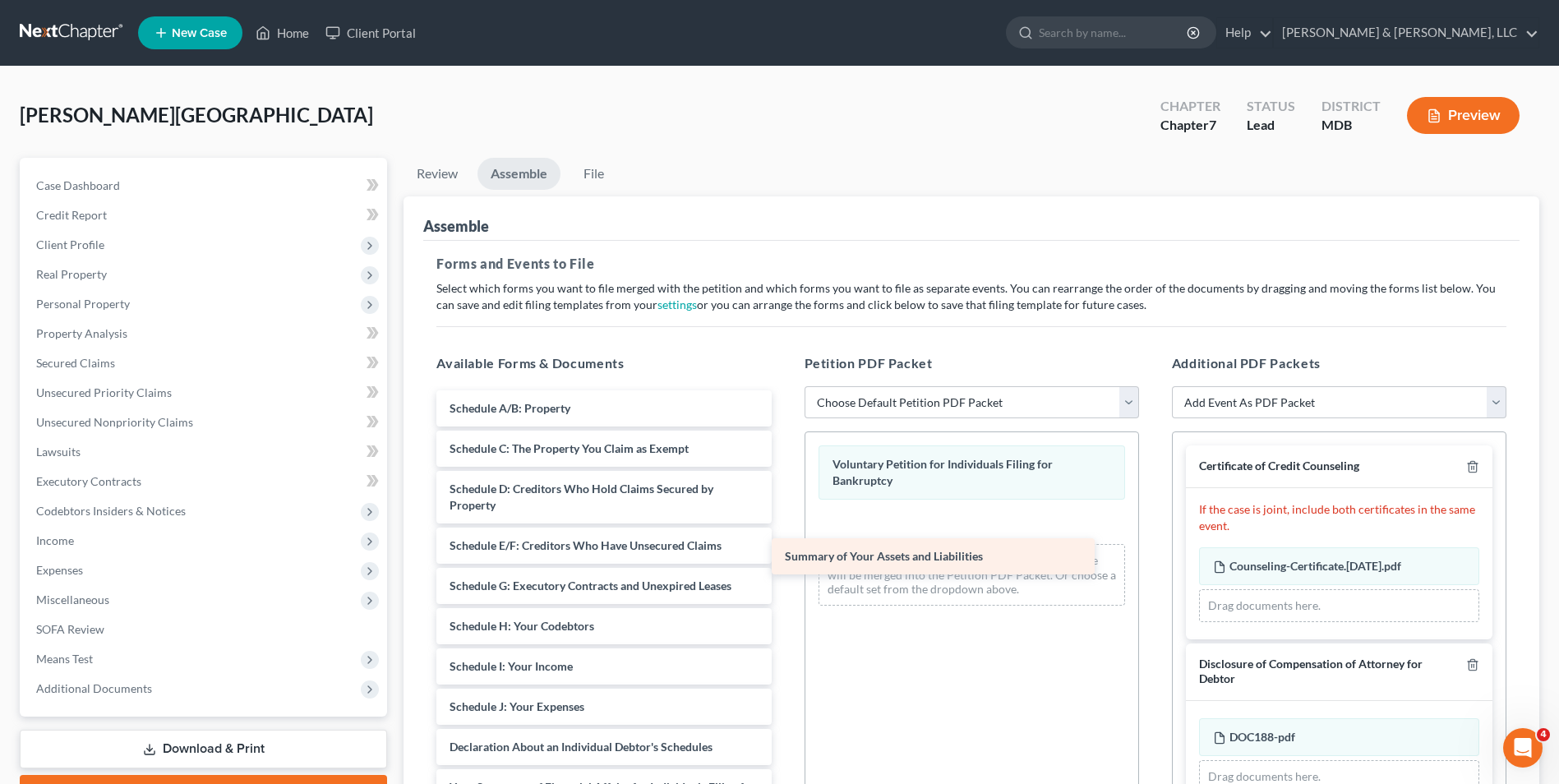
drag, startPoint x: 671, startPoint y: 408, endPoint x: 1139, endPoint y: 528, distance: 483.1
click at [784, 539] on div "Summary of Your Assets and Liabilities Summary of Your Assets and Liabilities S…" at bounding box center [603, 771] width 361 height 763
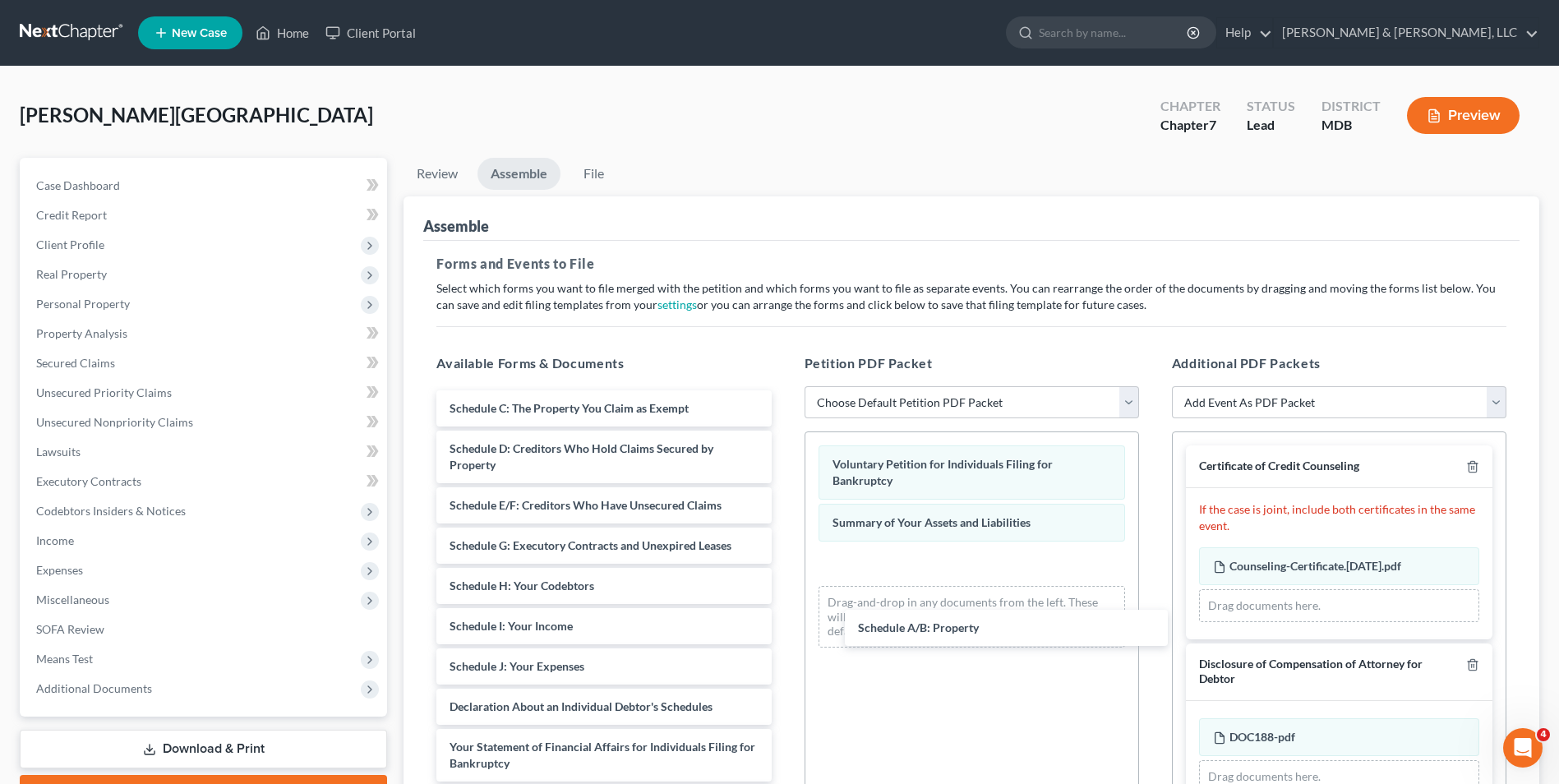
drag, startPoint x: 608, startPoint y: 406, endPoint x: 1033, endPoint y: 600, distance: 467.2
click at [784, 606] on div "Schedule A/B: Property Schedule A/B: Property Schedule C: The Property You Clai…" at bounding box center [603, 751] width 361 height 722
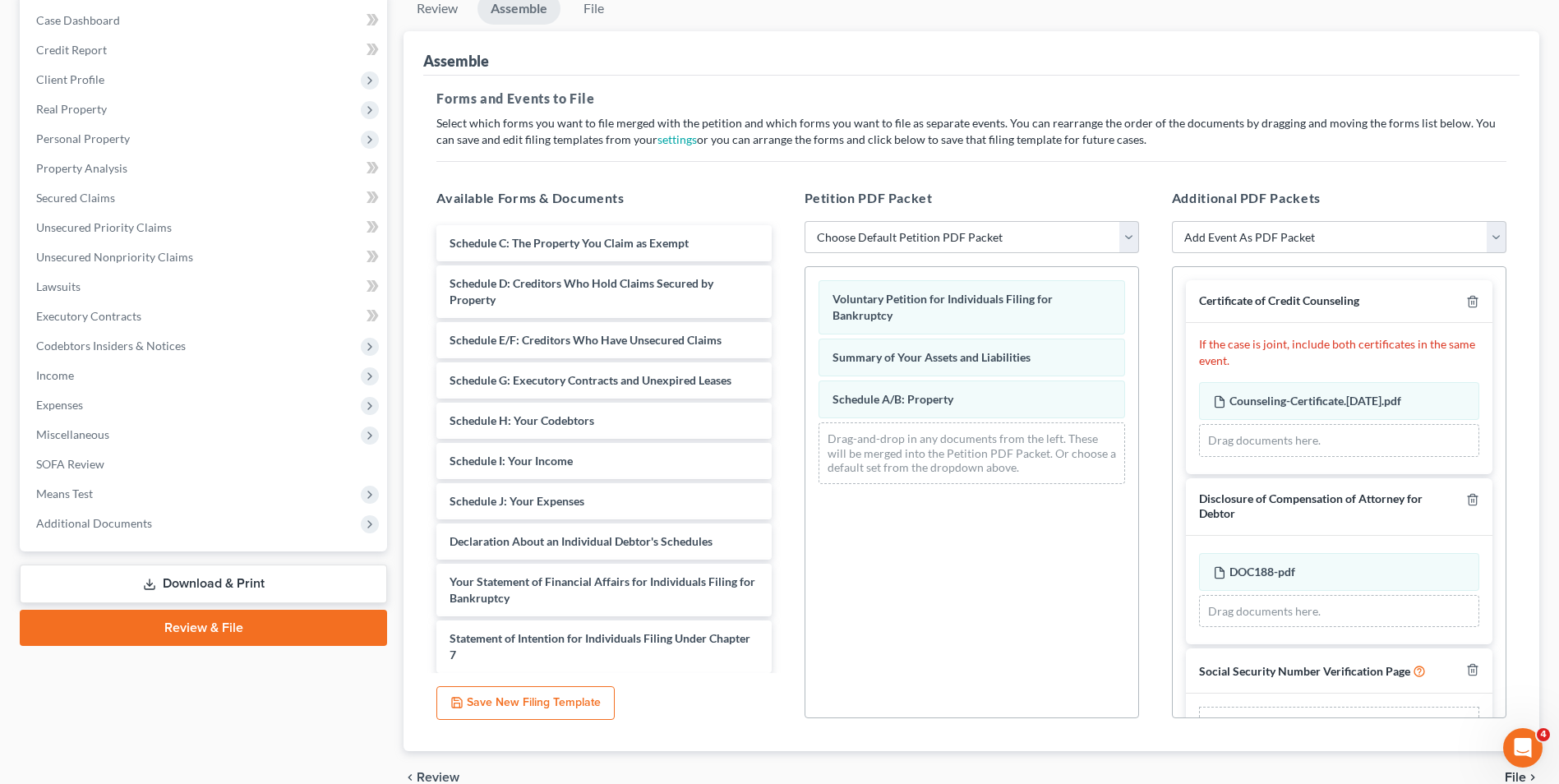
scroll to position [55, 0]
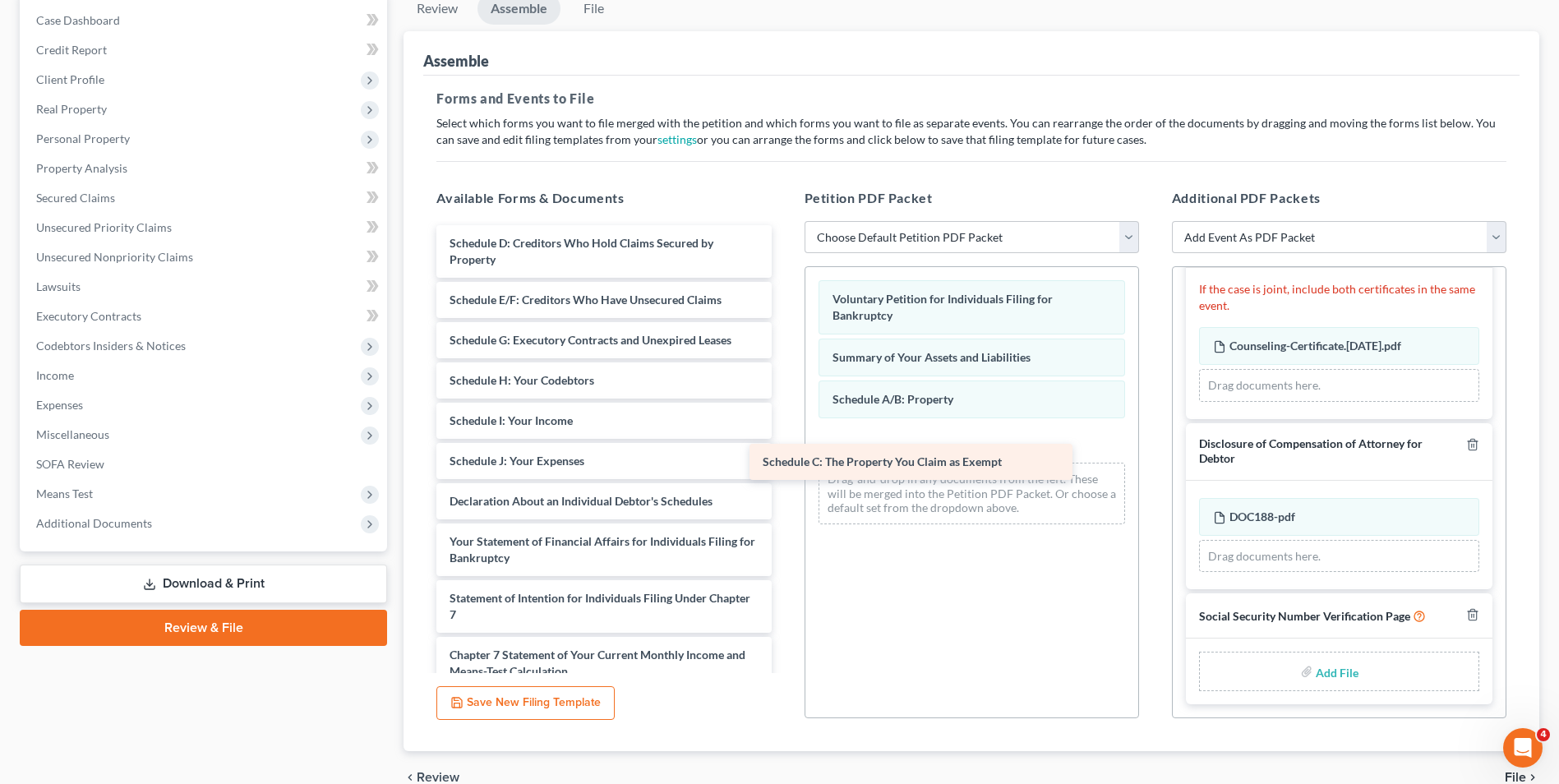
drag, startPoint x: 622, startPoint y: 247, endPoint x: 987, endPoint y: 449, distance: 417.2
click at [784, 455] on div "Schedule C: The Property You Claim as Exempt Schedule C: The Property You Claim…" at bounding box center [603, 565] width 361 height 682
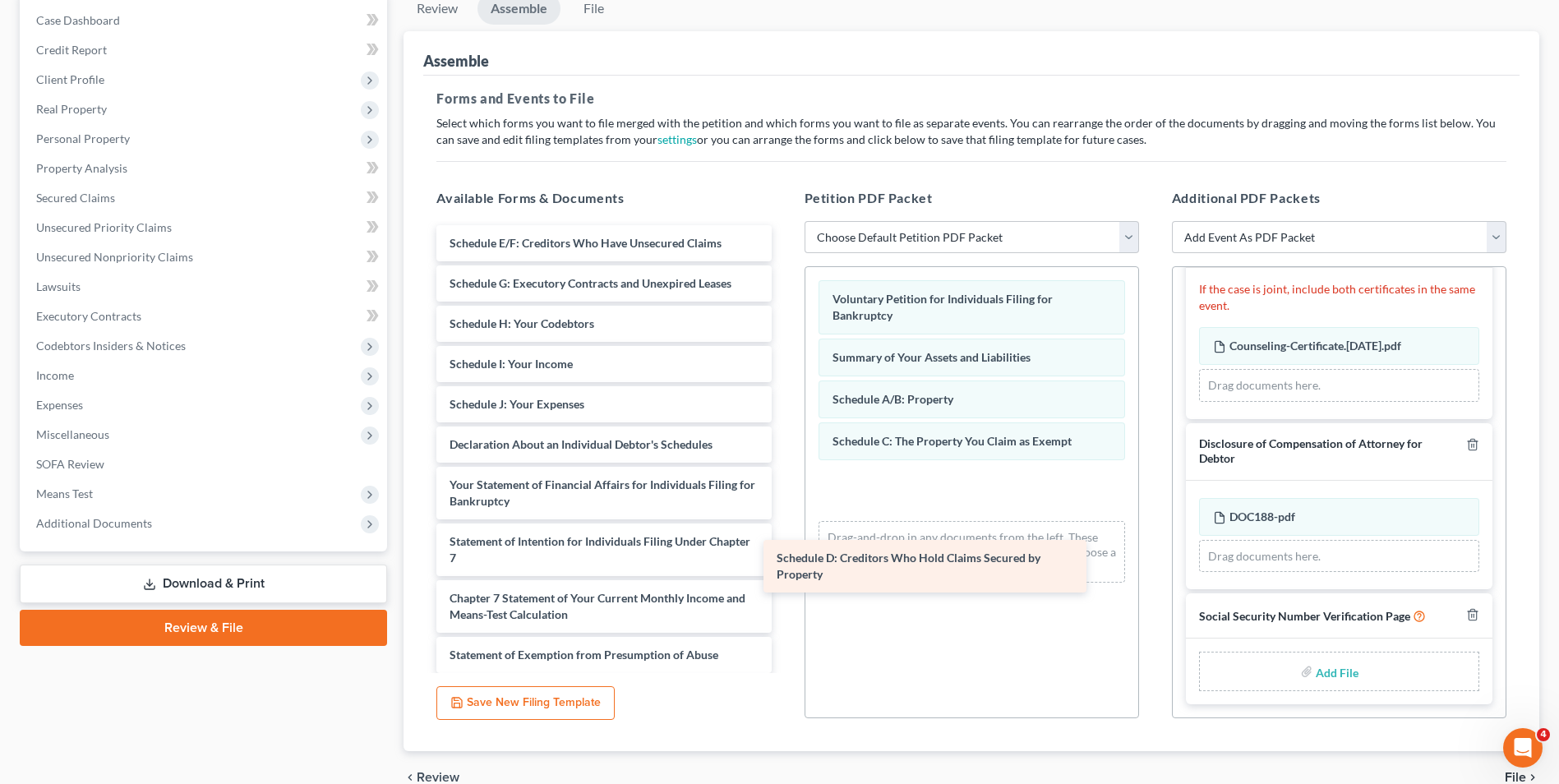
drag, startPoint x: 688, startPoint y: 260, endPoint x: 1059, endPoint y: 505, distance: 444.6
click at [784, 523] on div "Schedule D: Creditors Who Hold Claims Secured by Property Schedule D: Creditors…" at bounding box center [603, 537] width 361 height 625
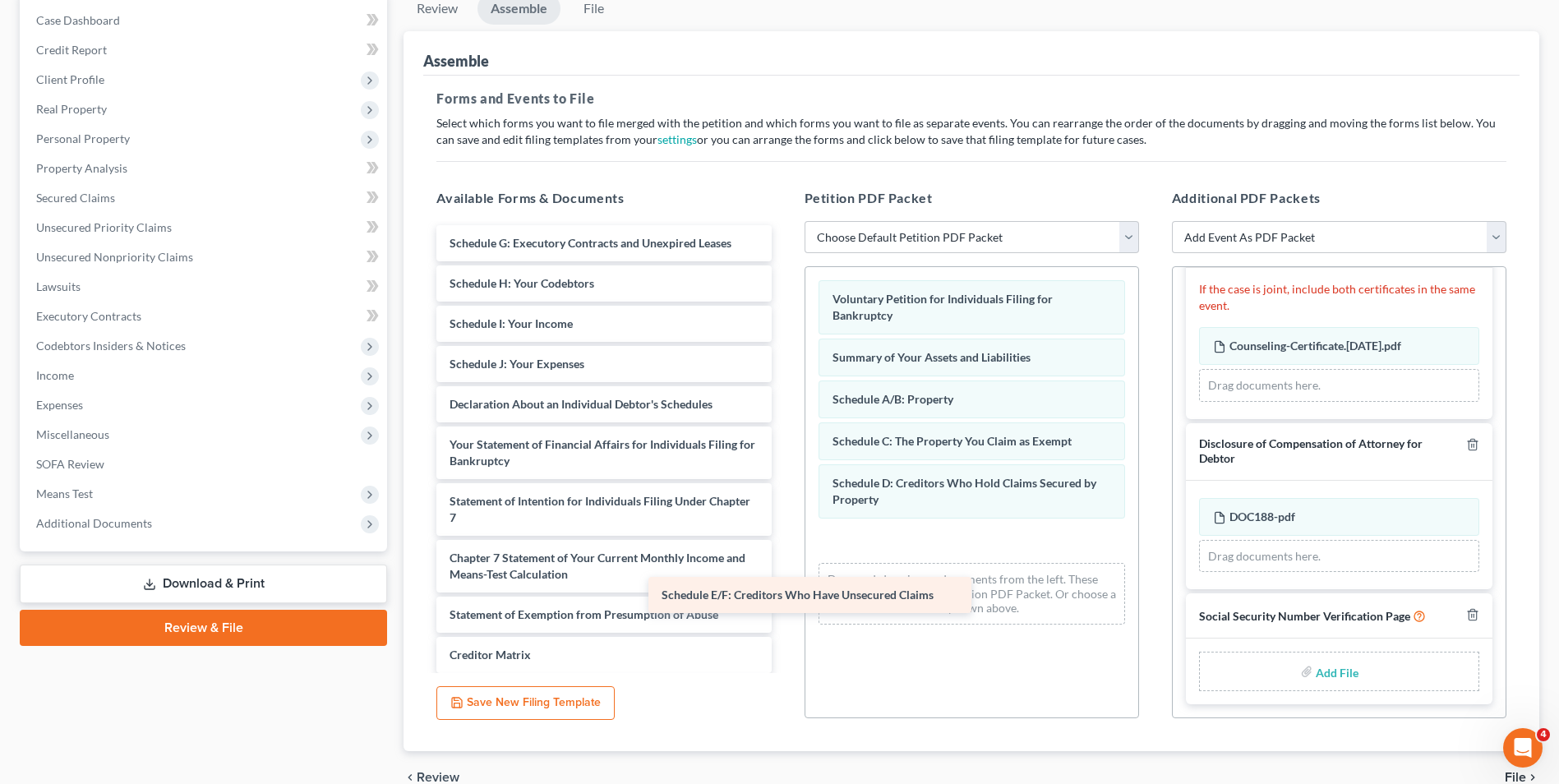
drag, startPoint x: 646, startPoint y: 241, endPoint x: 1068, endPoint y: 530, distance: 511.5
click at [784, 539] on div "Schedule E/F: Creditors Who Have Unsecured Claims Schedule E/F: Creditors Who H…" at bounding box center [603, 517] width 361 height 585
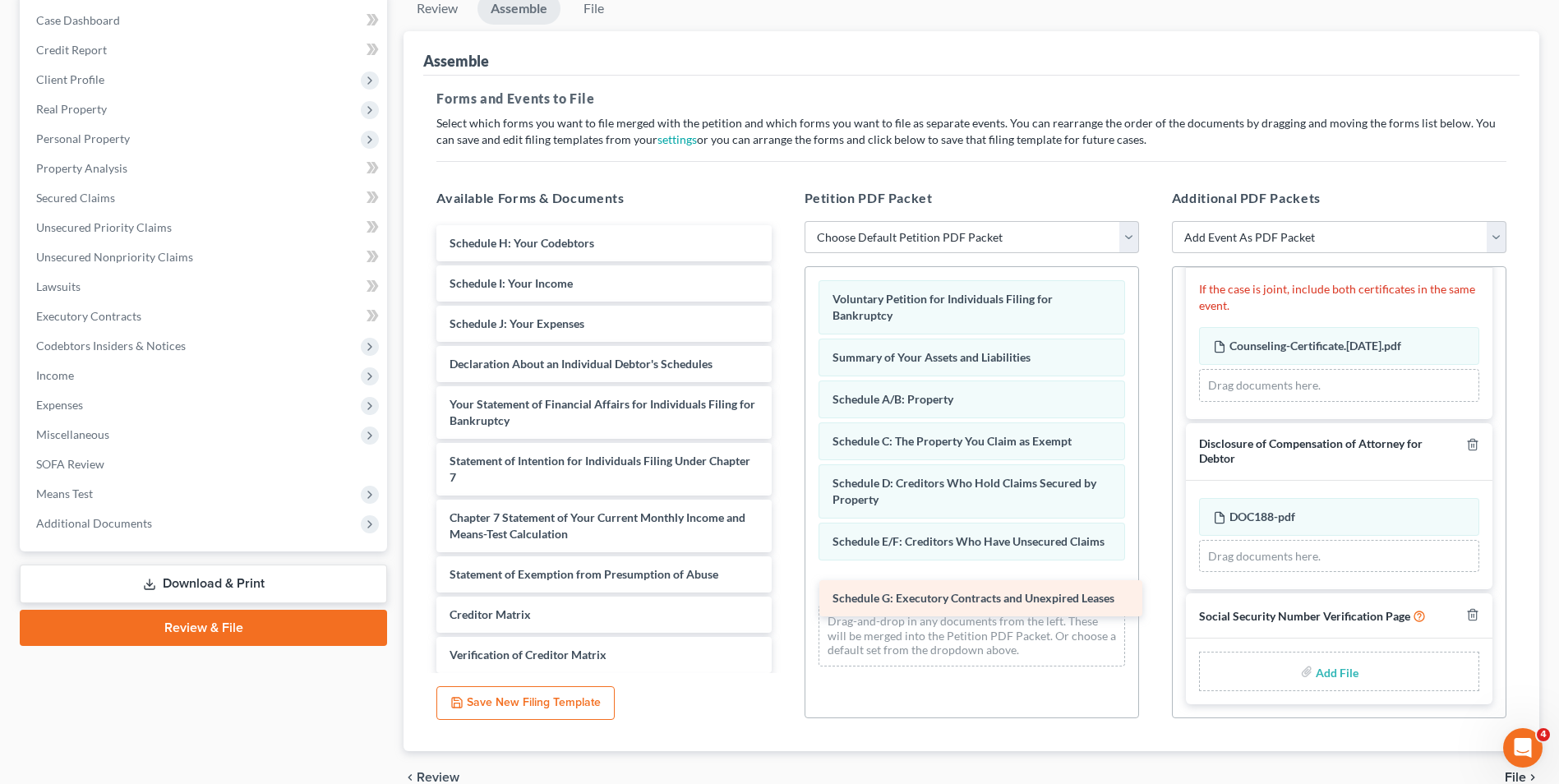
drag, startPoint x: 640, startPoint y: 256, endPoint x: 1084, endPoint y: 588, distance: 554.4
click at [784, 598] on div "Schedule G: Executory Contracts and Unexpired Leases Schedule G: Executory Cont…" at bounding box center [603, 497] width 361 height 545
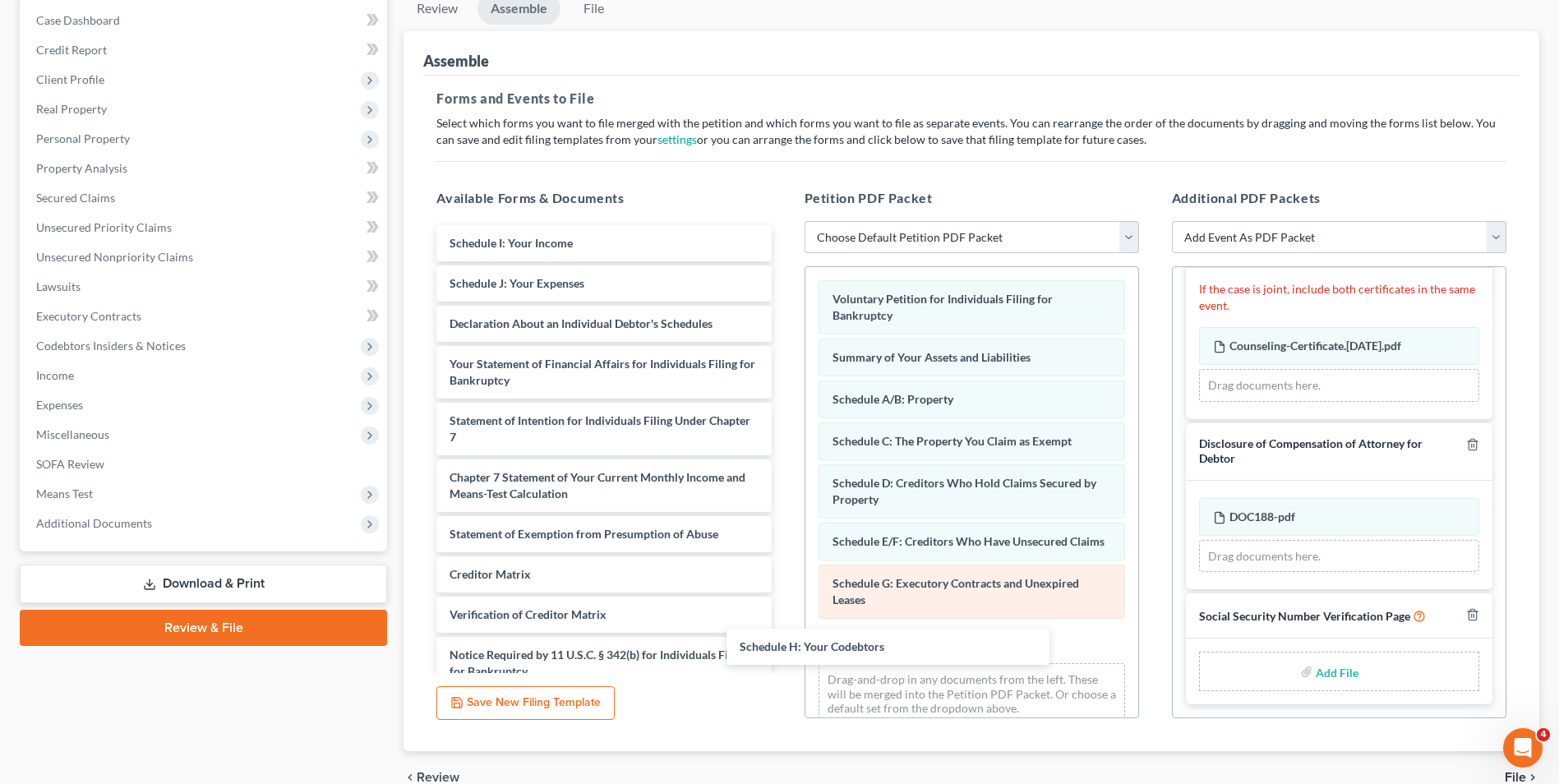
drag, startPoint x: 634, startPoint y: 330, endPoint x: 1048, endPoint y: 600, distance: 494.3
click at [784, 615] on div "Schedule H: Your Codebtors Schedule H: Your Codebtors Schedule I: Your Income S…" at bounding box center [603, 477] width 361 height 504
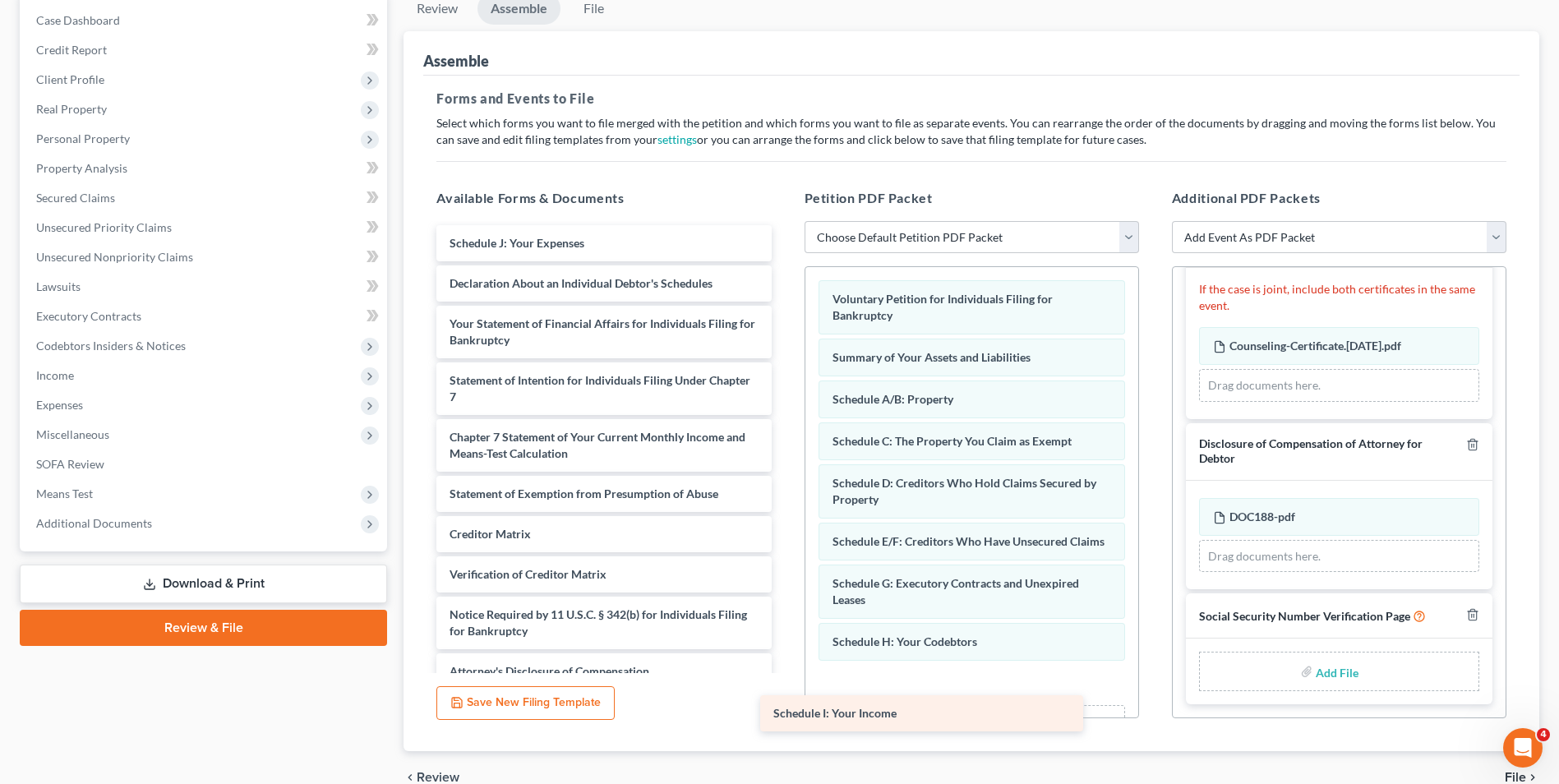
drag, startPoint x: 613, startPoint y: 248, endPoint x: 996, endPoint y: 677, distance: 575.1
click at [784, 686] on div "Schedule I: Your Income Schedule I: Your Income Schedule J: Your Expenses Decla…" at bounding box center [603, 456] width 361 height 464
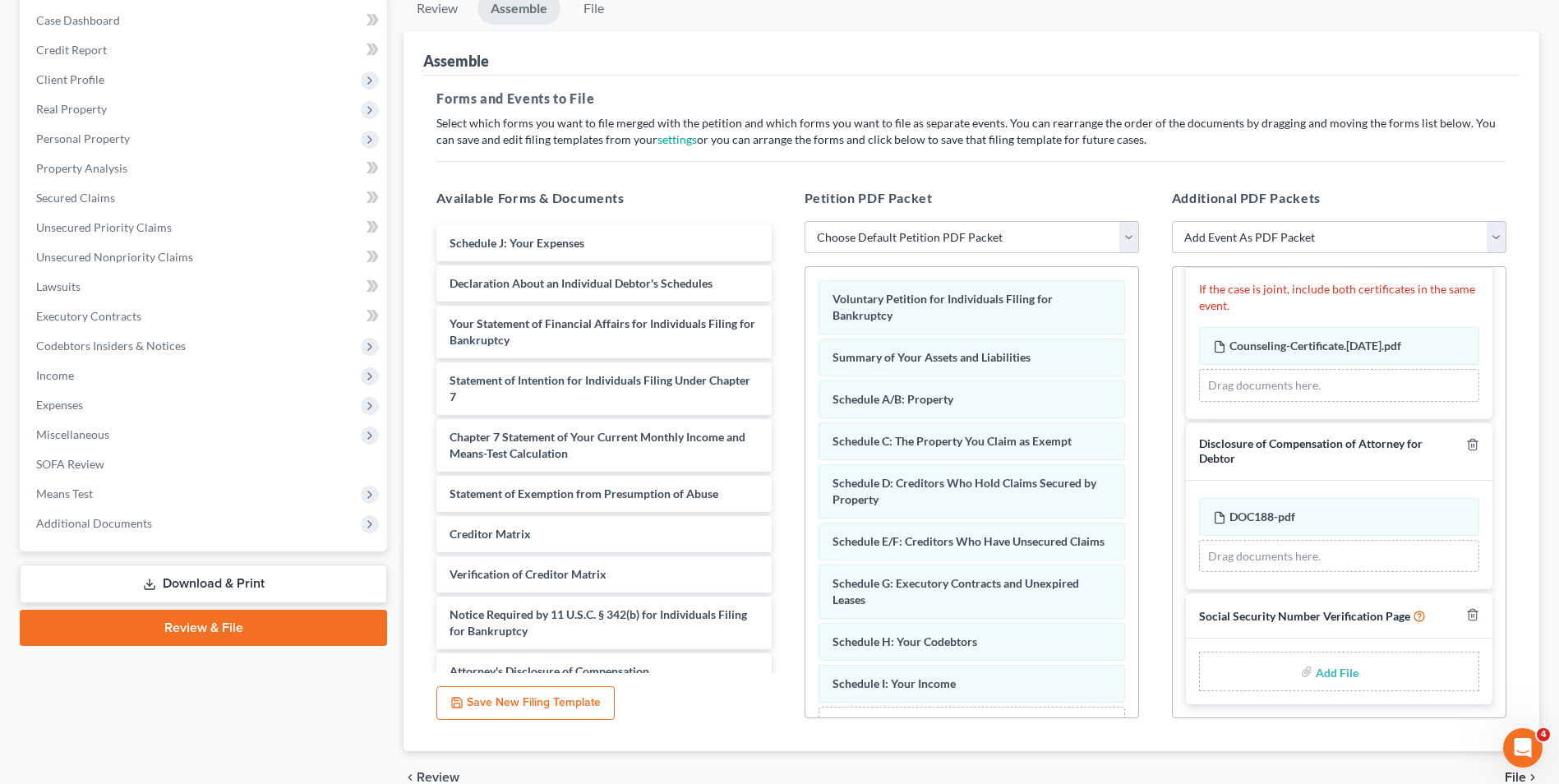
scroll to position [81, 0]
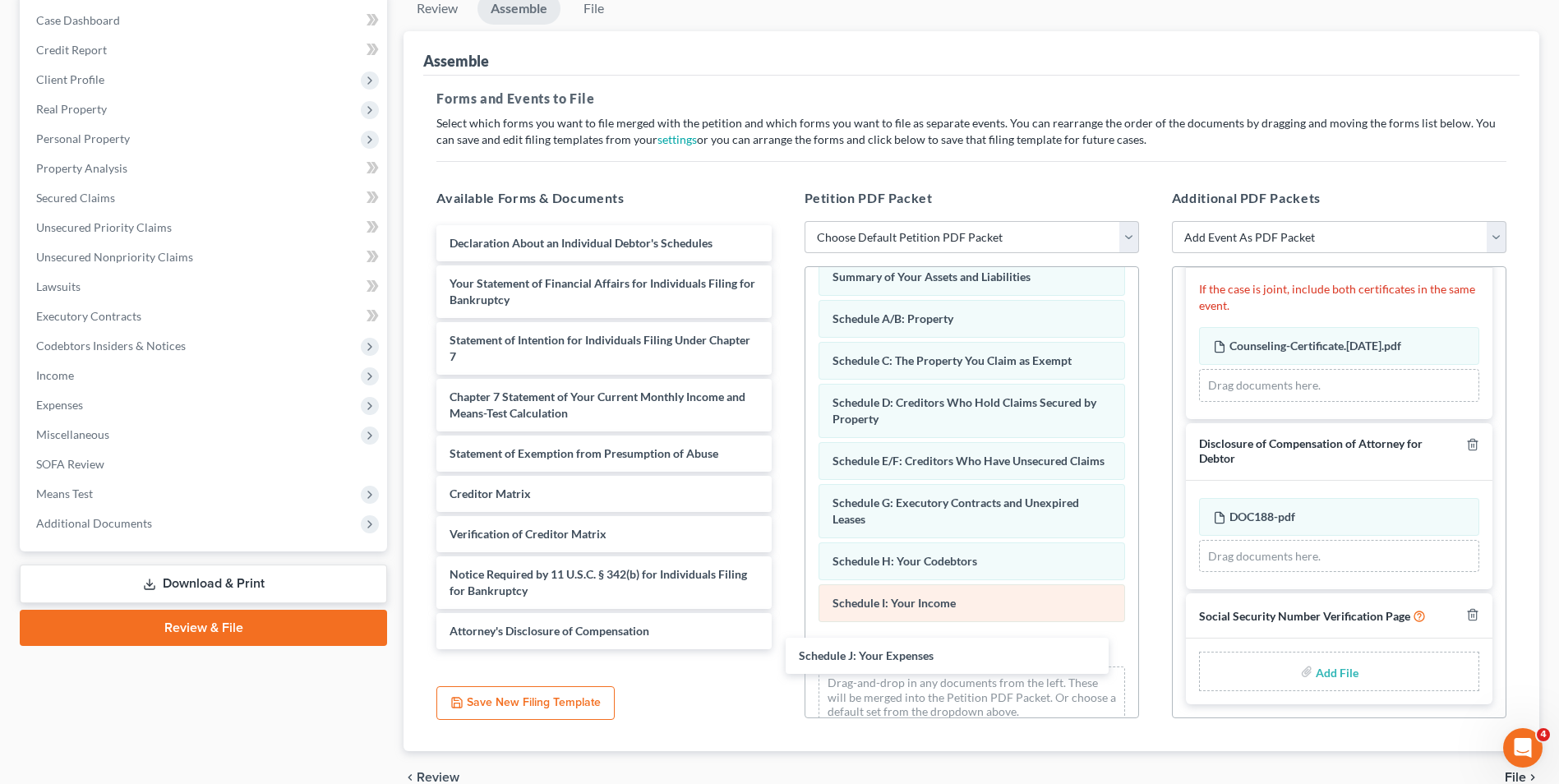
drag, startPoint x: 601, startPoint y: 251, endPoint x: 1044, endPoint y: 634, distance: 585.6
click at [784, 648] on div "Schedule J: Your Expenses Schedule J: Your Expenses Declaration About an Indivi…" at bounding box center [603, 437] width 361 height 424
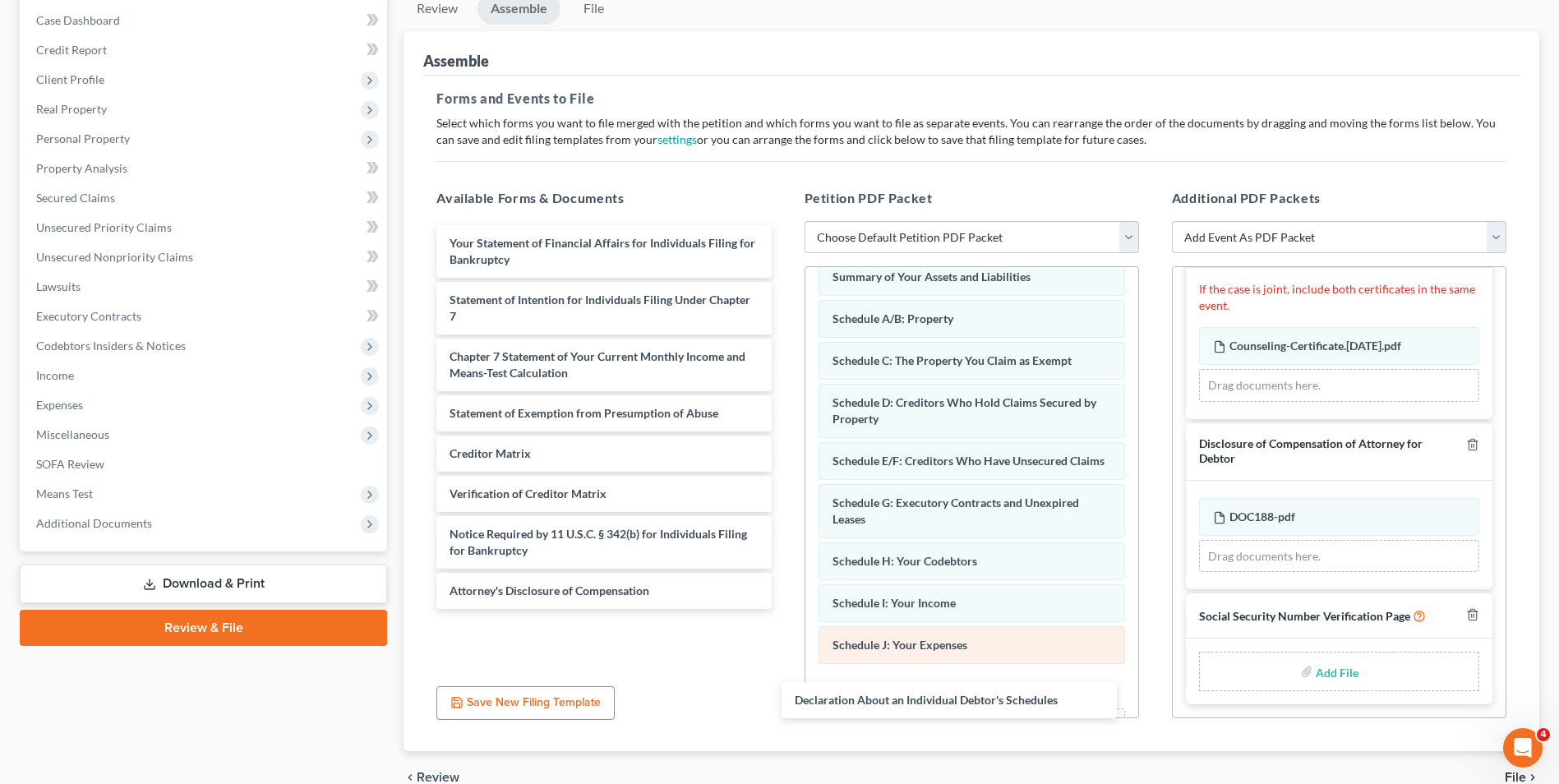
drag, startPoint x: 606, startPoint y: 245, endPoint x: 1053, endPoint y: 667, distance: 614.7
click at [784, 609] on div "Declaration About an Individual Debtor's Schedules Declaration About an Individ…" at bounding box center [603, 416] width 361 height 383
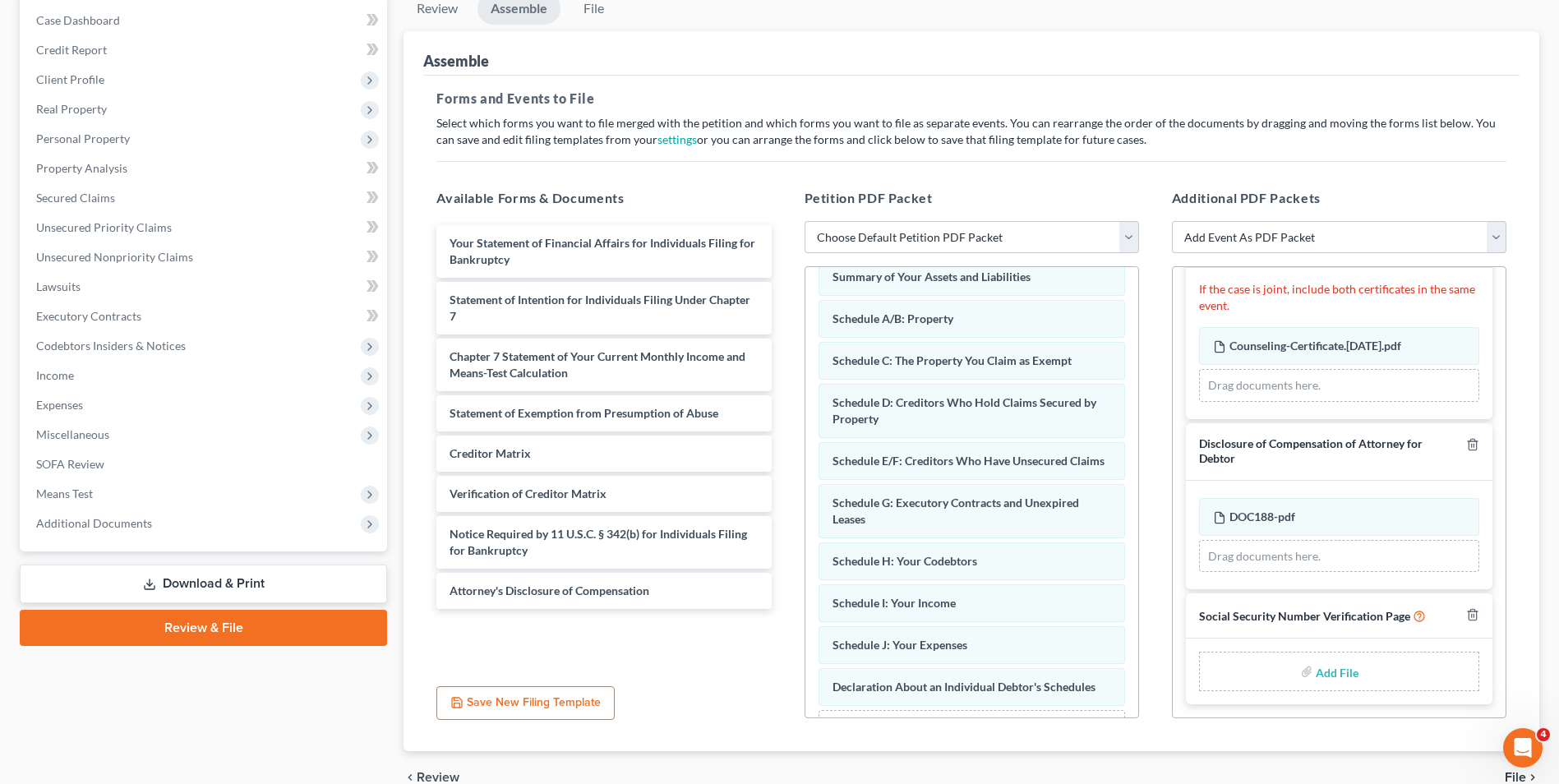
scroll to position [165, 0]
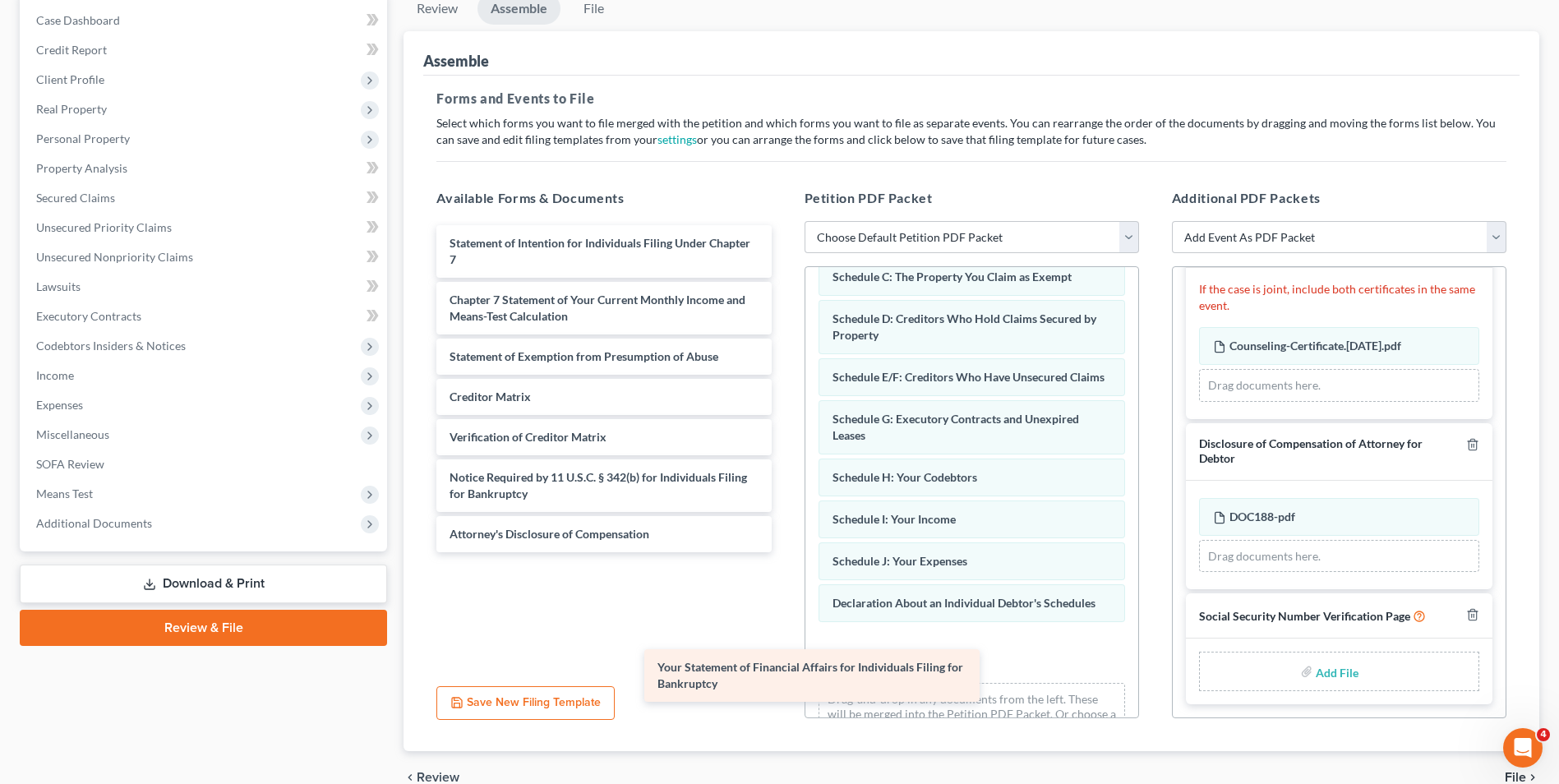
drag, startPoint x: 701, startPoint y: 262, endPoint x: 1084, endPoint y: 645, distance: 541.6
click at [784, 552] on div "Your Statement of Financial Affairs for Individuals Filing for Bankruptcy Your …" at bounding box center [603, 388] width 361 height 327
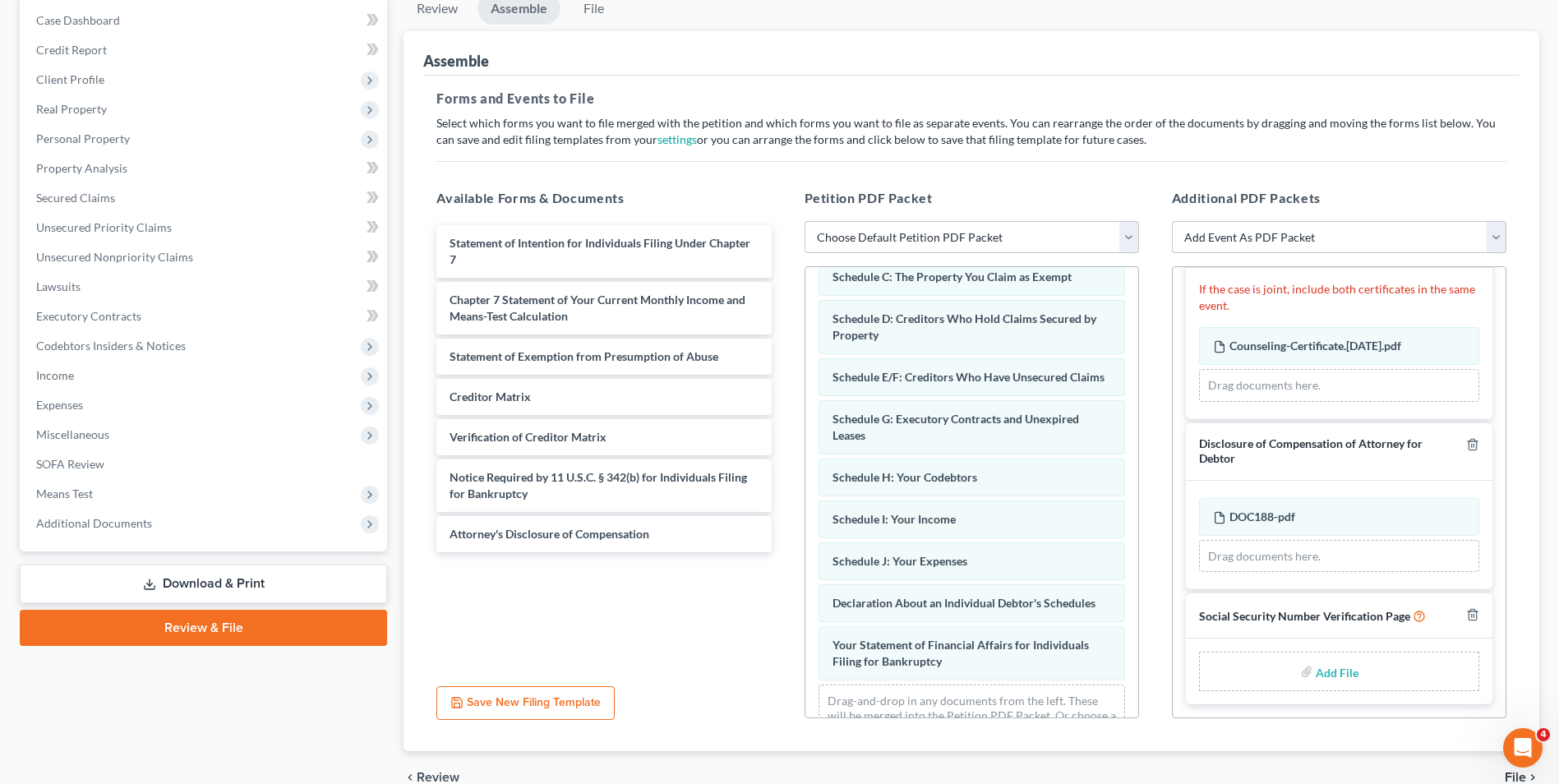
click at [1498, 232] on select "Add Event As PDF Packet Affidavit Affidavit of Adequate Protection and Lease Pa…" at bounding box center [1339, 238] width 335 height 33
select select "75"
click at [1172, 221] on select "Add Event As PDF Packet Affidavit Affidavit of Adequate Protection and Lease Pa…" at bounding box center [1339, 238] width 335 height 33
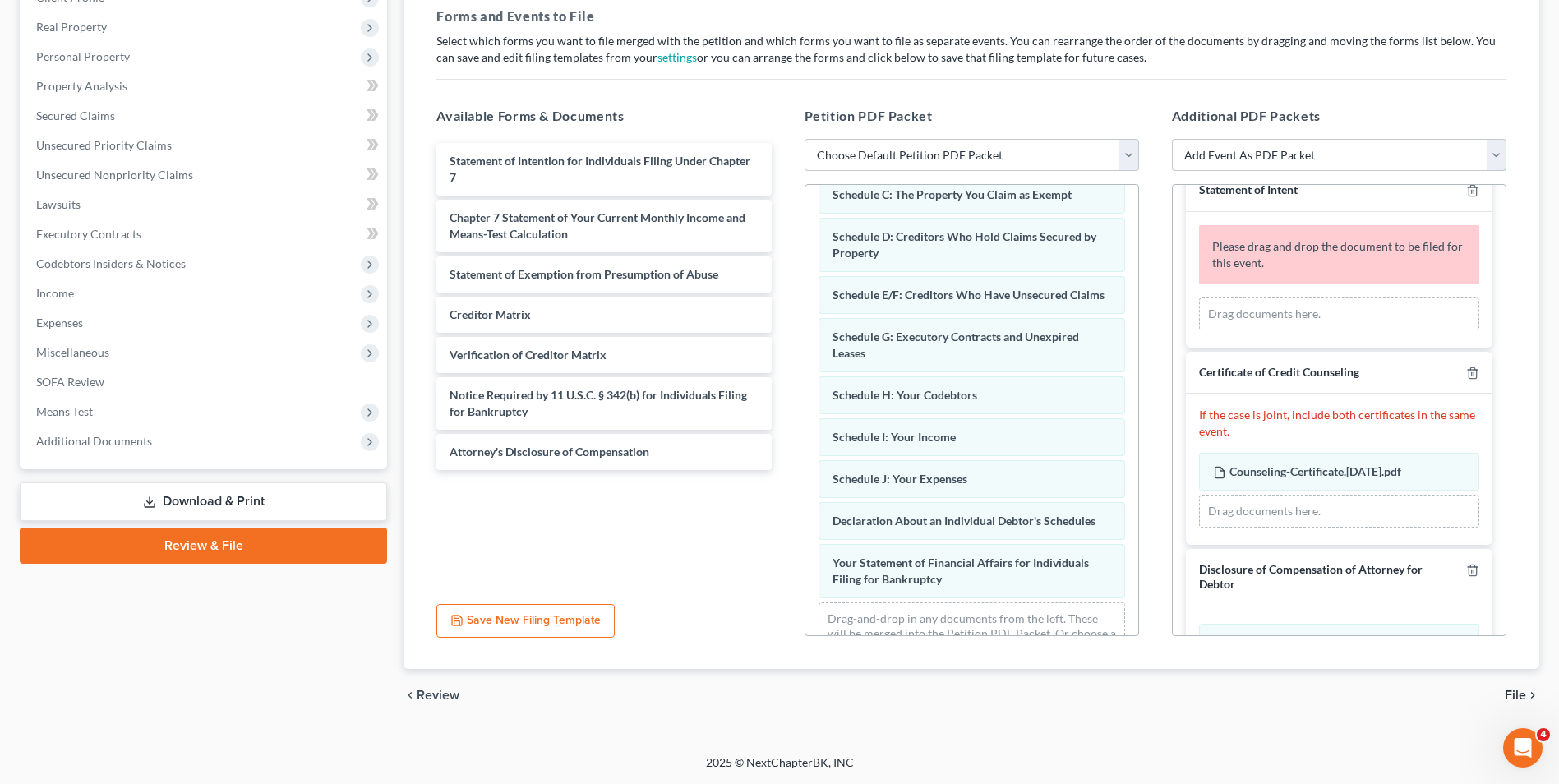
scroll to position [0, 0]
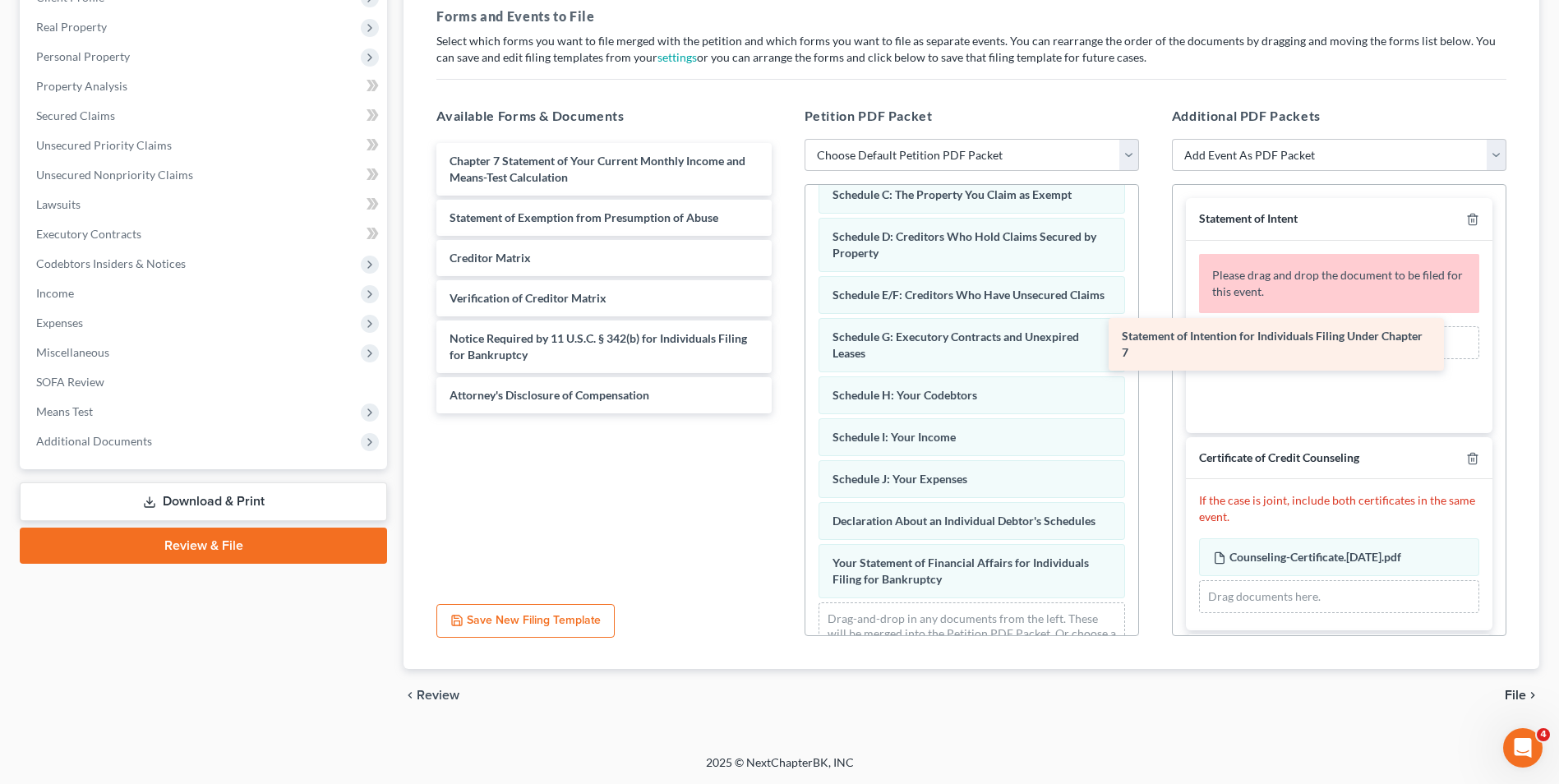
drag, startPoint x: 574, startPoint y: 160, endPoint x: 1248, endPoint y: 335, distance: 696.3
click at [784, 335] on div "Statement of Intention for Individuals Filing Under Chapter 7 Statement of Inte…" at bounding box center [603, 278] width 361 height 270
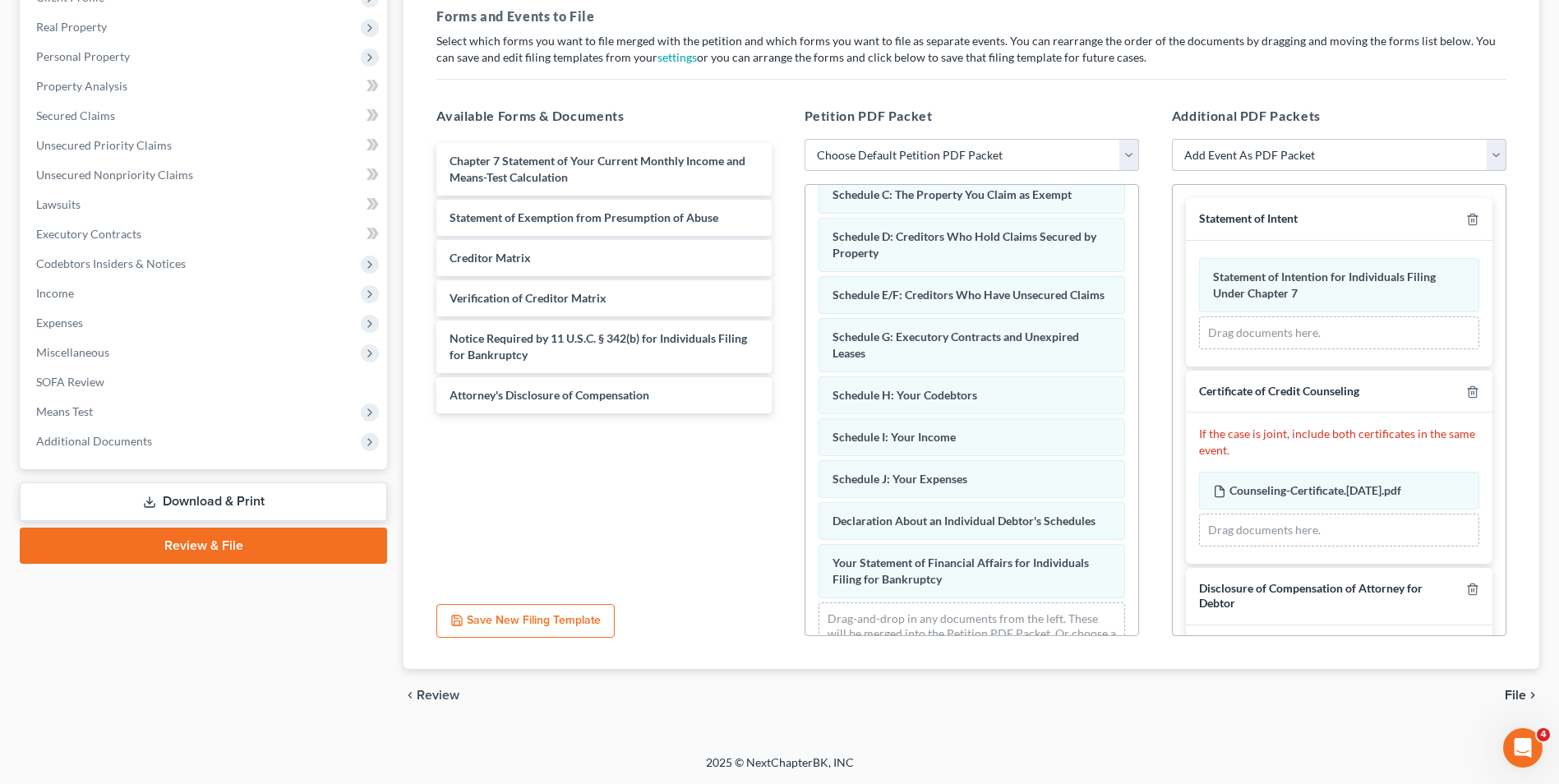
click at [1490, 151] on select "Add Event As PDF Packet Affidavit Affidavit of Adequate Protection and Lease Pa…" at bounding box center [1339, 155] width 335 height 33
select select "19"
click at [1172, 139] on select "Add Event As PDF Packet Affidavit Affidavit of Adequate Protection and Lease Pa…" at bounding box center [1339, 155] width 335 height 33
select select
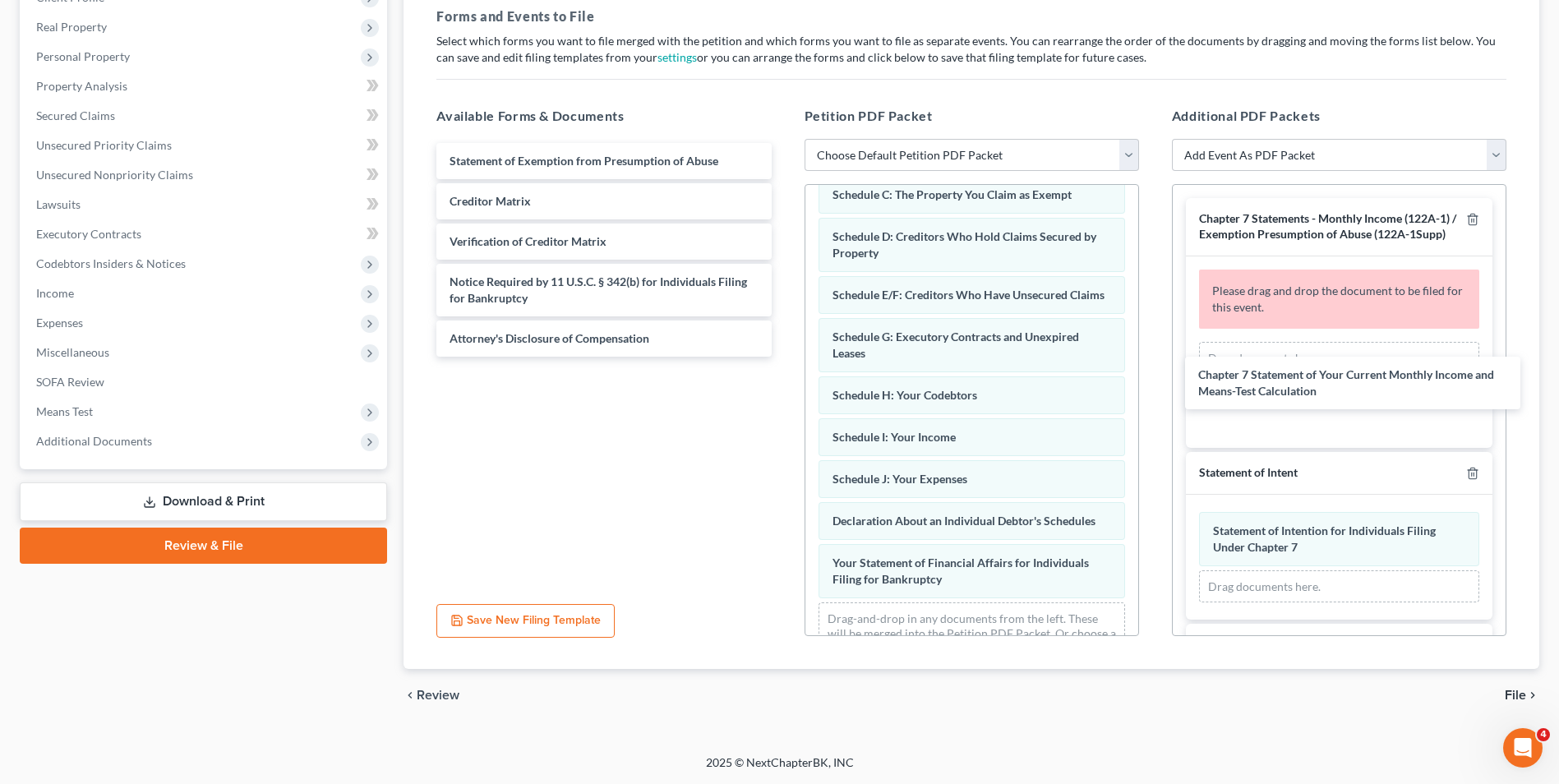
drag, startPoint x: 650, startPoint y: 156, endPoint x: 1381, endPoint y: 367, distance: 760.8
click at [784, 357] on div "Chapter 7 Statement of Your Current Monthly Income and Means-Test Calculation C…" at bounding box center [603, 250] width 361 height 214
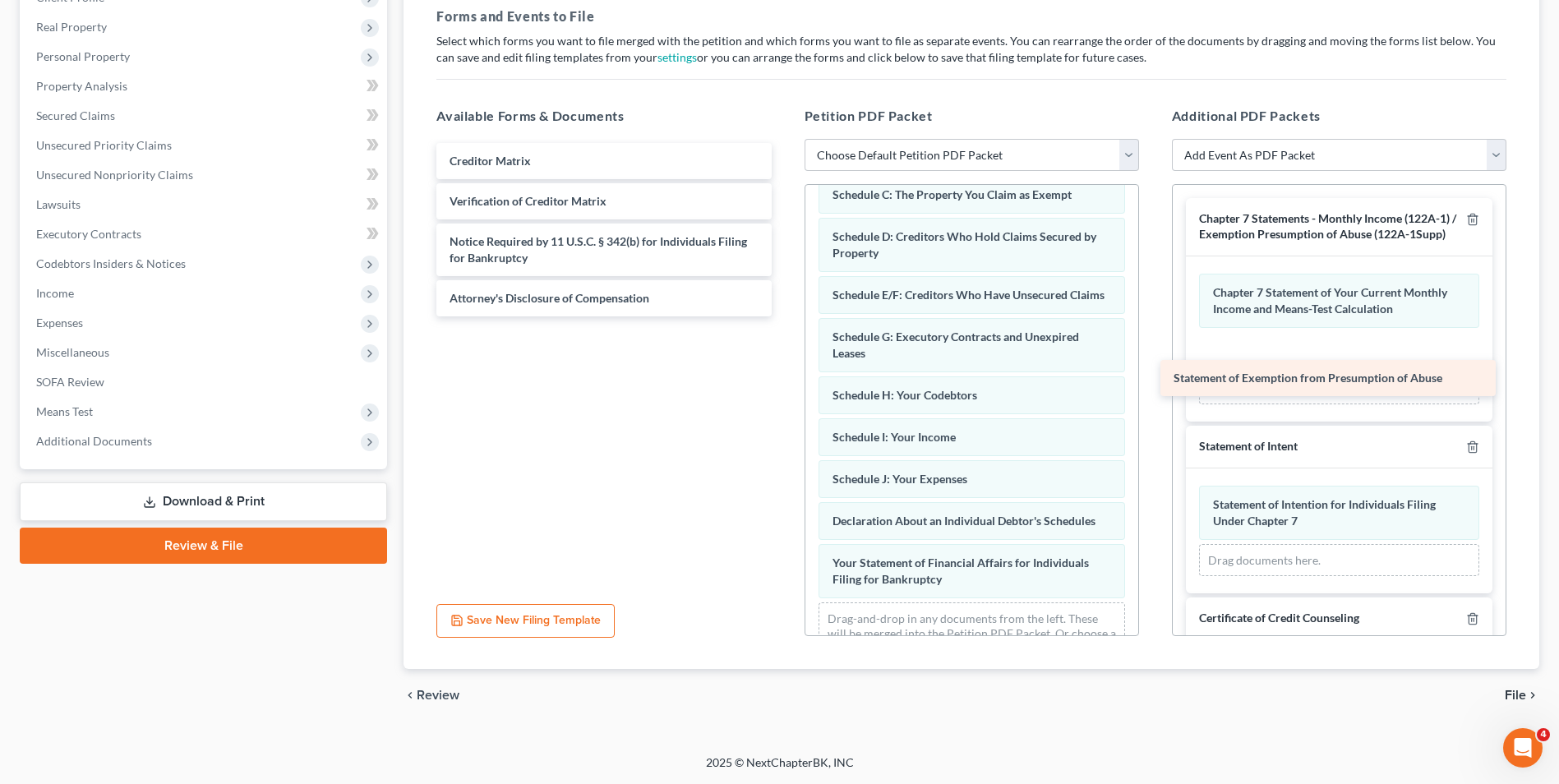
drag, startPoint x: 611, startPoint y: 157, endPoint x: 1341, endPoint y: 368, distance: 759.9
click at [784, 317] on div "Statement of Exemption from Presumption of Abuse Statement of Exemption from Pr…" at bounding box center [603, 230] width 361 height 173
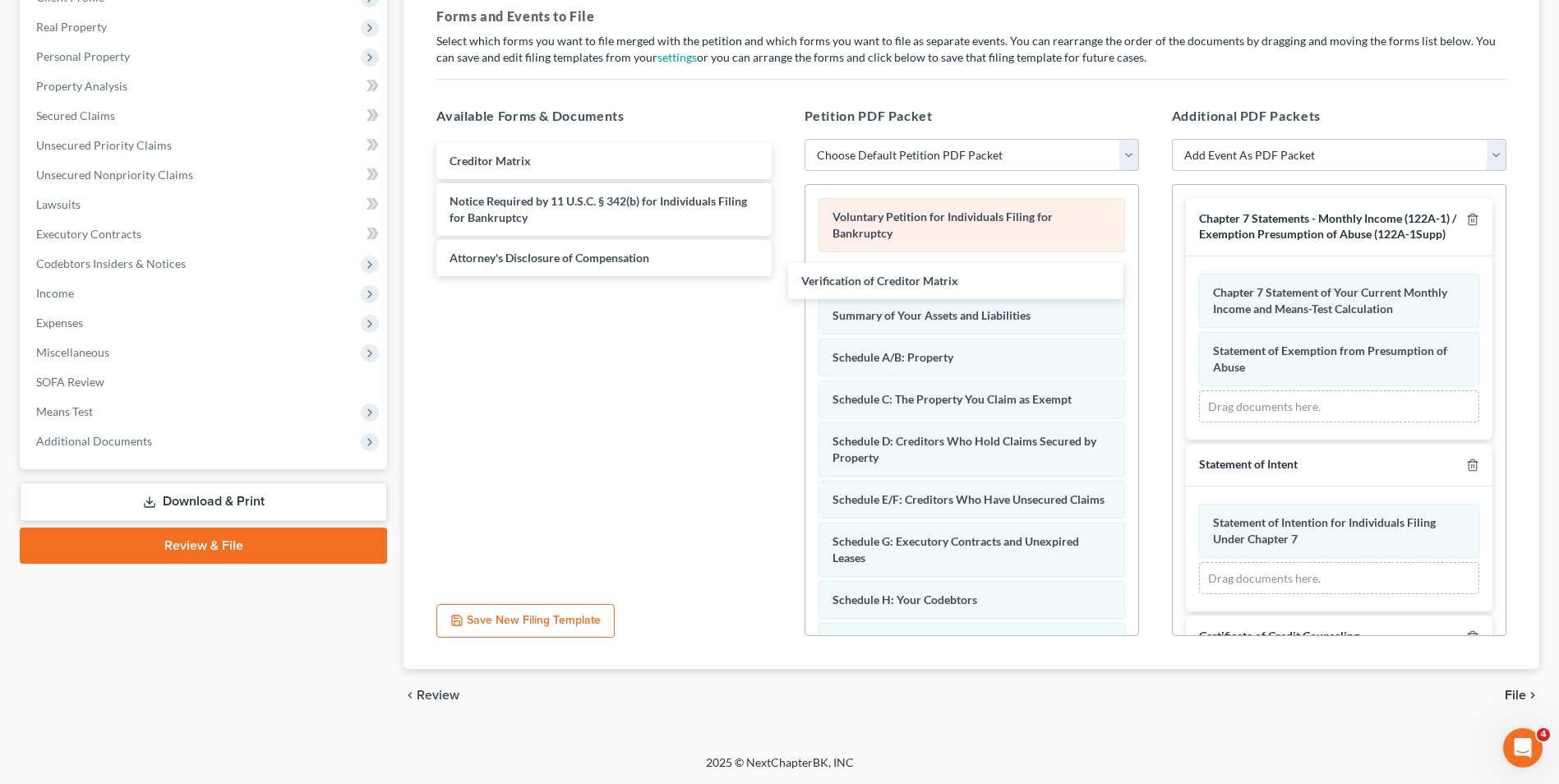
drag, startPoint x: 600, startPoint y: 195, endPoint x: 834, endPoint y: 245, distance: 239.3
click at [784, 264] on div "Verification of Creditor Matrix Creditor Matrix Verification of Creditor Matrix…" at bounding box center [603, 209] width 361 height 133
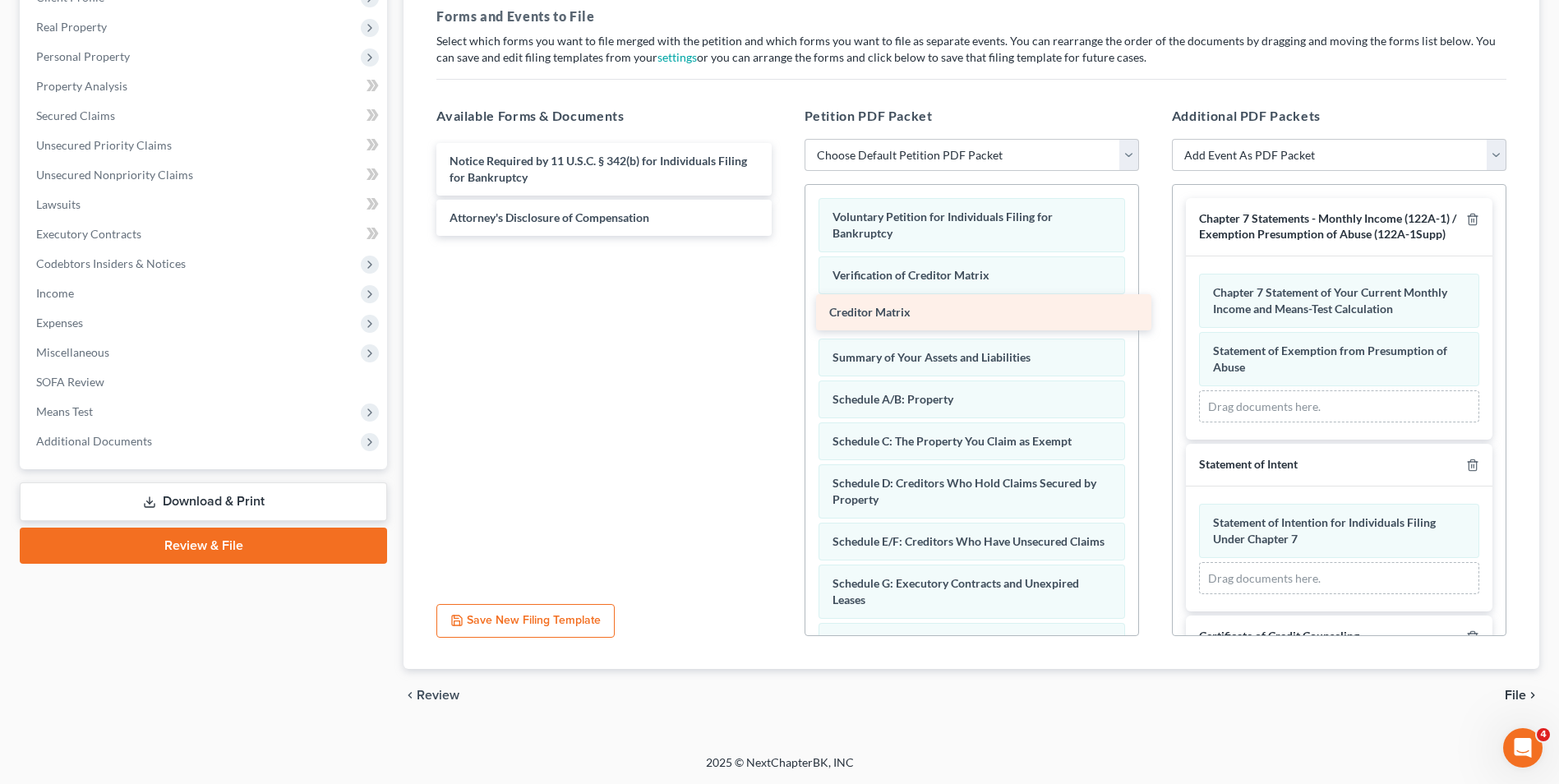
drag, startPoint x: 686, startPoint y: 154, endPoint x: 1066, endPoint y: 305, distance: 408.9
click at [784, 236] on div "Creditor Matrix Creditor Matrix Notice Required by 11 U.S.C. § 342(b) for Indiv…" at bounding box center [603, 190] width 361 height 93
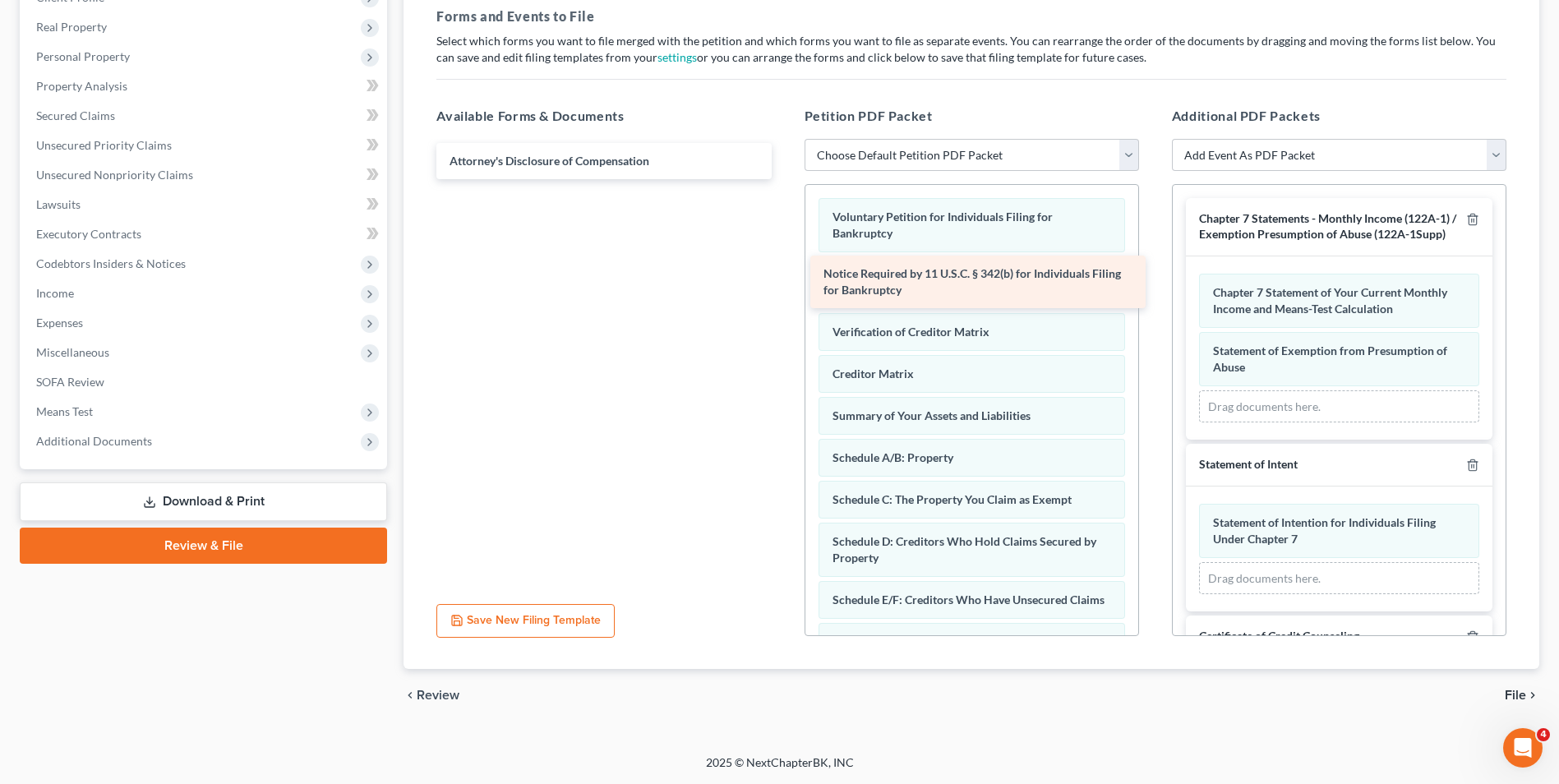
drag, startPoint x: 668, startPoint y: 173, endPoint x: 1042, endPoint y: 286, distance: 390.7
click at [784, 179] on div "Notice Required by 11 U.S.C. § 342(b) for Individuals Filing for Bankruptcy Not…" at bounding box center [603, 161] width 361 height 36
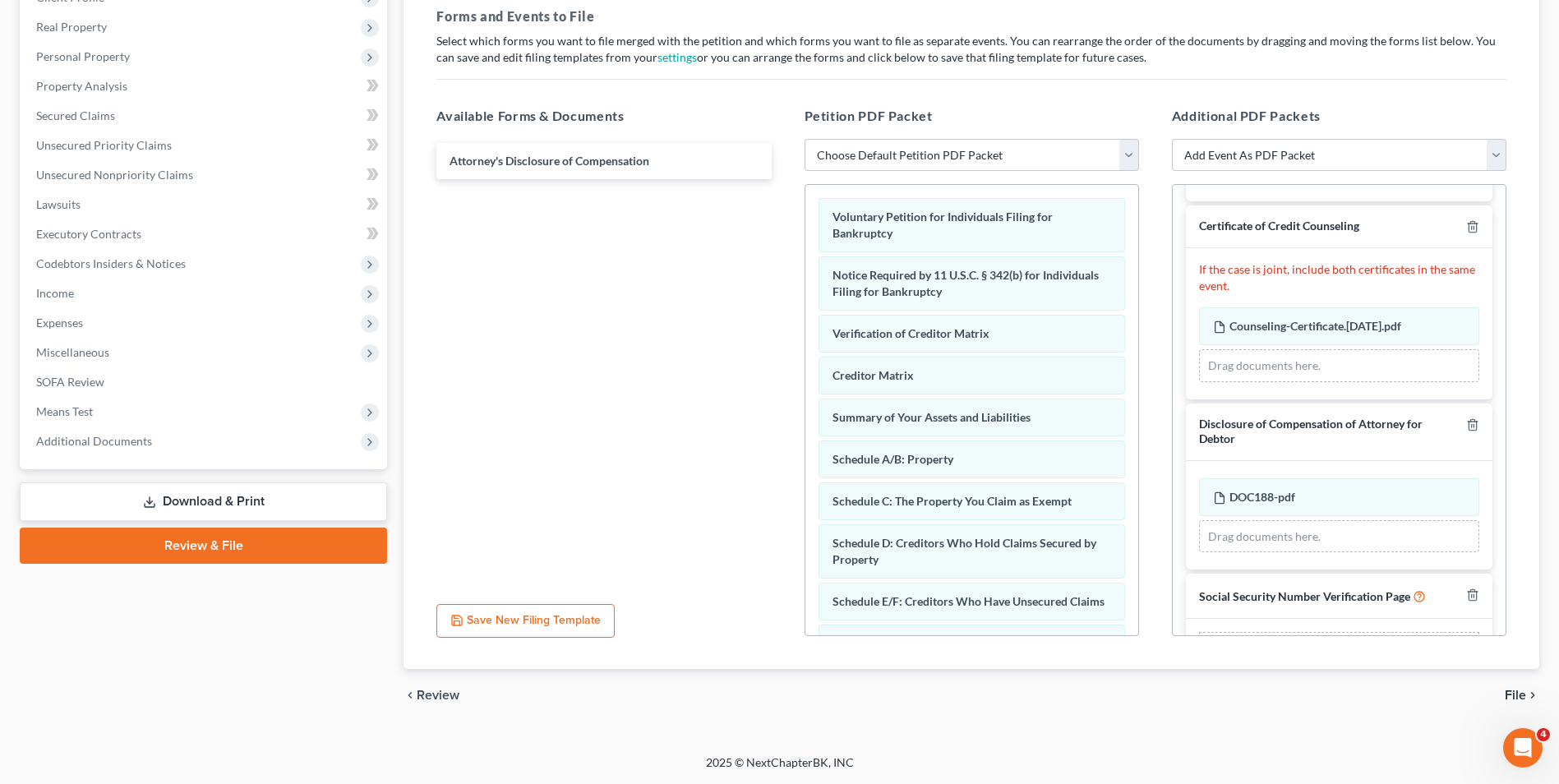
scroll to position [487, 0]
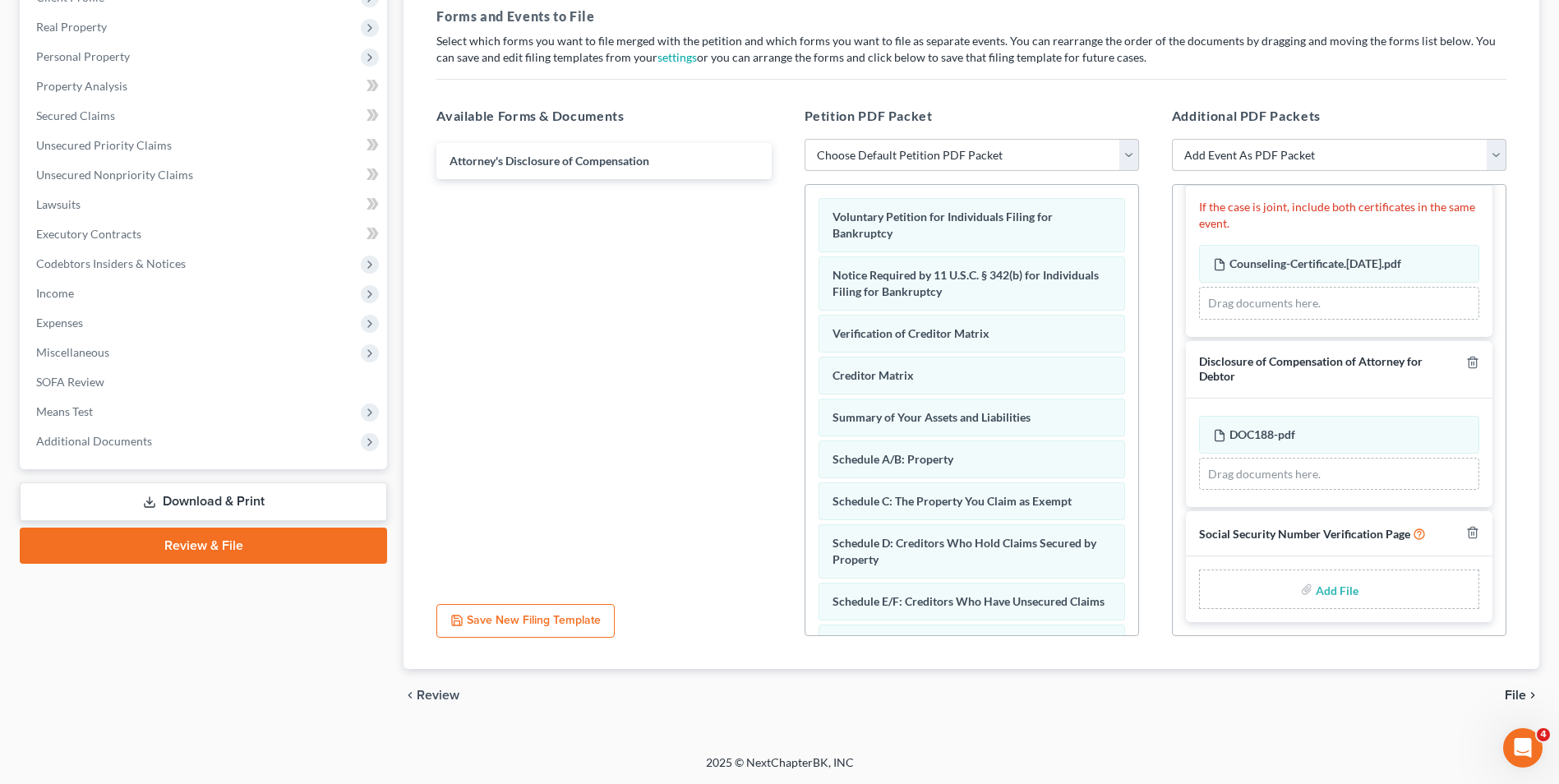
click at [1321, 593] on input "file" at bounding box center [1336, 589] width 39 height 29
type input "C:\fakepath\SSN.[DATE].pdf"
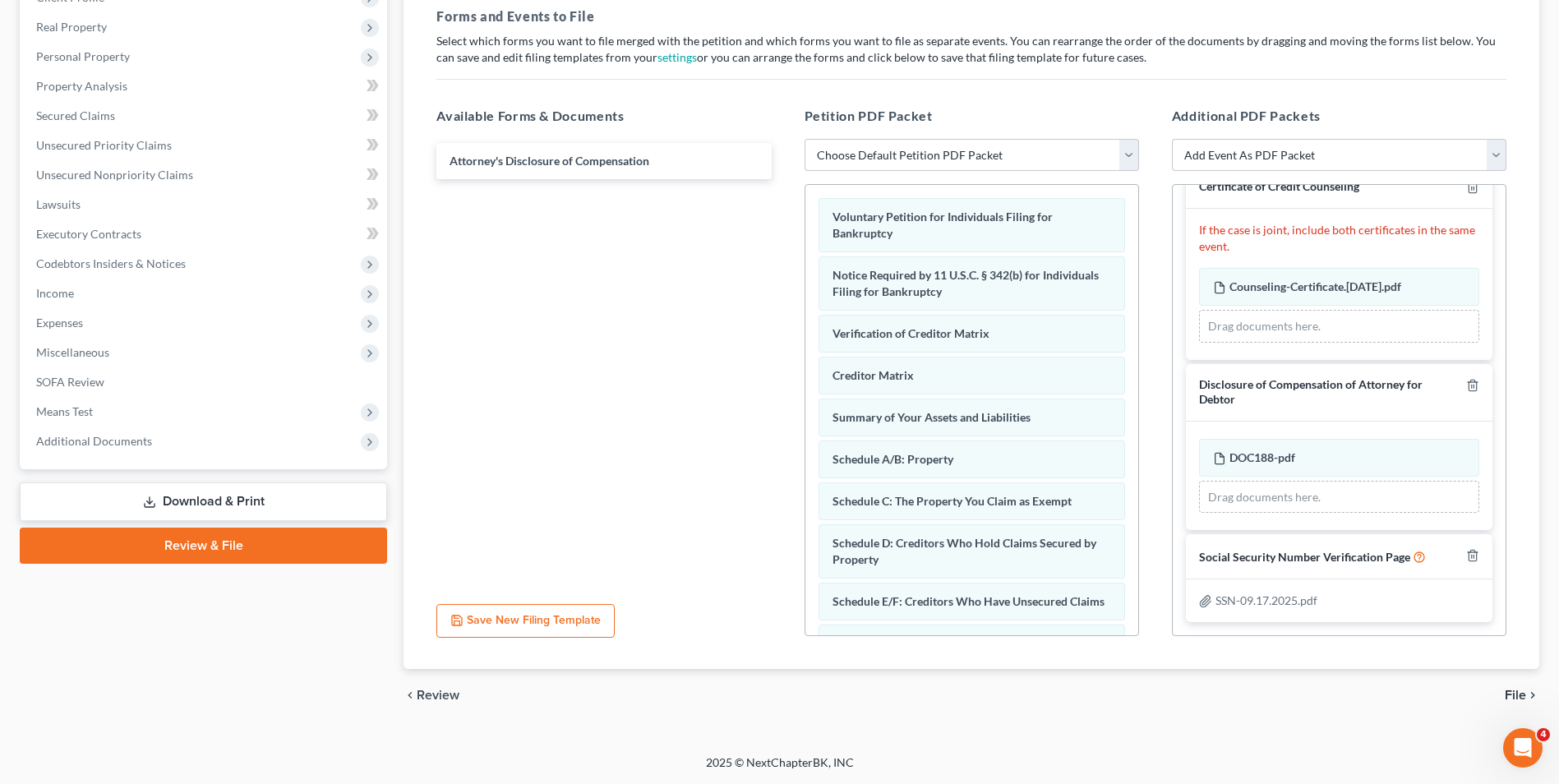
scroll to position [464, 0]
click at [1514, 698] on span "File" at bounding box center [1515, 695] width 21 height 13
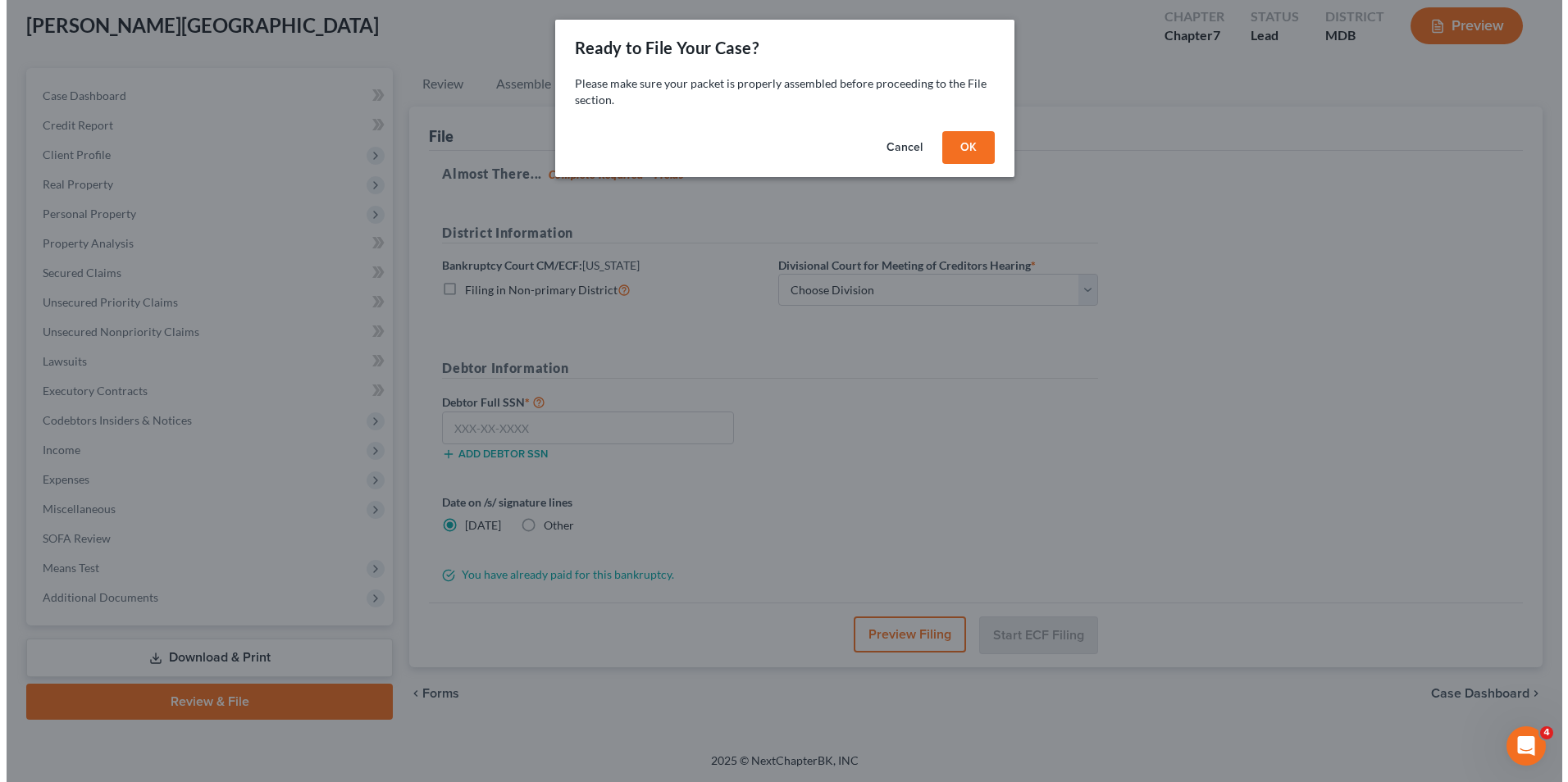
scroll to position [89, 0]
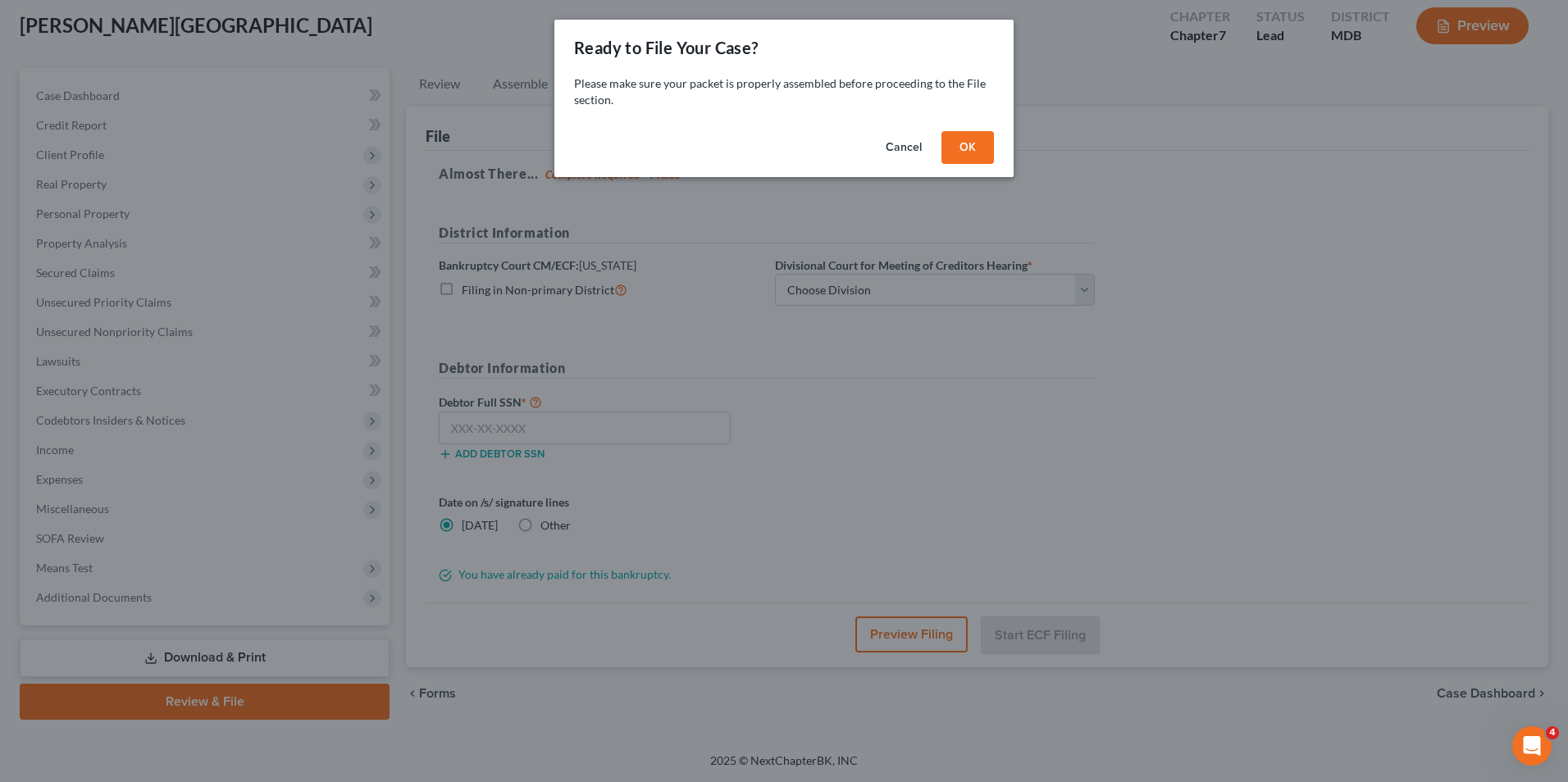
click at [962, 136] on button "OK" at bounding box center [967, 147] width 52 height 33
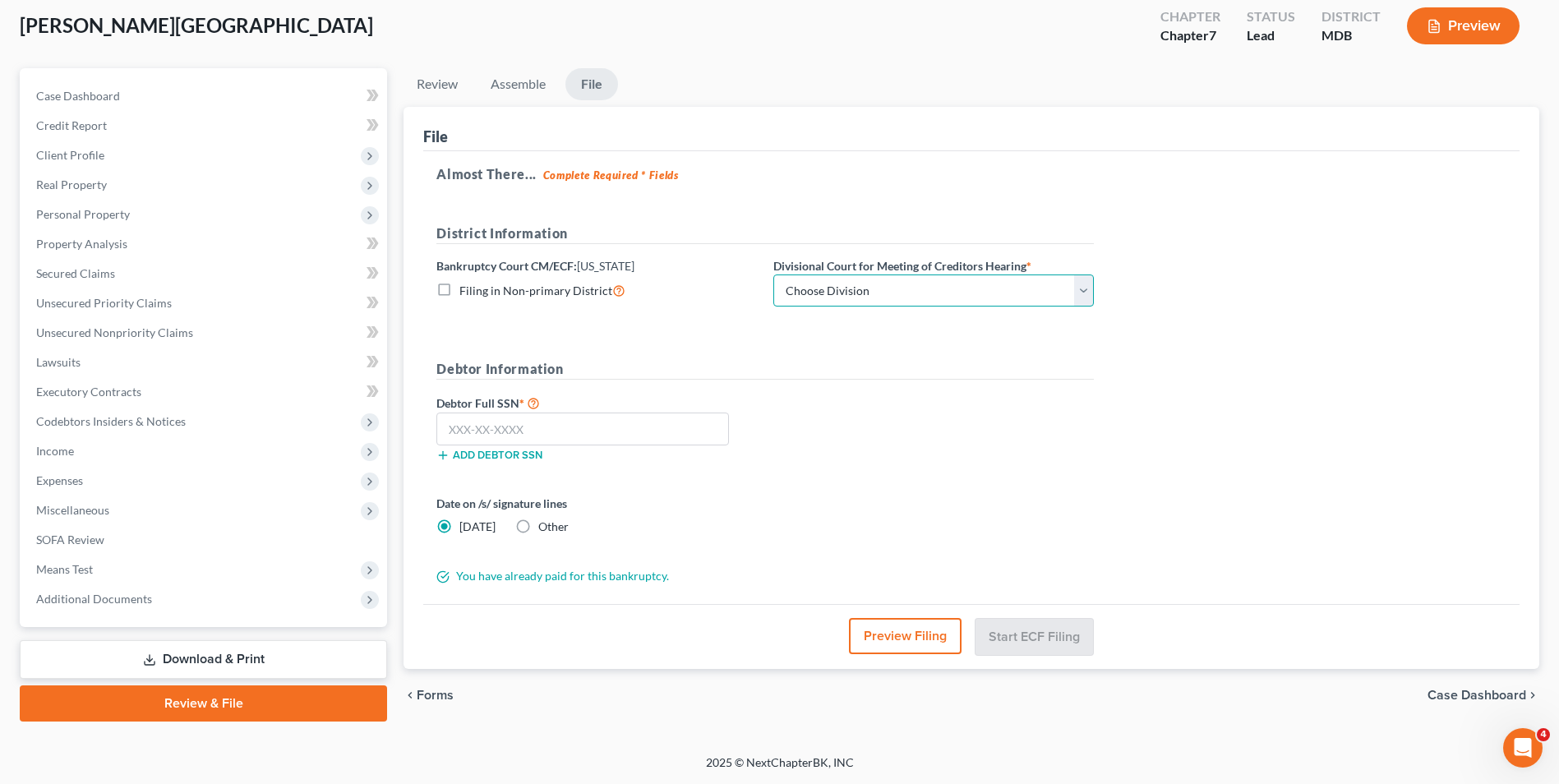
click at [1064, 292] on select "Choose Division Baltimore Greenbelt" at bounding box center [934, 291] width 321 height 33
select select "1"
click at [773, 274] on select "Choose Division Baltimore Greenbelt" at bounding box center [934, 291] width 321 height 33
click at [524, 436] on input "text" at bounding box center [583, 429] width 293 height 33
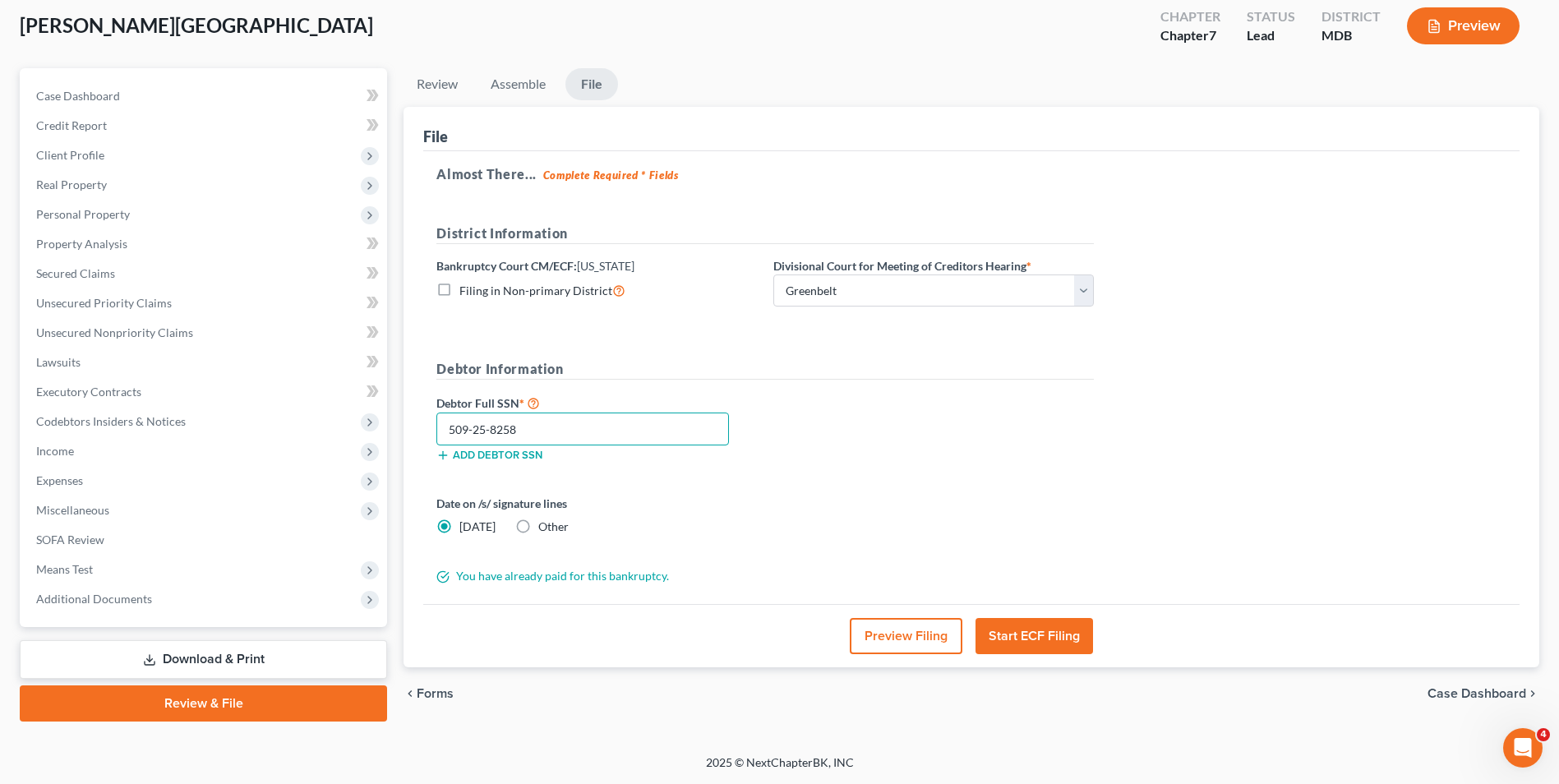
type input "509-25-8258"
click at [1035, 637] on button "Start ECF Filing" at bounding box center [1034, 636] width 118 height 36
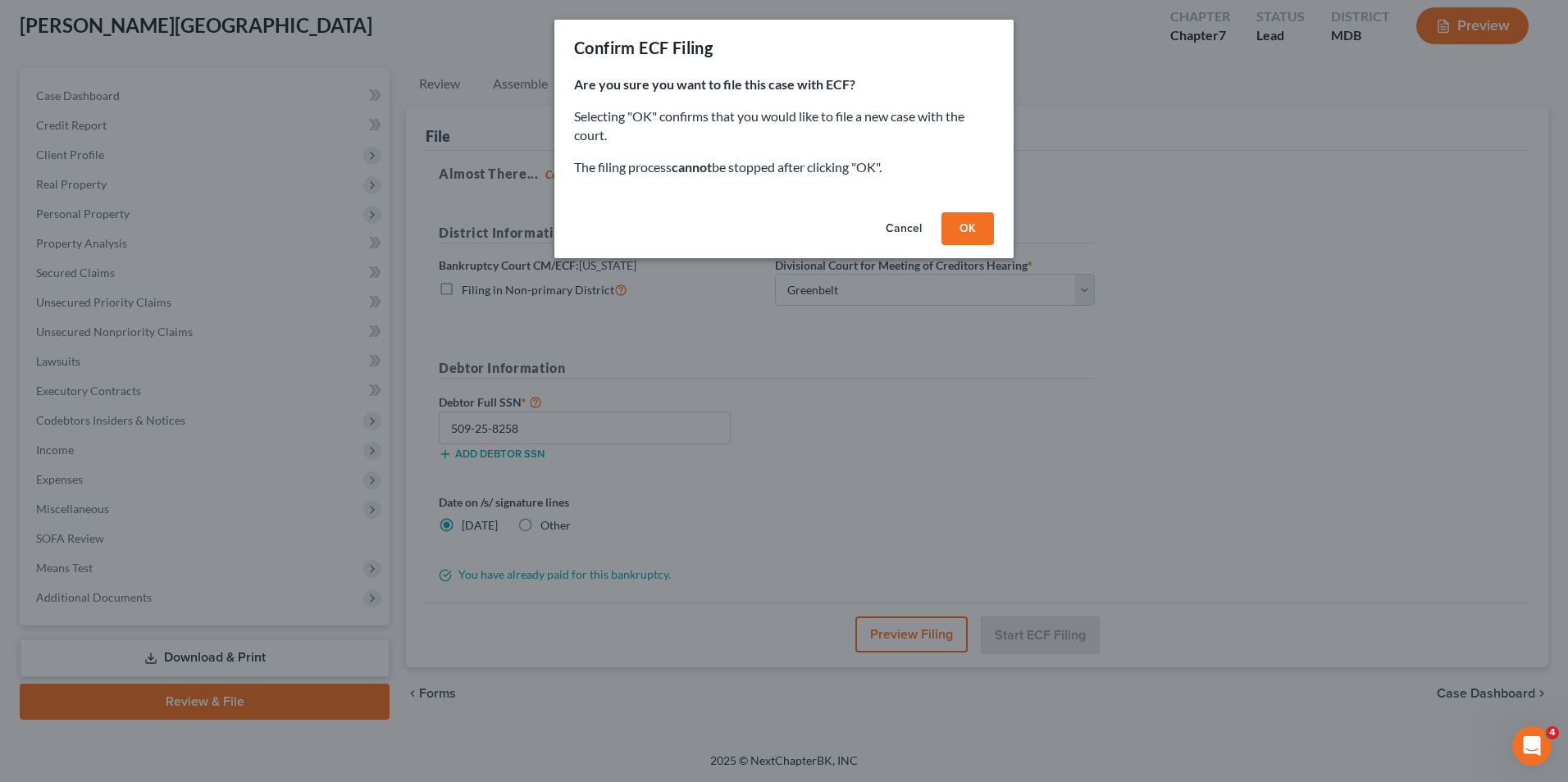
click at [959, 224] on button "OK" at bounding box center [967, 228] width 52 height 33
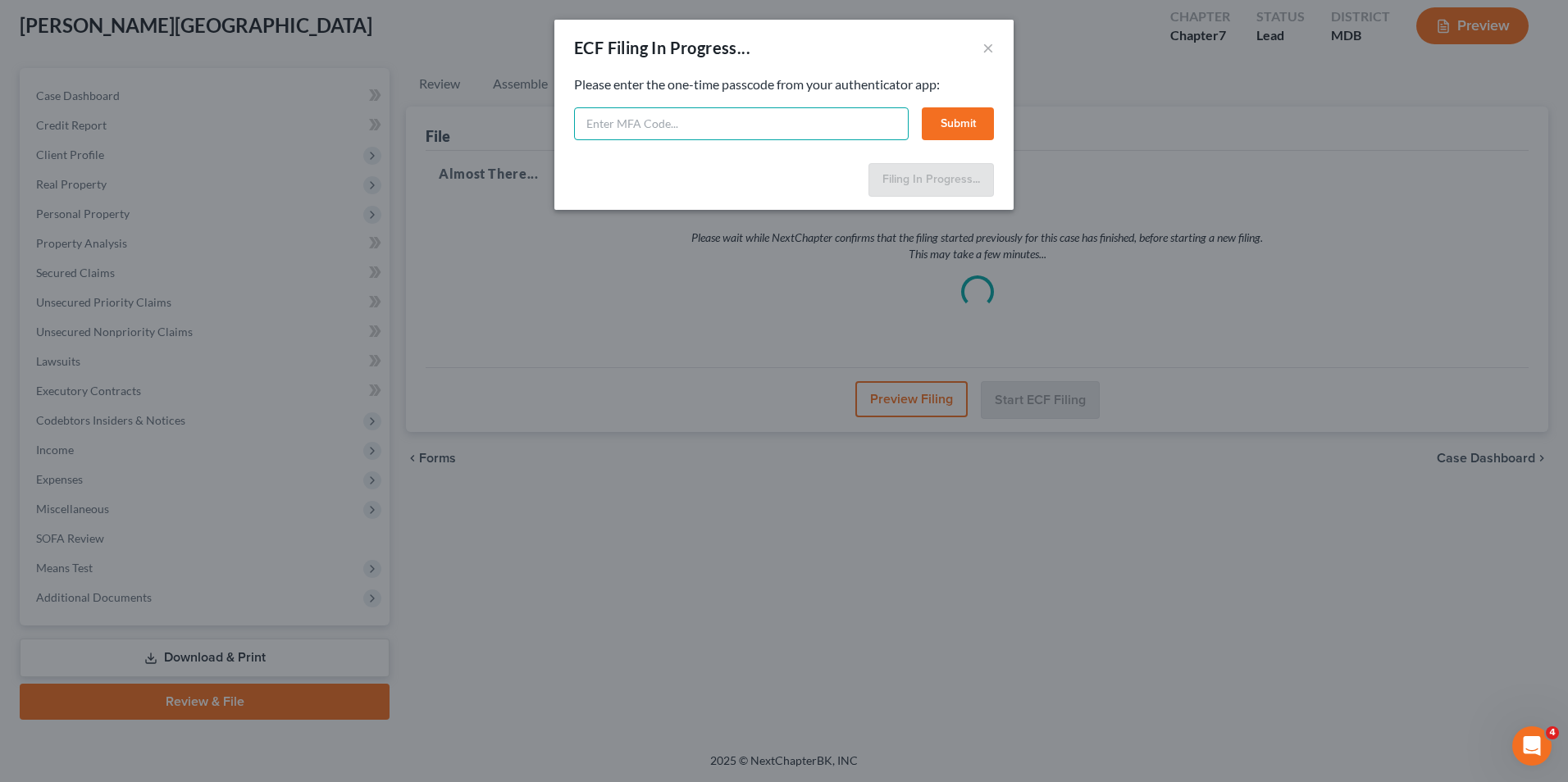
click at [692, 122] on input "text" at bounding box center [741, 123] width 335 height 33
type input "900416"
click at [945, 115] on button "Submit" at bounding box center [958, 123] width 72 height 33
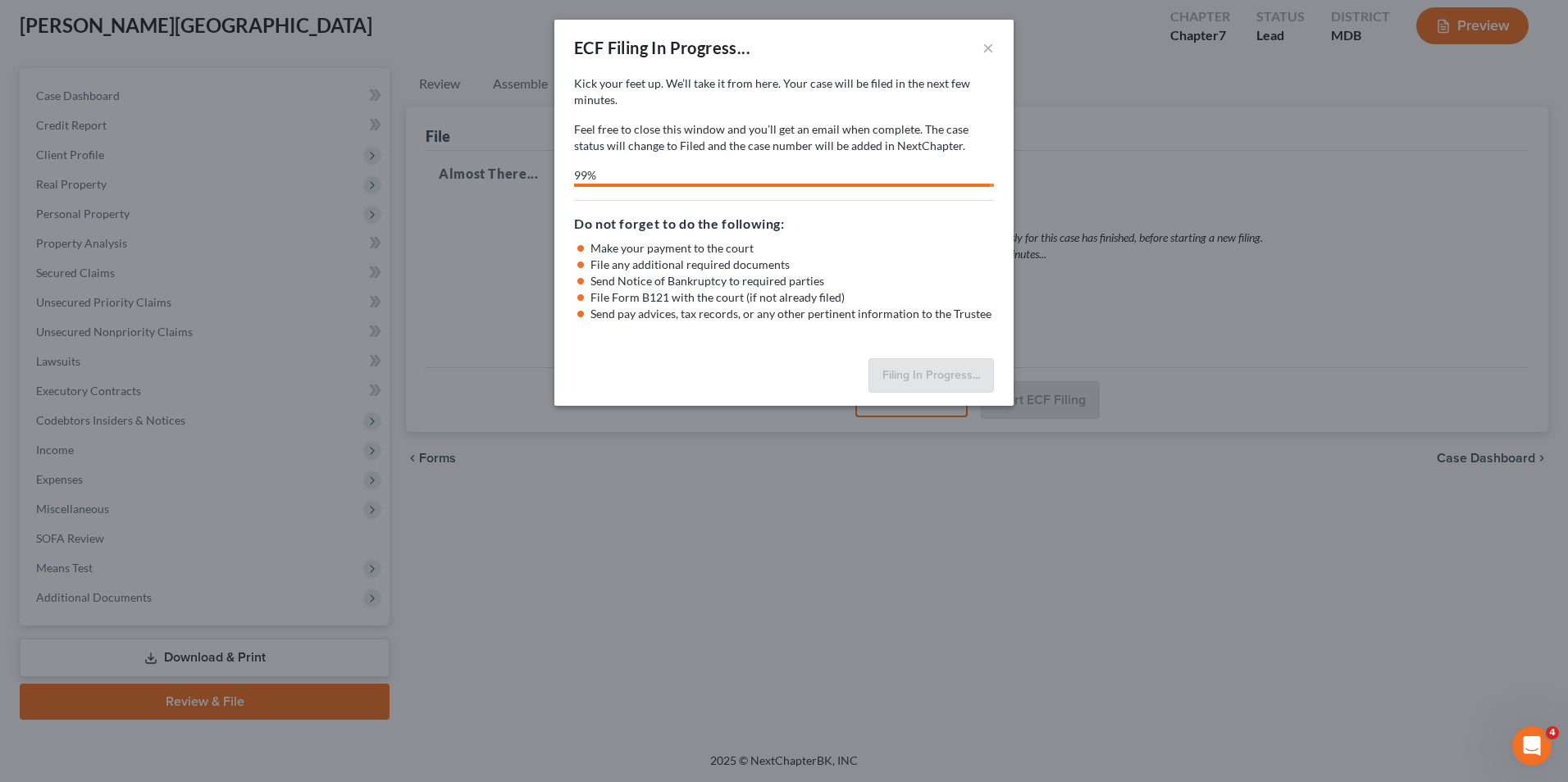
select select "1"
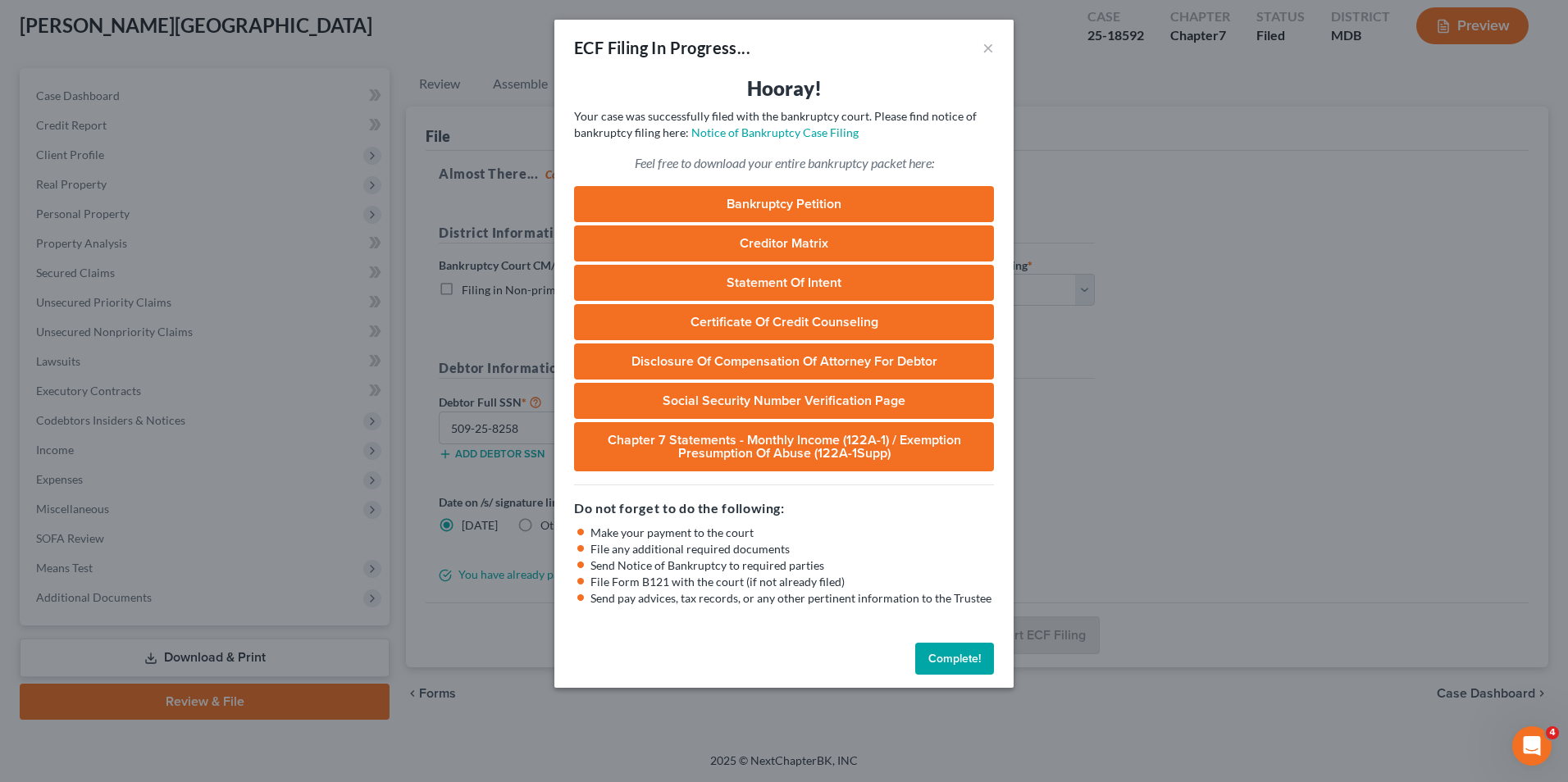
click at [779, 204] on link "Bankruptcy Petition" at bounding box center [784, 204] width 419 height 36
drag, startPoint x: 796, startPoint y: 234, endPoint x: 779, endPoint y: 240, distance: 18.0
click at [779, 240] on link "Creditor Matrix" at bounding box center [784, 243] width 419 height 36
click at [793, 270] on link "Statement of Intent" at bounding box center [784, 282] width 419 height 36
click at [762, 317] on link "Certificate of Credit Counseling" at bounding box center [784, 322] width 419 height 36
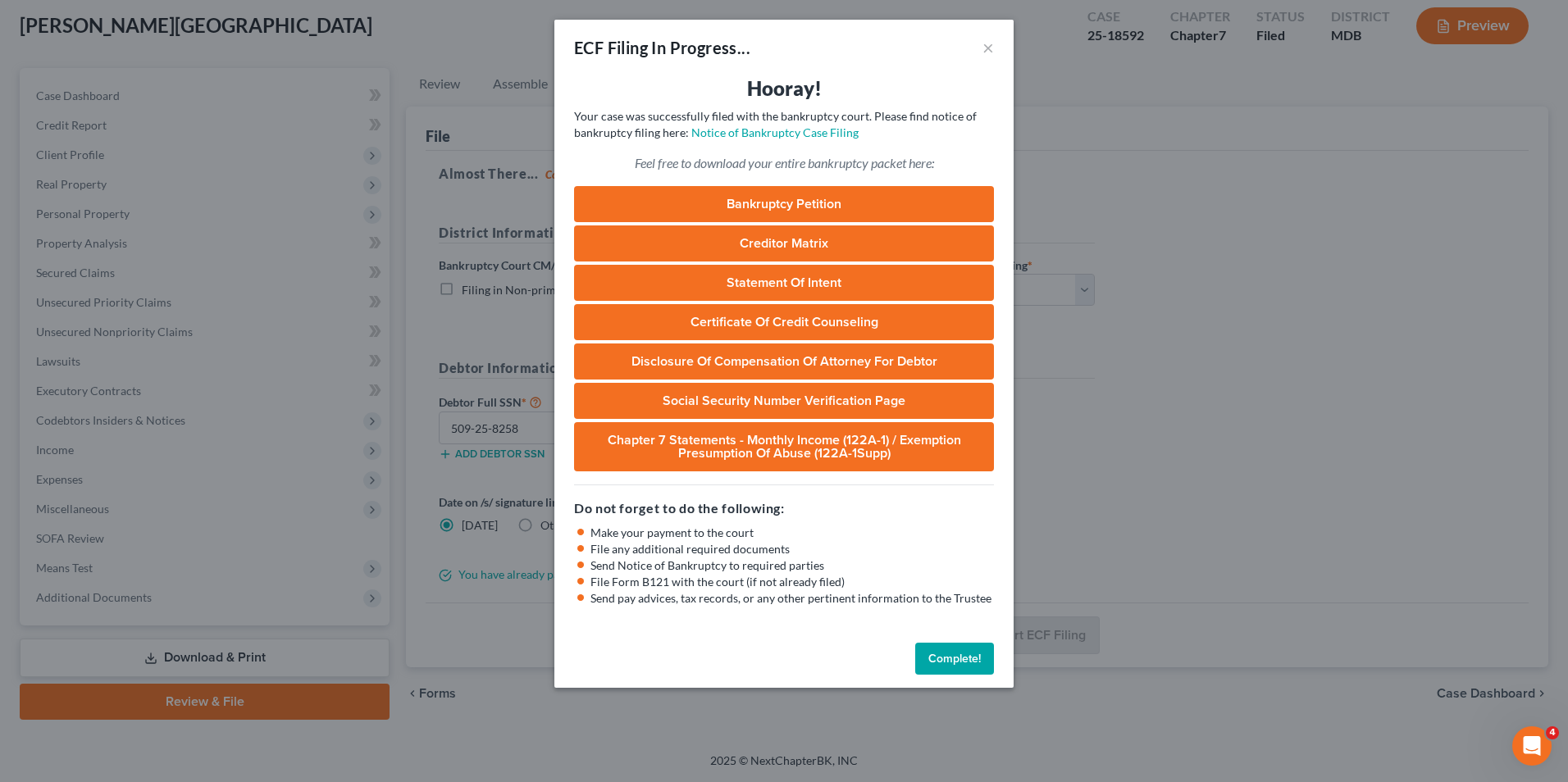
click at [767, 363] on link "Disclosure of Compensation of Attorney for Debtor" at bounding box center [784, 361] width 419 height 36
click at [744, 397] on link "Social Security Number Verification Page" at bounding box center [784, 400] width 419 height 36
click at [689, 453] on link "Chapter 7 Statements - Monthly Income (122A-1) / Exemption Presumption of Abuse…" at bounding box center [784, 446] width 419 height 49
